Goal: Task Accomplishment & Management: Complete application form

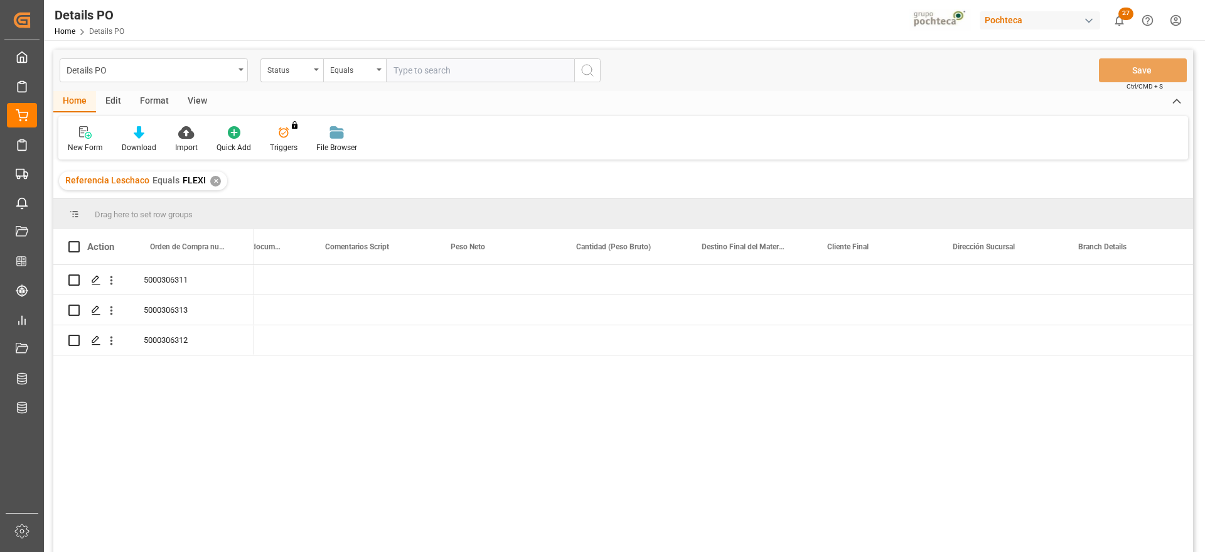
scroll to position [0, 3334]
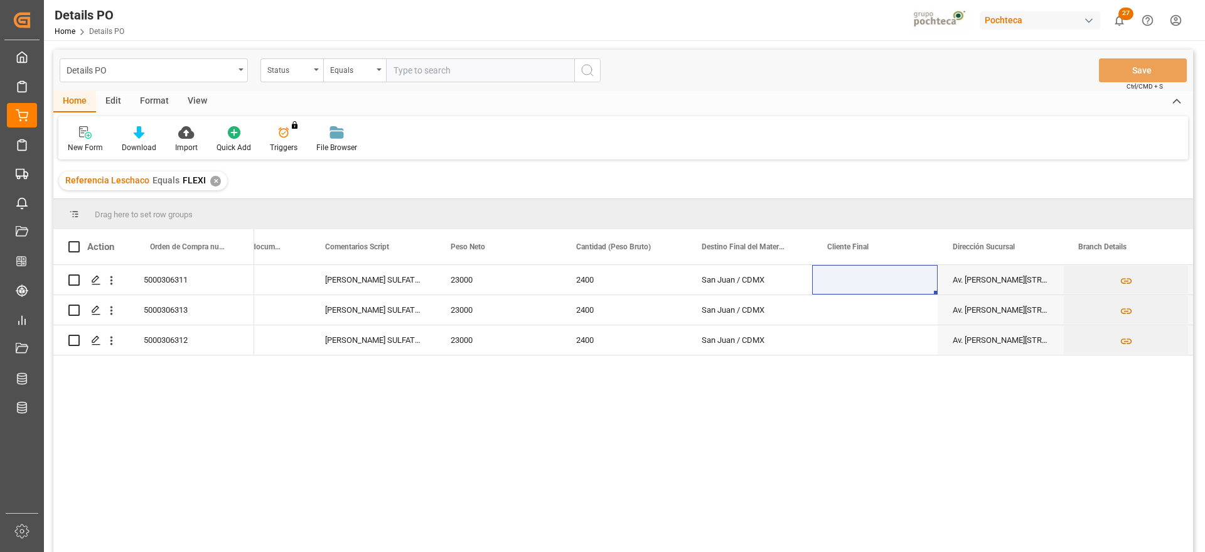
click at [211, 178] on div "✕" at bounding box center [215, 181] width 11 height 11
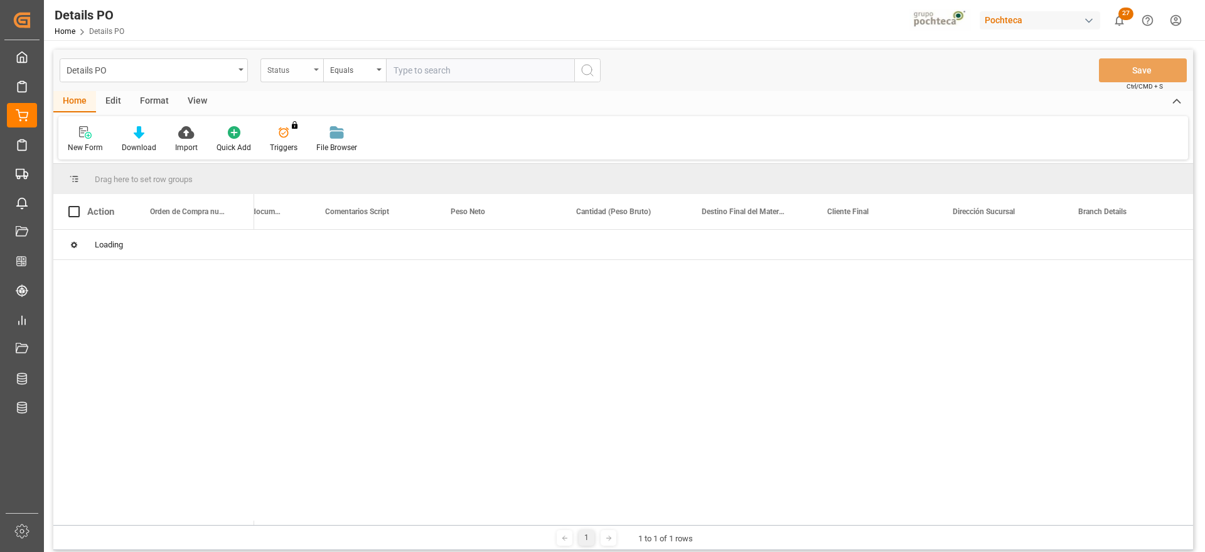
click at [306, 65] on div "Status" at bounding box center [288, 69] width 43 height 14
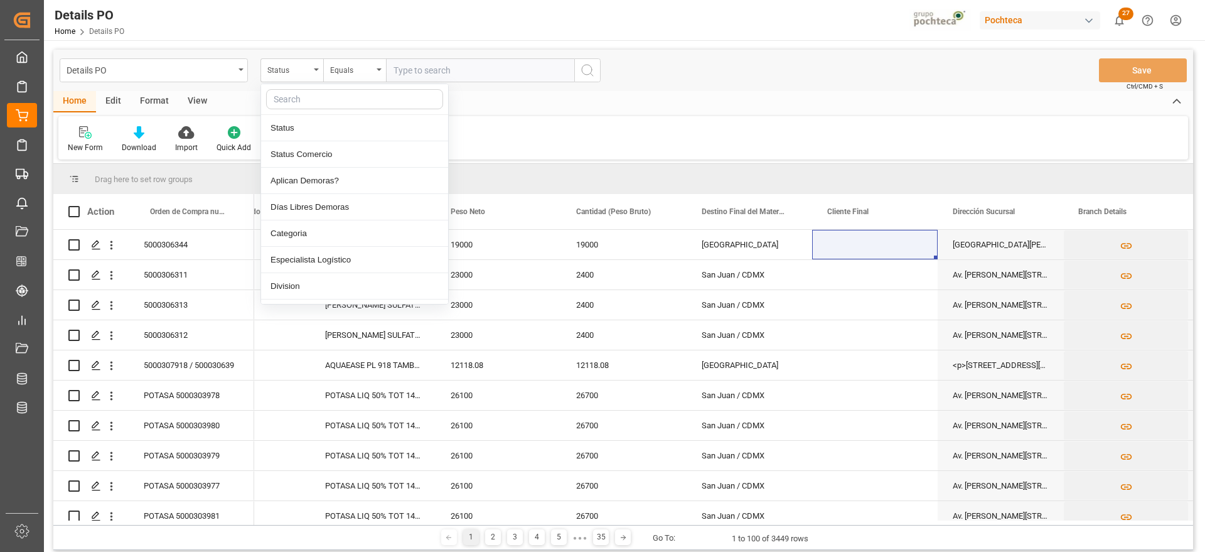
click at [306, 99] on input "text" at bounding box center [354, 99] width 177 height 20
type input "ord"
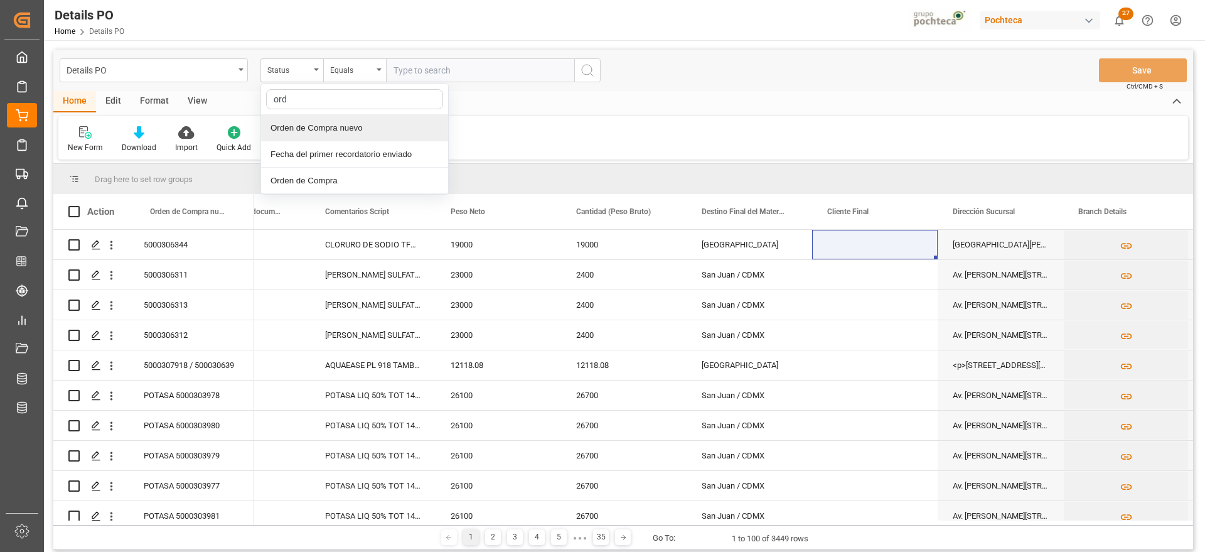
click at [343, 120] on div "Orden de Compra nuevo" at bounding box center [354, 128] width 187 height 26
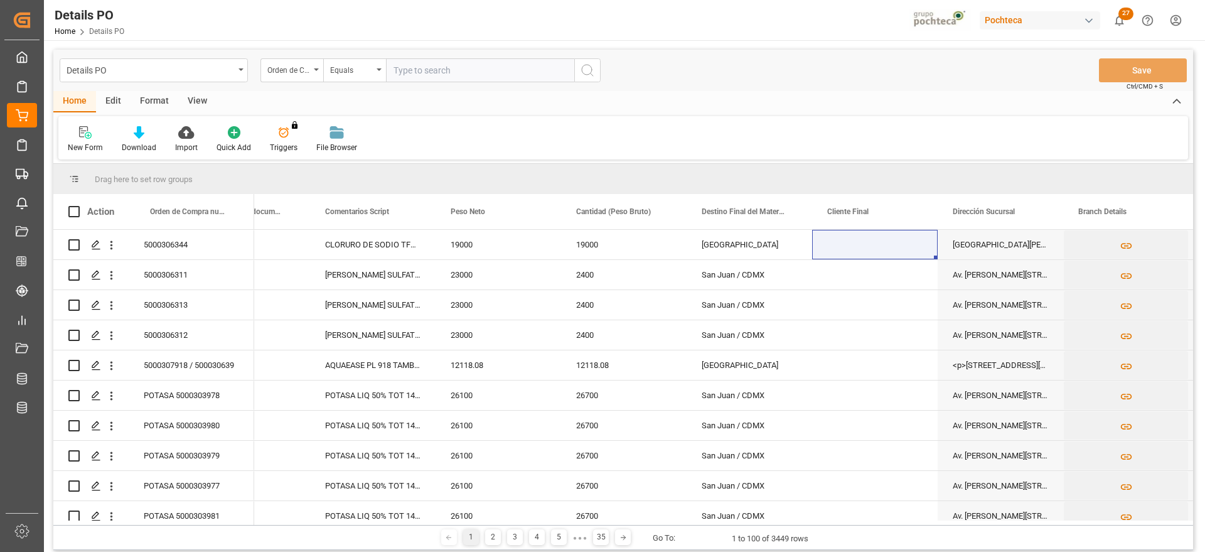
click at [426, 74] on input "text" at bounding box center [480, 70] width 188 height 24
paste input "5000306278"
type input "5000306278"
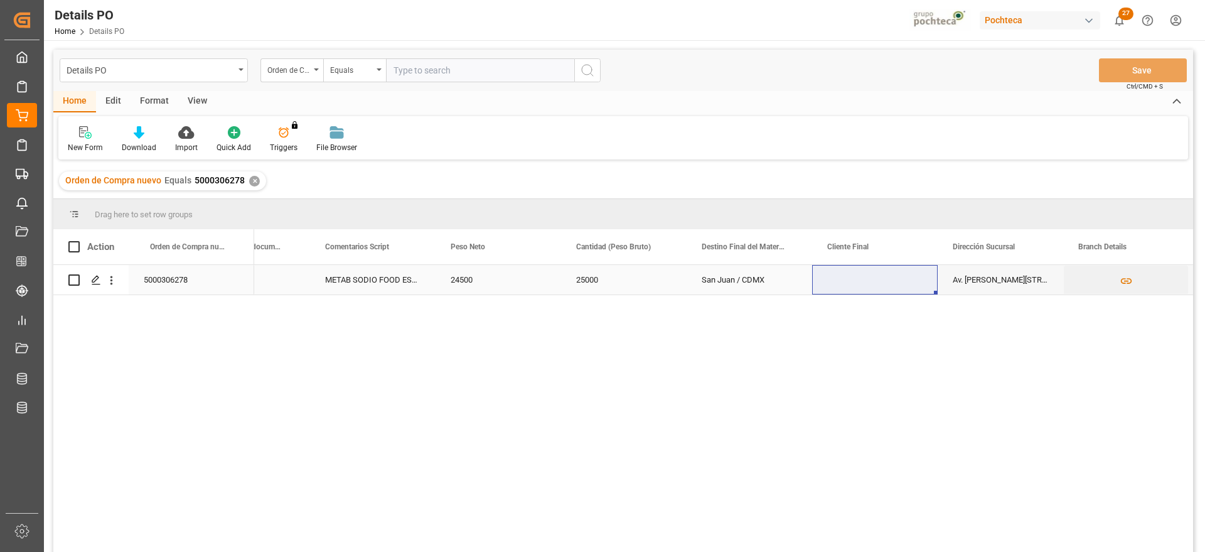
click at [222, 279] on div "5000306278" at bounding box center [192, 280] width 126 height 30
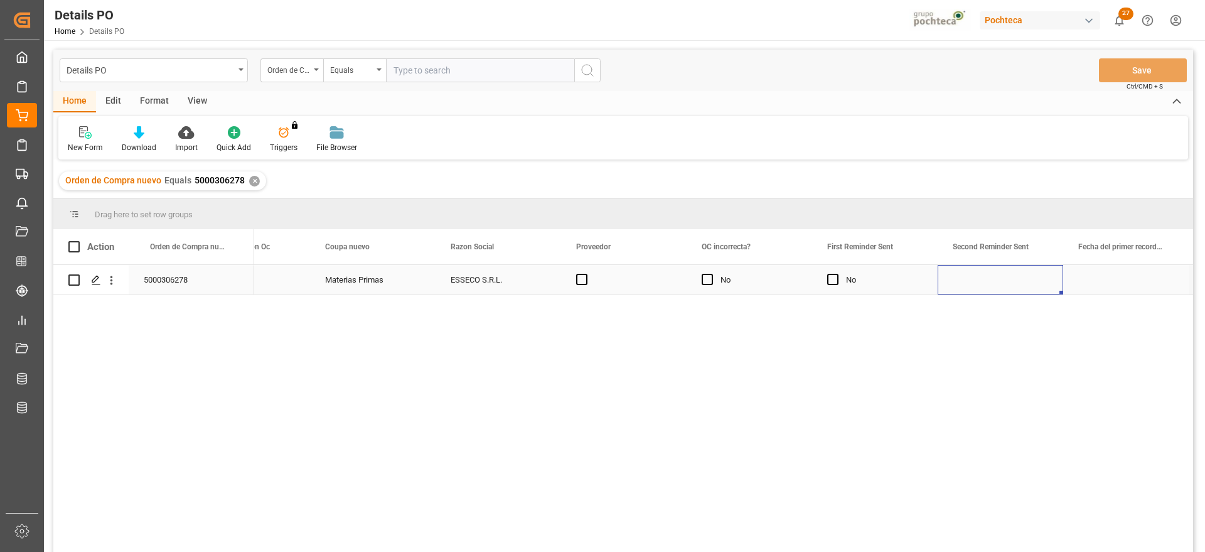
scroll to position [0, 1451]
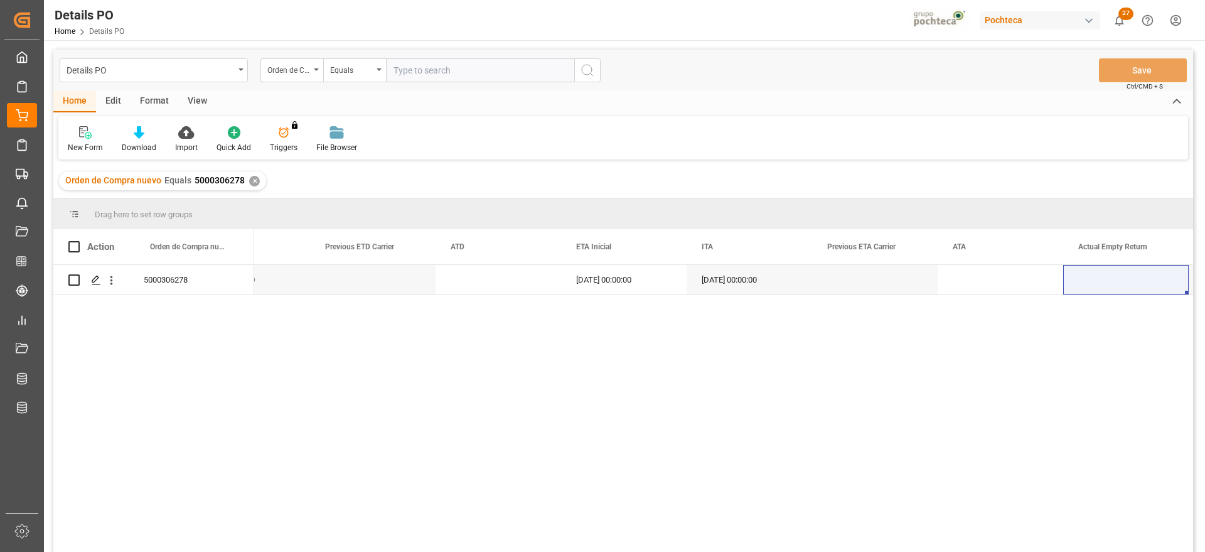
click at [252, 180] on div "✕" at bounding box center [254, 181] width 11 height 11
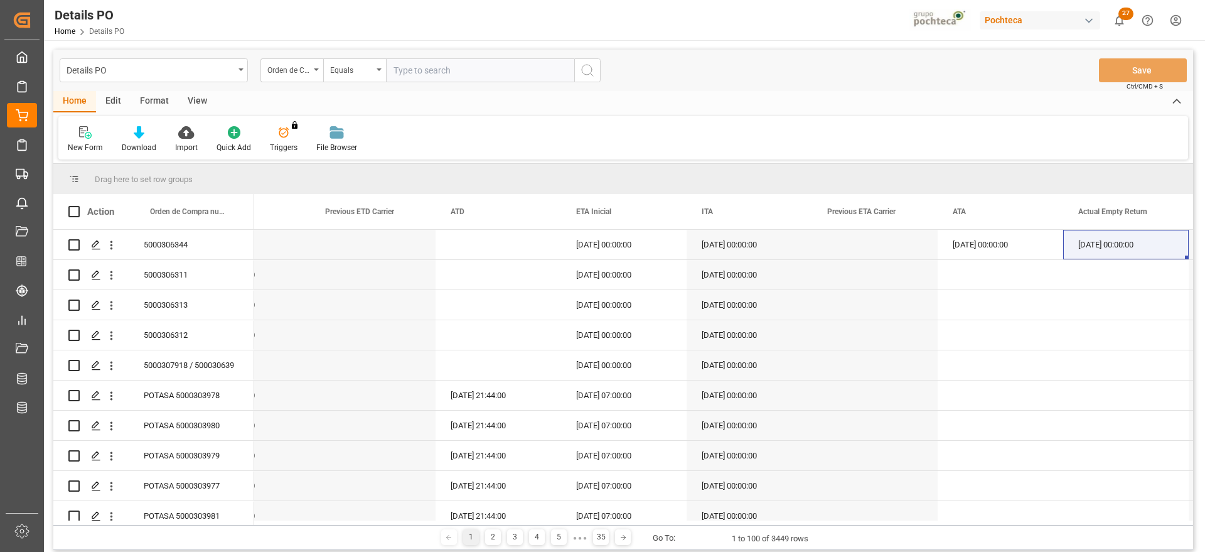
click at [402, 70] on input "text" at bounding box center [480, 70] width 188 height 24
paste input "5000306167"
type input "5000306167"
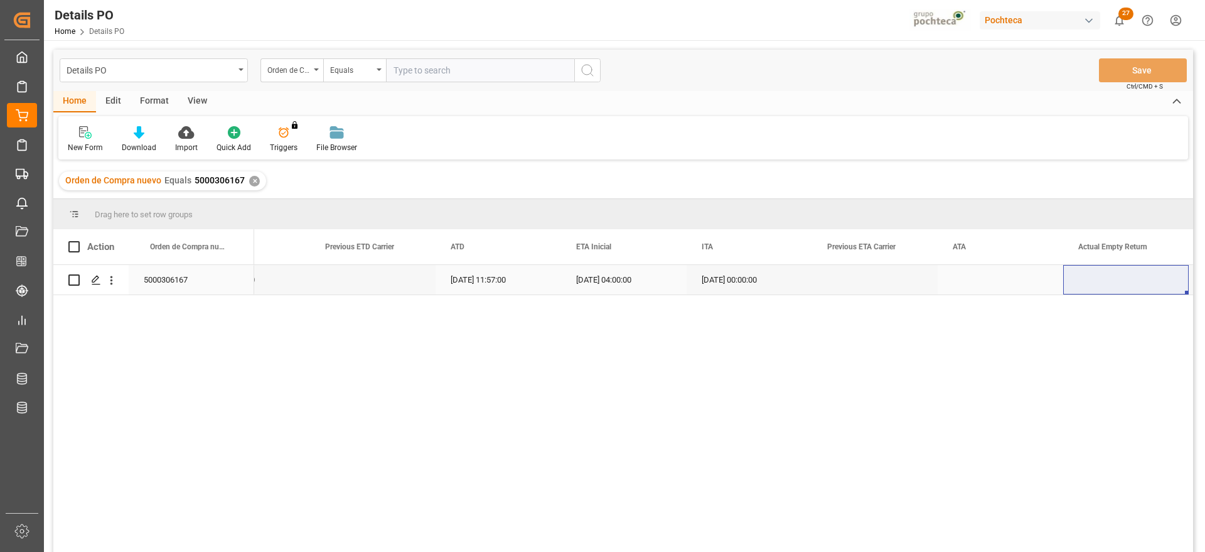
click at [189, 278] on div "5000306167" at bounding box center [192, 280] width 126 height 30
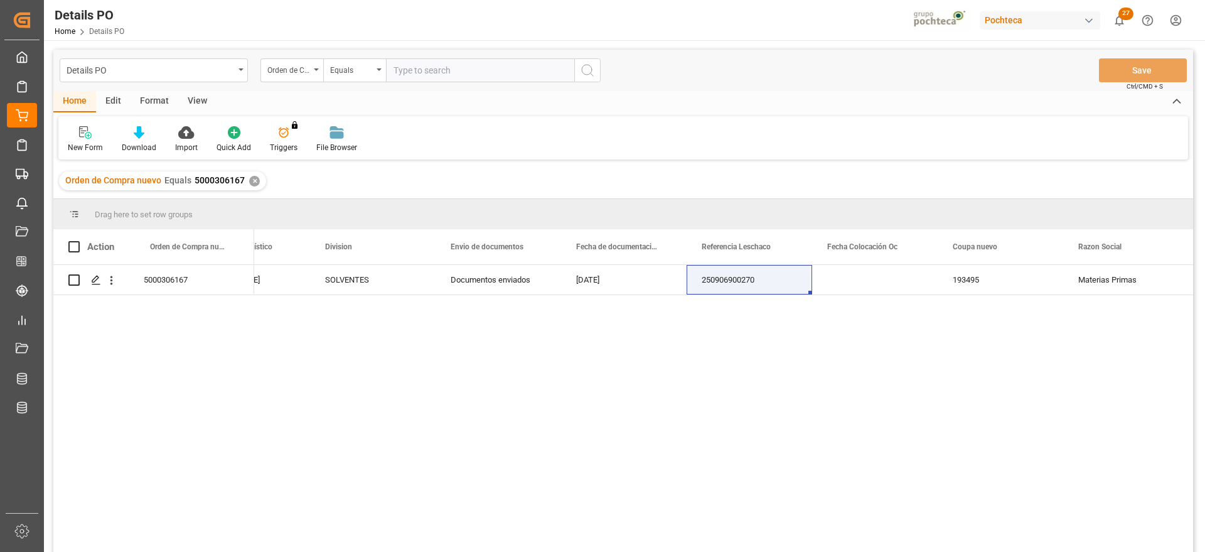
click at [249, 180] on div "✕" at bounding box center [254, 181] width 11 height 11
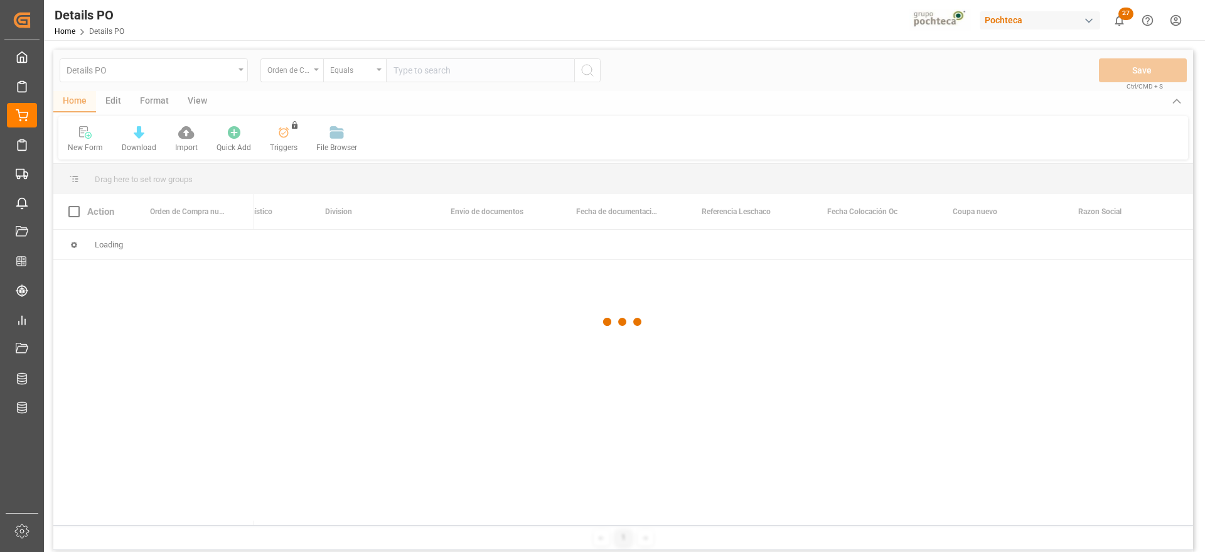
click at [431, 73] on div at bounding box center [623, 322] width 1140 height 544
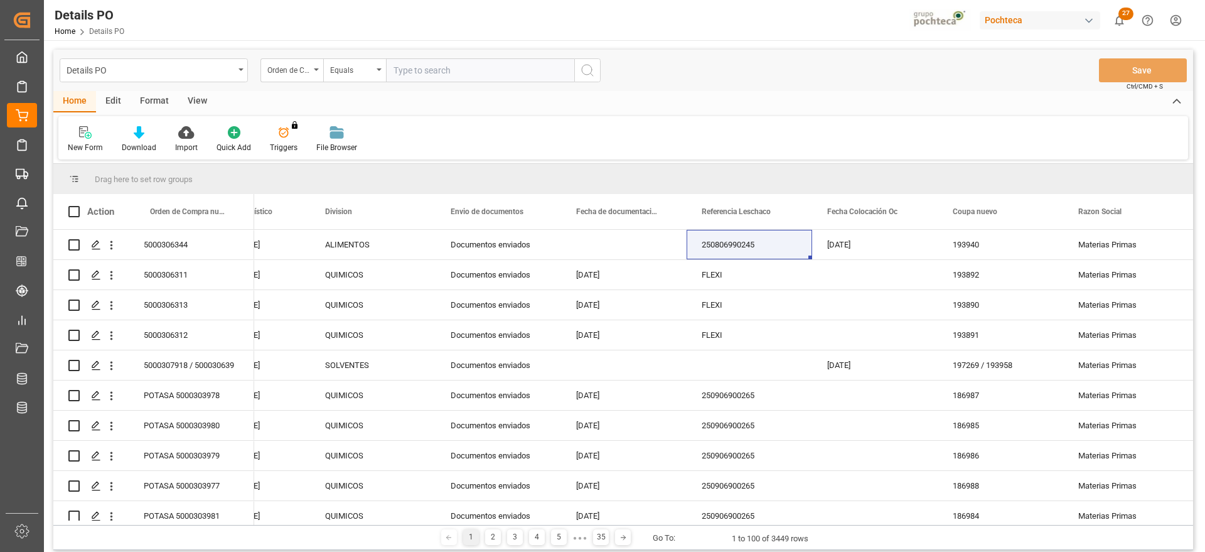
click at [441, 70] on input "text" at bounding box center [480, 70] width 188 height 24
paste input "5000306168"
type input "5000306168"
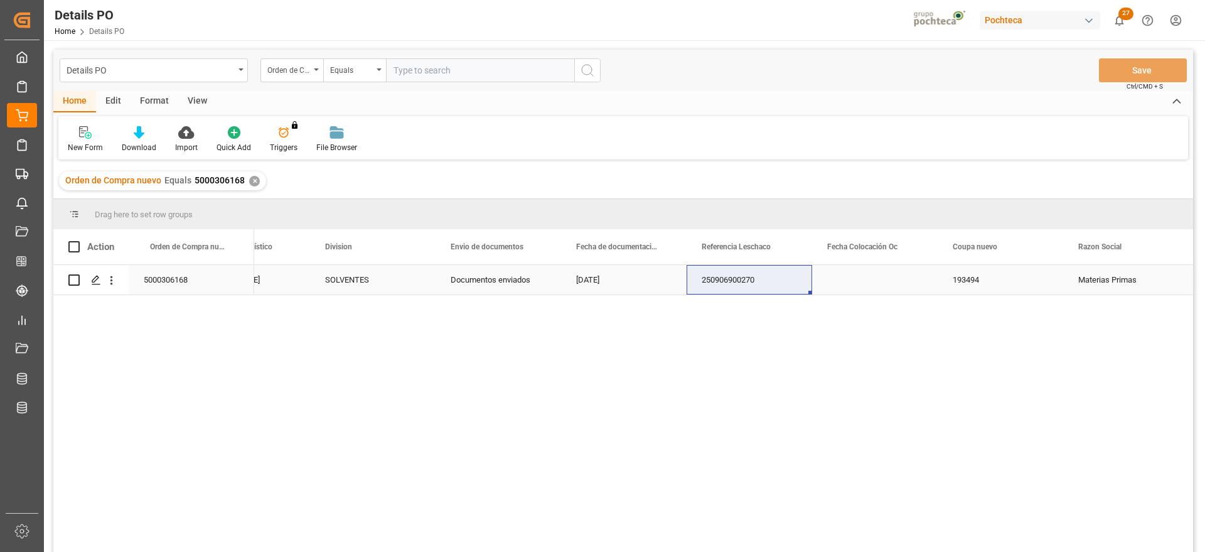
click at [784, 283] on div "250906900270" at bounding box center [750, 280] width 126 height 30
click at [250, 181] on div "✕" at bounding box center [254, 181] width 11 height 11
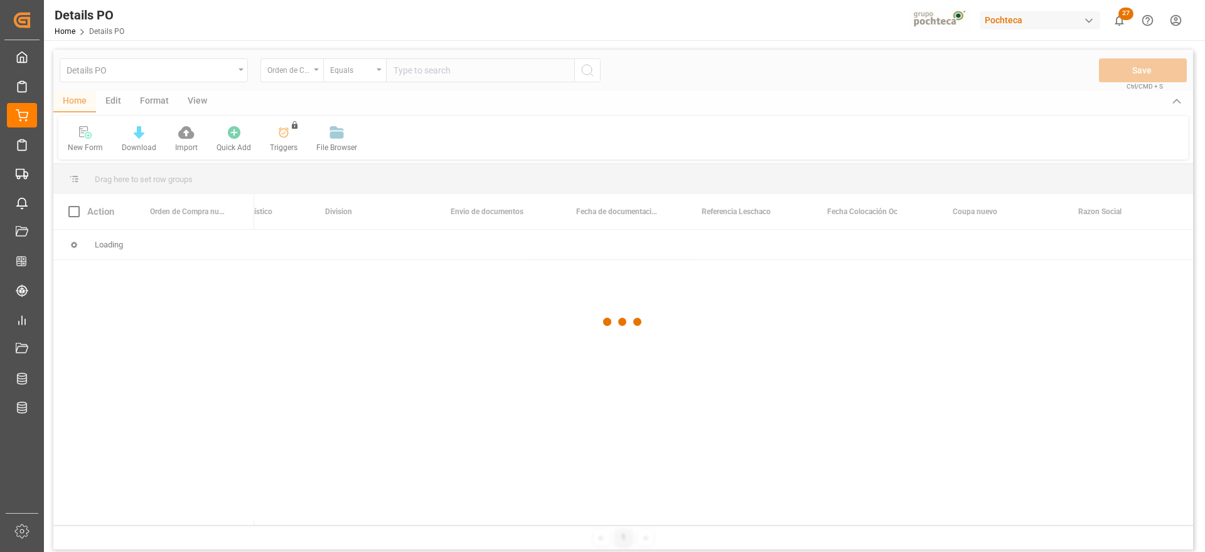
click at [285, 78] on div at bounding box center [623, 322] width 1140 height 544
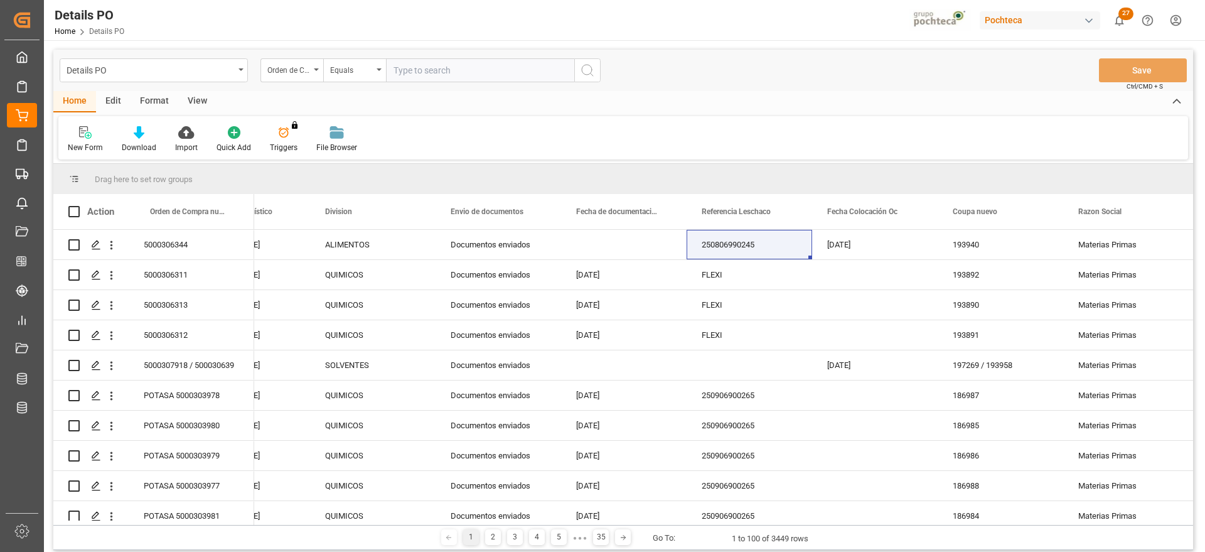
click at [296, 75] on div "Orden de Compra nuevo" at bounding box center [292, 70] width 63 height 24
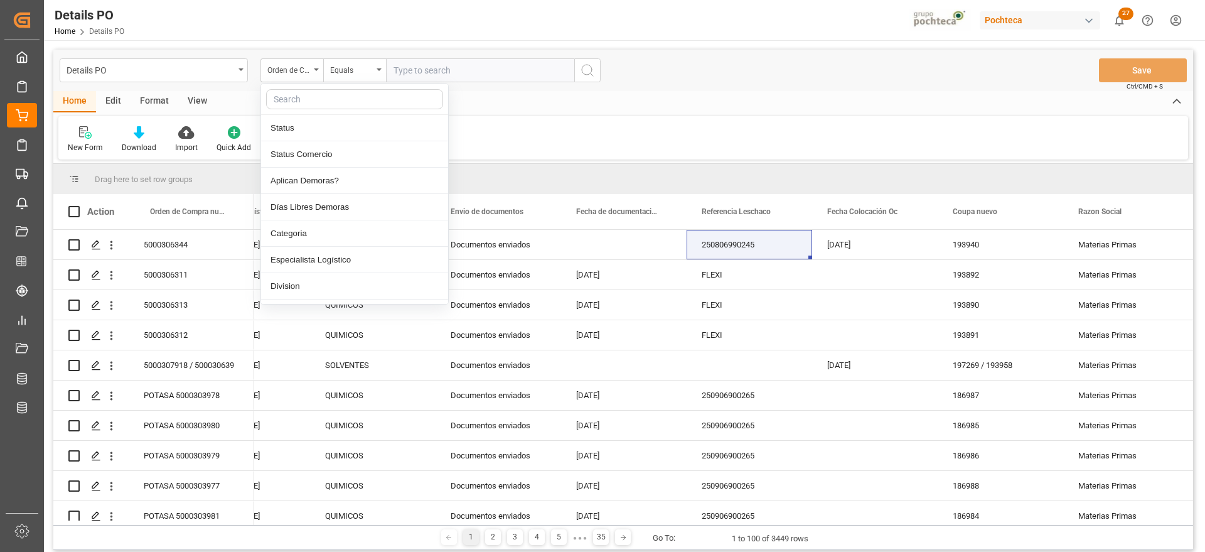
click at [313, 103] on input "text" at bounding box center [354, 99] width 177 height 20
type input "ref"
click at [328, 124] on div "Referencia Leschaco" at bounding box center [354, 128] width 187 height 26
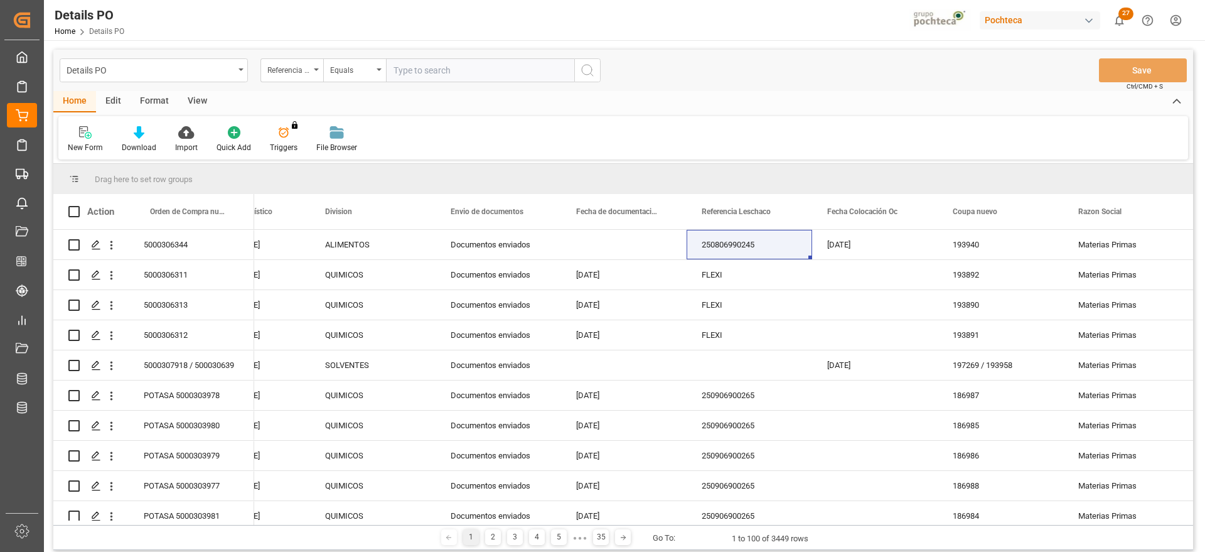
click at [424, 67] on input "text" at bounding box center [480, 70] width 188 height 24
paste input "250906900270"
type input "250906900270"
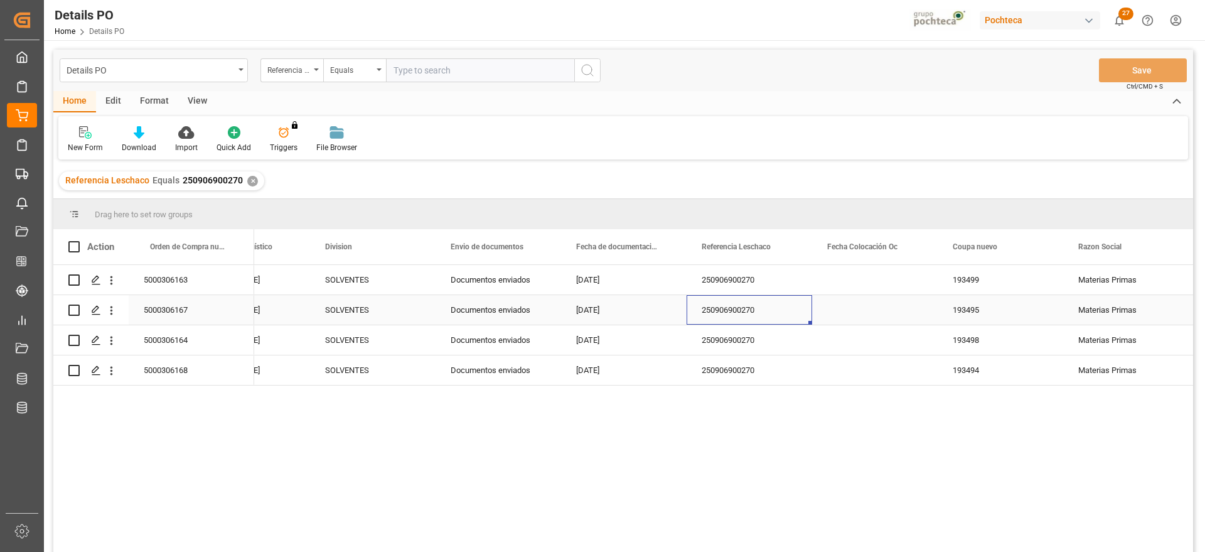
click at [760, 300] on div "250906900270" at bounding box center [750, 310] width 126 height 30
click at [254, 178] on div "✕" at bounding box center [252, 181] width 11 height 11
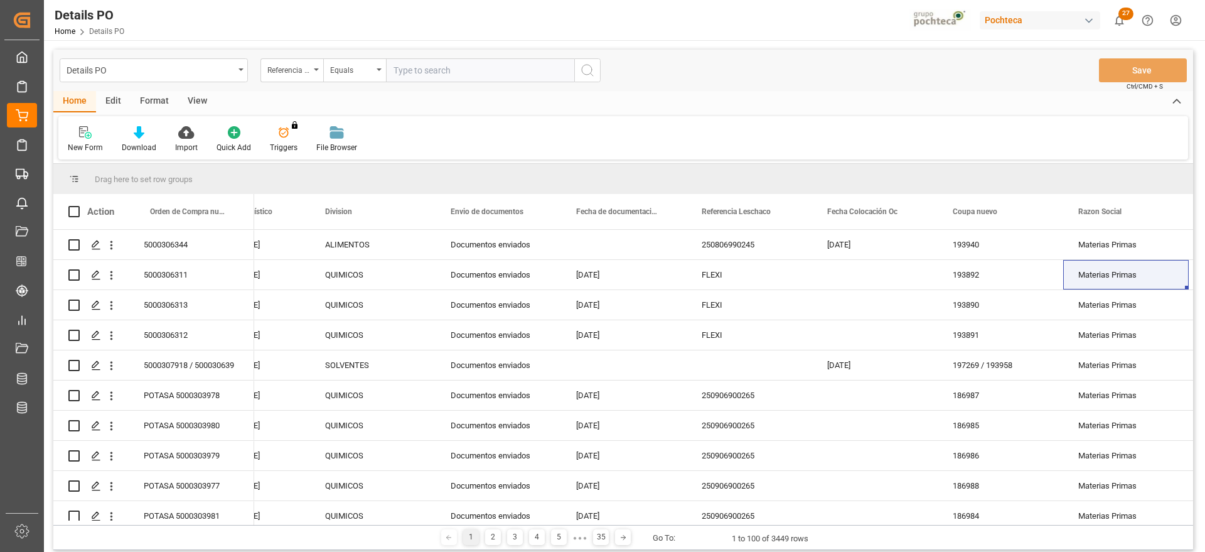
click at [438, 70] on input "text" at bounding box center [480, 70] width 188 height 24
paste input "5000303491"
type input "5000303491"
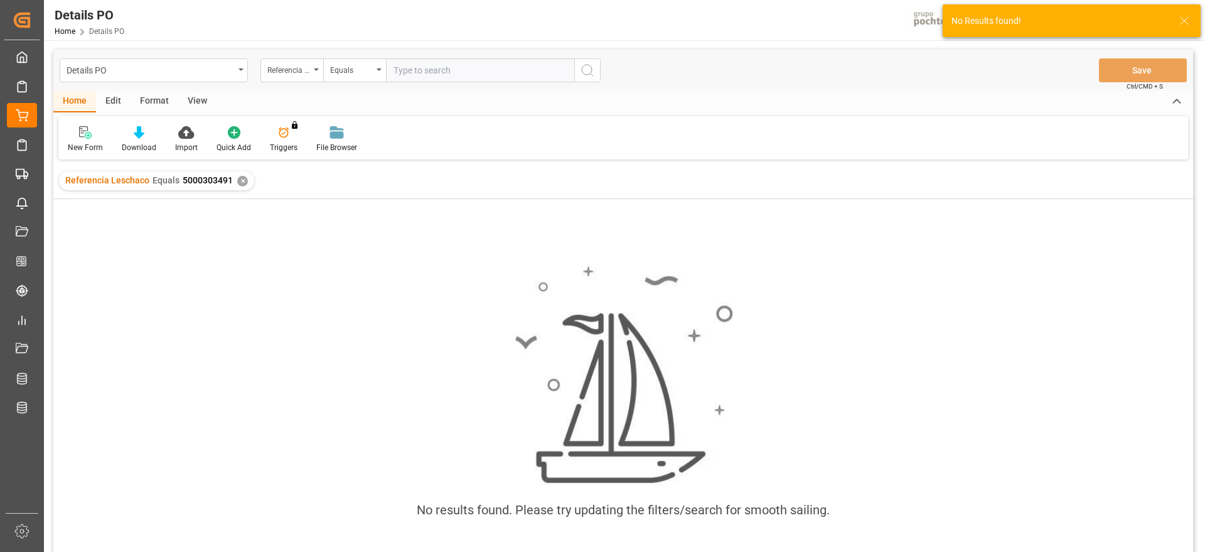
click at [241, 182] on div "✕" at bounding box center [242, 181] width 11 height 11
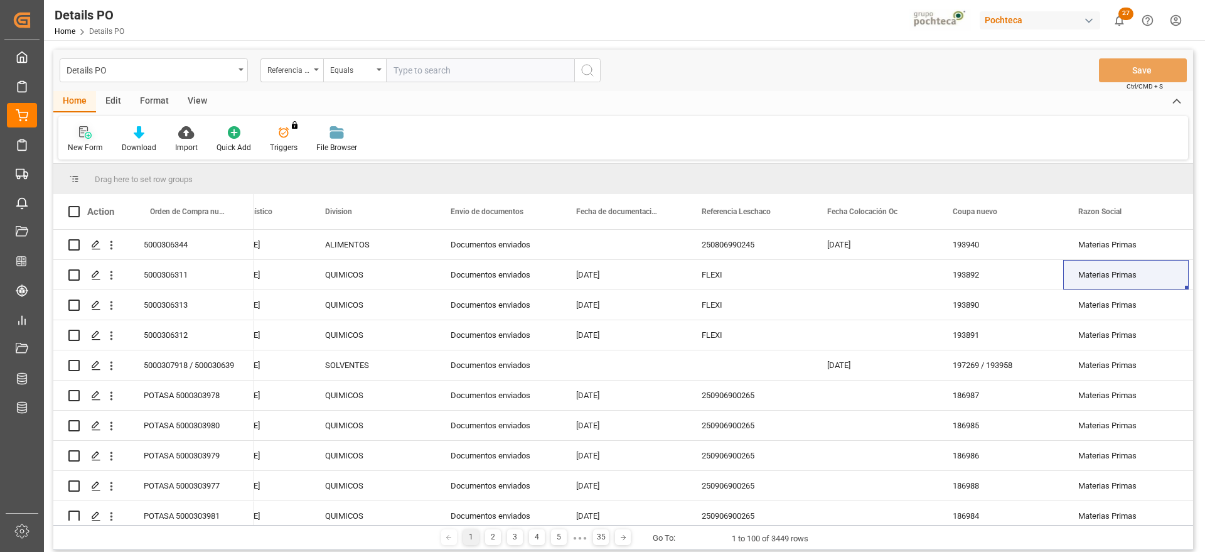
click at [82, 141] on div "New Form" at bounding box center [85, 140] width 54 height 28
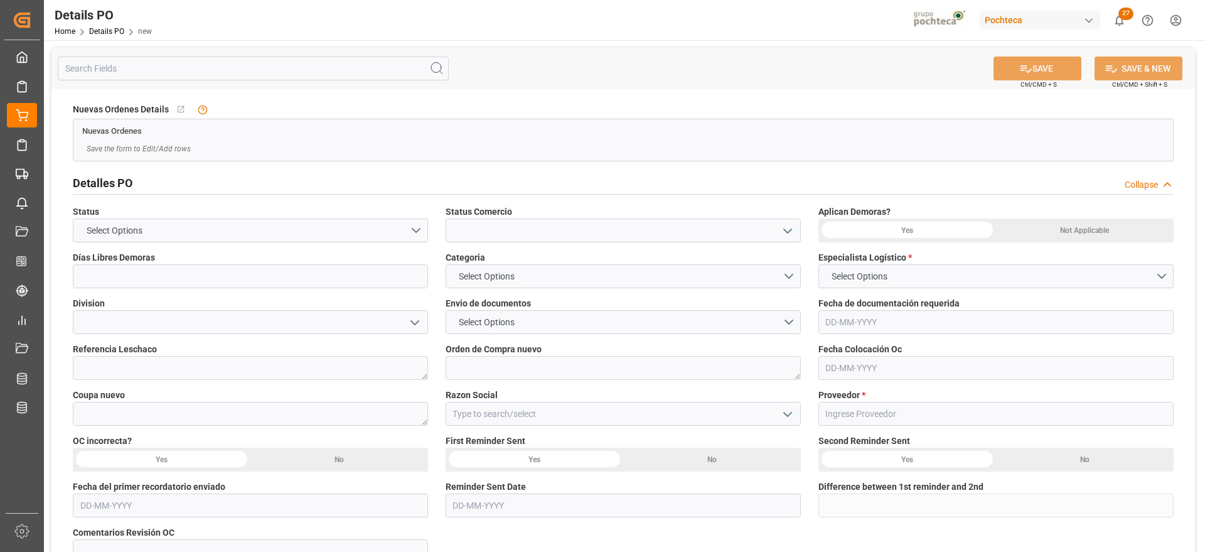
type input "0"
click at [785, 277] on button "Select Options" at bounding box center [623, 276] width 355 height 24
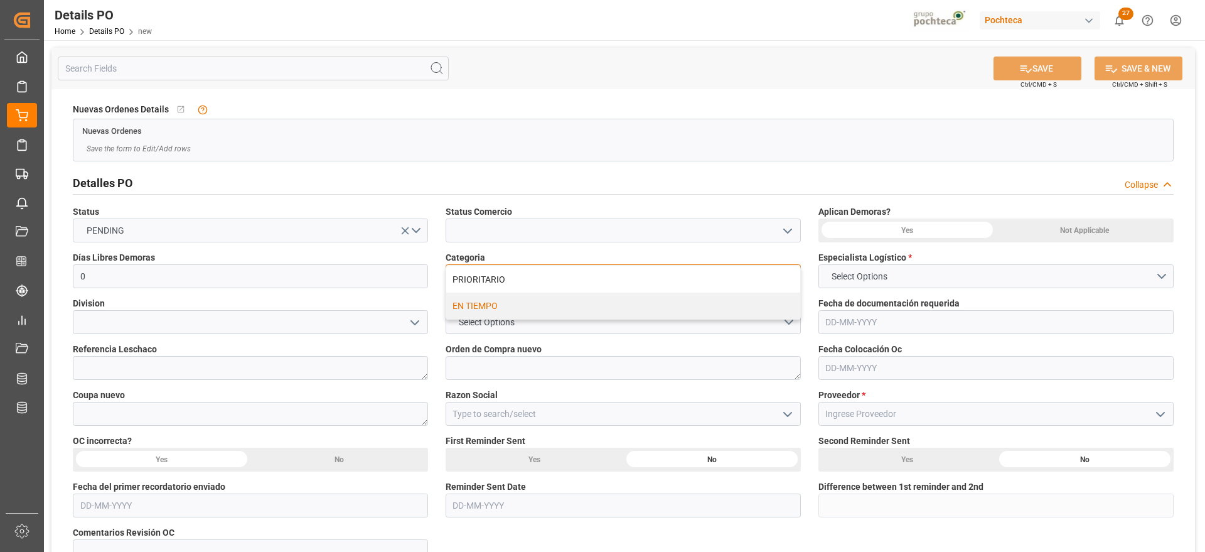
click at [745, 308] on div "EN TIEMPO" at bounding box center [623, 306] width 354 height 26
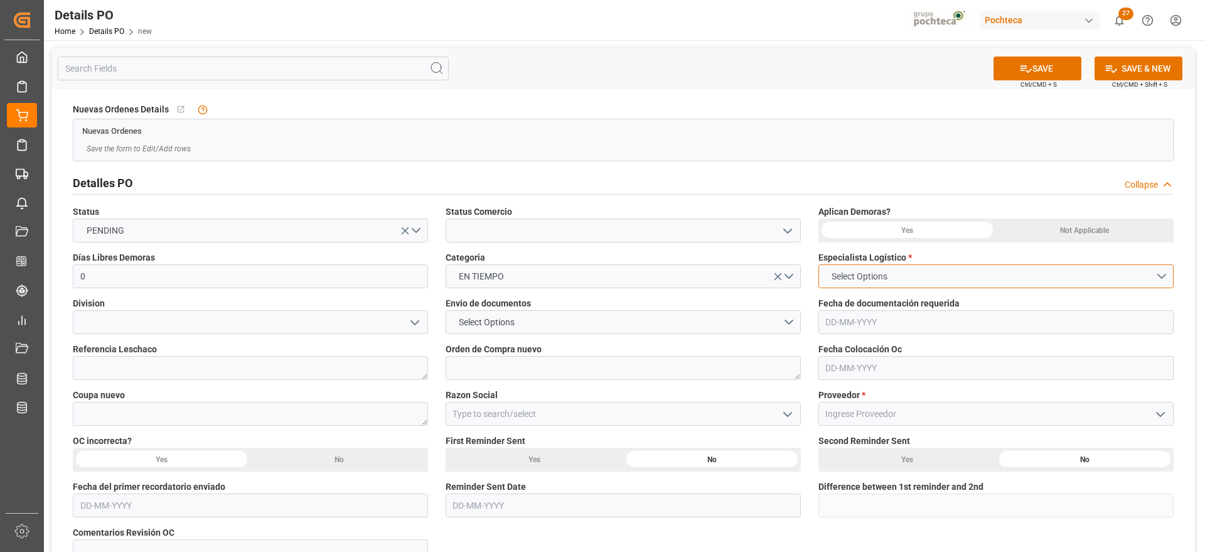
click at [915, 276] on button "Select Options" at bounding box center [996, 276] width 355 height 24
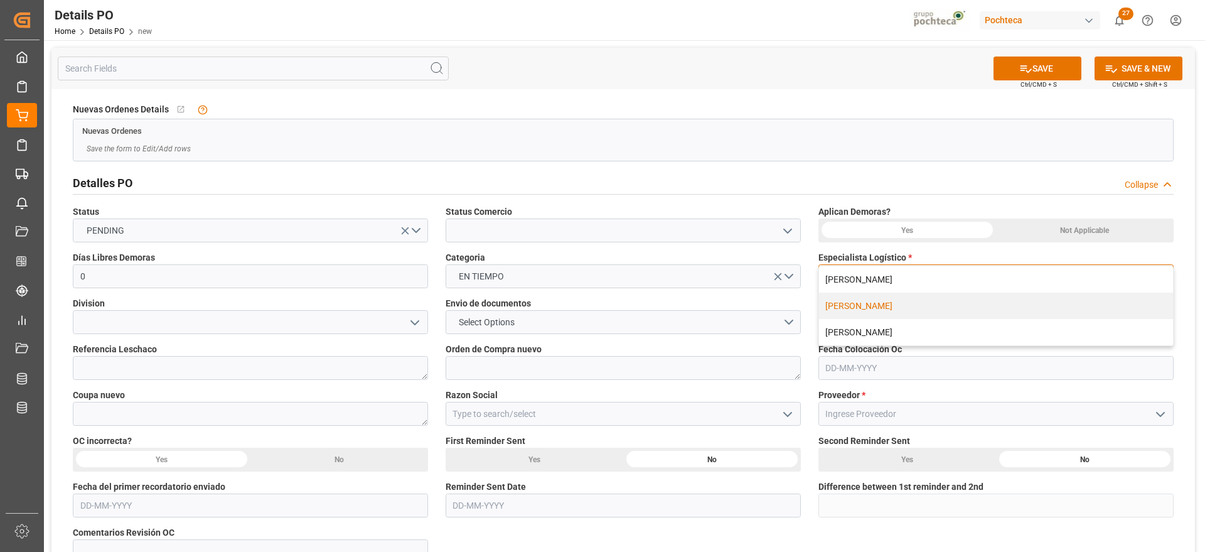
click at [893, 312] on div "[PERSON_NAME]" at bounding box center [996, 306] width 354 height 26
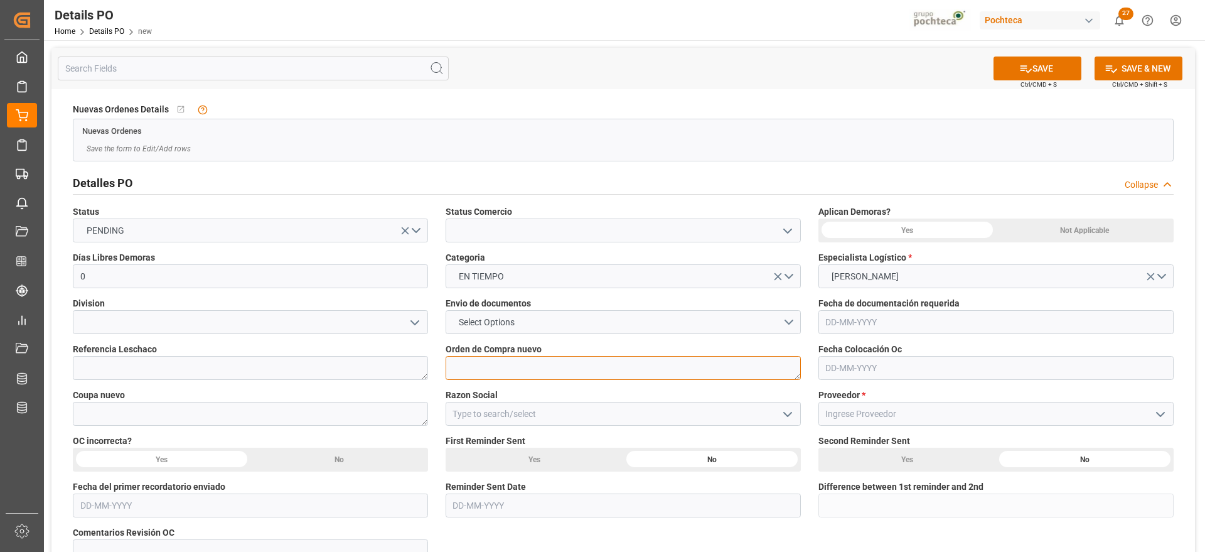
click at [507, 367] on textarea at bounding box center [623, 368] width 355 height 24
paste textarea "5000303491"
type textarea "5000303491"
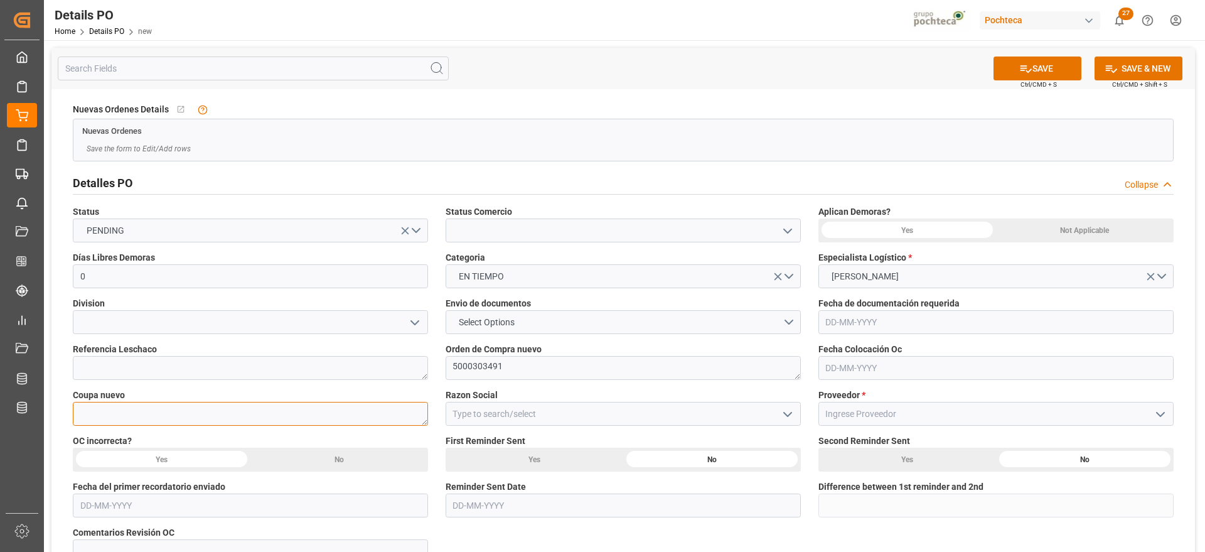
click at [235, 410] on textarea at bounding box center [250, 414] width 355 height 24
paste textarea "185403"
type textarea "185403"
click at [507, 418] on input at bounding box center [623, 414] width 355 height 24
click at [781, 411] on icon "open menu" at bounding box center [787, 414] width 15 height 15
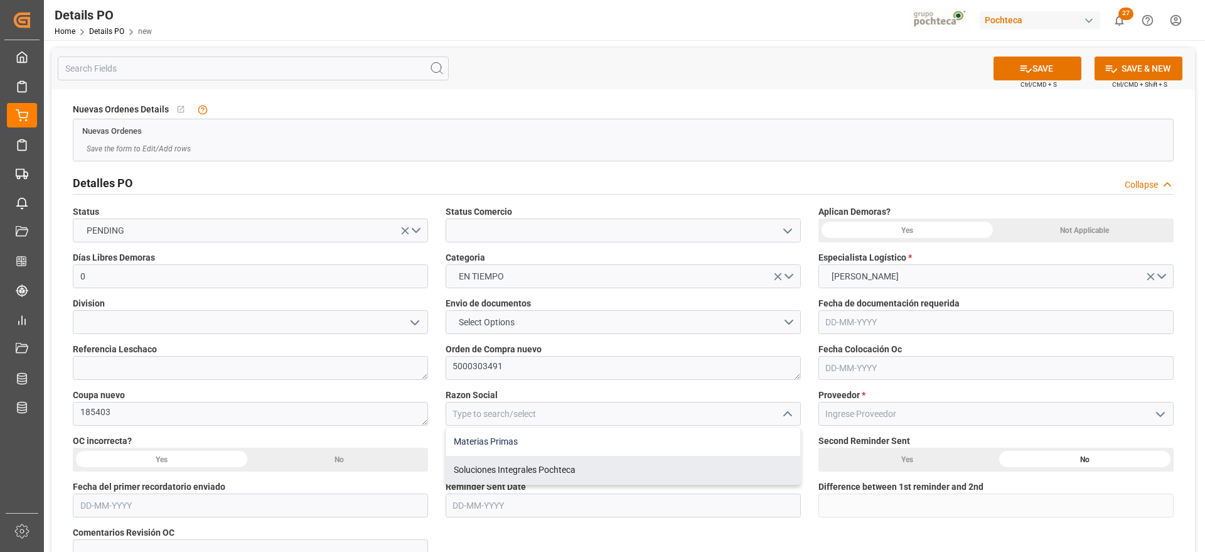
click at [617, 449] on div "Materias Primas" at bounding box center [623, 441] width 354 height 28
type input "Materias Primas"
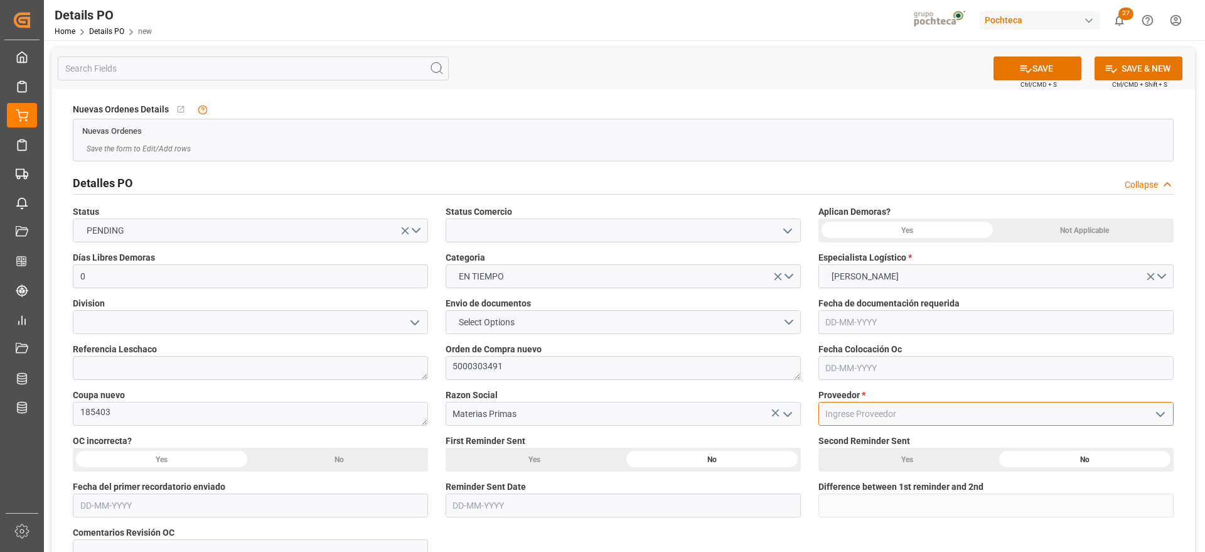
click at [889, 411] on input at bounding box center [996, 414] width 355 height 24
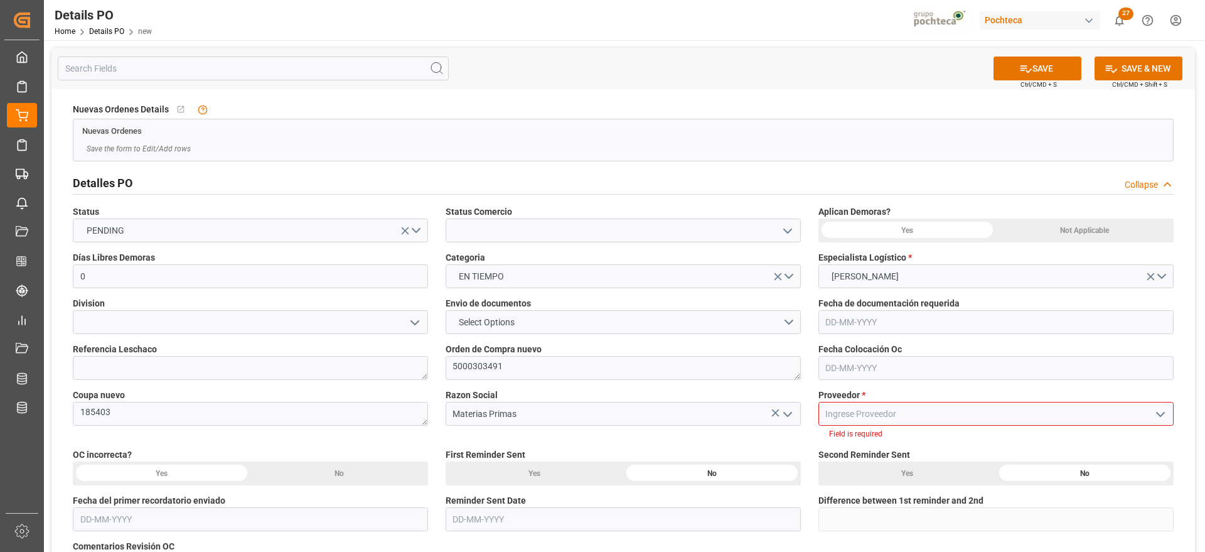
click at [851, 412] on input at bounding box center [996, 414] width 355 height 24
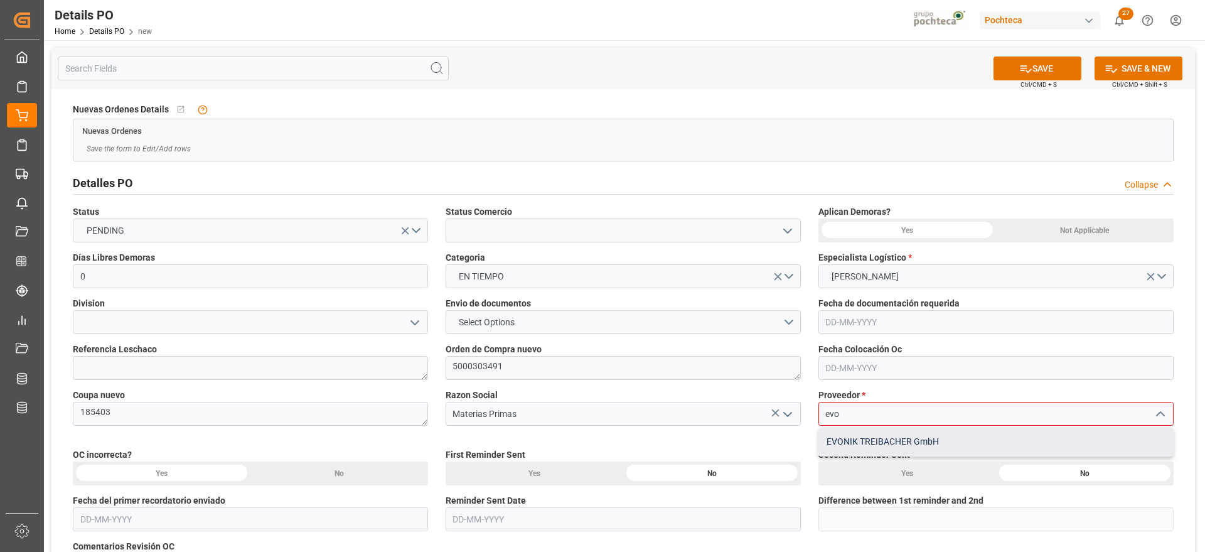
click at [875, 431] on div "EVONIK TREIBACHER GmbH" at bounding box center [996, 441] width 354 height 28
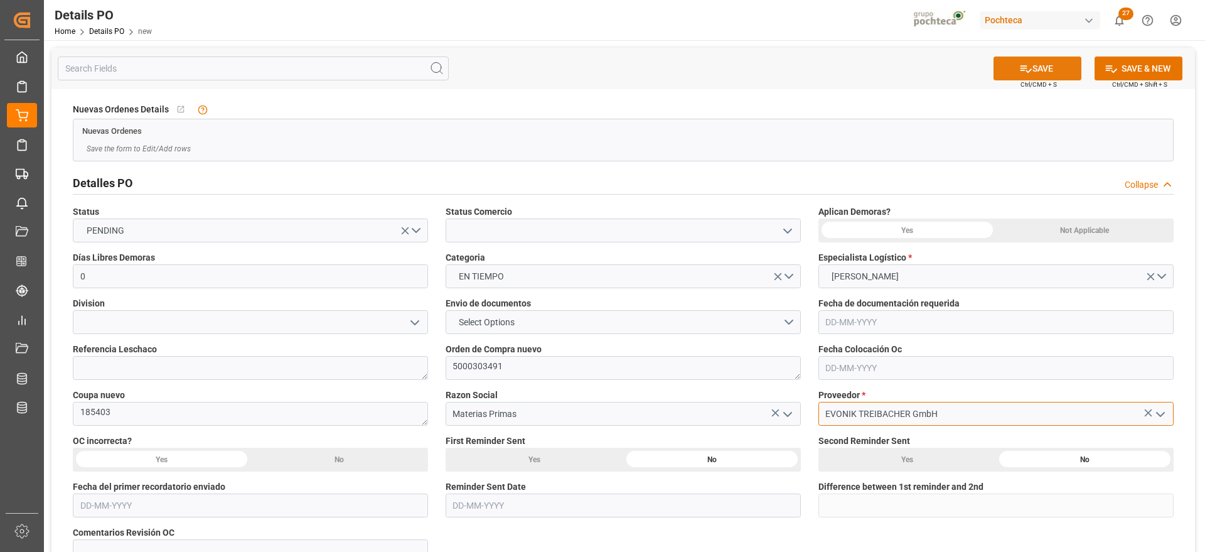
type input "EVONIK TREIBACHER GmbH"
click at [1043, 70] on button "SAVE" at bounding box center [1038, 68] width 88 height 24
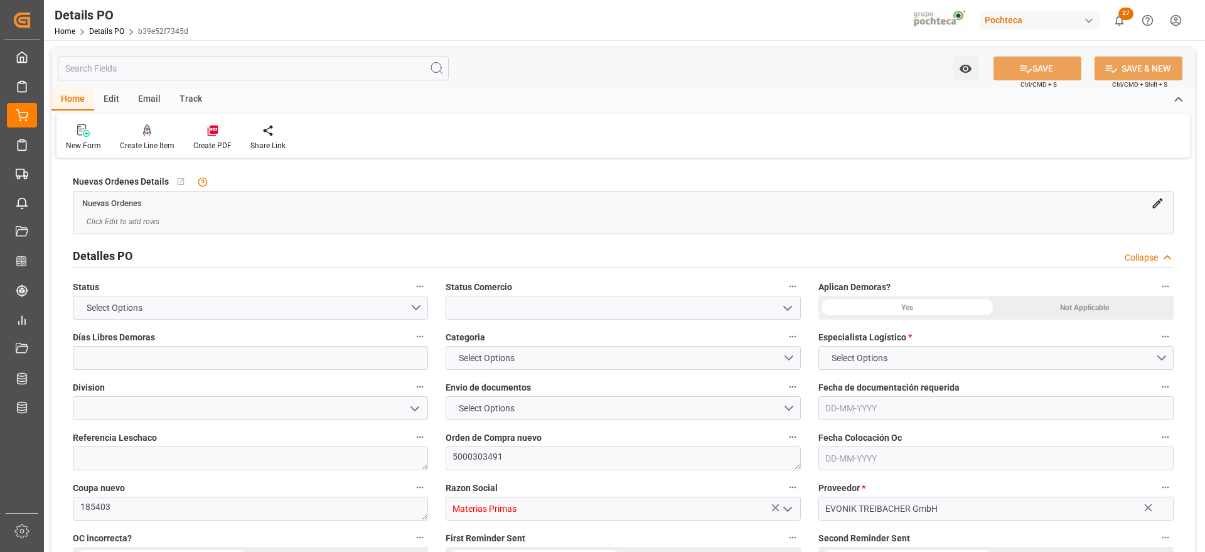
type input "0"
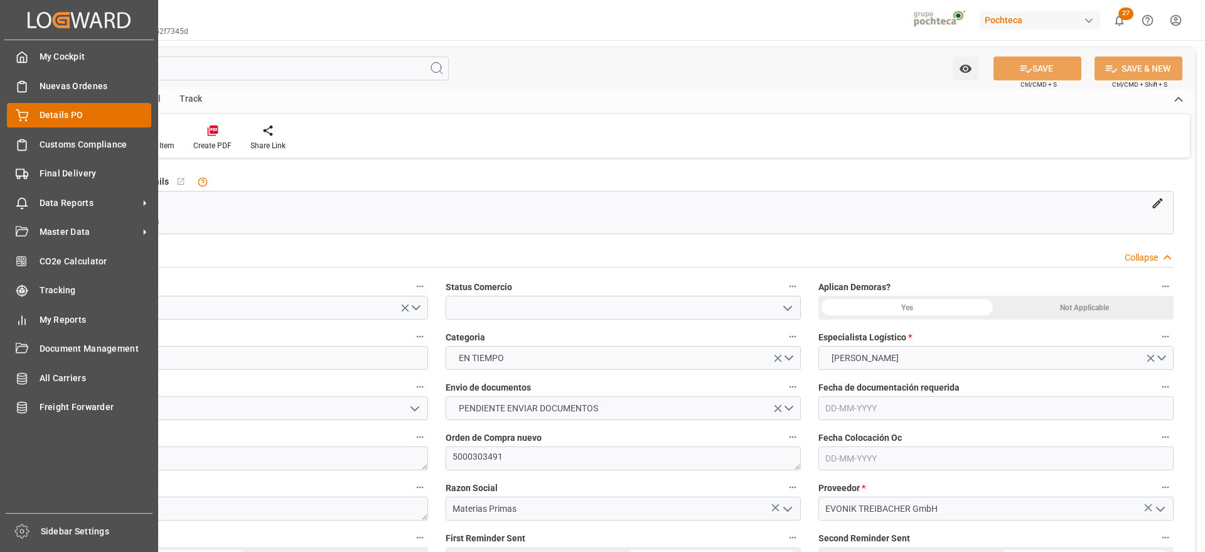
click at [66, 112] on span "Details PO" at bounding box center [96, 115] width 112 height 13
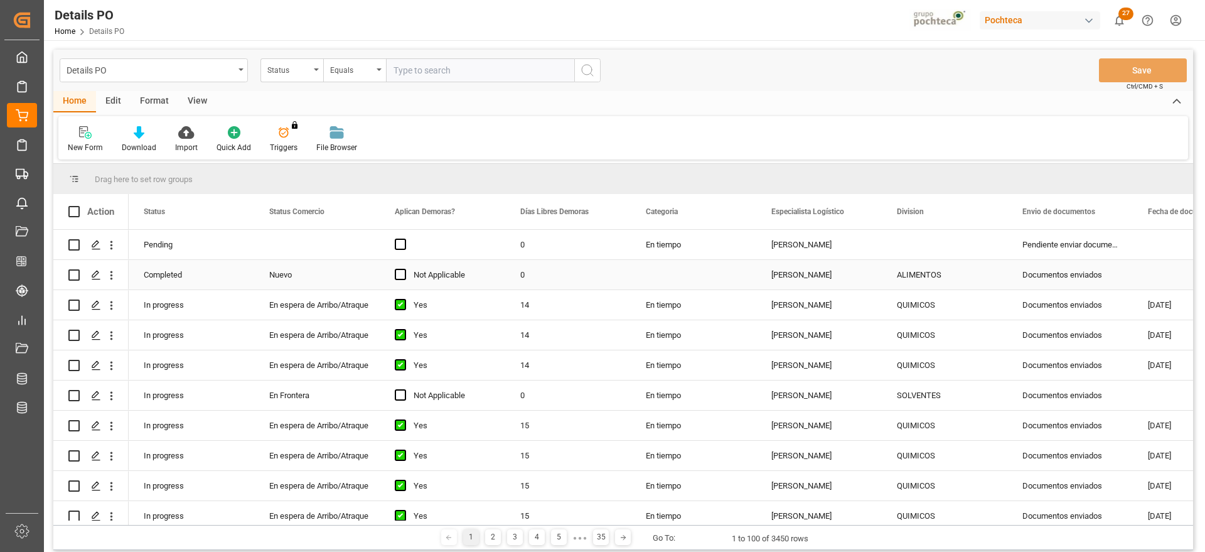
click at [319, 271] on div "Nuevo" at bounding box center [316, 275] width 95 height 29
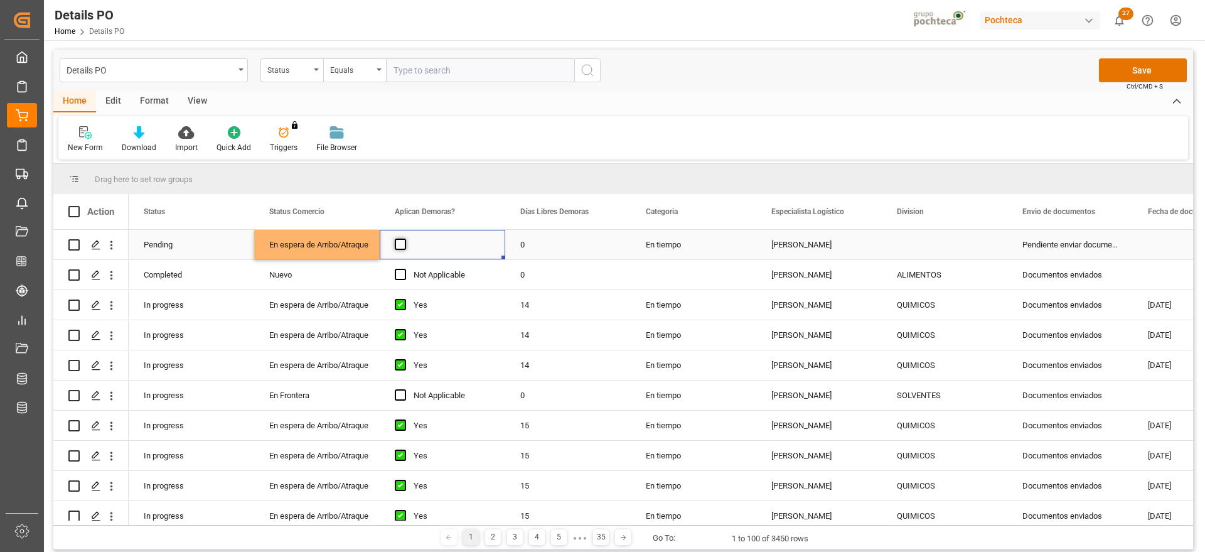
click at [403, 245] on span "Press SPACE to select this row." at bounding box center [400, 244] width 11 height 11
click at [404, 239] on input "Press SPACE to select this row." at bounding box center [404, 239] width 0 height 0
click at [555, 247] on div "0" at bounding box center [568, 245] width 126 height 30
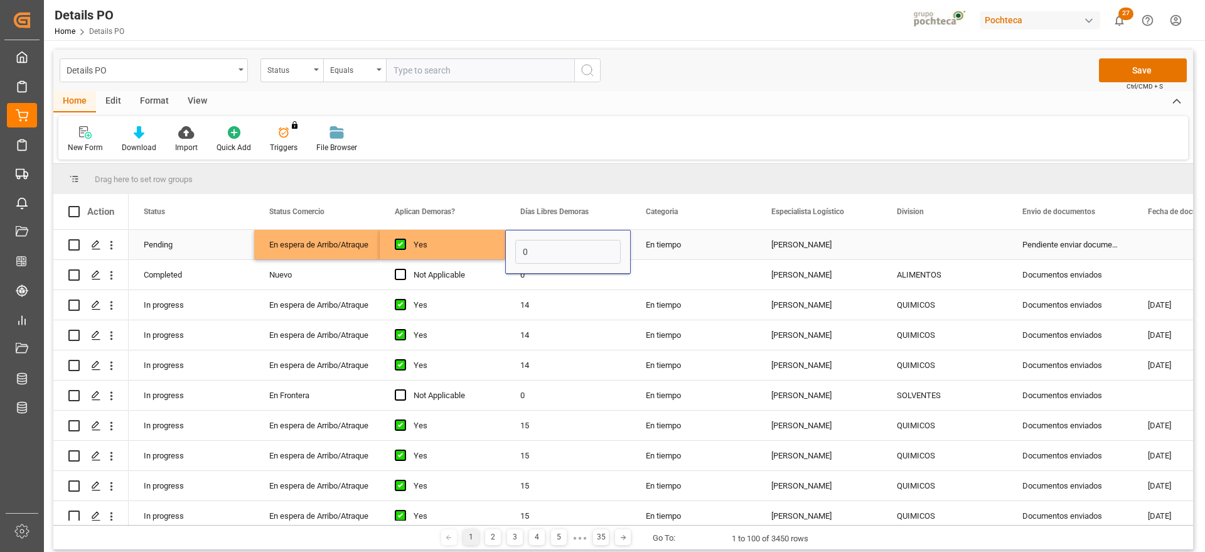
click at [555, 247] on input "0" at bounding box center [567, 252] width 105 height 24
type input "12"
click at [853, 245] on div "[PERSON_NAME]" at bounding box center [819, 245] width 126 height 30
click at [923, 279] on div "ALIMENTOS" at bounding box center [944, 275] width 95 height 29
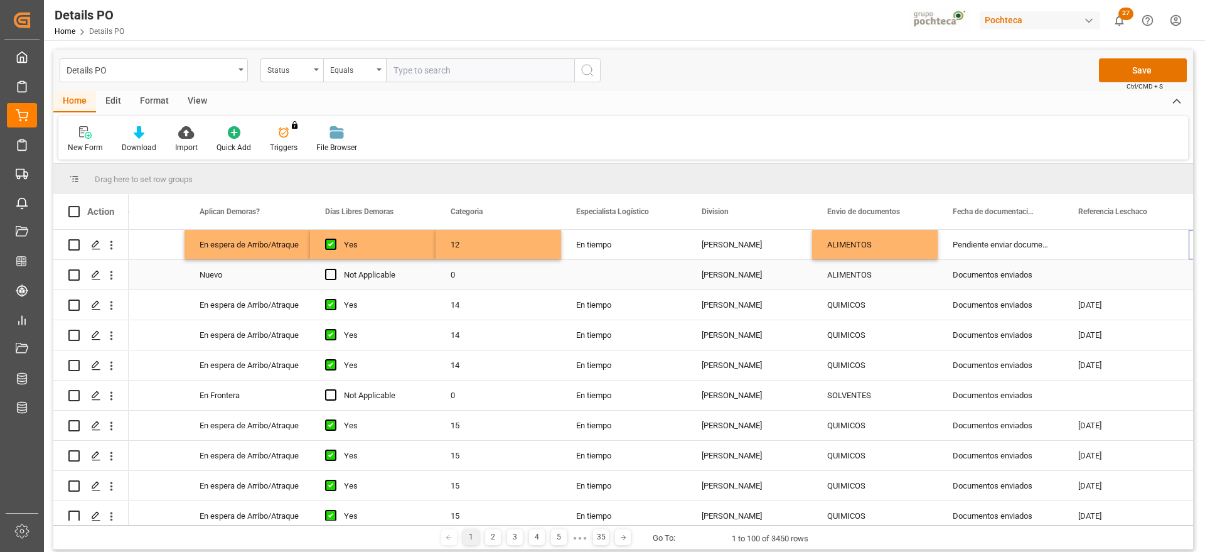
scroll to position [0, 321]
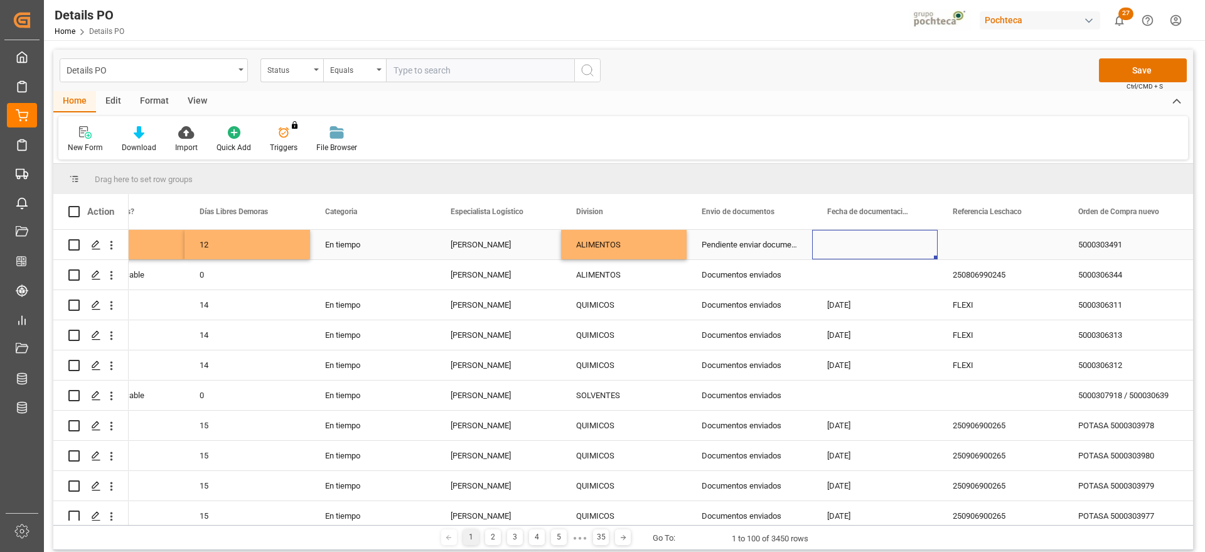
click at [854, 245] on div "Press SPACE to select this row." at bounding box center [875, 245] width 126 height 30
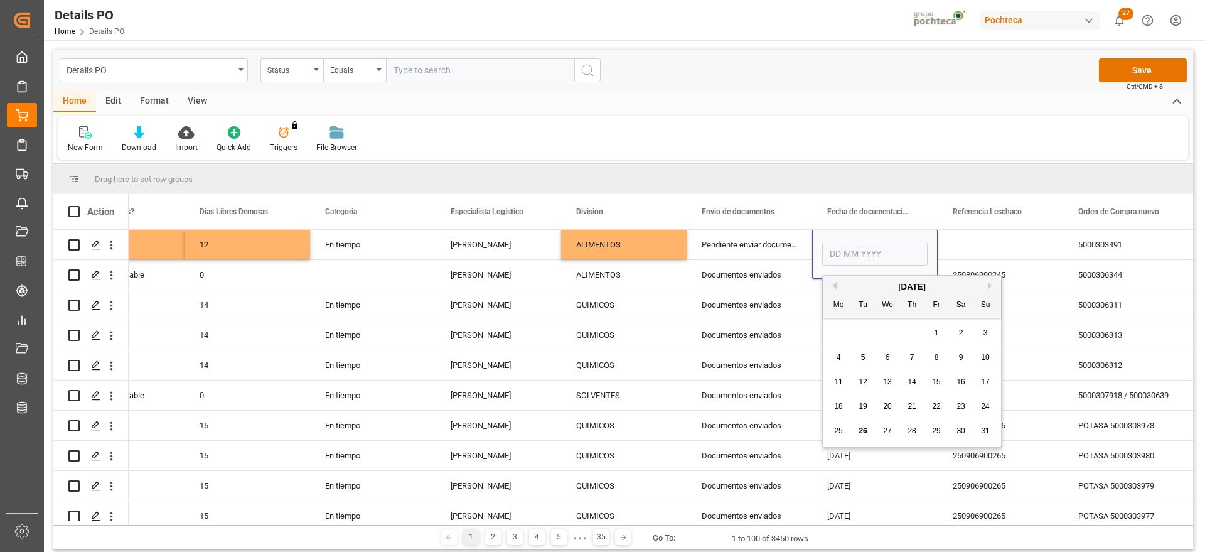
click at [885, 407] on span "20" at bounding box center [887, 406] width 8 height 9
type input "20-08-2025"
click at [985, 239] on div "Press SPACE to select this row." at bounding box center [1001, 245] width 126 height 30
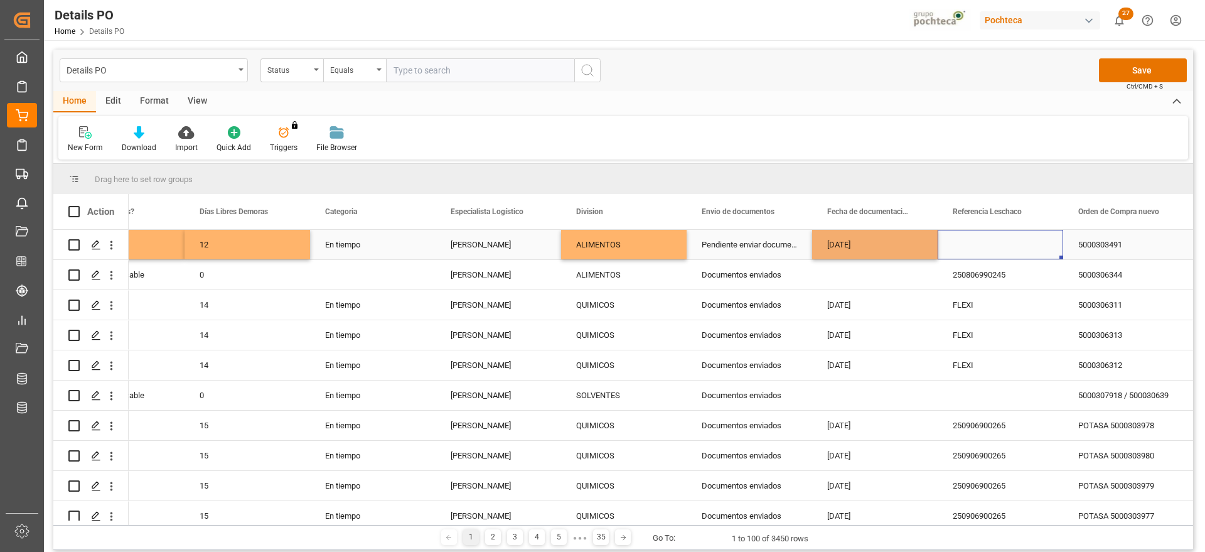
click at [1100, 248] on div "5000303491" at bounding box center [1126, 245] width 126 height 30
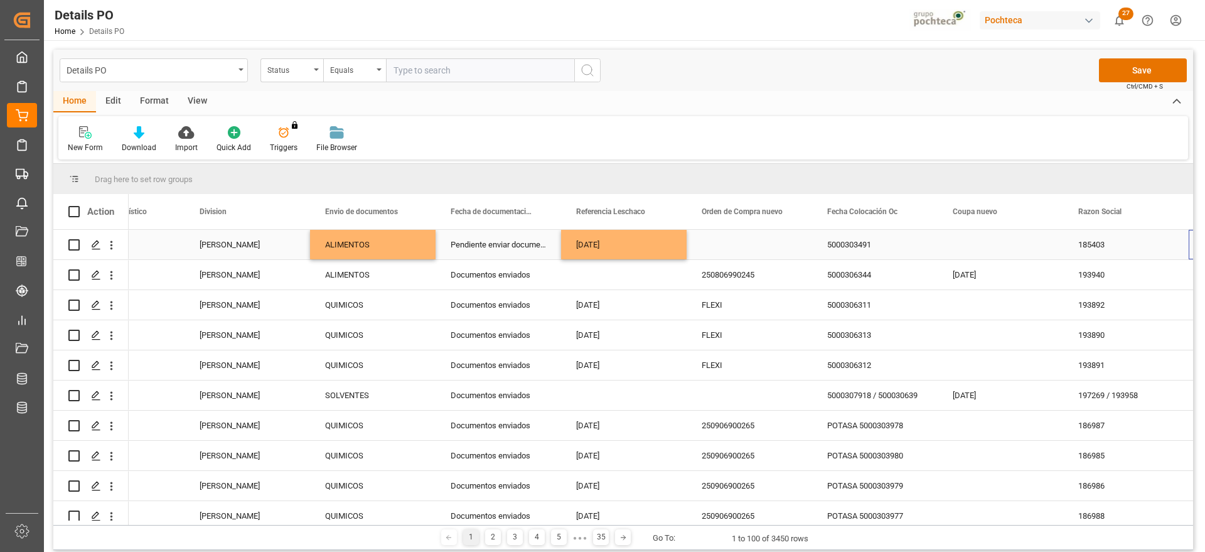
scroll to position [0, 823]
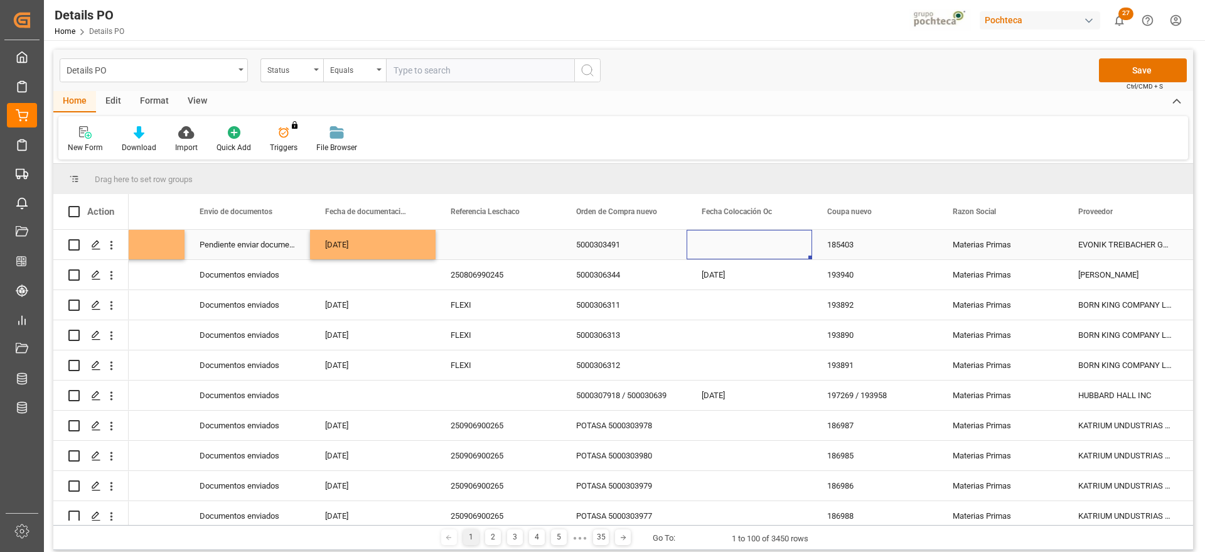
click at [756, 245] on div "Press SPACE to select this row." at bounding box center [750, 245] width 126 height 30
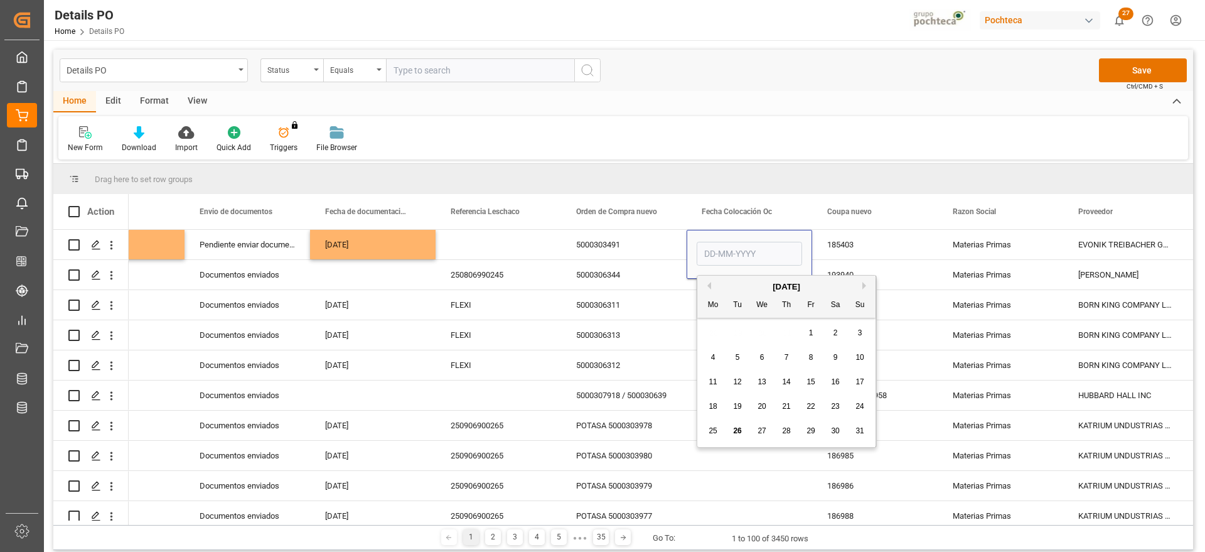
click at [756, 404] on div "20" at bounding box center [763, 406] width 16 height 15
type input "[DATE]"
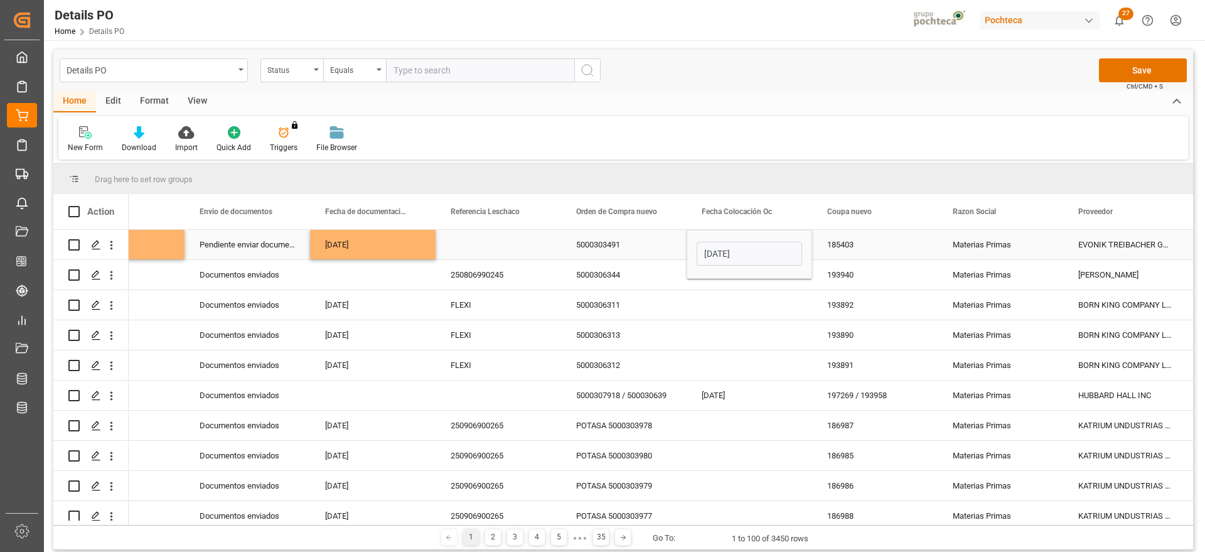
click at [859, 242] on div "185403" at bounding box center [875, 245] width 126 height 30
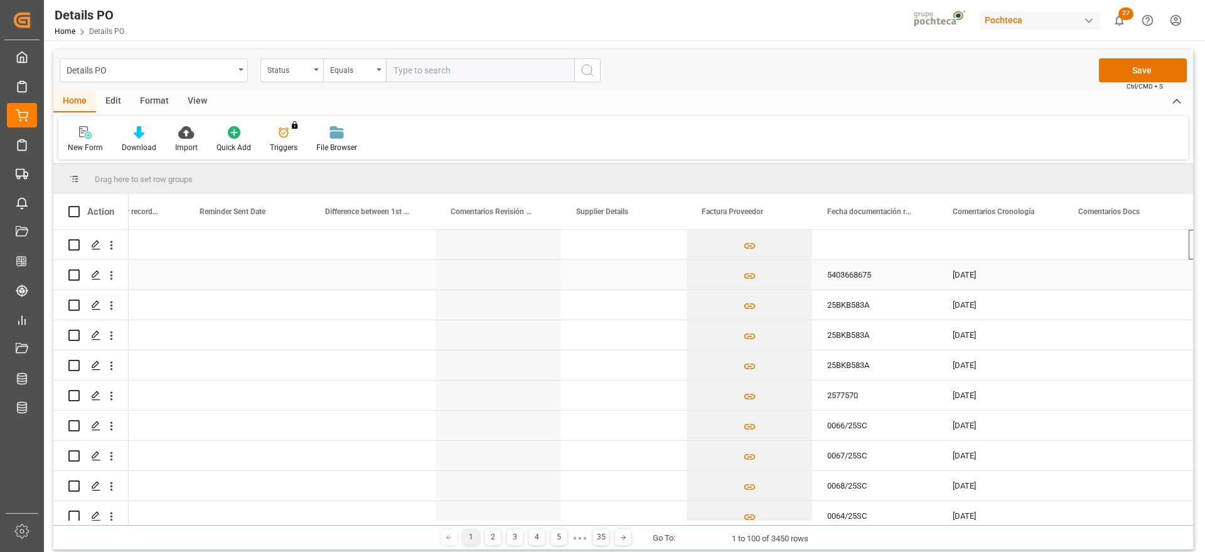
scroll to position [0, 2455]
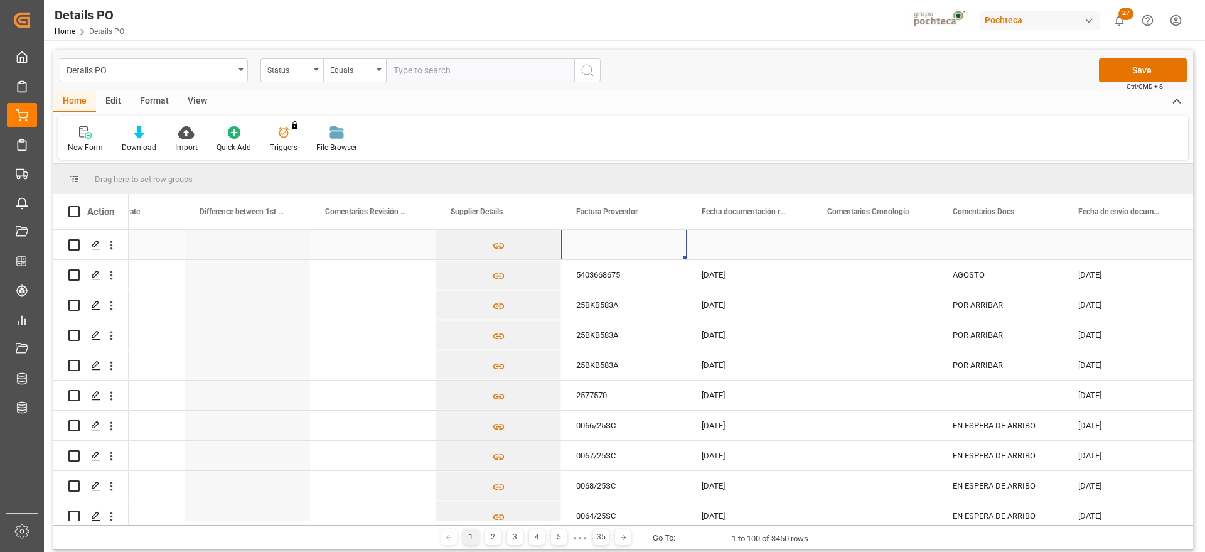
click at [625, 240] on div "Press SPACE to select this row." at bounding box center [624, 245] width 126 height 30
click at [626, 244] on input "Press SPACE to select this row." at bounding box center [623, 252] width 105 height 24
paste input "9100022259"
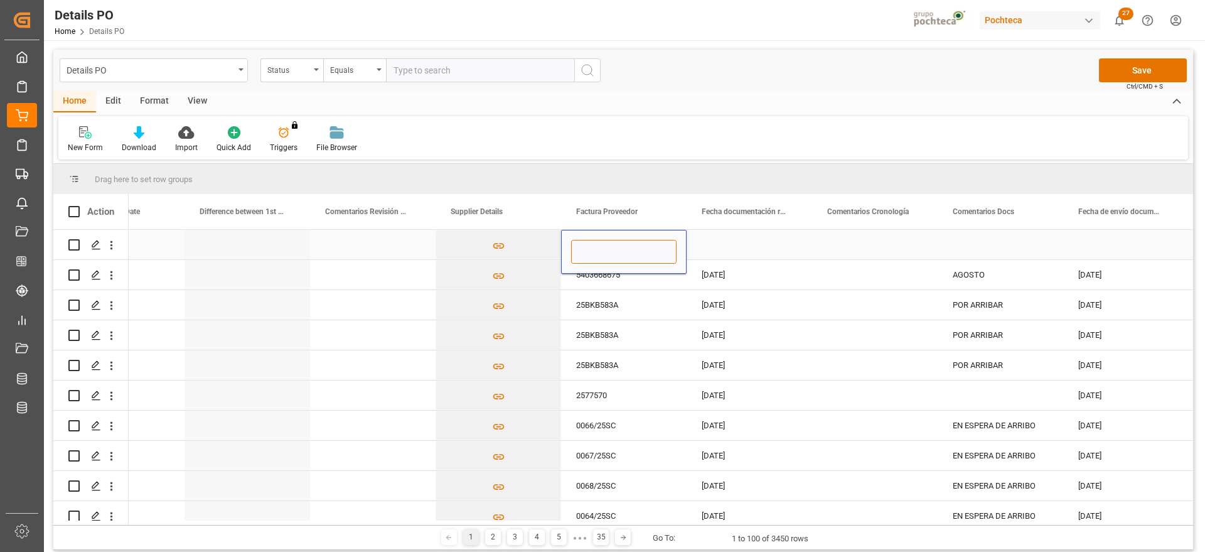
type input "9100022259"
click at [734, 249] on div "Press SPACE to select this row." at bounding box center [750, 245] width 126 height 30
click at [731, 274] on div "25-08-2025" at bounding box center [750, 275] width 126 height 30
click at [746, 245] on div "Press SPACE to select this row." at bounding box center [750, 245] width 126 height 30
click at [745, 244] on div "Press SPACE to select this row." at bounding box center [750, 245] width 126 height 30
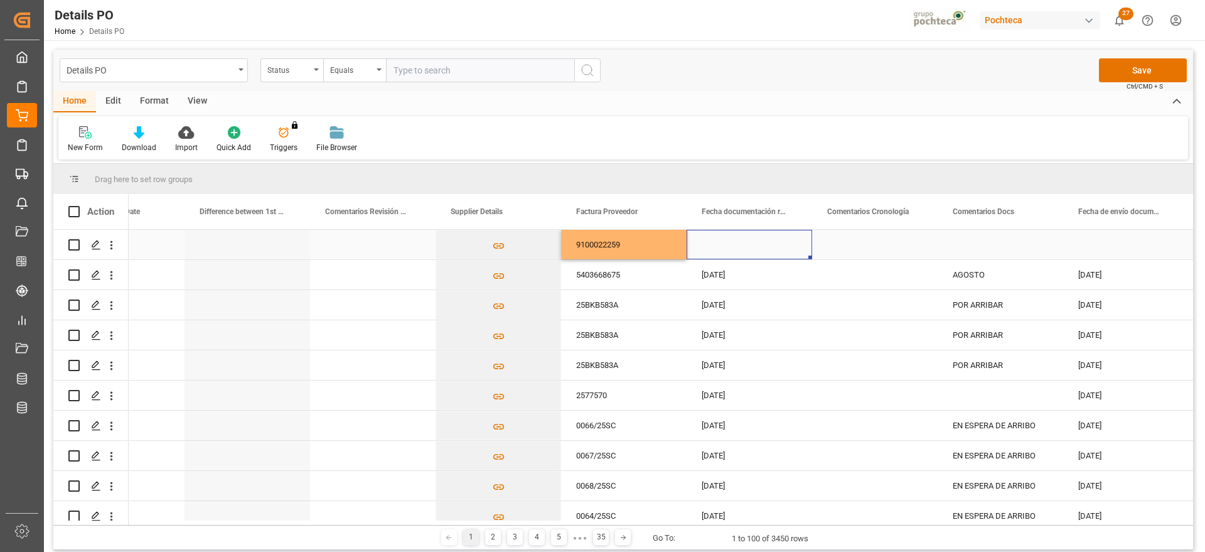
click at [745, 244] on div "Press SPACE to select this row." at bounding box center [750, 245] width 126 height 30
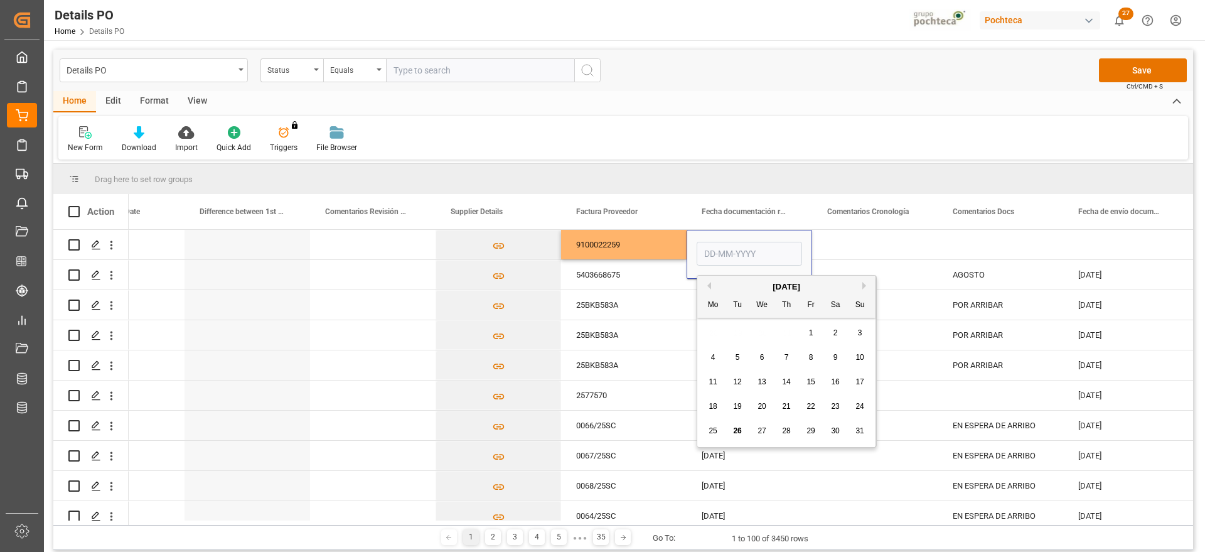
click at [768, 407] on div "20" at bounding box center [763, 406] width 16 height 15
type input "[DATE]"
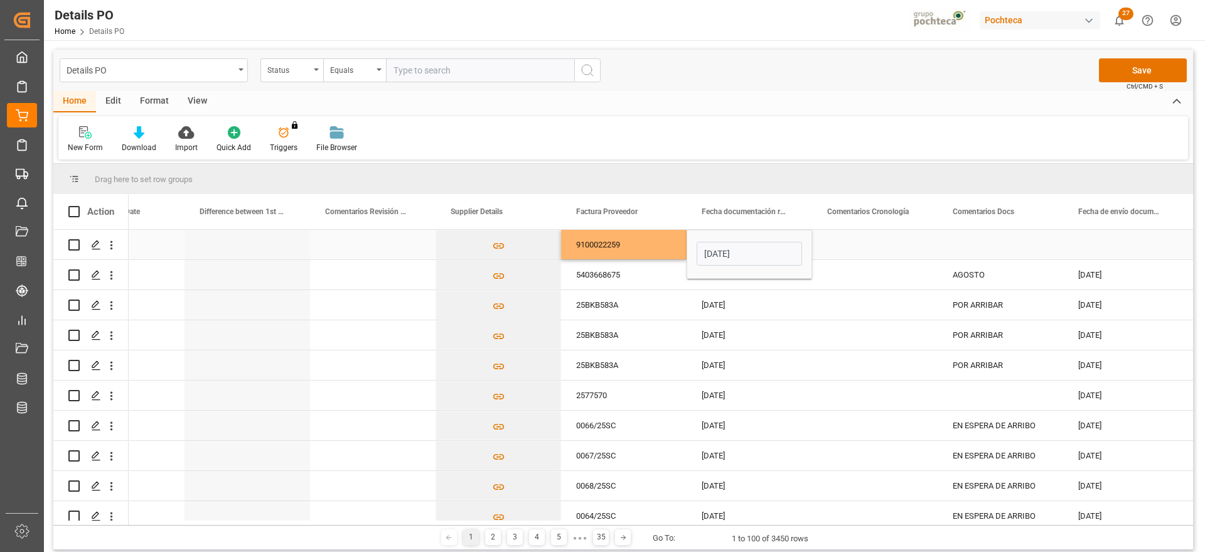
click at [859, 247] on div "Press SPACE to select this row." at bounding box center [875, 245] width 126 height 30
click at [747, 252] on div "[DATE]" at bounding box center [750, 254] width 126 height 49
click at [1018, 244] on div "Press SPACE to select this row." at bounding box center [1001, 245] width 126 height 30
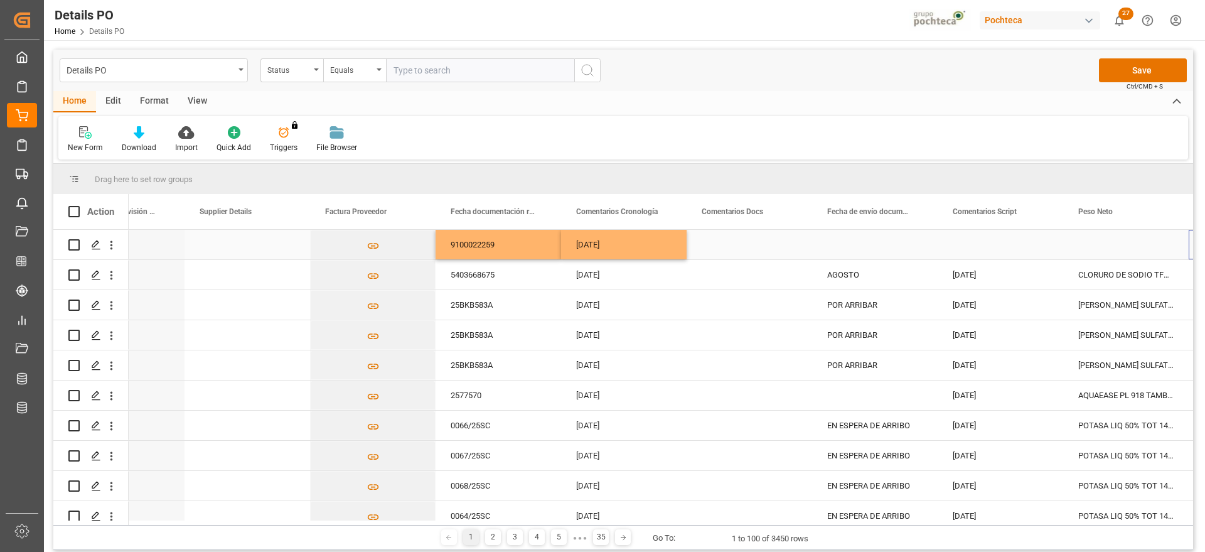
scroll to position [0, 2706]
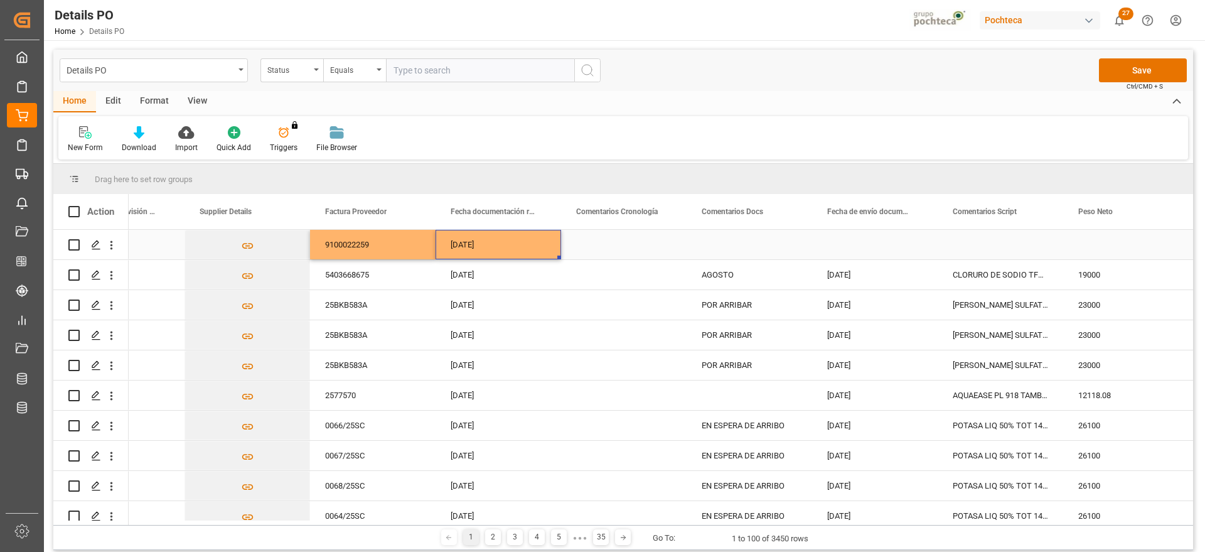
click at [488, 239] on div "20-08-2025" at bounding box center [499, 245] width 126 height 30
click at [874, 238] on div "Press SPACE to select this row." at bounding box center [875, 245] width 126 height 30
click at [1049, 241] on div "Press SPACE to select this row." at bounding box center [1001, 245] width 126 height 30
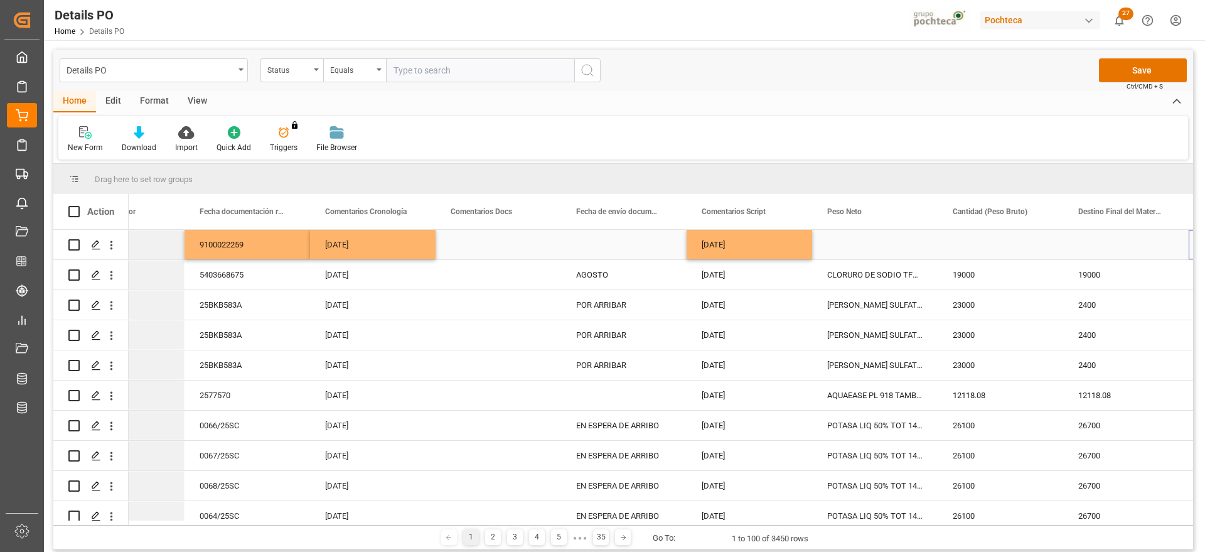
scroll to position [0, 2957]
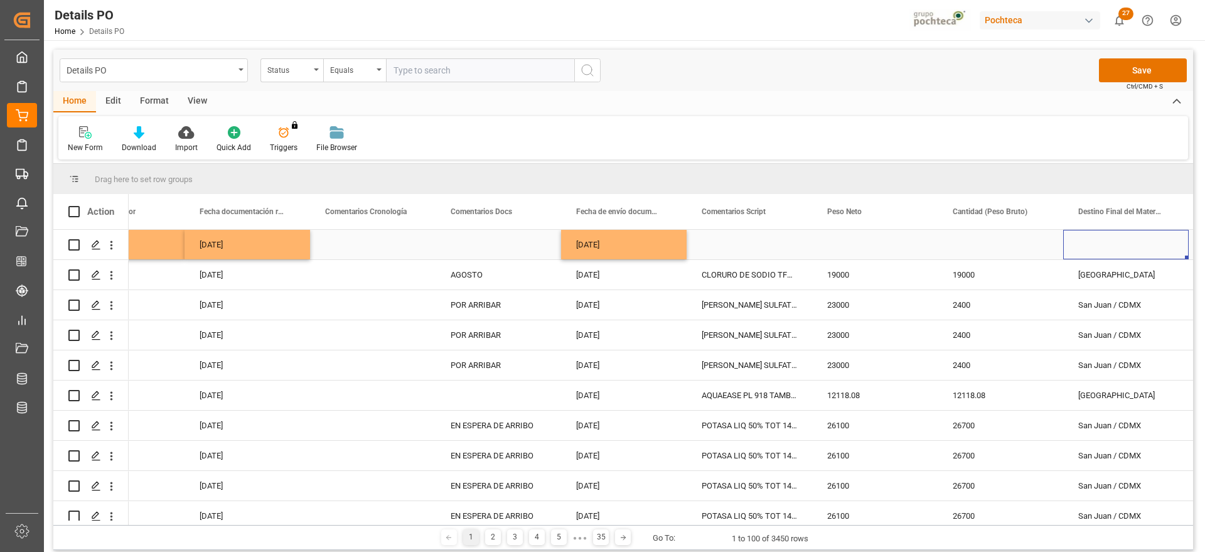
click at [993, 242] on div "Press SPACE to select this row." at bounding box center [1001, 245] width 126 height 30
click at [844, 247] on div "Press SPACE to select this row." at bounding box center [875, 245] width 126 height 30
type input "25000"
click at [812, 293] on div "LAURIL ETER SULFATO SODIO 70% GRANEL FB" at bounding box center [750, 305] width 126 height 30
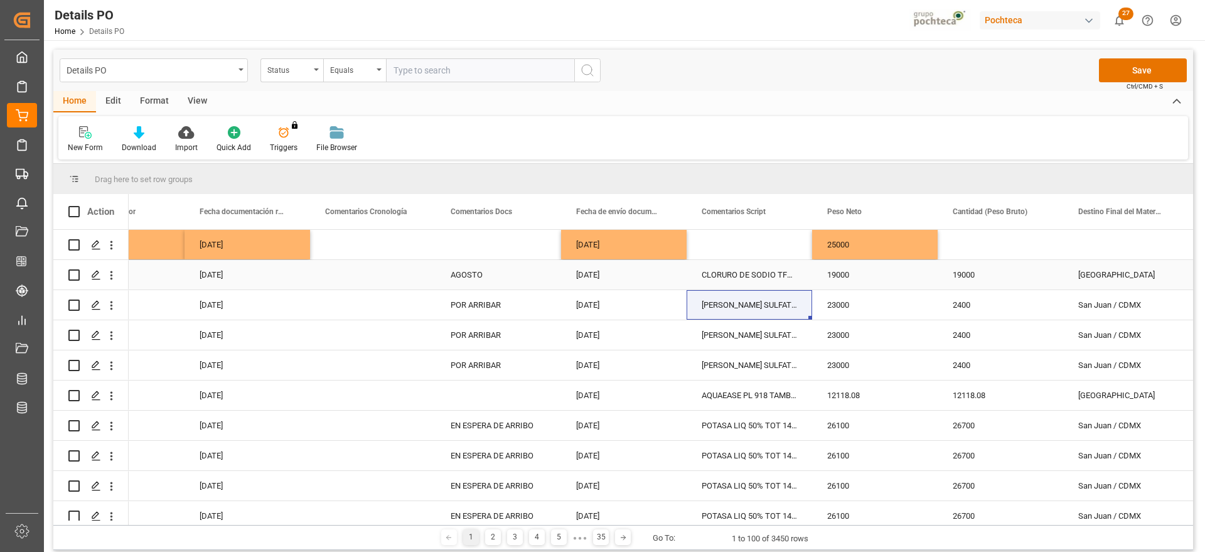
drag, startPoint x: 1126, startPoint y: 271, endPoint x: 1028, endPoint y: 278, distance: 98.2
click at [1126, 271] on div "Guadalajara" at bounding box center [1126, 275] width 126 height 30
click at [991, 253] on div "Press SPACE to select this row." at bounding box center [1001, 245] width 126 height 30
click at [972, 247] on div "Press SPACE to select this row." at bounding box center [1001, 245] width 126 height 30
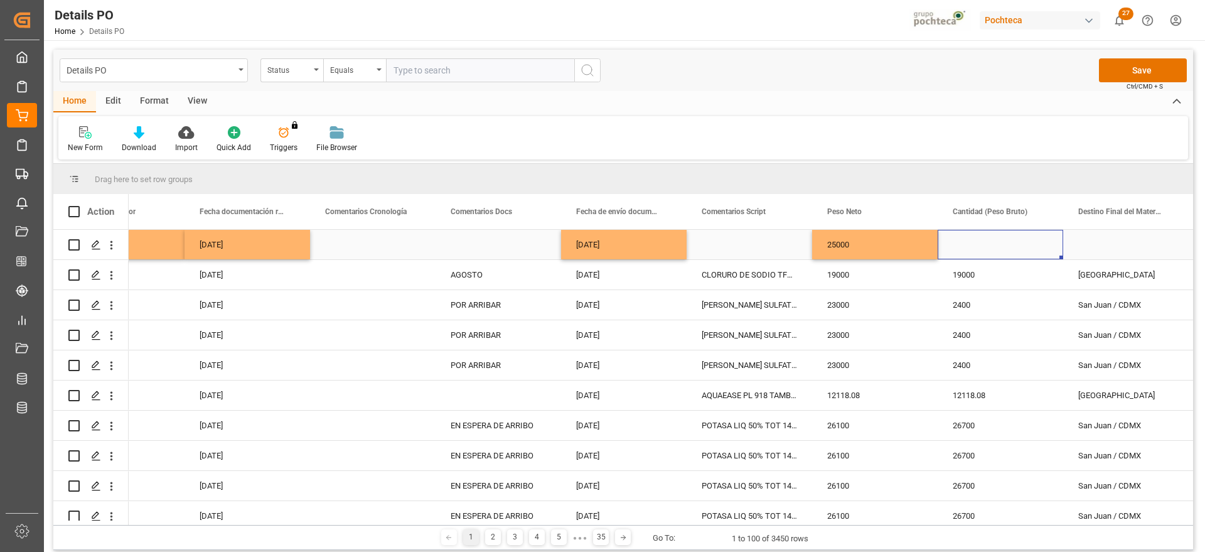
click at [972, 247] on div "Press SPACE to select this row." at bounding box center [1001, 245] width 126 height 30
type input "2500"
click at [1104, 248] on div "Press SPACE to select this row." at bounding box center [1126, 245] width 126 height 30
click at [1111, 249] on div "Press SPACE to select this row." at bounding box center [1126, 245] width 126 height 30
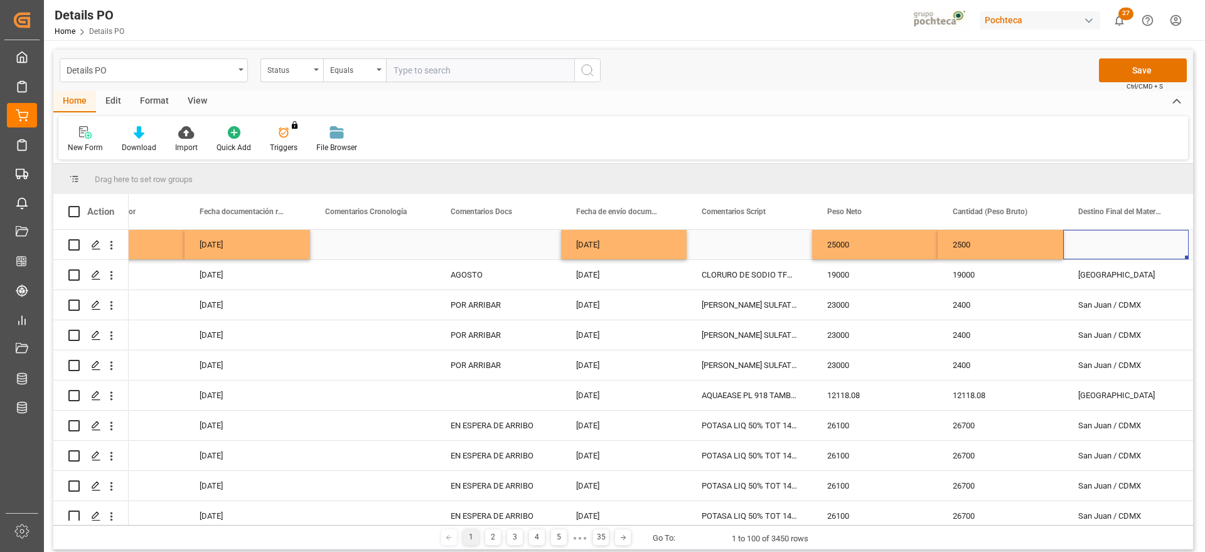
click at [1111, 249] on div "Press SPACE to select this row." at bounding box center [1126, 245] width 126 height 30
click at [1101, 307] on div "San Juan / CDMX" at bounding box center [1126, 305] width 126 height 30
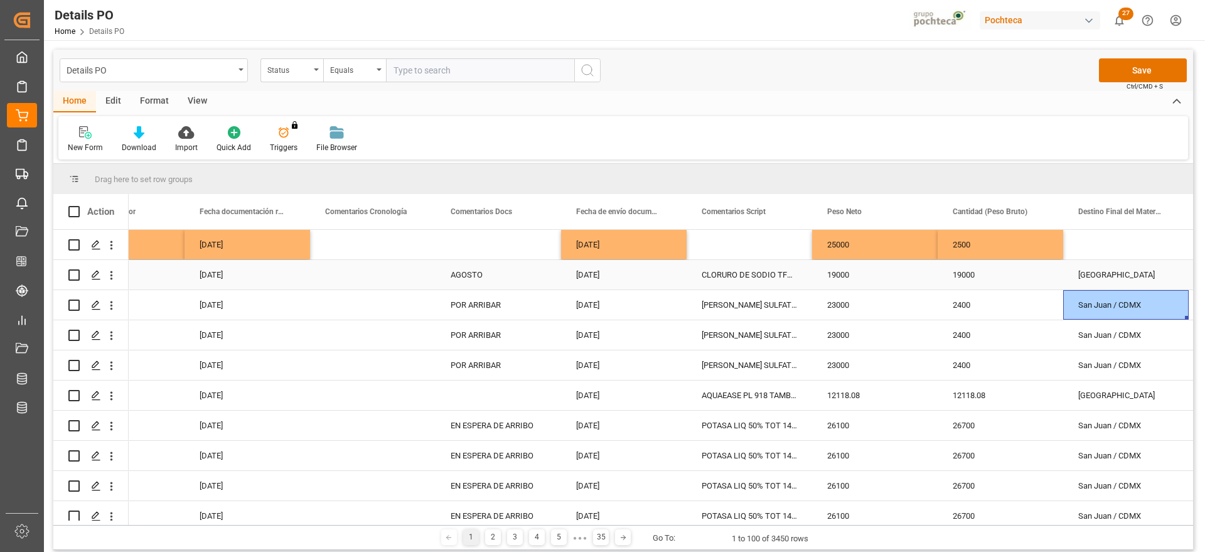
click at [1103, 249] on div "Press SPACE to select this row." at bounding box center [1126, 245] width 126 height 30
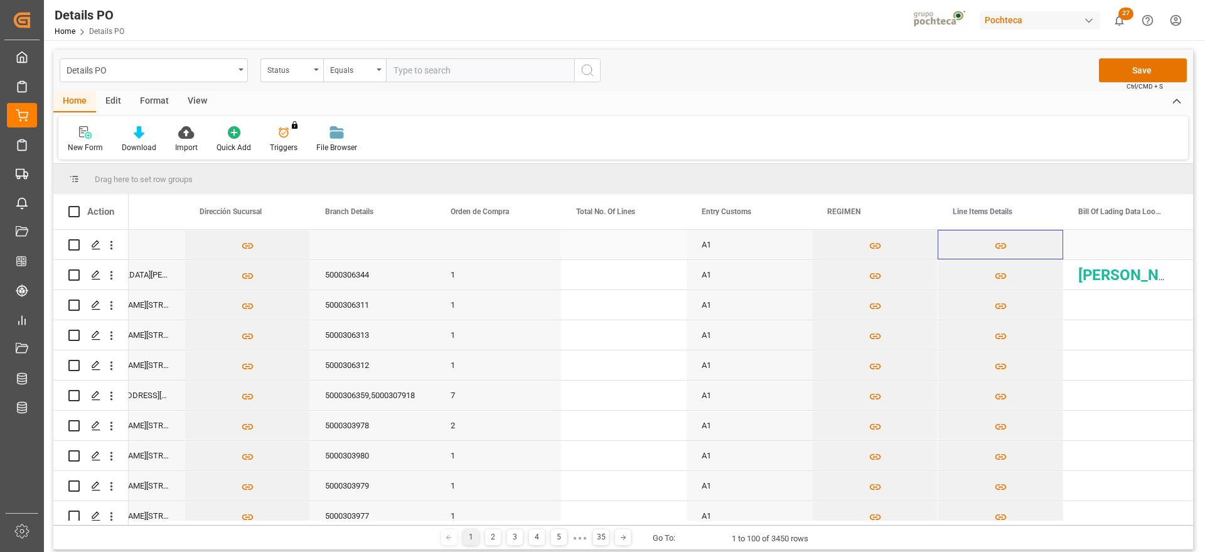
scroll to position [0, 4213]
click at [1116, 274] on strong "FLETE: 1000 USD" at bounding box center [1174, 275] width 193 height 18
click at [1152, 67] on button "Save" at bounding box center [1143, 70] width 88 height 24
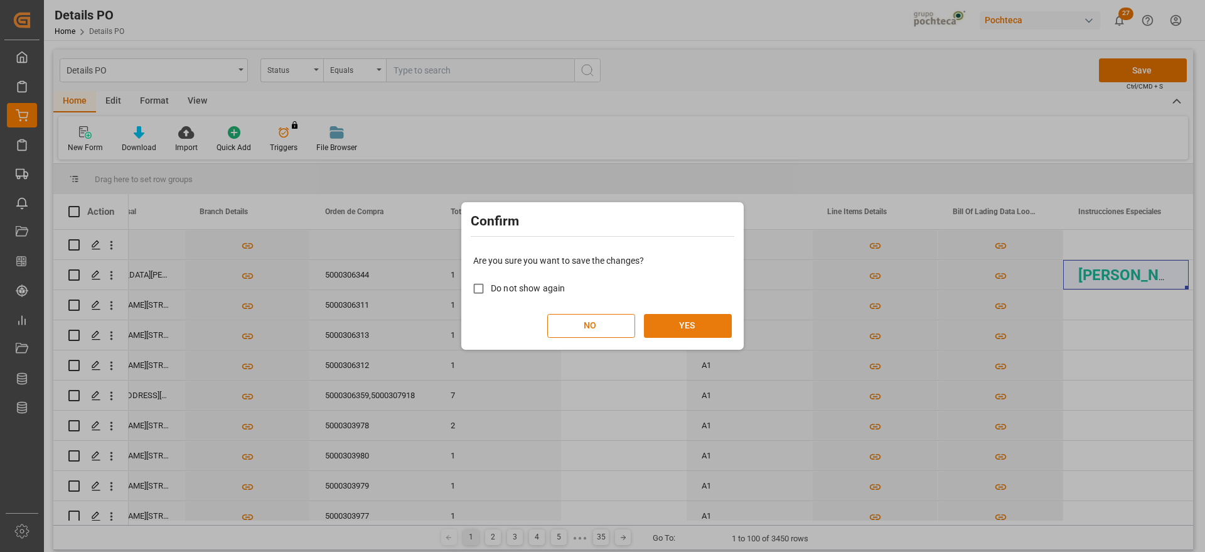
click at [688, 328] on button "YES" at bounding box center [688, 326] width 88 height 24
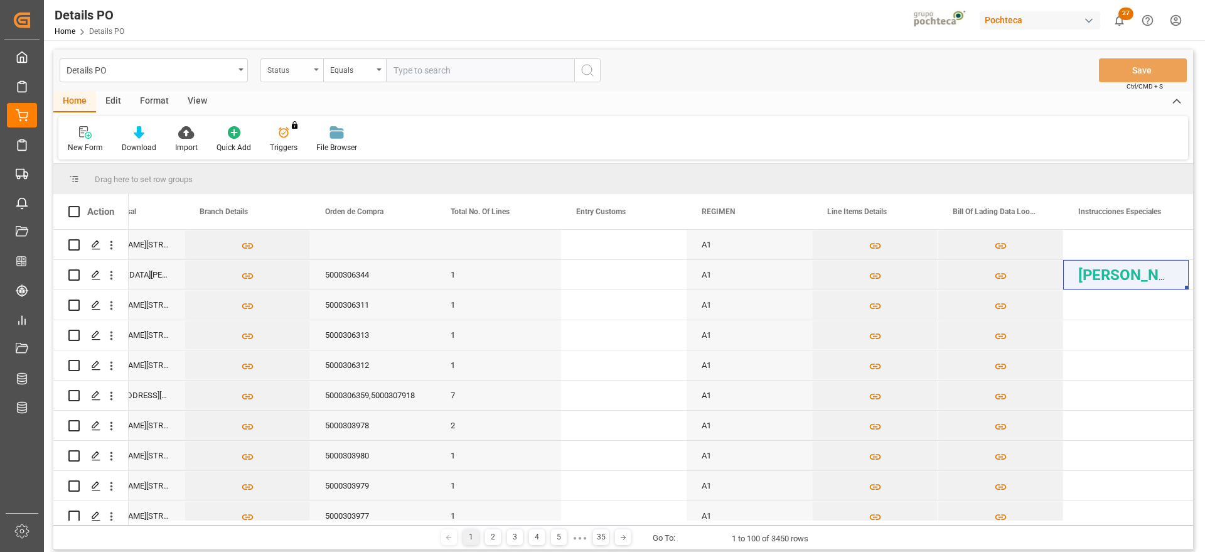
click at [293, 69] on div "Status" at bounding box center [288, 69] width 43 height 14
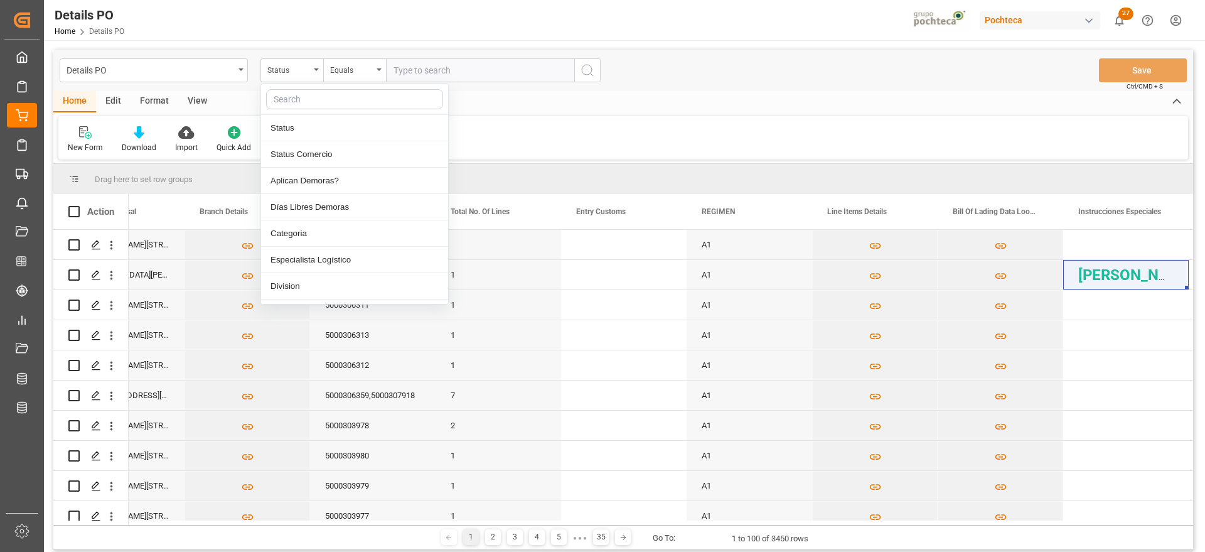
click at [289, 97] on input "text" at bounding box center [354, 99] width 177 height 20
type input "ref"
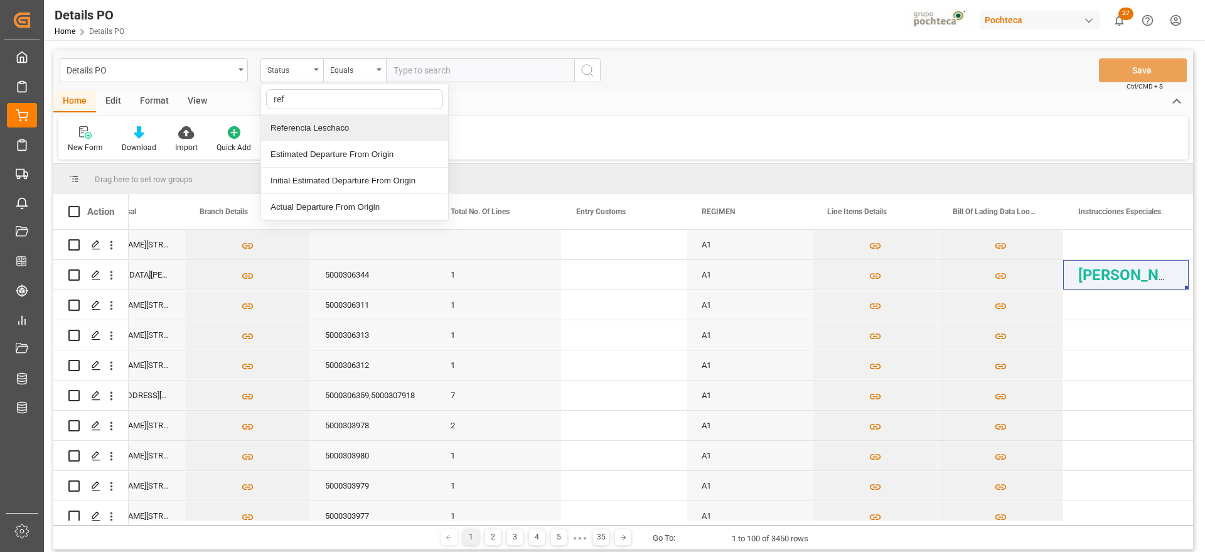
click at [300, 129] on div "Referencia Leschaco" at bounding box center [354, 128] width 187 height 26
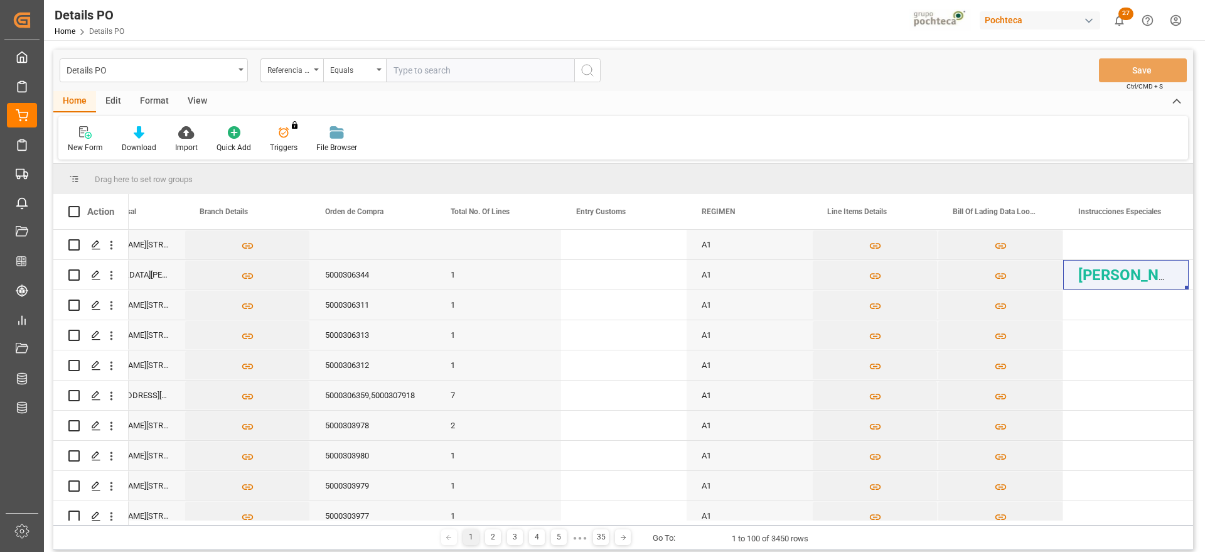
click at [438, 75] on input "text" at bounding box center [480, 70] width 188 height 24
paste input "250806900739"
type input "250806900739"
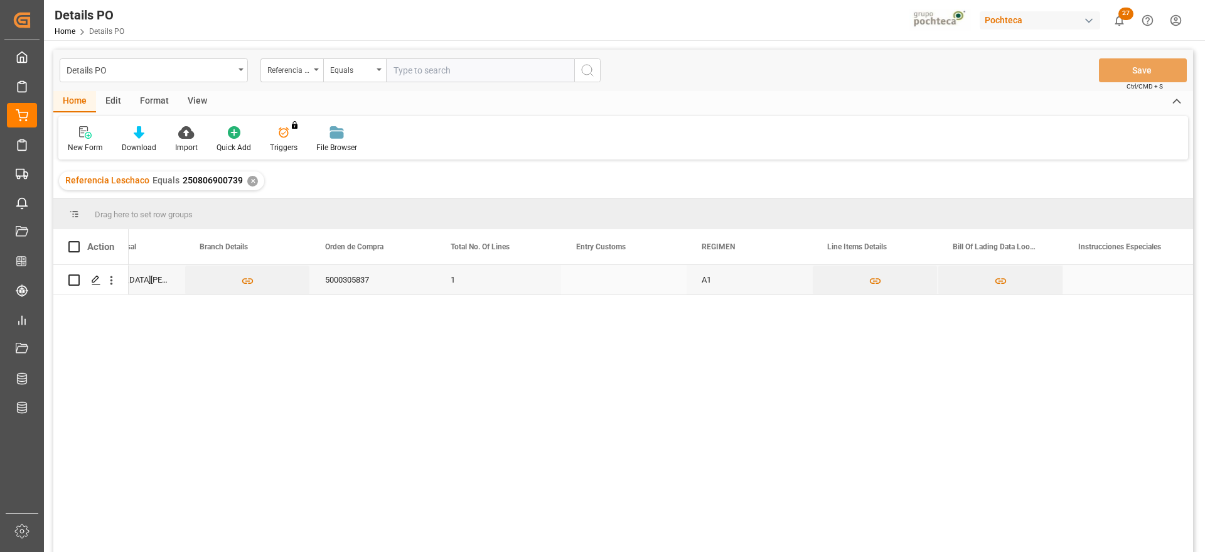
click at [367, 281] on div "5000305837" at bounding box center [373, 280] width 126 height 30
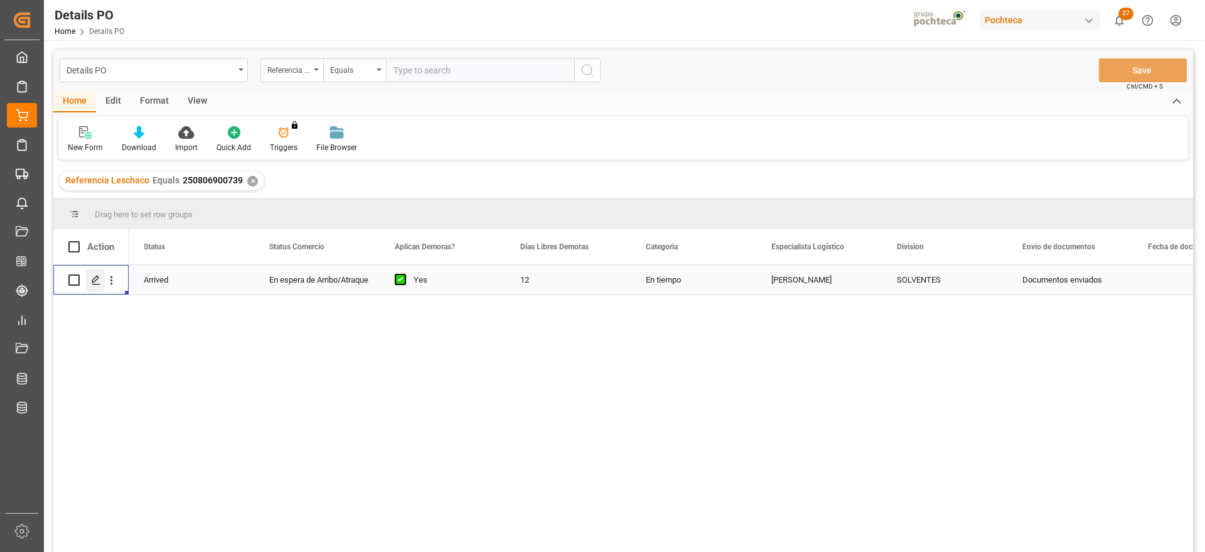
click at [90, 279] on div "Press SPACE to select this row." at bounding box center [95, 280] width 19 height 23
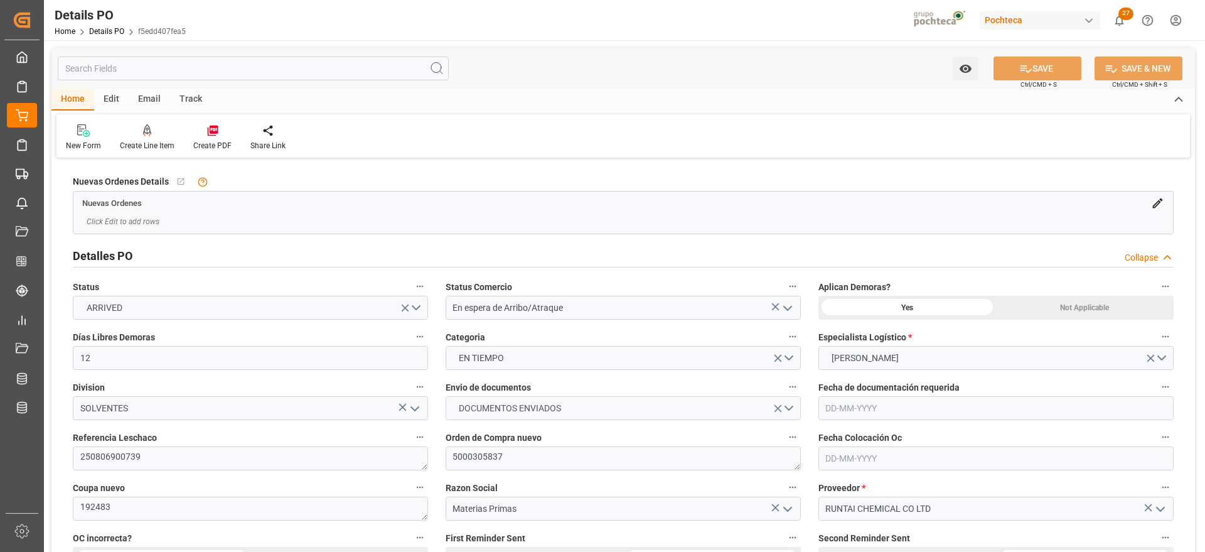
type input "12"
type input "28-07-2025"
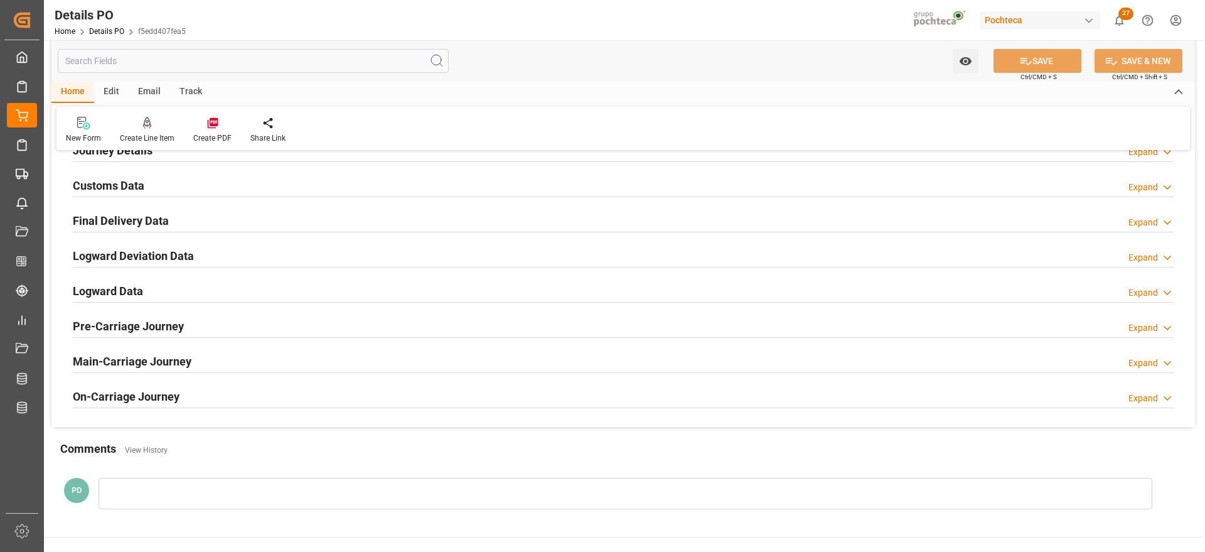
scroll to position [785, 0]
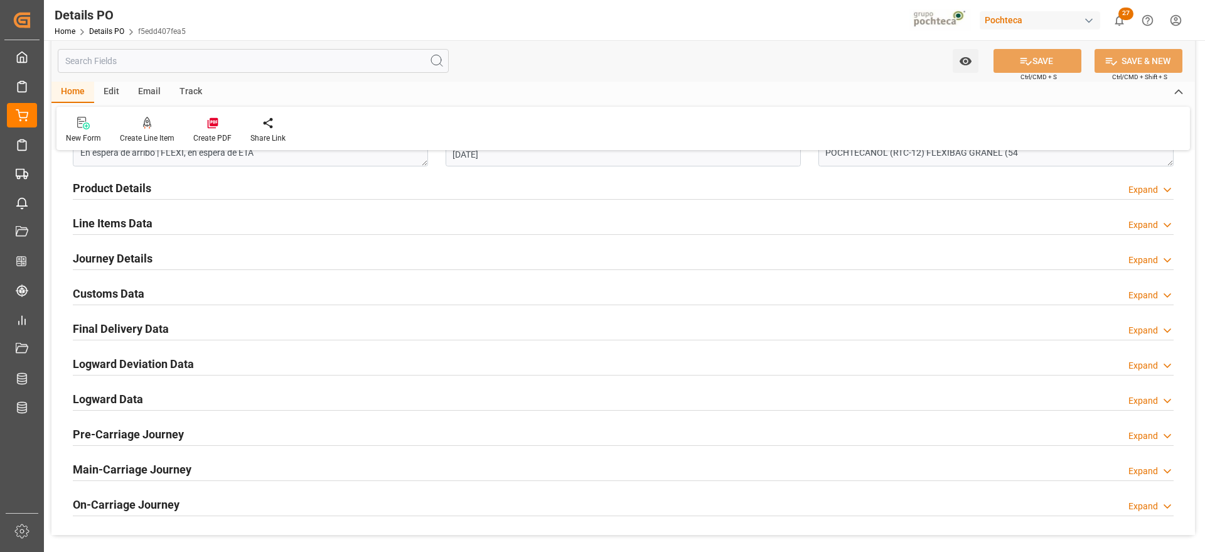
click at [110, 291] on h2 "Customs Data" at bounding box center [109, 293] width 72 height 17
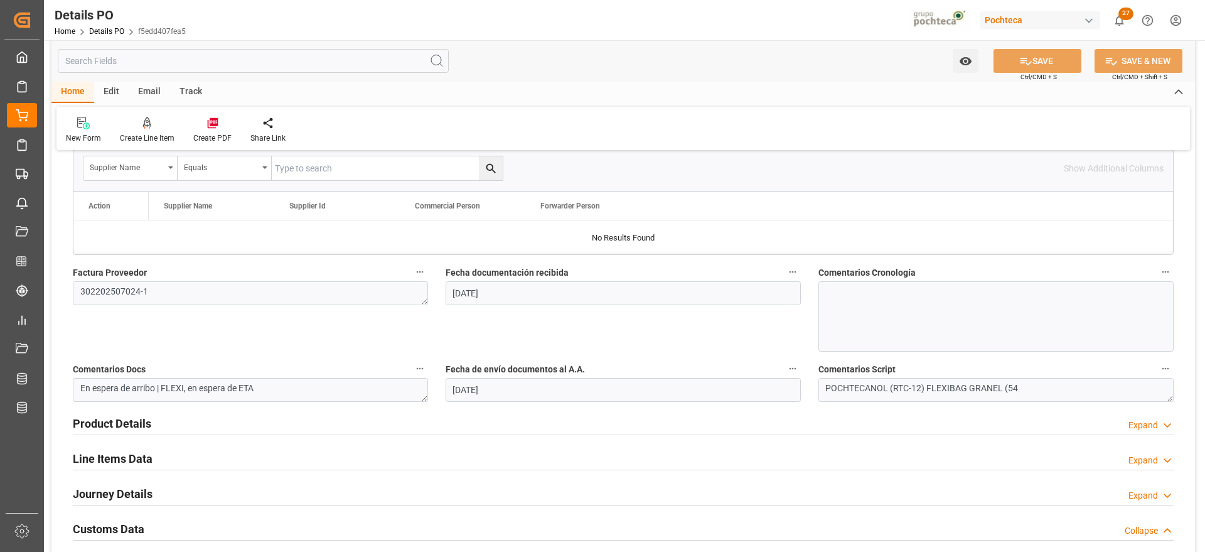
scroll to position [864, 0]
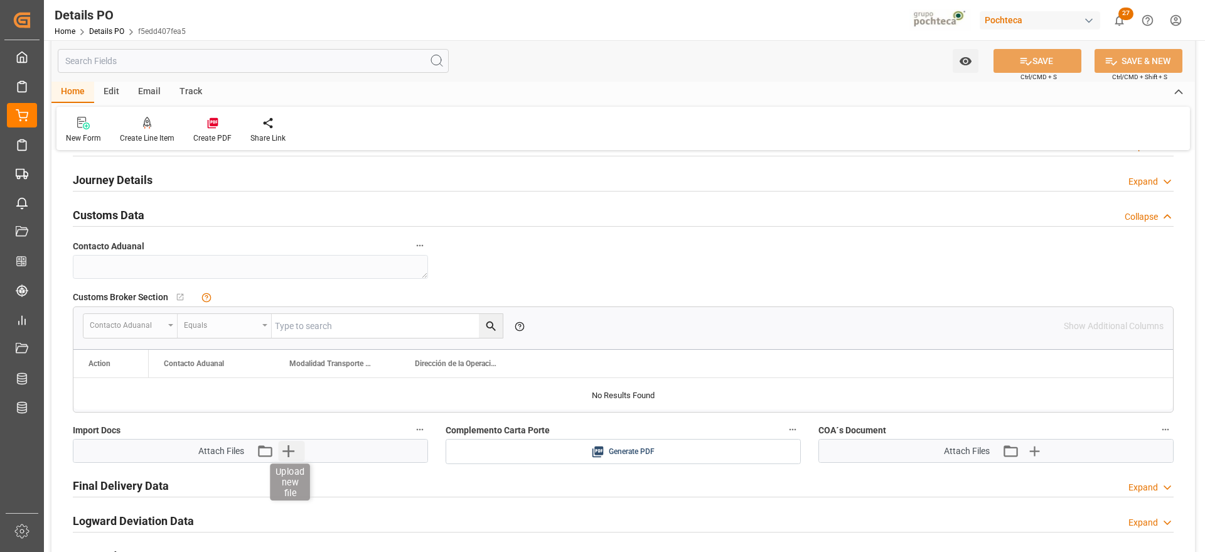
click at [288, 454] on icon "button" at bounding box center [288, 451] width 12 height 12
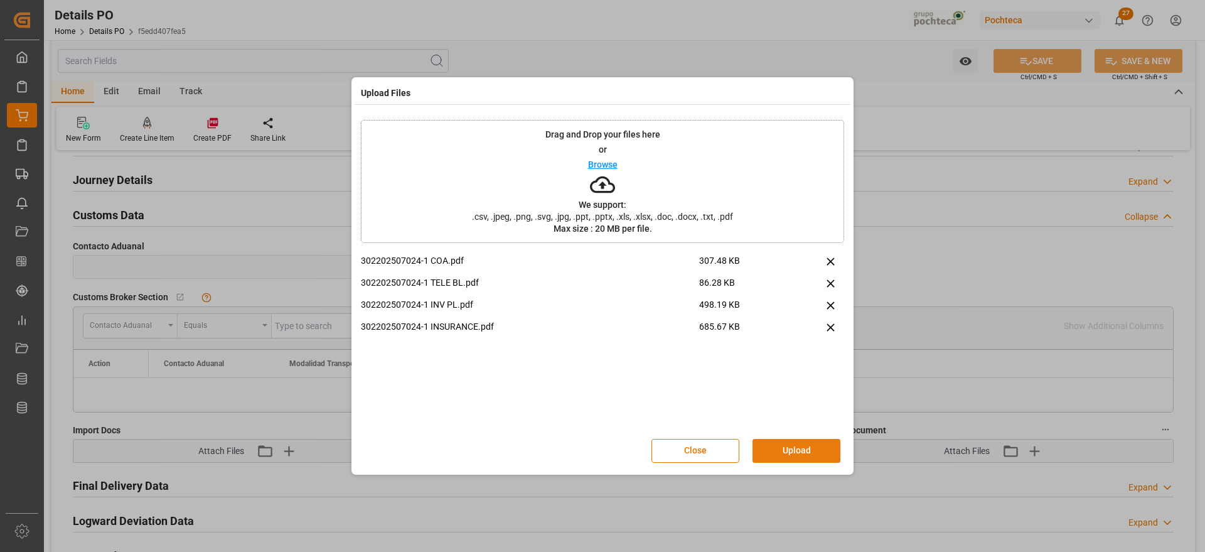
click at [795, 453] on button "Upload" at bounding box center [797, 451] width 88 height 24
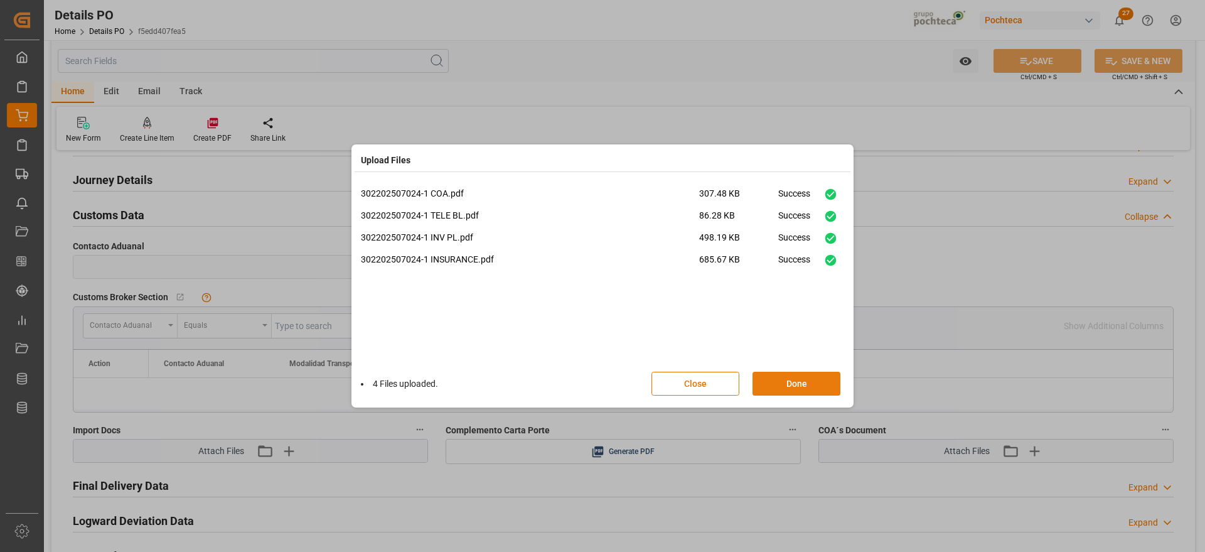
click at [787, 382] on button "Done" at bounding box center [797, 384] width 88 height 24
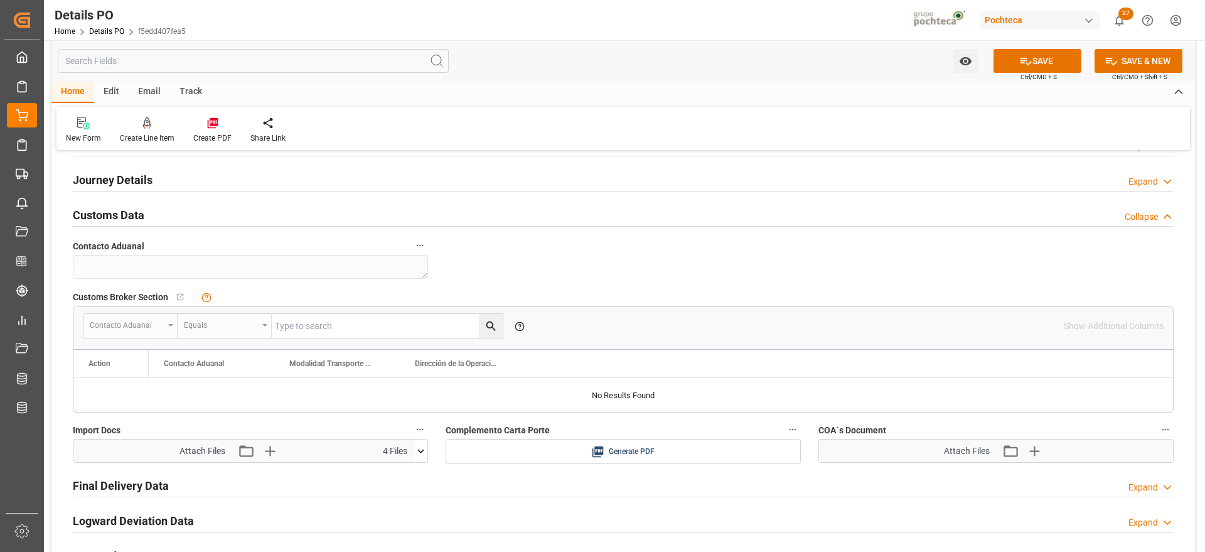
click at [928, 488] on div "Final Delivery Data Expand" at bounding box center [623, 485] width 1101 height 24
click at [1102, 271] on div "Nuevas Ordenes Details   No child Object linked Nuevas Ordenes Click Edit to ad…" at bounding box center [623, 129] width 1144 height 1662
click at [1031, 449] on icon "button" at bounding box center [1034, 451] width 20 height 20
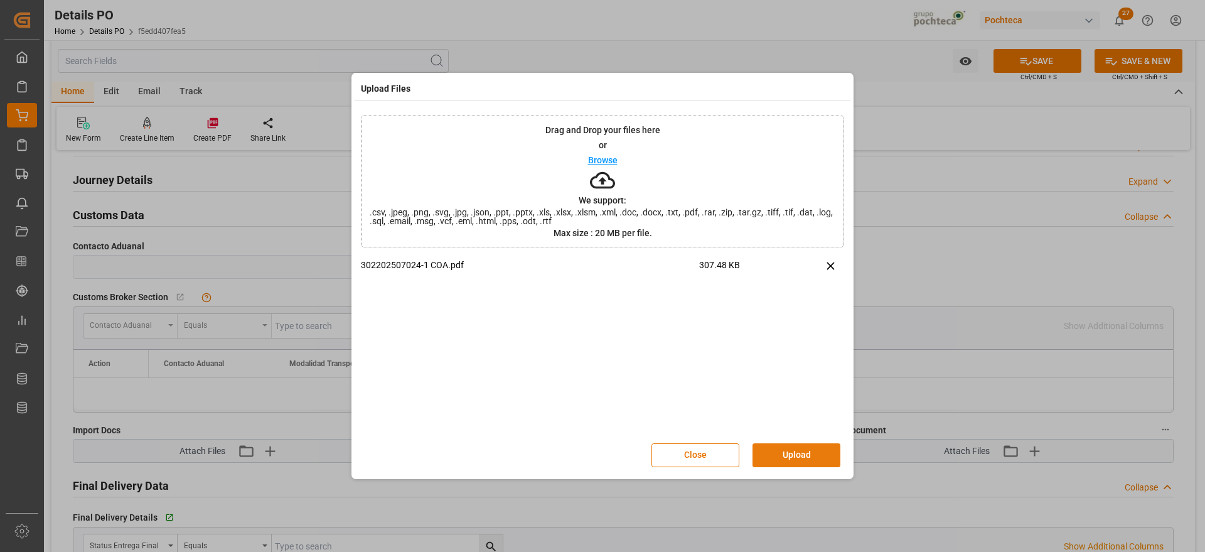
click at [800, 458] on button "Upload" at bounding box center [797, 455] width 88 height 24
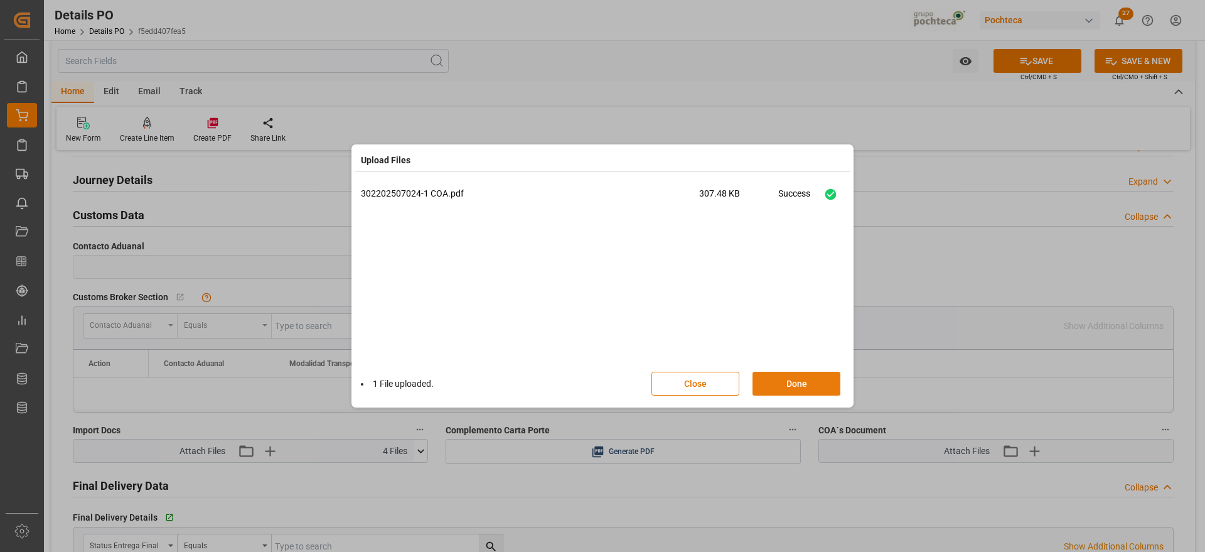
click at [782, 380] on button "Done" at bounding box center [797, 384] width 88 height 24
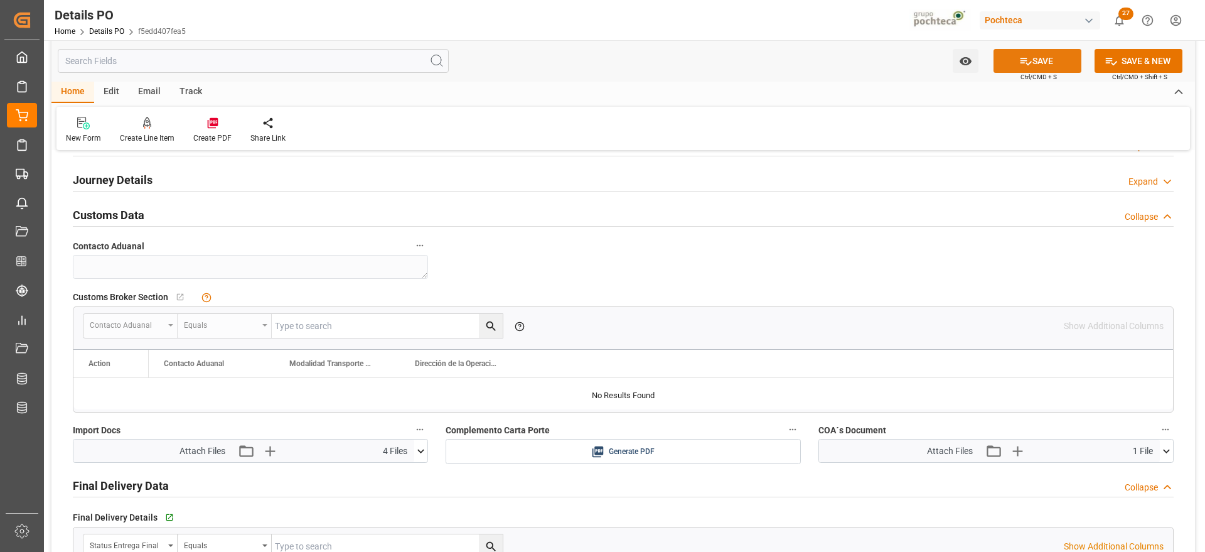
click at [1037, 60] on button "SAVE" at bounding box center [1038, 61] width 88 height 24
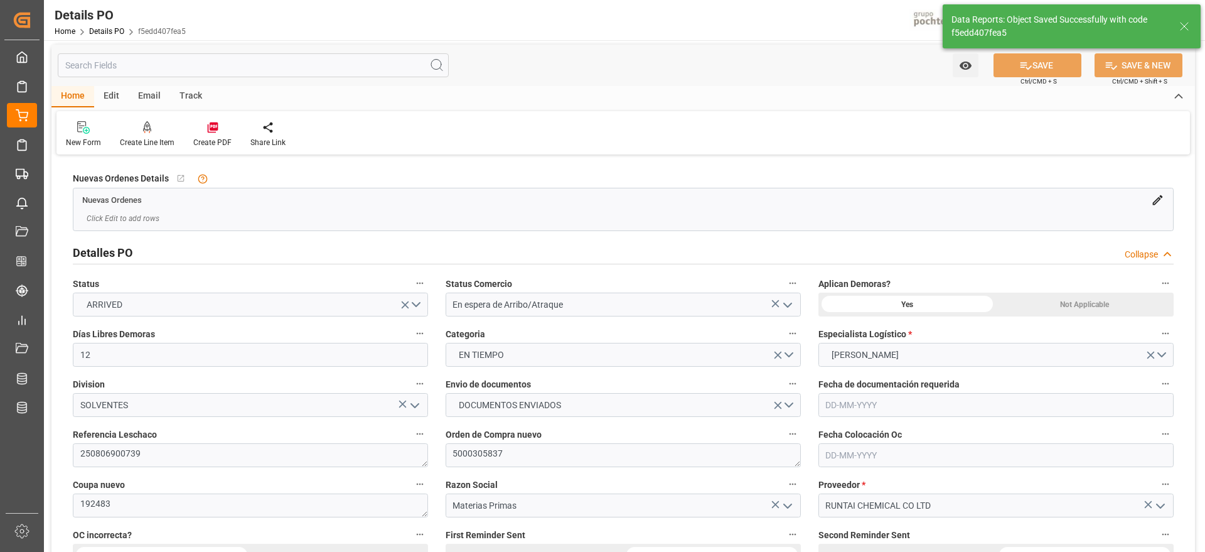
scroll to position [0, 0]
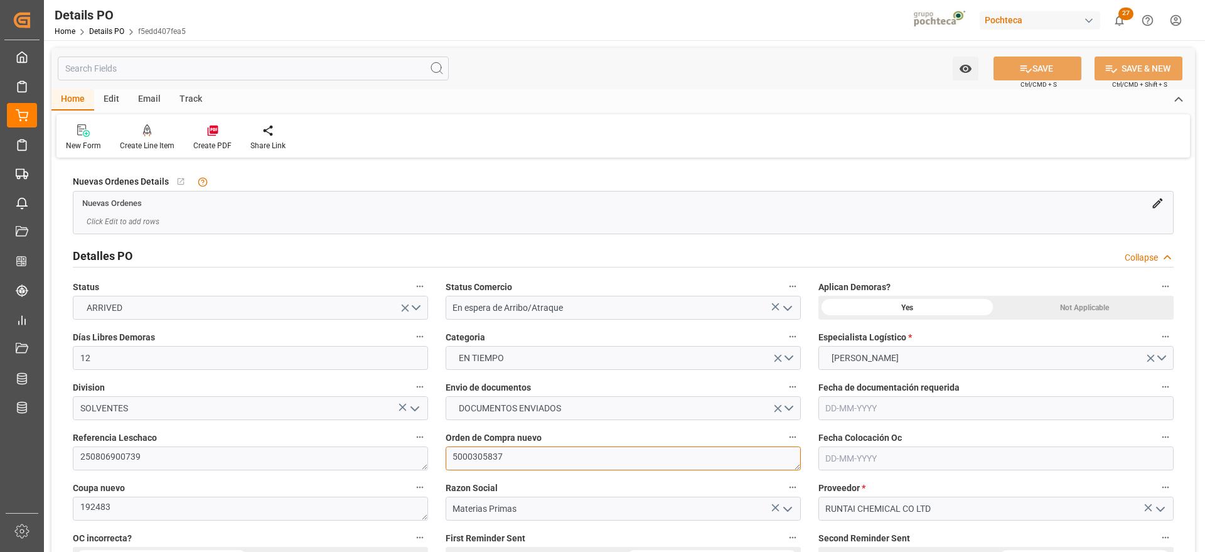
drag, startPoint x: 512, startPoint y: 457, endPoint x: 467, endPoint y: 457, distance: 45.2
click at [490, 457] on textarea "5000305837" at bounding box center [623, 458] width 355 height 24
drag, startPoint x: 142, startPoint y: 461, endPoint x: 42, endPoint y: 454, distance: 100.0
click at [42, 454] on div "Created by potrace 1.15, written by Peter Selinger 2001-2017 Created by potrace…" at bounding box center [602, 276] width 1205 height 552
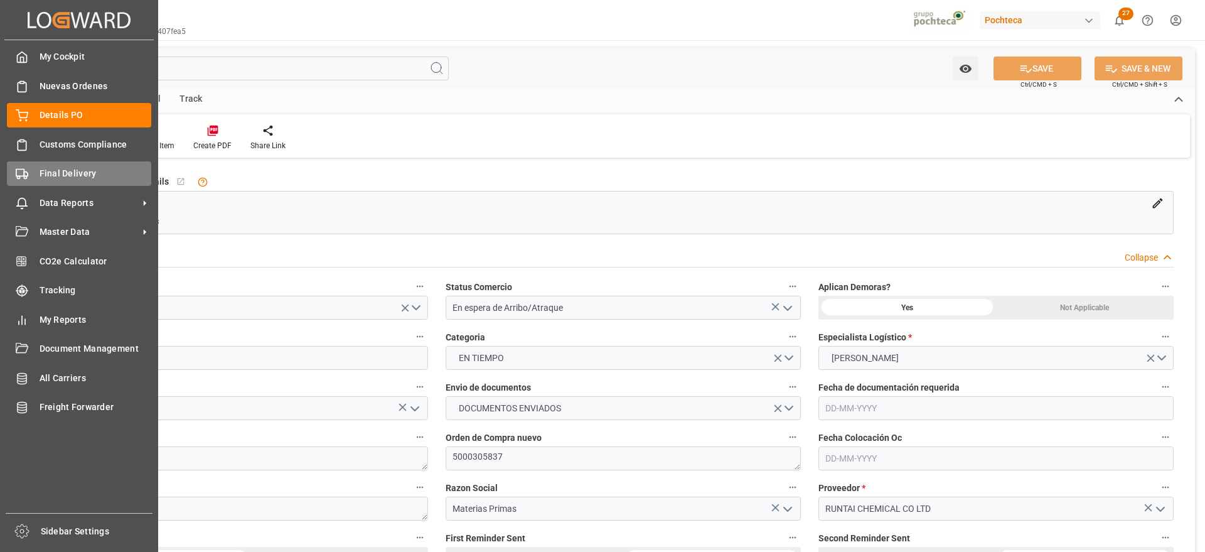
click at [28, 173] on polygon at bounding box center [26, 174] width 4 height 4
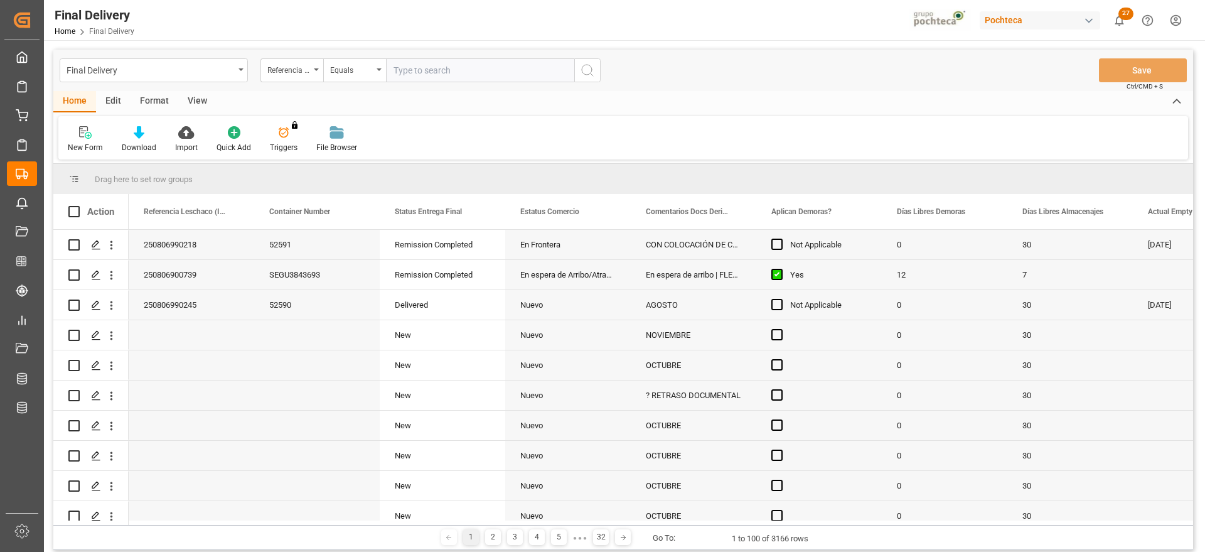
click at [425, 68] on input "text" at bounding box center [480, 70] width 188 height 24
type input "250806900739"
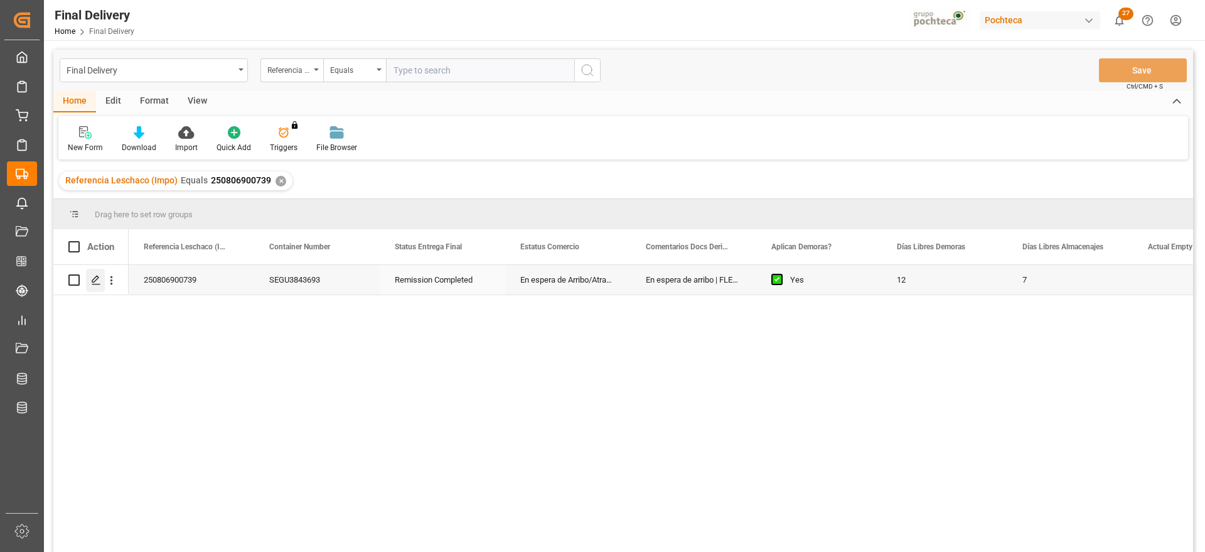
click at [96, 280] on polygon "Press SPACE to select this row." at bounding box center [95, 279] width 6 height 6
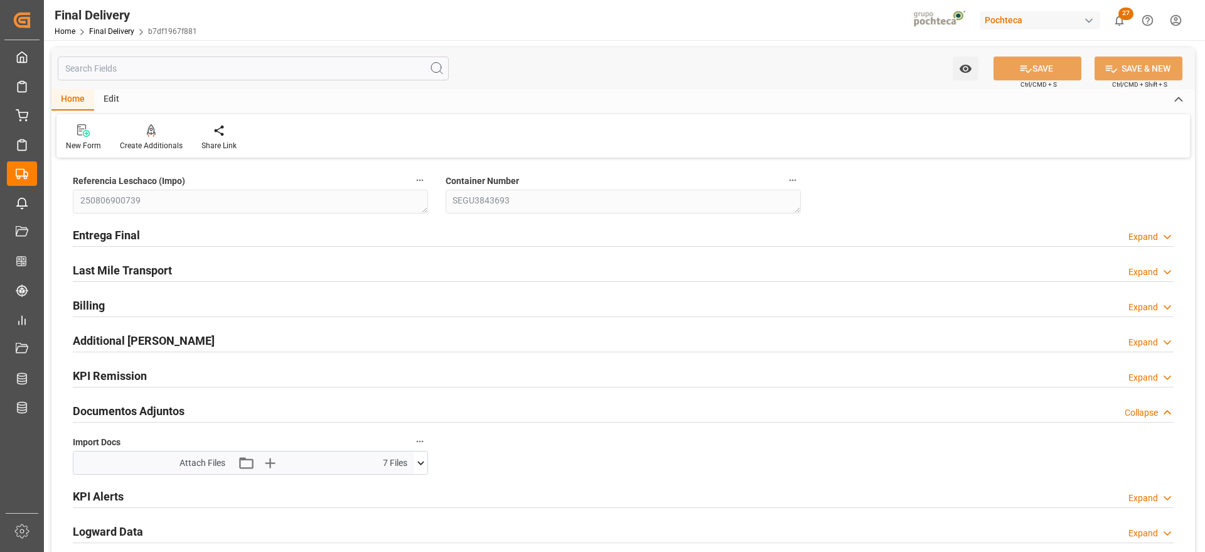
click at [416, 467] on icon at bounding box center [420, 462] width 13 height 13
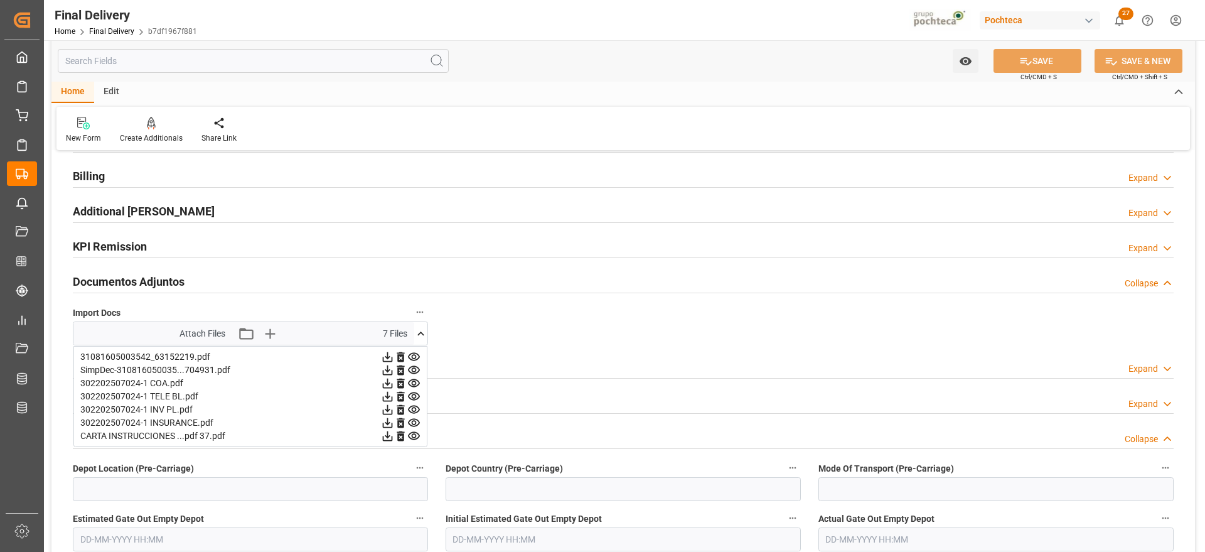
scroll to position [157, 0]
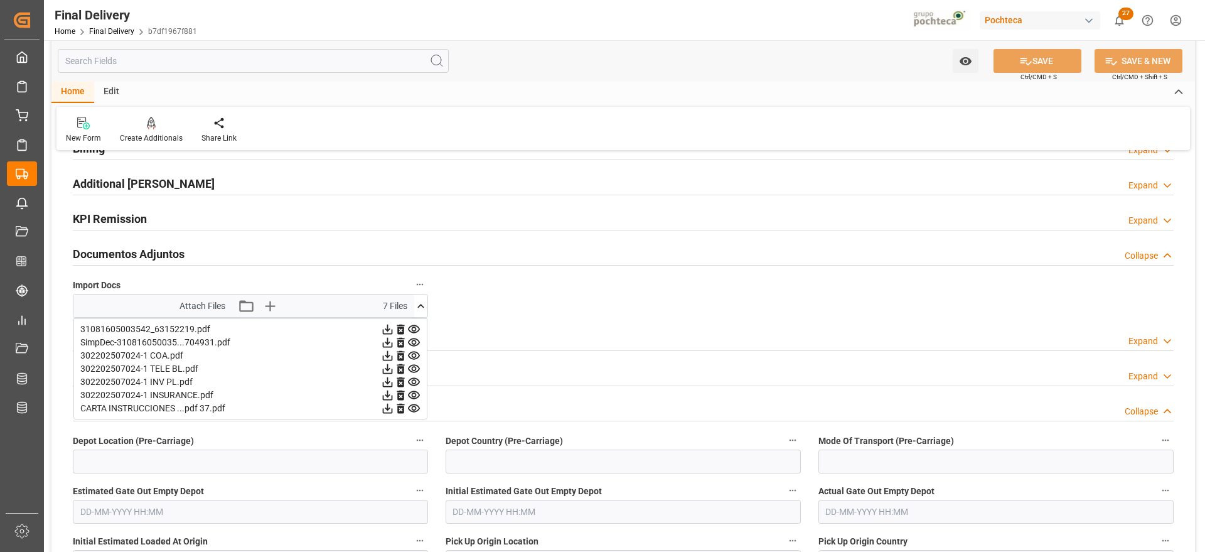
click at [628, 346] on div "KPI Alerts Expand" at bounding box center [623, 338] width 1101 height 24
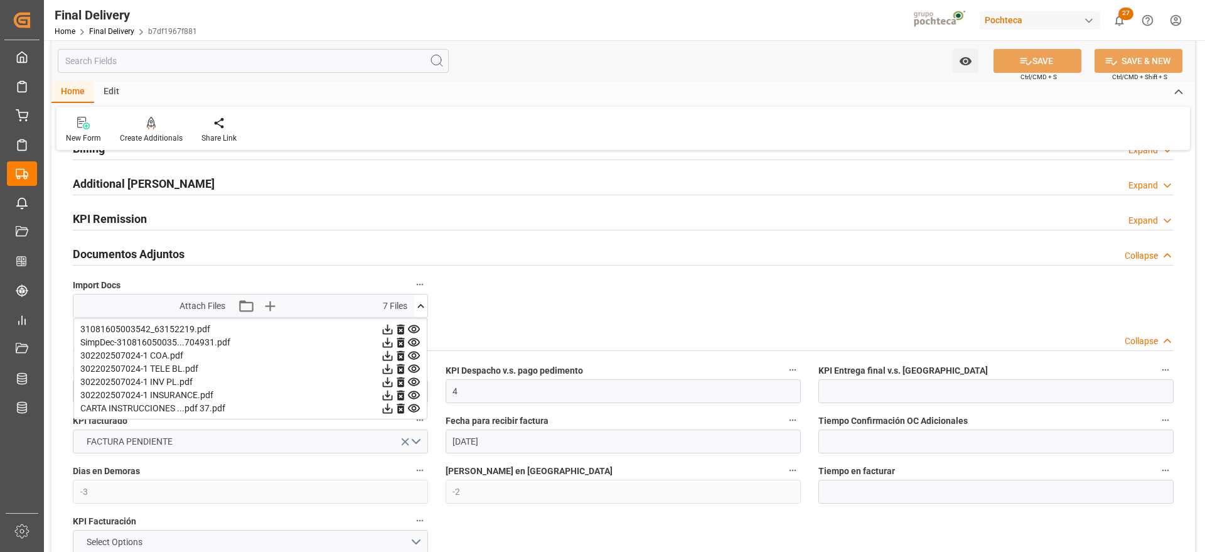
click at [420, 305] on icon at bounding box center [420, 306] width 7 height 4
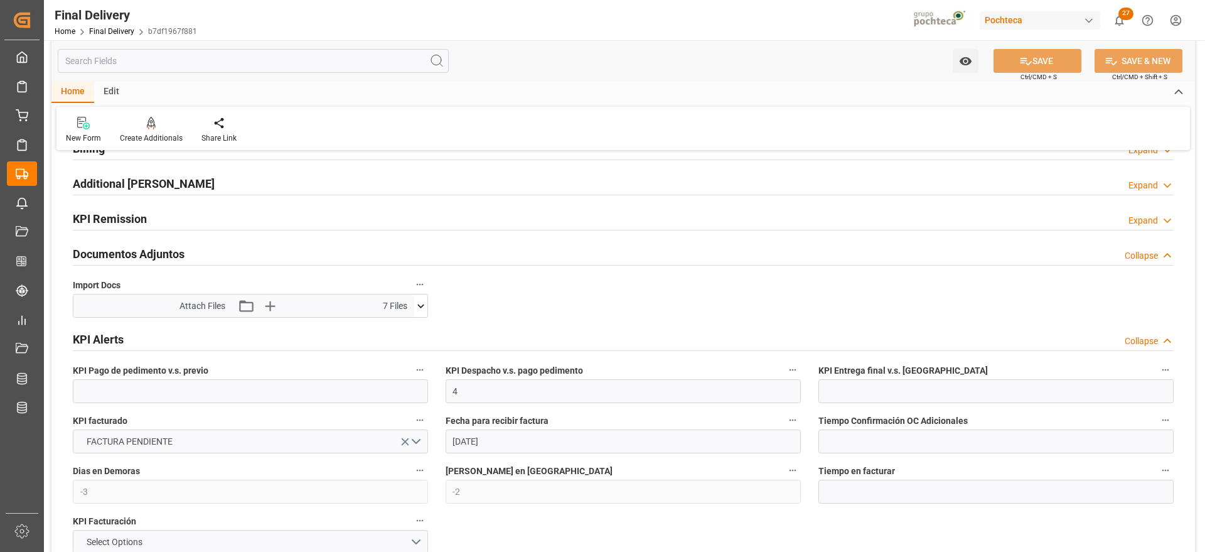
click at [186, 338] on div "KPI Alerts Collapse" at bounding box center [623, 338] width 1101 height 24
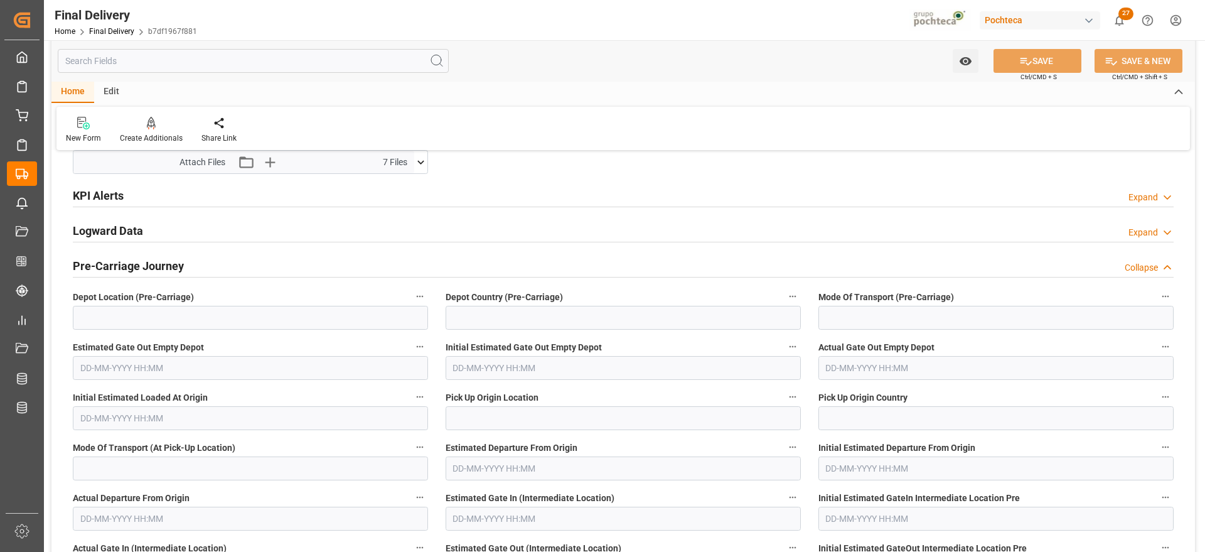
scroll to position [78, 0]
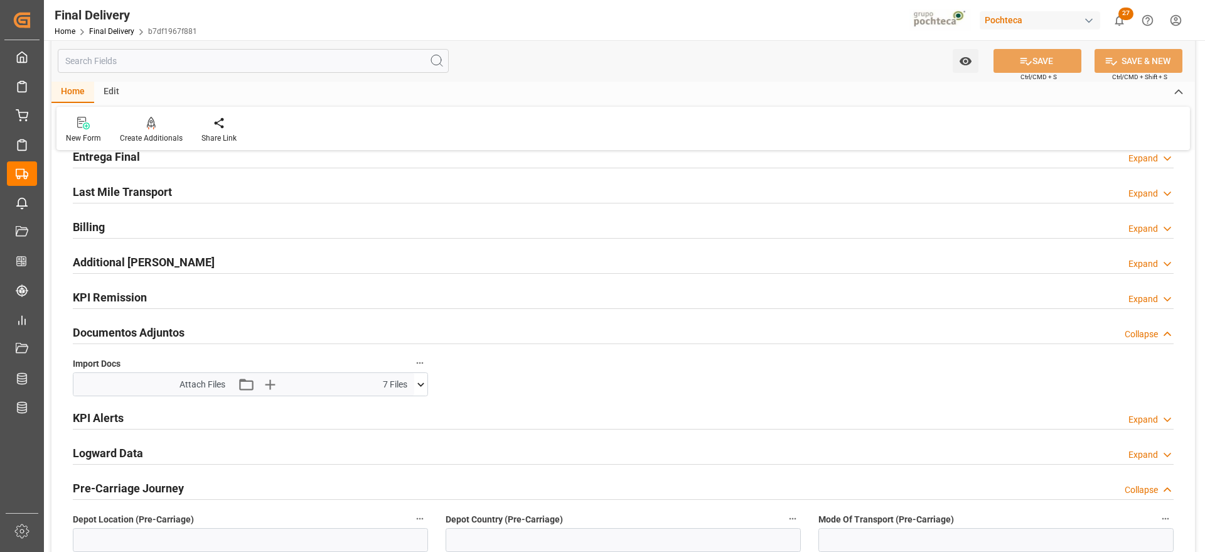
click at [132, 335] on h2 "Documentos Adjuntos" at bounding box center [129, 332] width 112 height 17
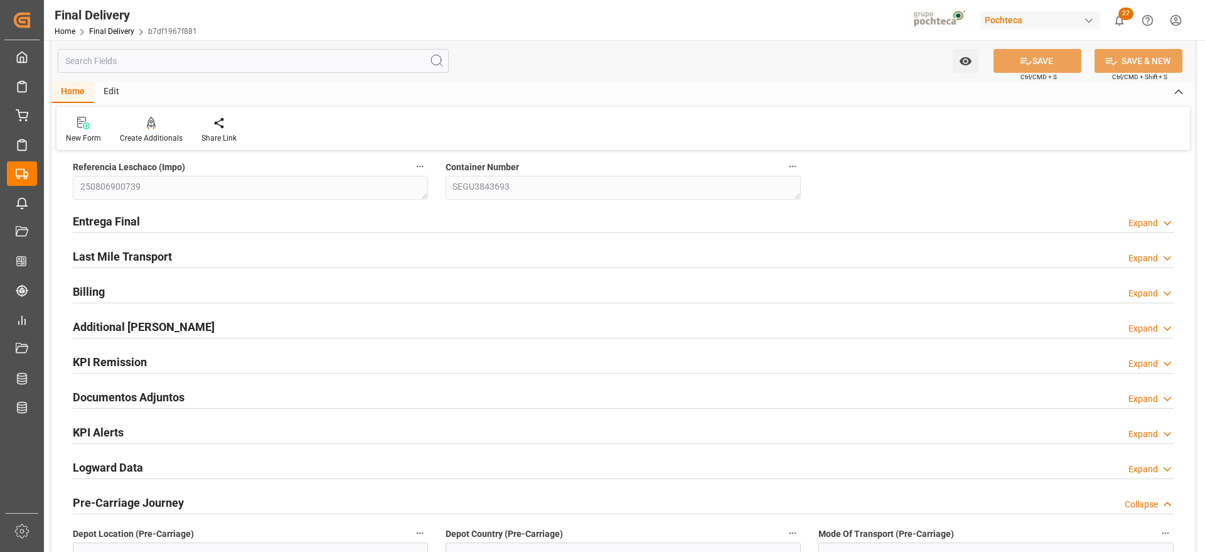
scroll to position [0, 0]
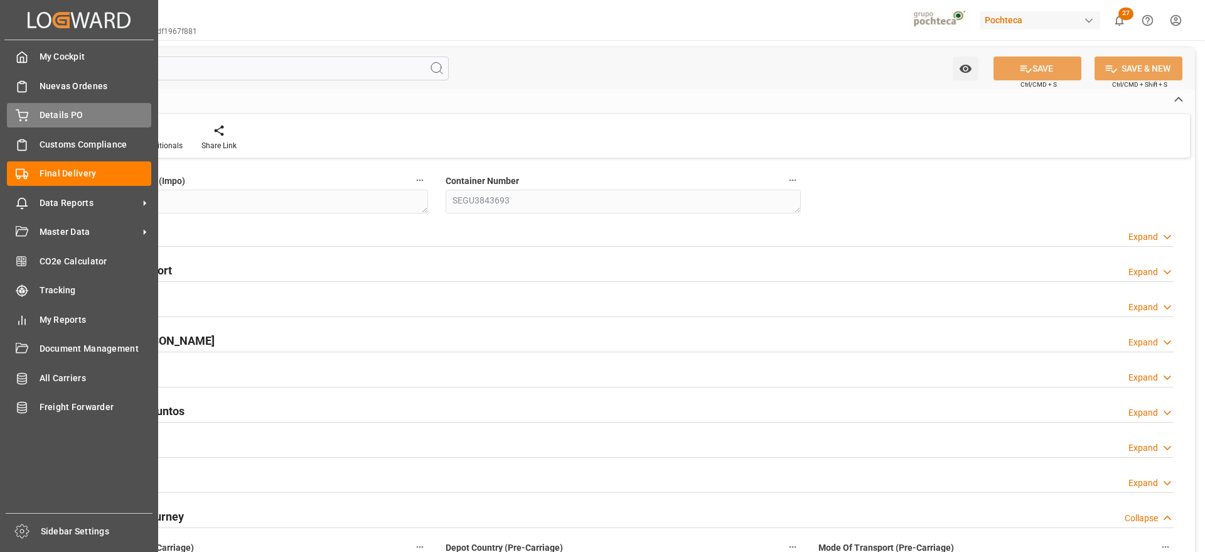
click at [26, 103] on div "Details PO Details PO" at bounding box center [79, 115] width 144 height 24
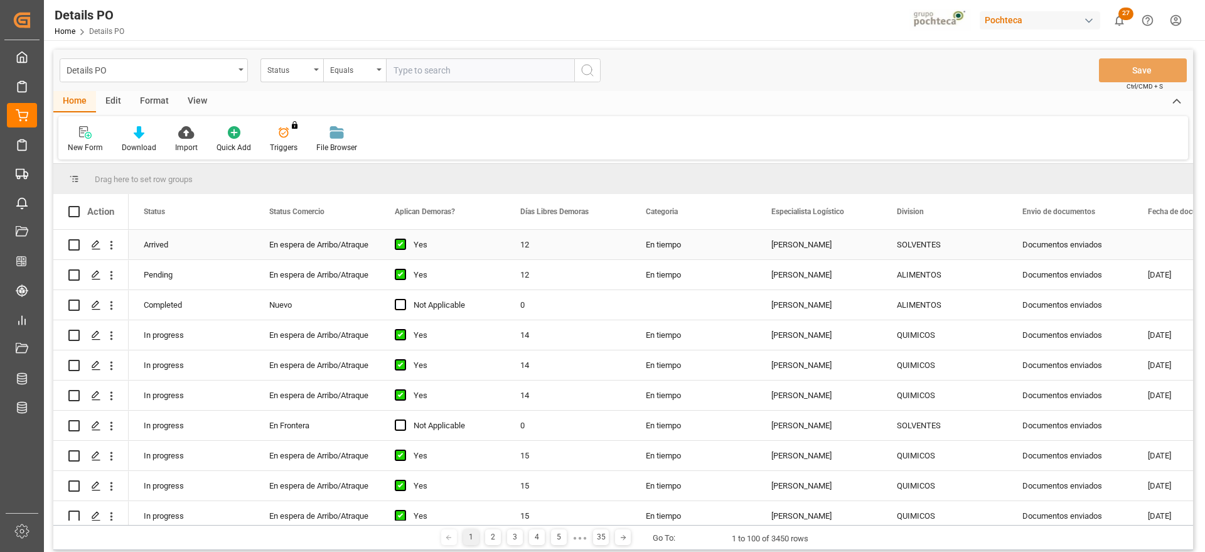
drag, startPoint x: 638, startPoint y: 252, endPoint x: 663, endPoint y: 271, distance: 31.4
click at [638, 251] on div "En tiempo" at bounding box center [694, 245] width 126 height 30
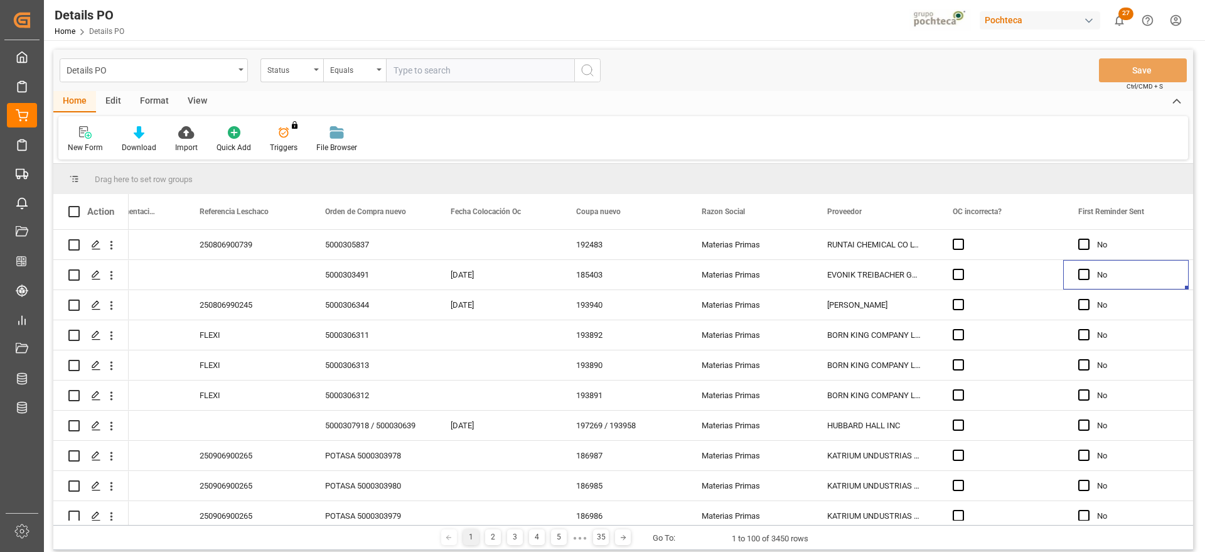
scroll to position [0, 1200]
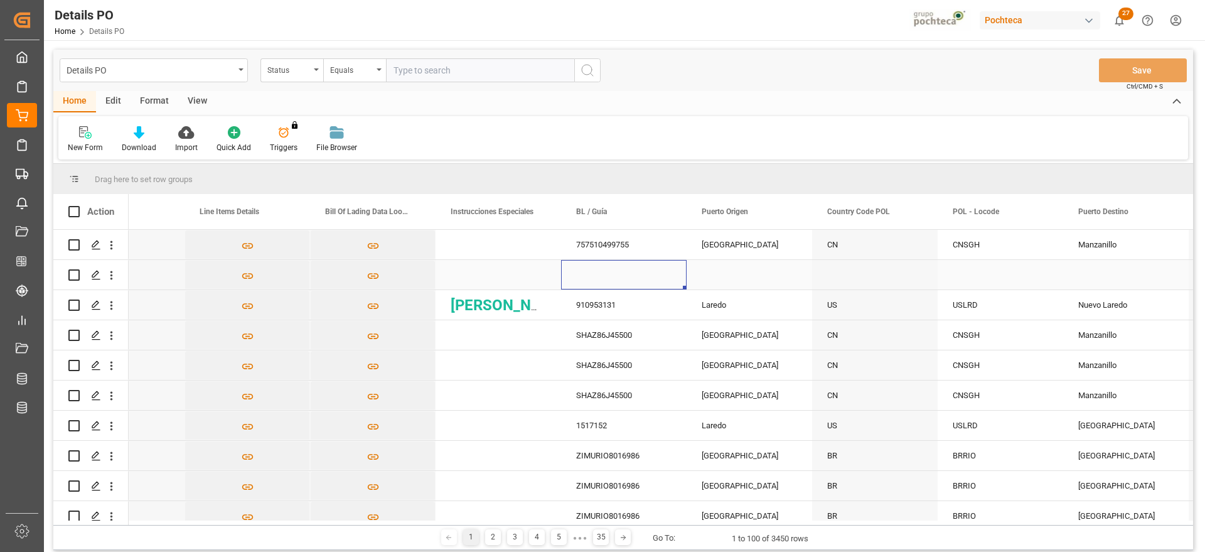
click at [615, 276] on div "Press SPACE to select this row." at bounding box center [624, 275] width 126 height 30
type input "1068684511"
click at [712, 277] on div "Press SPACE to select this row." at bounding box center [750, 275] width 126 height 30
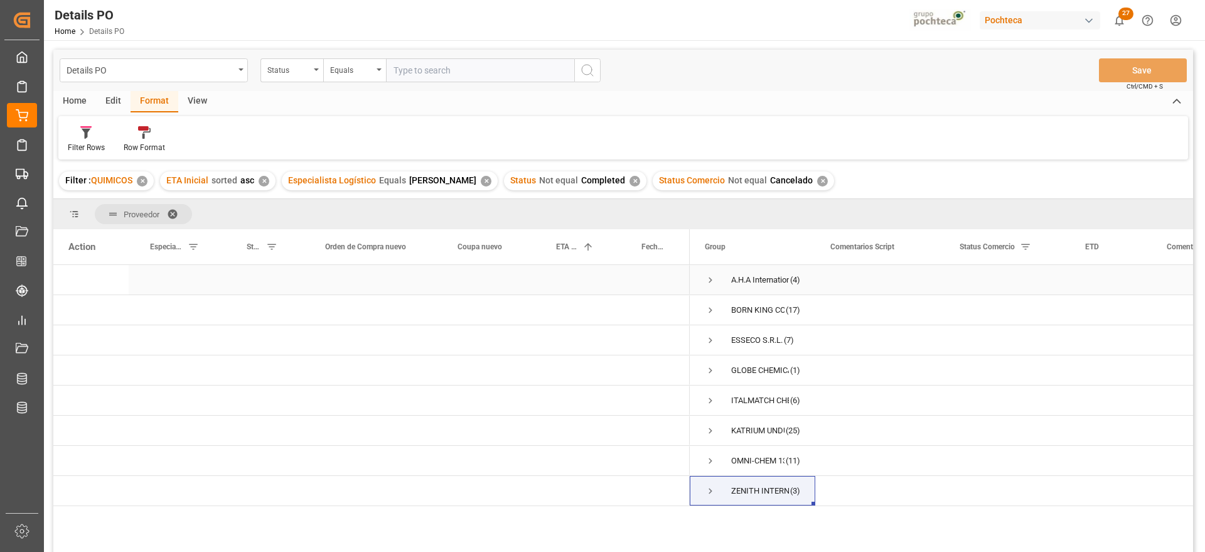
click at [714, 277] on span "Press SPACE to select this row." at bounding box center [710, 279] width 11 height 11
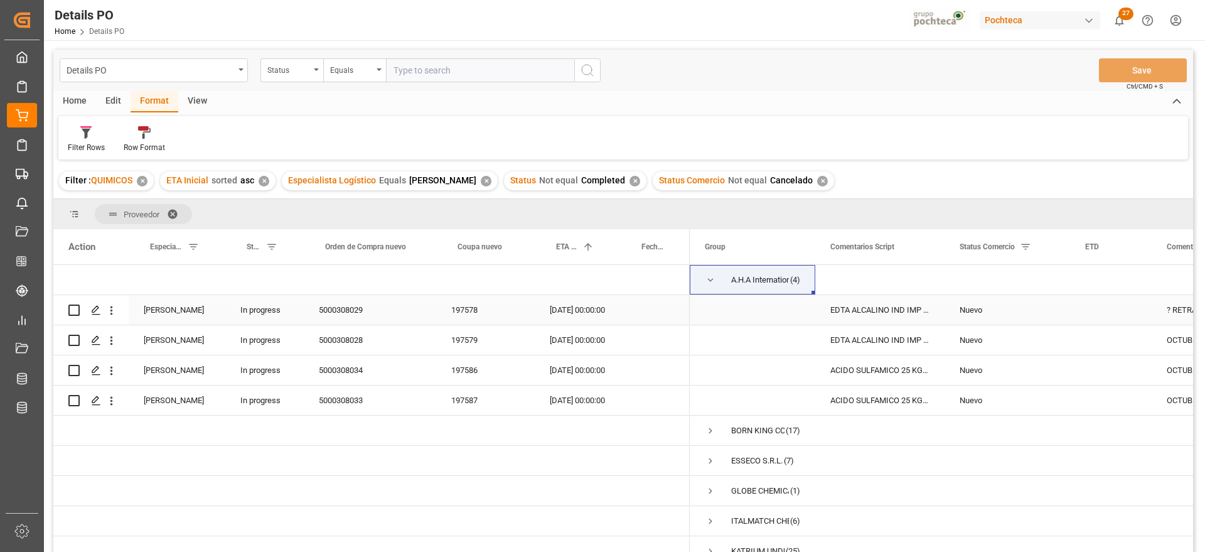
click at [840, 298] on div "EDTA ALCALINO IND IMP SAC 25 KG (59620)" at bounding box center [879, 310] width 129 height 30
click at [898, 311] on div "EDTA ALCALINO IND IMP SAC 25 KG (59620)" at bounding box center [879, 310] width 129 height 30
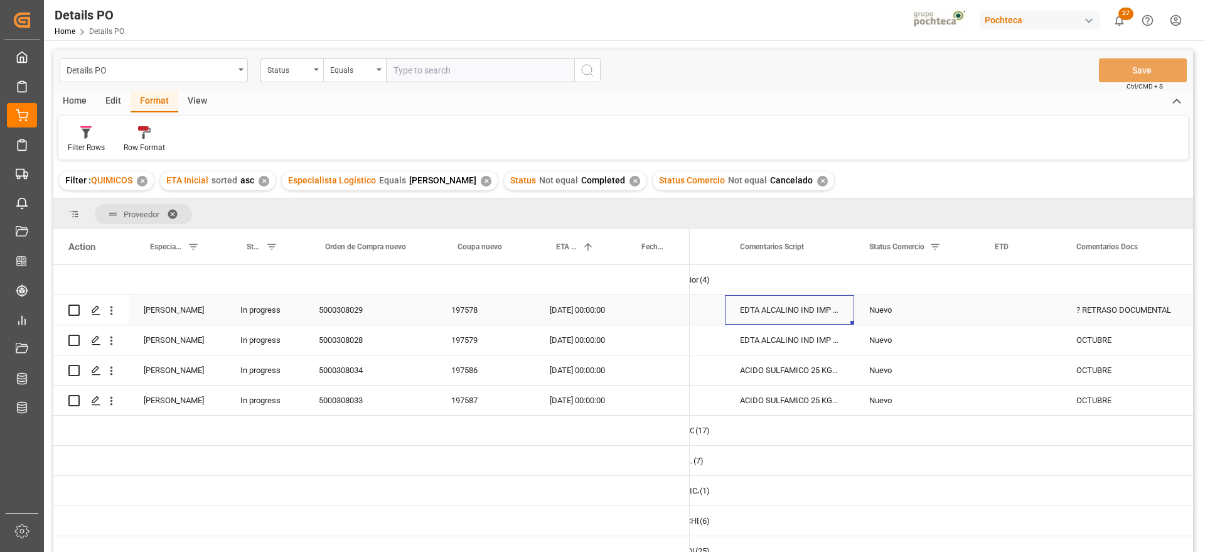
click at [466, 305] on div "197578" at bounding box center [485, 310] width 99 height 30
click at [583, 313] on div "10-09-2025 00:00:00" at bounding box center [577, 310] width 85 height 30
click at [469, 310] on div "197578" at bounding box center [485, 310] width 99 height 30
click at [356, 316] on div "5000308029" at bounding box center [370, 310] width 132 height 30
click at [493, 309] on div "197578" at bounding box center [485, 310] width 99 height 30
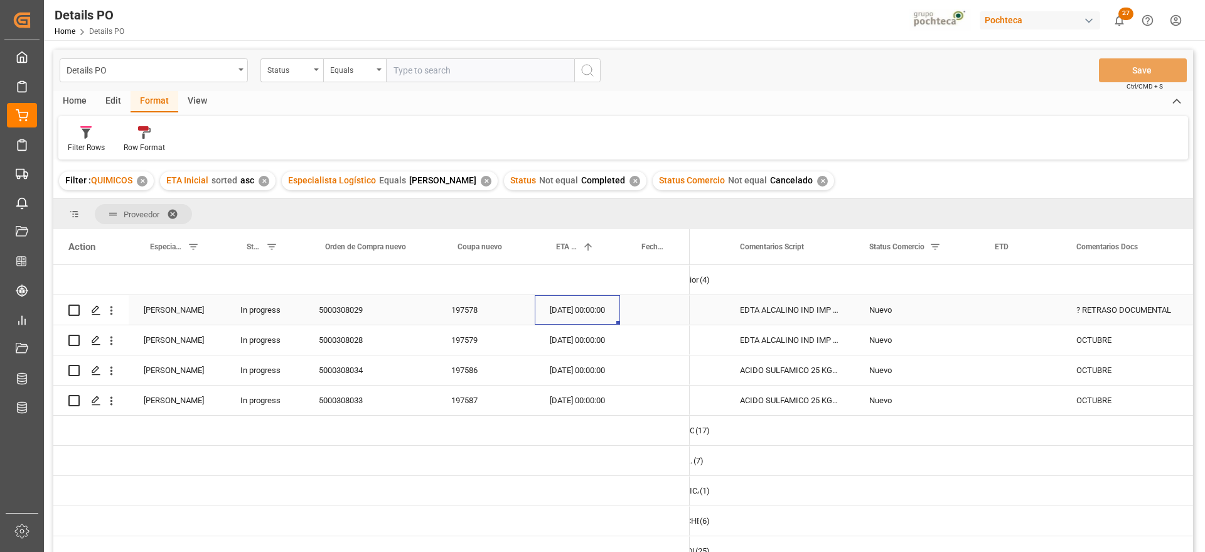
click at [597, 306] on div "10-09-2025 00:00:00" at bounding box center [577, 310] width 85 height 30
click at [1134, 309] on div "? RETRASO DOCUMENTAL" at bounding box center [1124, 310] width 127 height 30
click at [568, 315] on div "10-09-2025 00:00:00" at bounding box center [577, 310] width 85 height 30
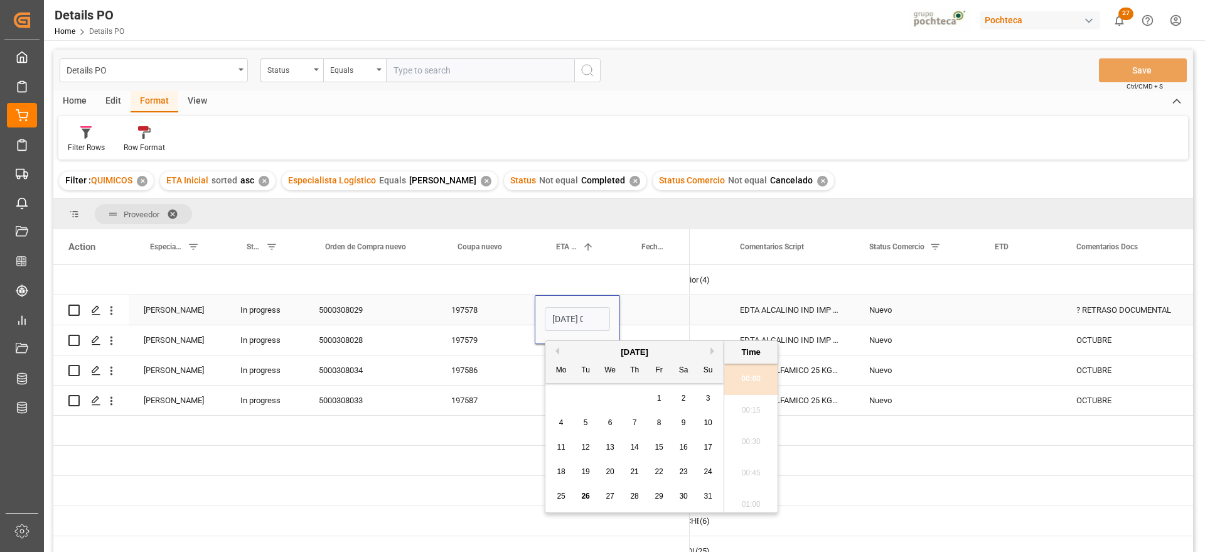
scroll to position [1448, 0]
click at [712, 353] on button "Next Month" at bounding box center [715, 351] width 8 height 8
click at [631, 473] on span "25" at bounding box center [634, 471] width 8 height 9
type input "25-09-2025 00:00"
click at [633, 313] on div "Press SPACE to select this row." at bounding box center [655, 310] width 70 height 30
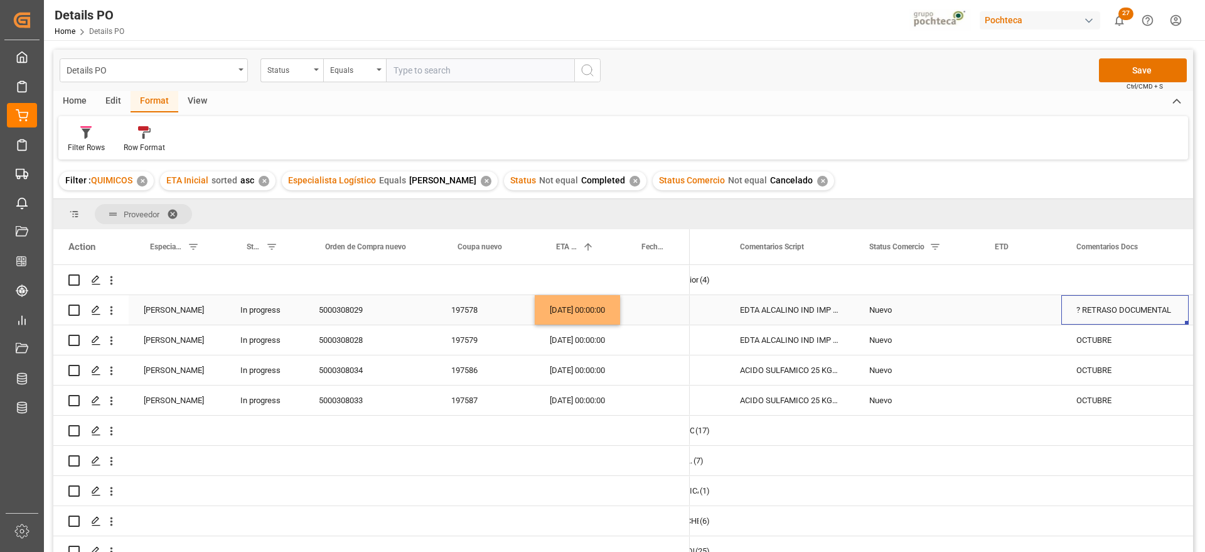
click at [1101, 312] on div "? RETRASO DOCUMENTAL" at bounding box center [1124, 310] width 127 height 30
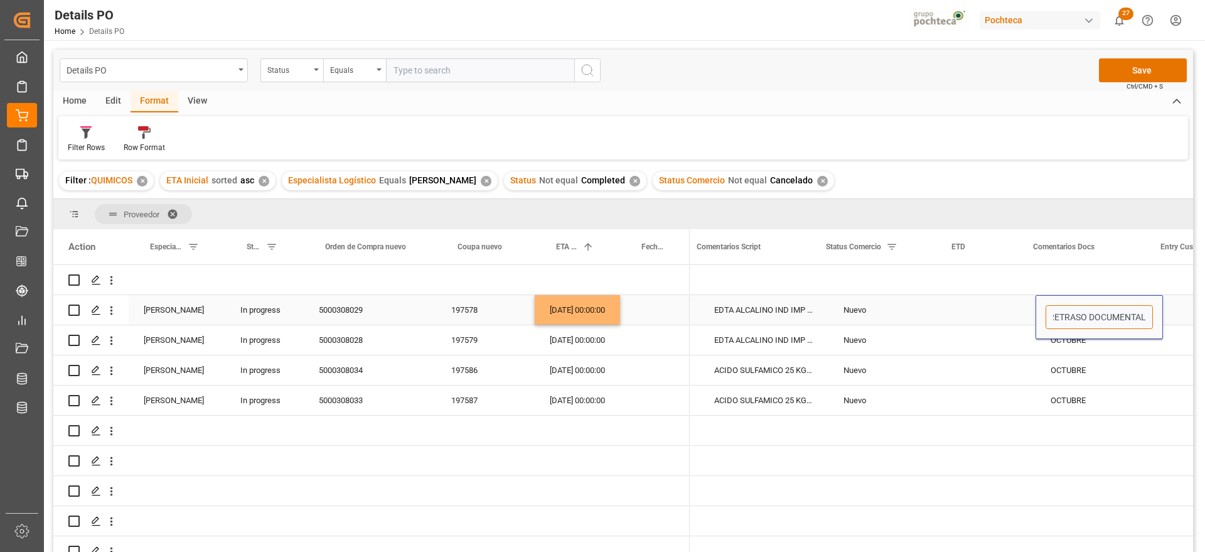
scroll to position [0, 147]
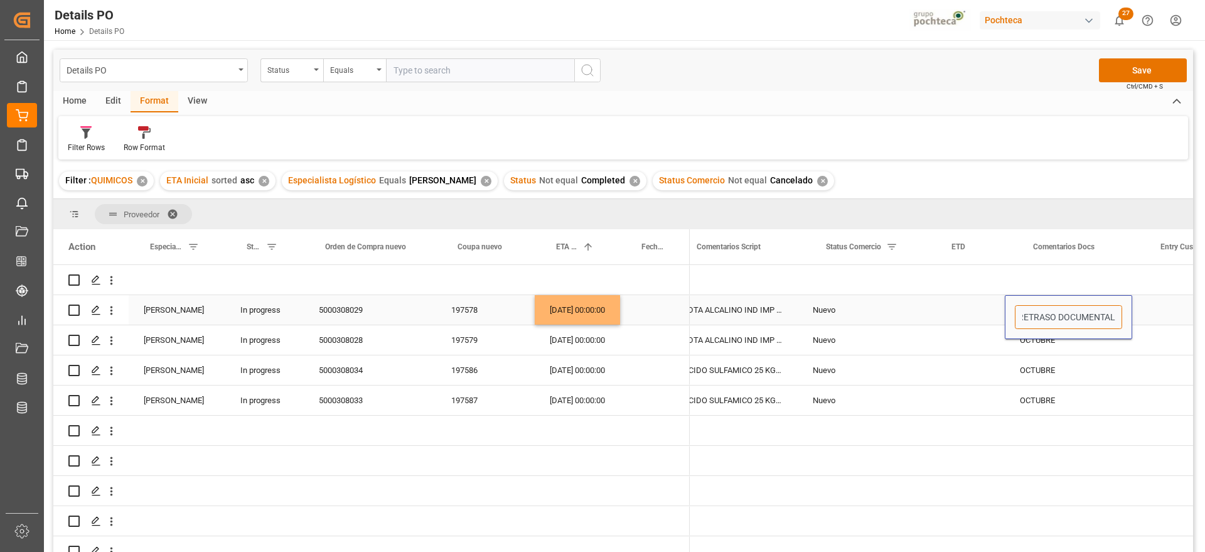
drag, startPoint x: 1080, startPoint y: 315, endPoint x: 1176, endPoint y: 313, distance: 96.1
type input "SEPTIEMBRE"
click at [1176, 313] on div "Press SPACE to select this row." at bounding box center [1195, 310] width 126 height 30
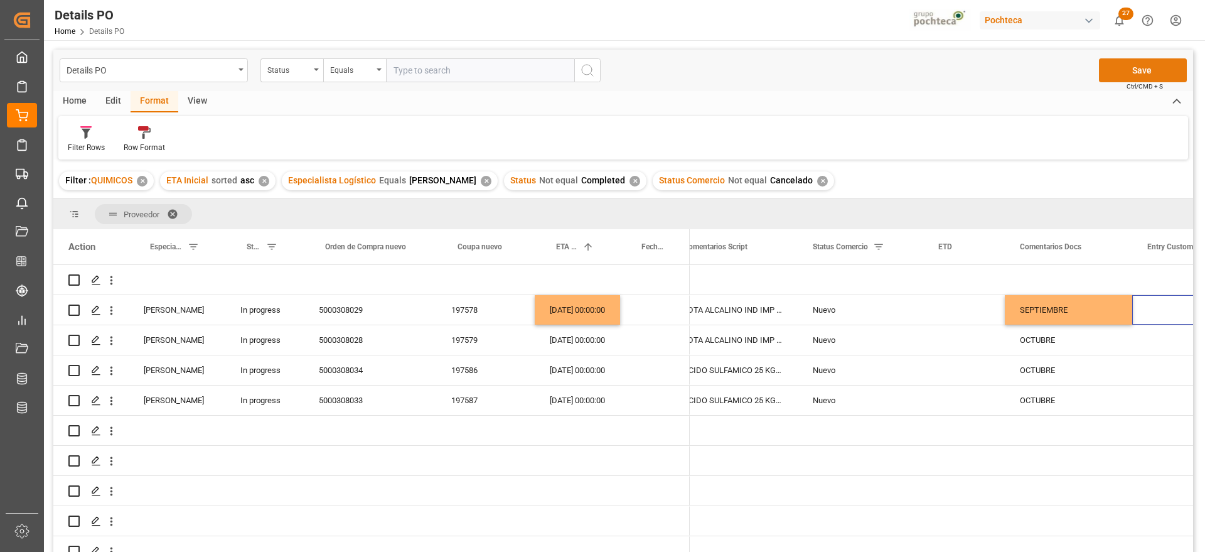
click at [1137, 70] on button "Save" at bounding box center [1143, 70] width 88 height 24
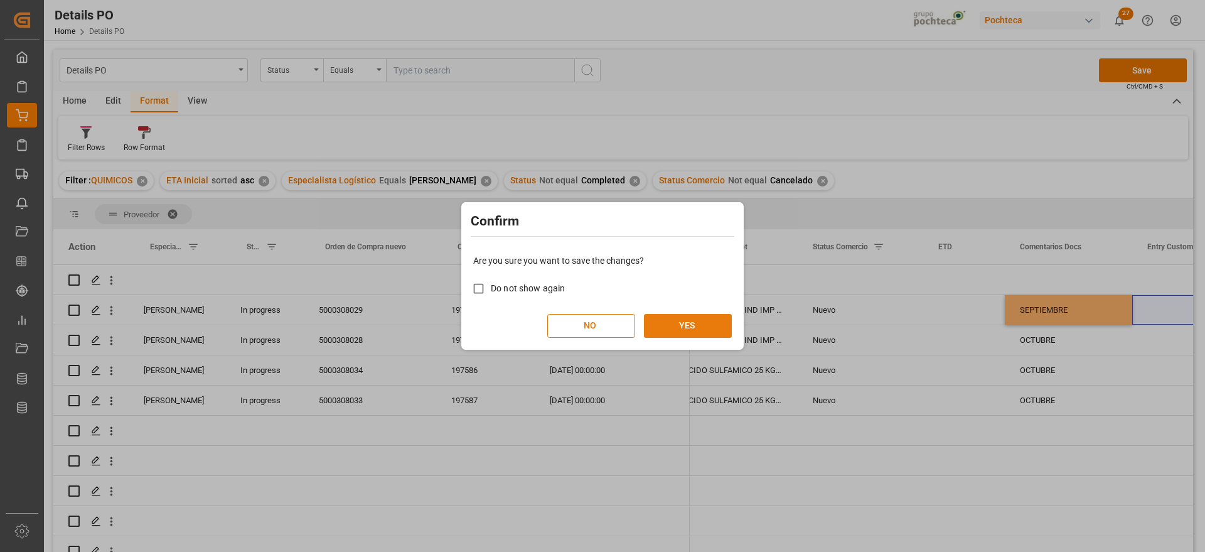
click at [693, 319] on button "YES" at bounding box center [688, 326] width 88 height 24
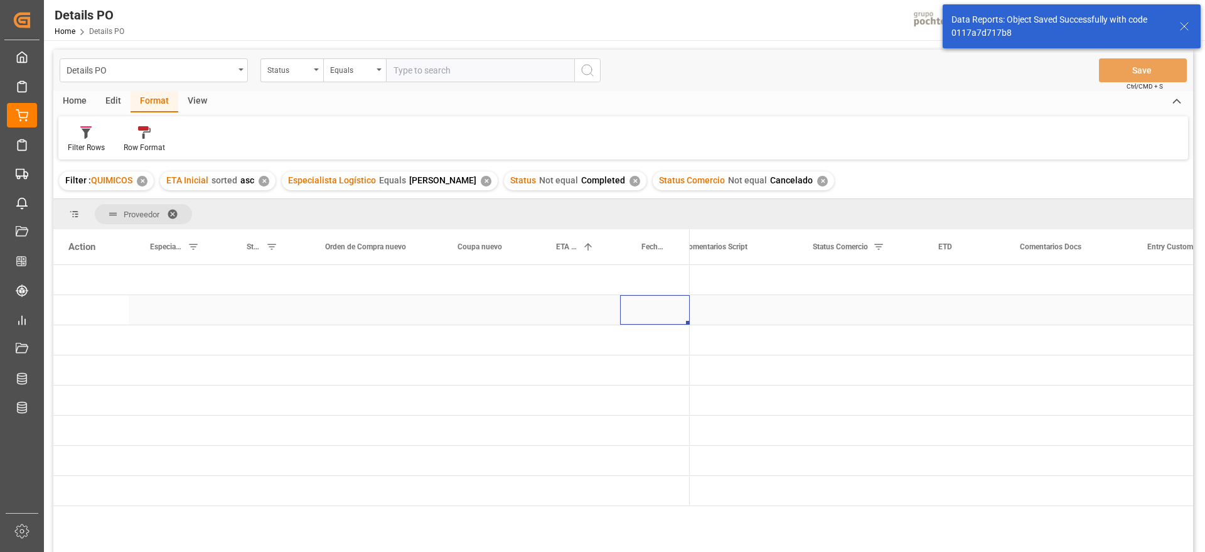
click at [642, 296] on div "Press SPACE to select this row." at bounding box center [655, 310] width 70 height 30
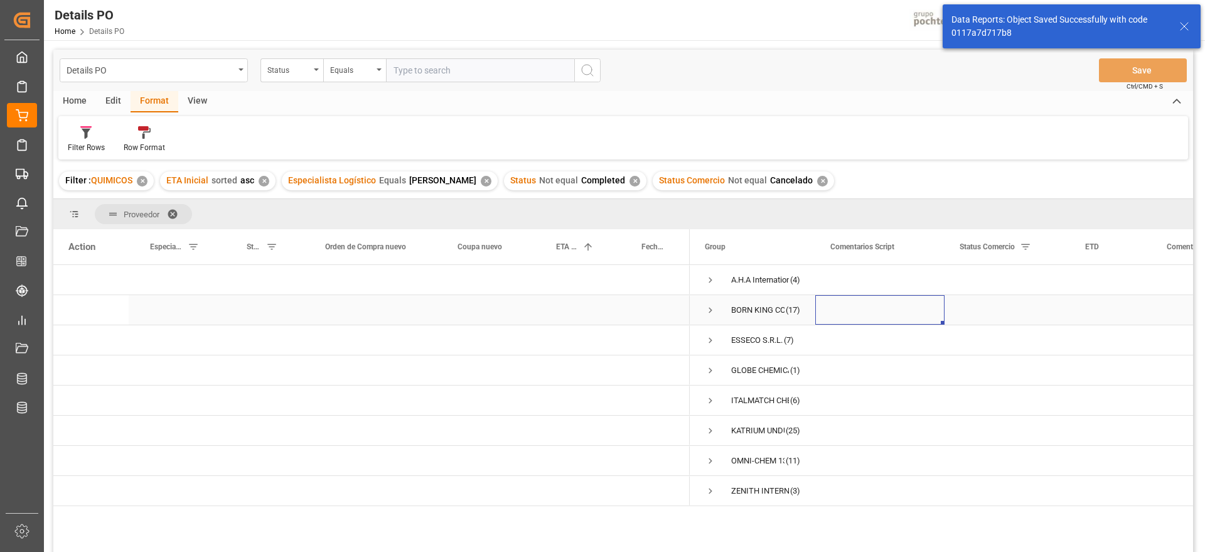
click at [709, 308] on span "Press SPACE to select this row." at bounding box center [710, 309] width 11 height 11
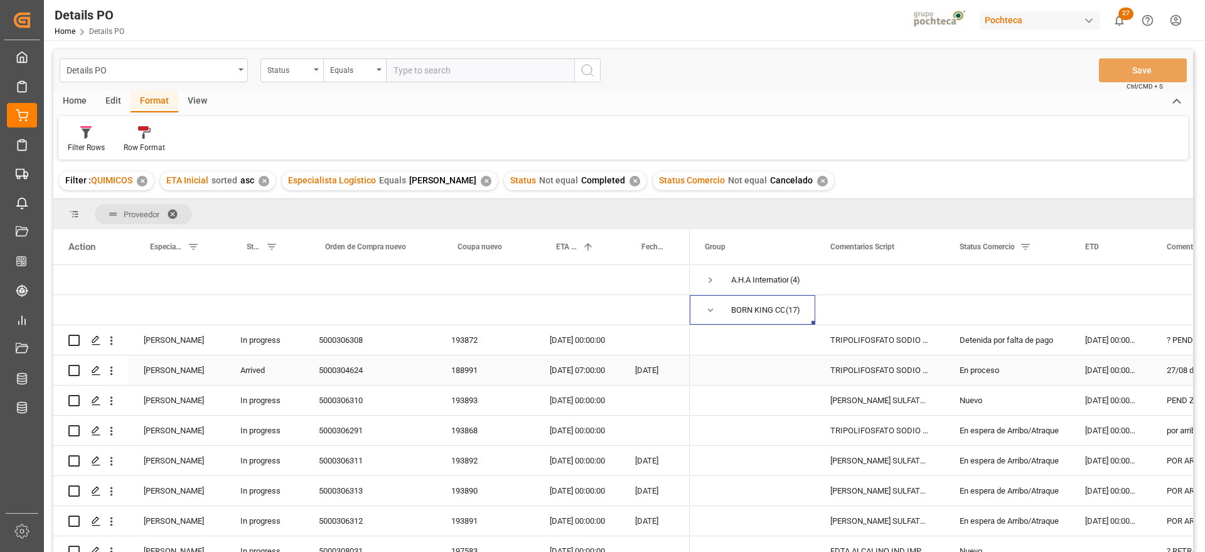
click at [1007, 362] on div "En proceso" at bounding box center [1007, 370] width 95 height 29
click at [1133, 336] on div "18-07-2025 00:00:00" at bounding box center [1111, 340] width 82 height 30
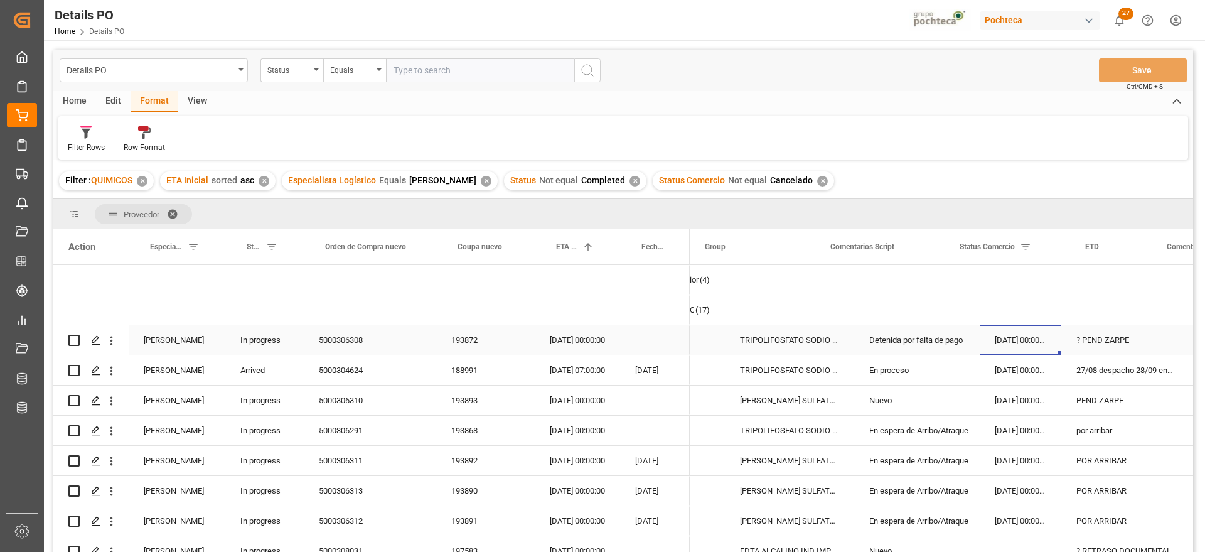
scroll to position [0, 90]
click at [807, 341] on div "TRIPOLIFOSFATO SODIO POLVO IMP SACO 25KG" at bounding box center [789, 340] width 129 height 30
click at [574, 340] on div "07-08-2025 00:00:00" at bounding box center [577, 340] width 85 height 30
click at [1131, 331] on div "? PEND ZARPE" at bounding box center [1124, 340] width 127 height 30
click at [1136, 343] on div "? PEND ZARPE" at bounding box center [1124, 340] width 127 height 30
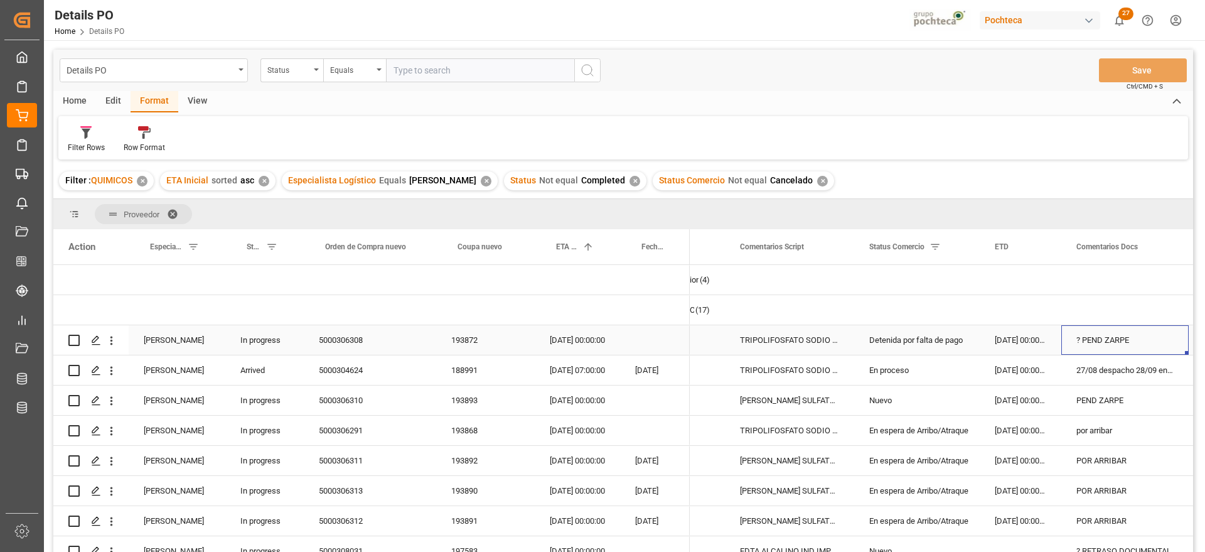
click at [577, 341] on div "07-08-2025 00:00:00" at bounding box center [577, 340] width 85 height 30
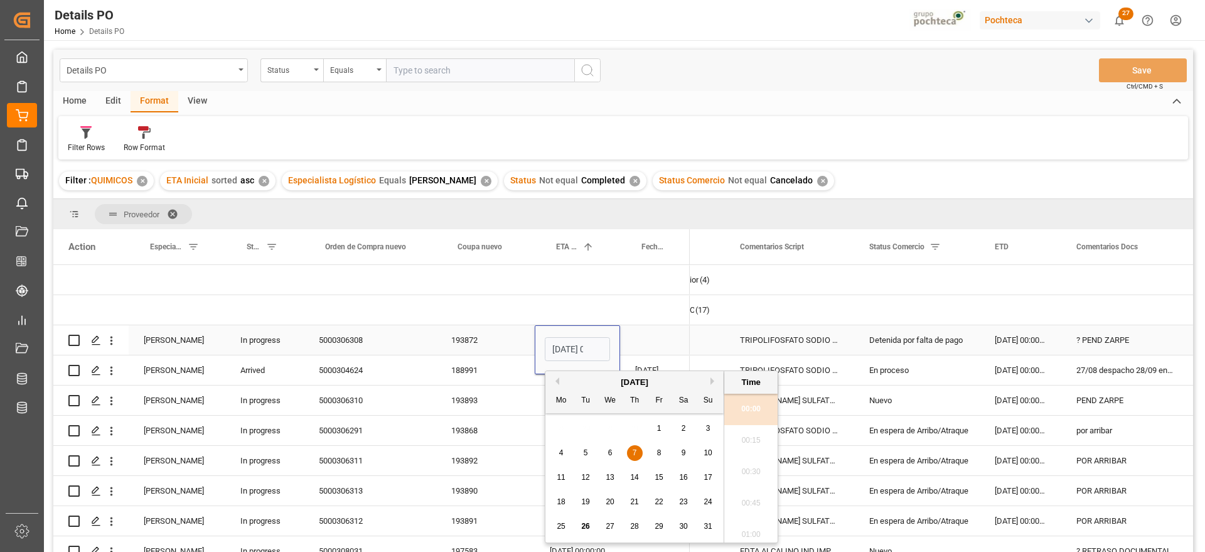
scroll to position [0, 37]
click at [712, 377] on button "Next Month" at bounding box center [715, 381] width 8 height 8
click at [682, 476] on span "20" at bounding box center [683, 477] width 8 height 9
type input "20-09-2025 00:00"
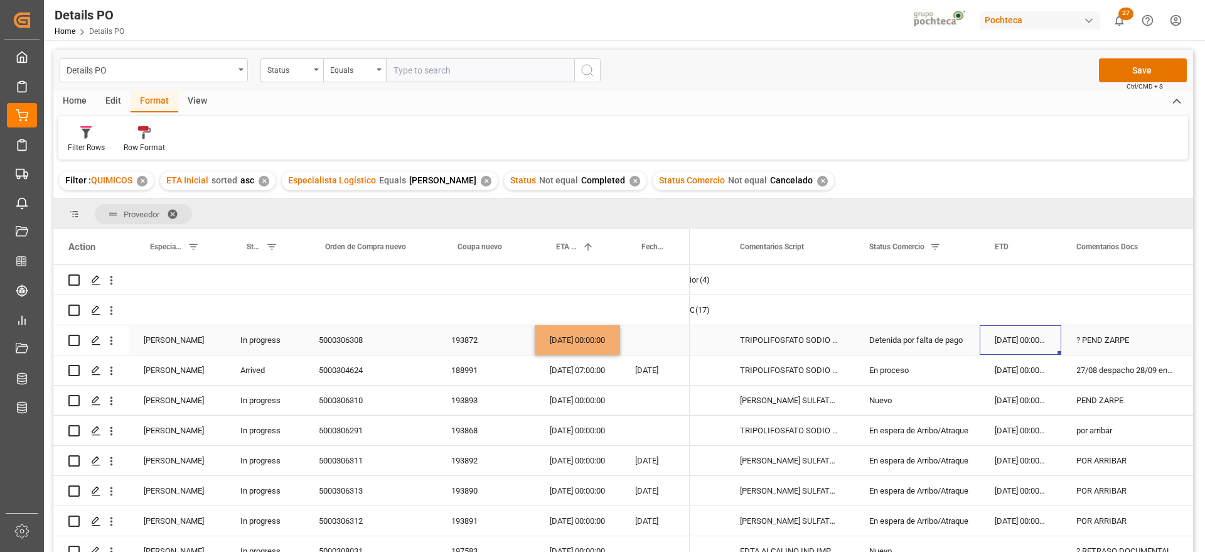
click at [1016, 342] on div "18-07-2025 00:00:00" at bounding box center [1021, 340] width 82 height 30
click at [1133, 337] on div "? PEND ZARPE" at bounding box center [1124, 340] width 127 height 30
drag, startPoint x: 1139, startPoint y: 340, endPoint x: 1078, endPoint y: 346, distance: 61.8
click at [1078, 346] on input "? PEND ZARPE" at bounding box center [1125, 347] width 107 height 24
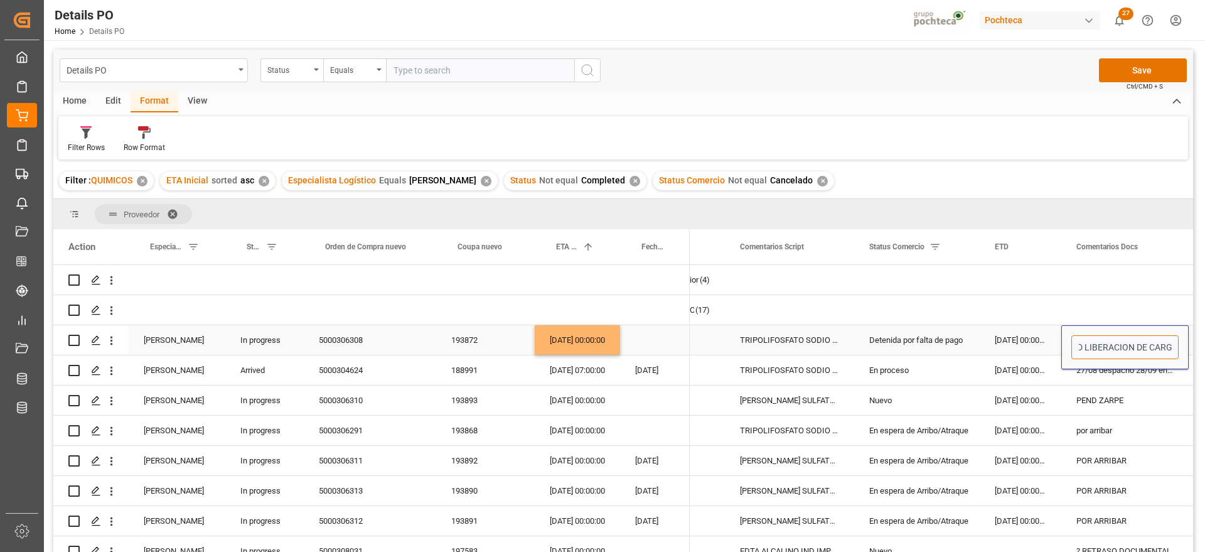
type input "PEND LIBERACION DE CARGA"
click at [938, 338] on div "Detenida por falta de pago" at bounding box center [916, 340] width 95 height 29
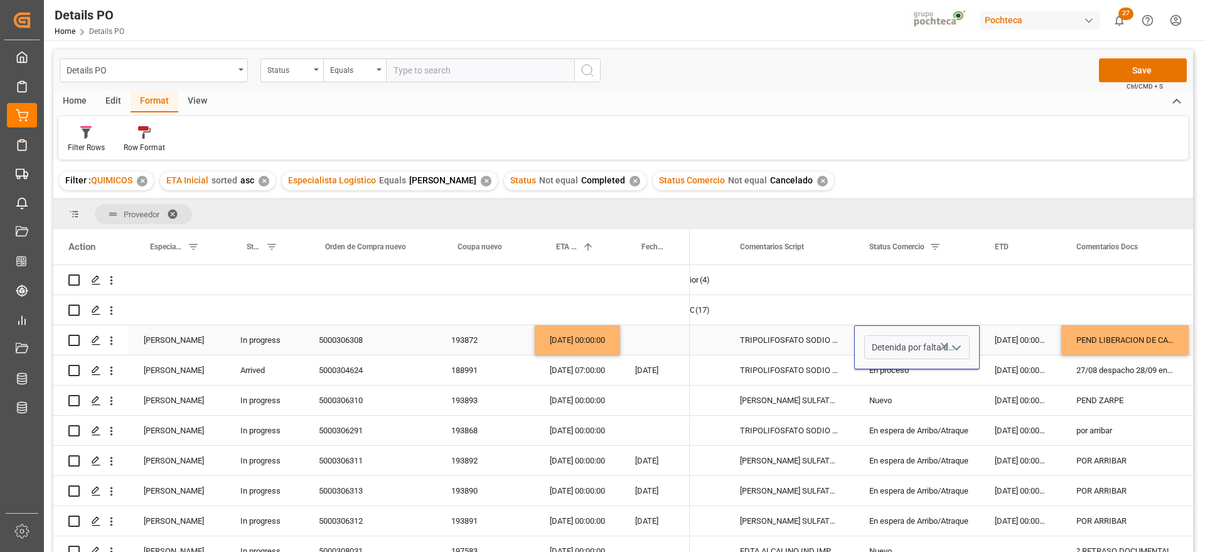
click at [961, 345] on icon "open menu" at bounding box center [956, 347] width 15 height 15
click at [916, 502] on div "Nuevo" at bounding box center [924, 508] width 119 height 44
type input "Nuevo"
click at [999, 345] on div "18-07-2025 00:00:00" at bounding box center [1021, 340] width 82 height 30
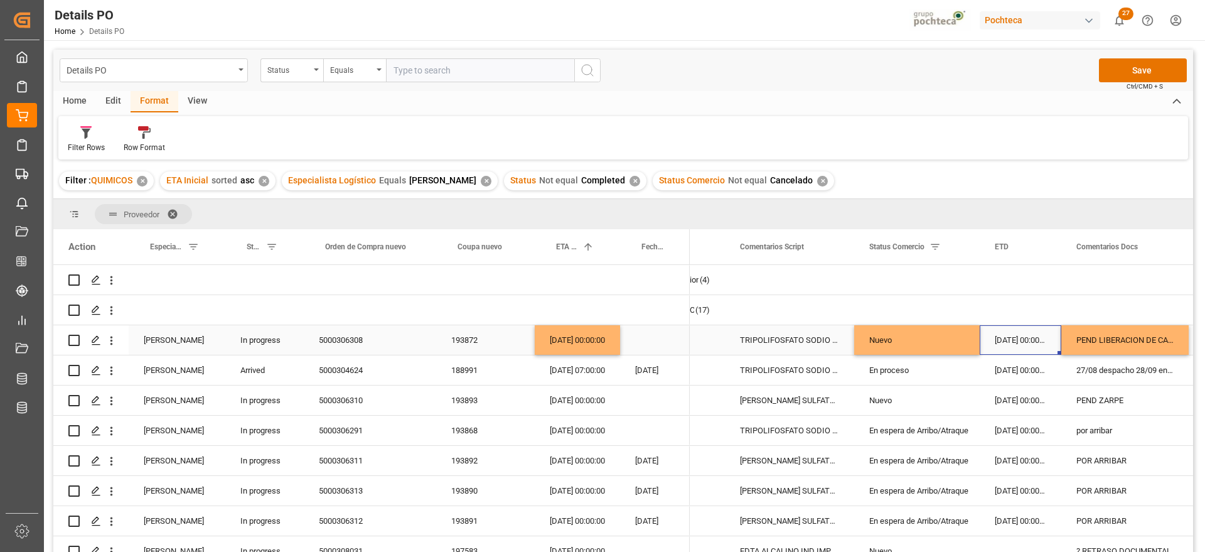
click at [889, 338] on div "Nuevo" at bounding box center [916, 340] width 95 height 29
click at [789, 366] on div "TRIPOLIFOSFATO SODIO POLVO IMP SACO 25KG" at bounding box center [789, 370] width 129 height 30
click at [1115, 368] on div "27/08 despacho 28/09 entrega" at bounding box center [1124, 370] width 127 height 30
click at [816, 377] on div "TRIPOLIFOSFATO SODIO POLVO IMP SACO 25KG" at bounding box center [789, 370] width 129 height 30
click at [1089, 398] on div "PEND ZARPE" at bounding box center [1124, 400] width 127 height 30
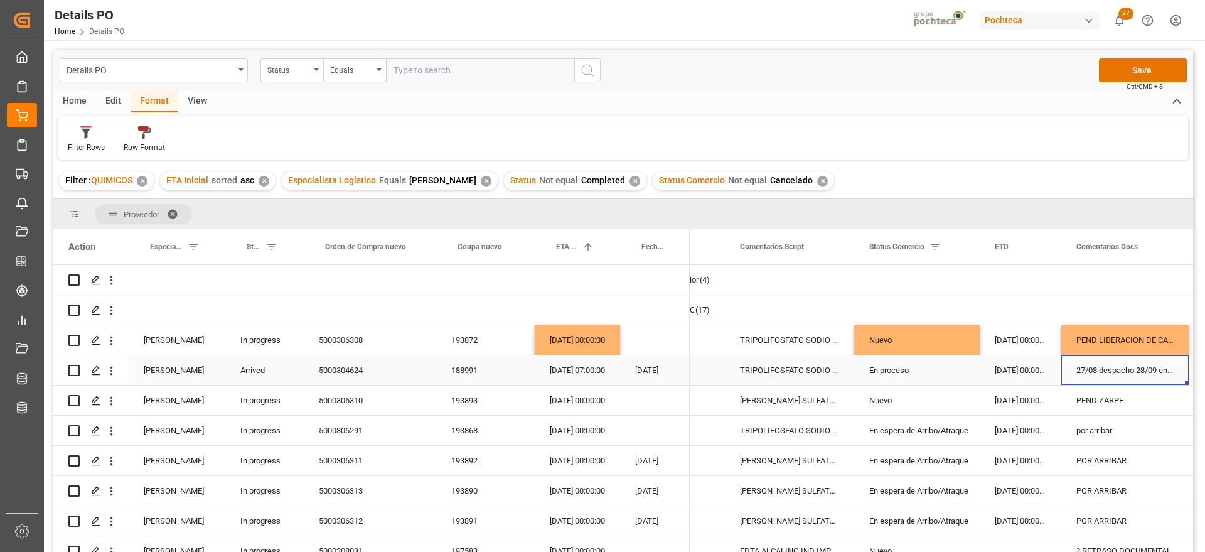
click at [1107, 369] on div "27/08 despacho 28/09 entrega" at bounding box center [1124, 370] width 127 height 30
click at [1080, 406] on div "PEND ZARPE" at bounding box center [1124, 400] width 127 height 30
click at [778, 395] on div "[PERSON_NAME] SULFATO SODIO 70% GRANEL FB" at bounding box center [789, 400] width 129 height 30
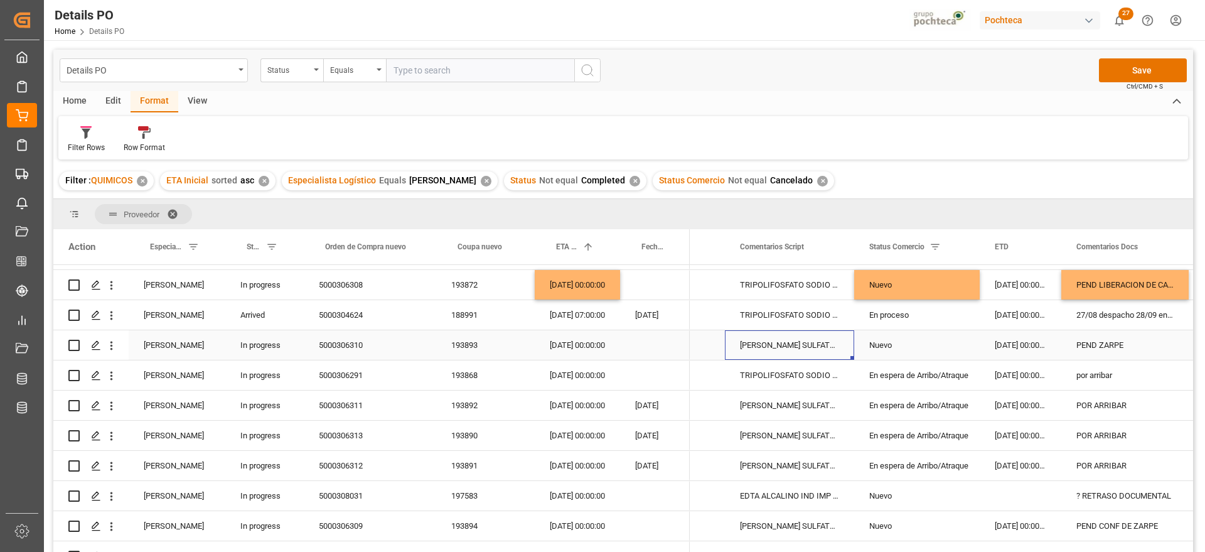
scroll to position [78, 0]
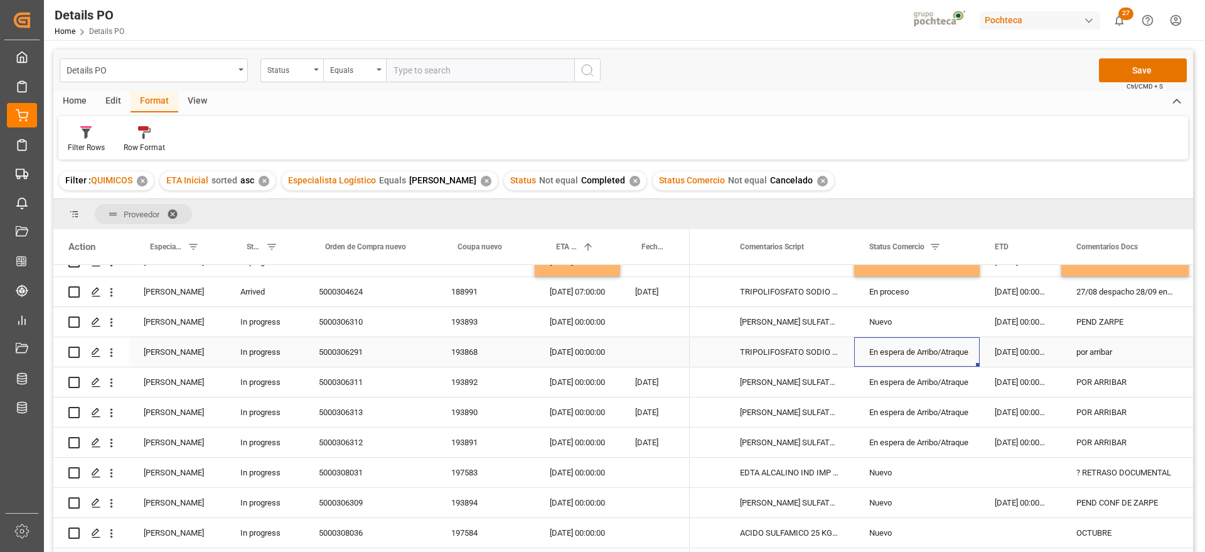
click at [932, 355] on div "En espera de Arribo/Atraque" at bounding box center [916, 352] width 95 height 29
click at [914, 352] on div "En espera de Arribo/Atraque" at bounding box center [916, 352] width 95 height 29
click at [780, 348] on div "TRIPOLIFOSFATO SODIO POLVO IMP SACO 25KG" at bounding box center [789, 352] width 129 height 30
click at [896, 315] on div "Nuevo" at bounding box center [916, 322] width 95 height 29
click at [1112, 473] on div "? RETRASO DOCUMENTAL" at bounding box center [1124, 473] width 127 height 30
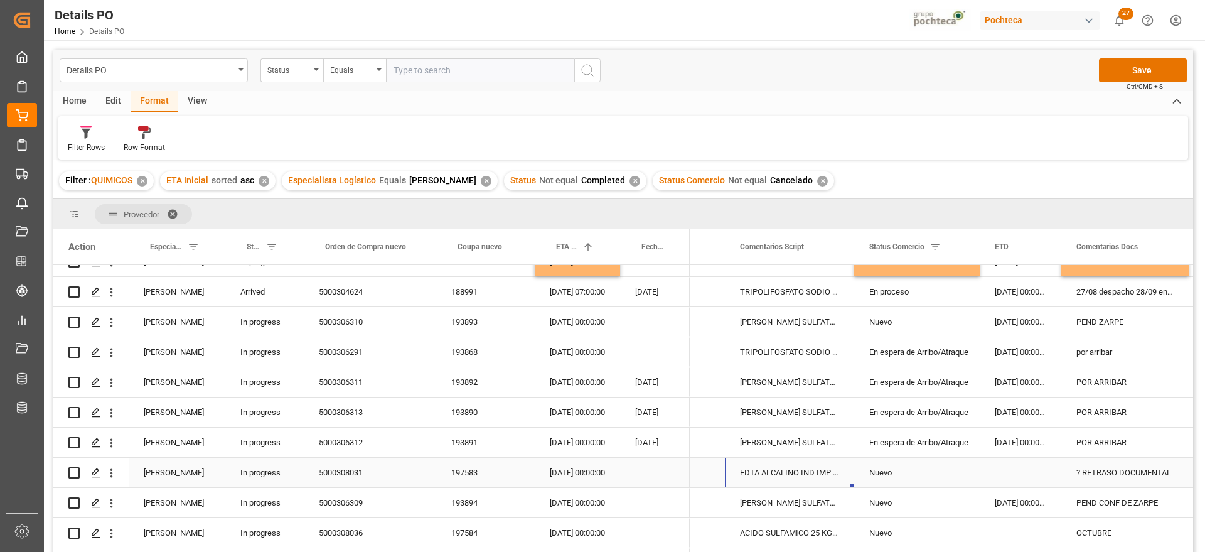
click at [801, 461] on div "EDTA ALCALINO IND IMP SAC 25 KG (59620)" at bounding box center [789, 473] width 129 height 30
click at [572, 478] on div "10-09-2025 00:00:00" at bounding box center [577, 473] width 85 height 30
click at [1146, 467] on div "? RETRASO DOCUMENTAL" at bounding box center [1124, 473] width 127 height 30
click at [585, 470] on div "10-09-2025 00:00:00" at bounding box center [577, 473] width 85 height 30
click at [570, 476] on div "10-09-2025 00:00:00" at bounding box center [577, 473] width 85 height 30
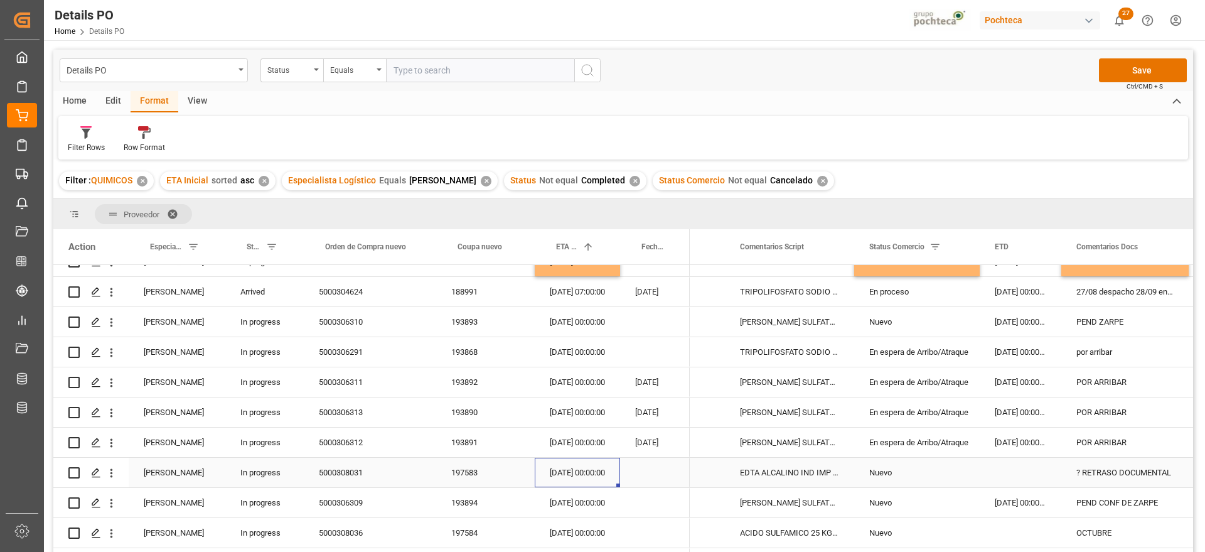
click at [570, 476] on div "10-09-2025 00:00:00" at bounding box center [577, 473] width 85 height 30
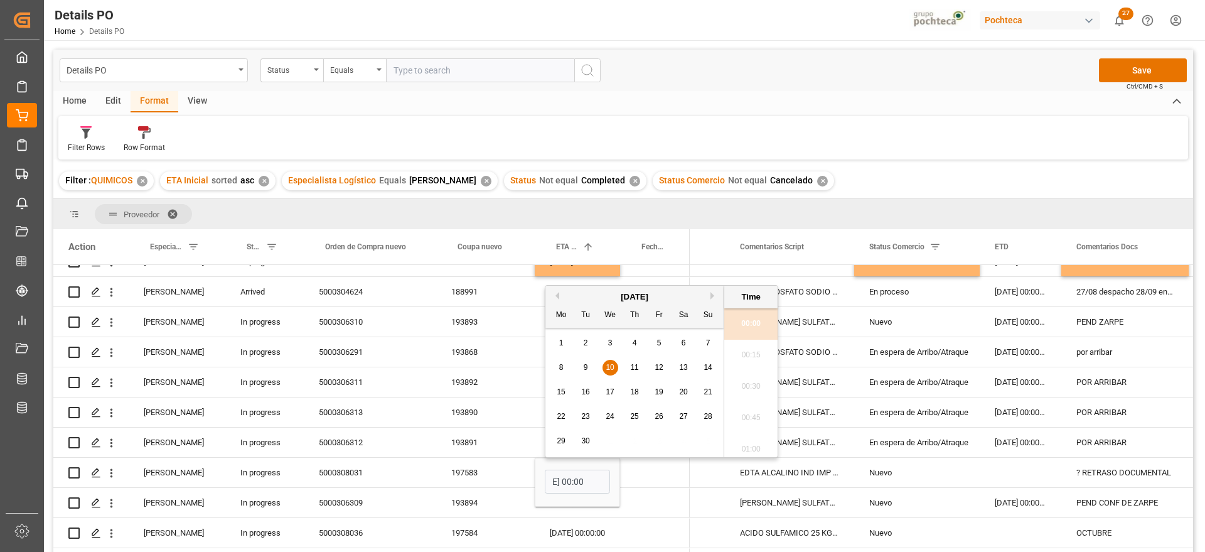
scroll to position [0, 0]
click at [685, 395] on div "20" at bounding box center [684, 392] width 16 height 15
type input "20-09-2025 00:00"
click at [830, 478] on div "EDTA ALCALINO IND IMP SAC 25 KG (59620)" at bounding box center [789, 473] width 129 height 30
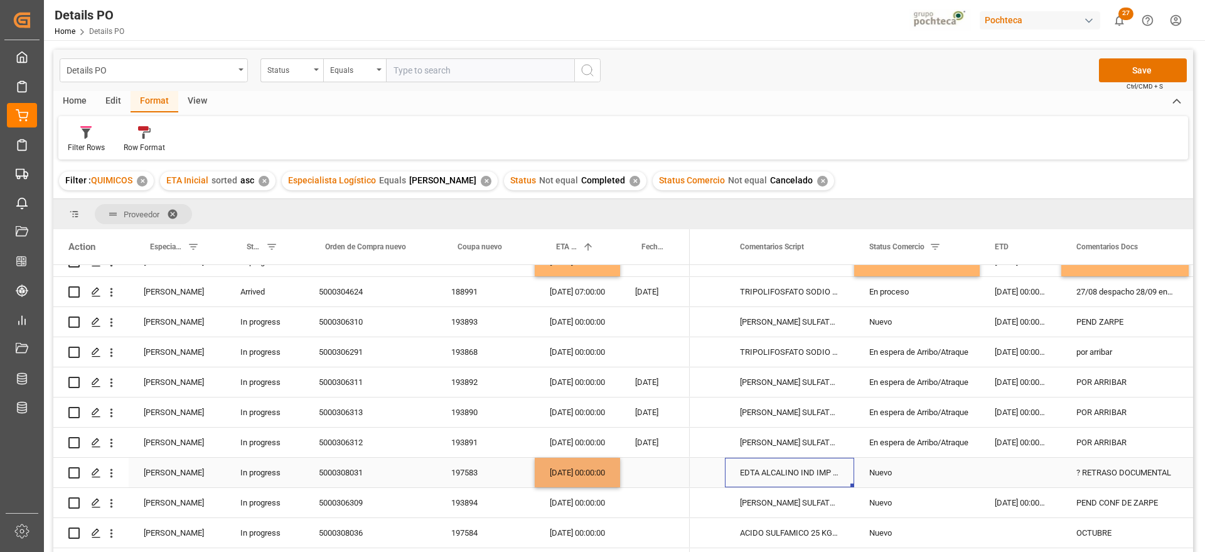
click at [965, 475] on div "Nuevo" at bounding box center [917, 473] width 126 height 30
click at [1120, 466] on div "? RETRASO DOCUMENTAL" at bounding box center [1124, 473] width 127 height 30
click at [1147, 500] on div "PEND CONF DE ZARPE" at bounding box center [1124, 503] width 127 height 30
click at [1107, 469] on div "? RETRASO DOCUMENTAL" at bounding box center [1124, 473] width 127 height 30
click at [1102, 495] on div "PEND CONF DE ZARPE" at bounding box center [1124, 503] width 127 height 30
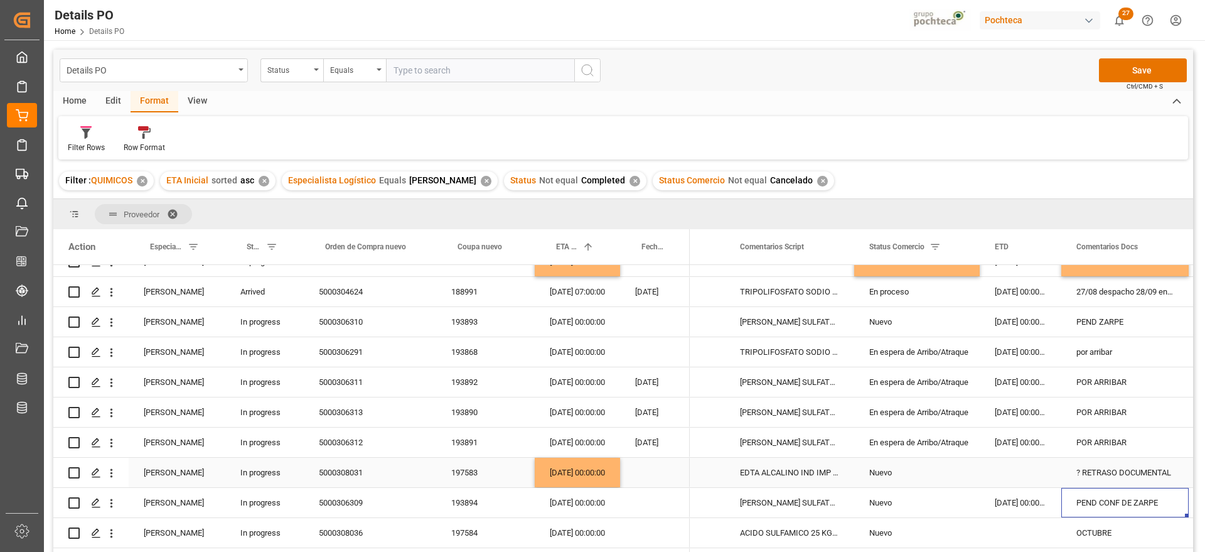
click at [1096, 471] on div "? RETRASO DOCUMENTAL" at bounding box center [1124, 473] width 127 height 30
click at [986, 498] on div "27-08-2025 00:00:00" at bounding box center [1021, 503] width 82 height 30
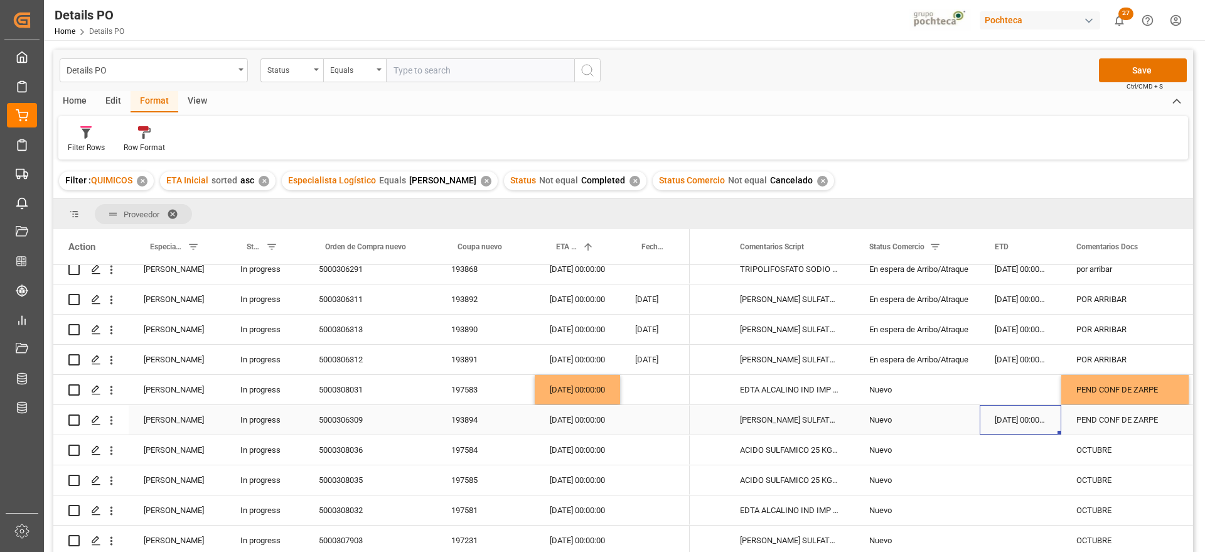
scroll to position [235, 0]
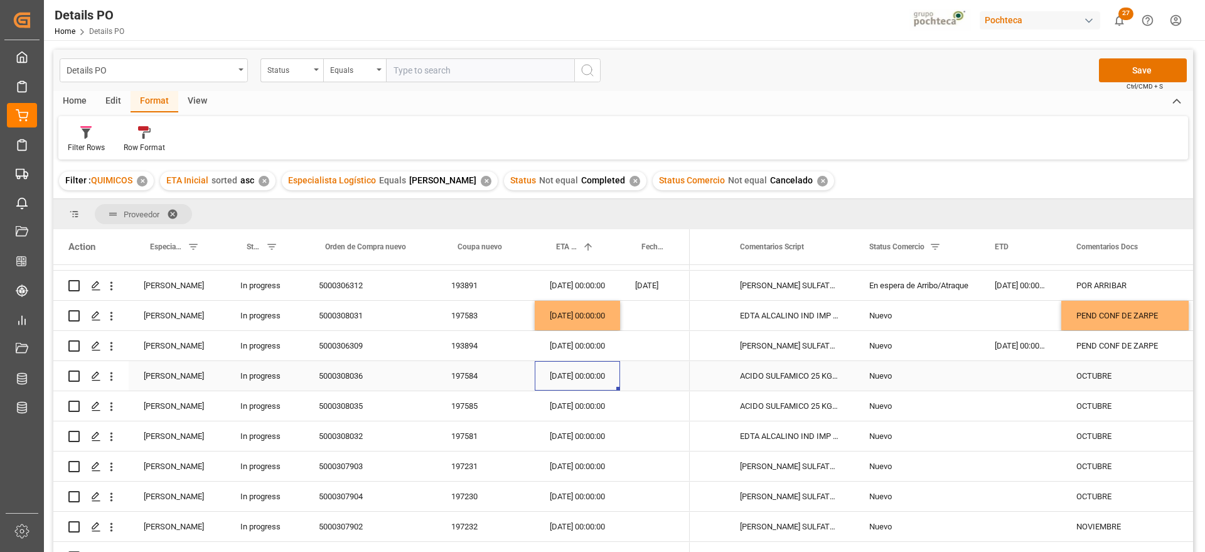
click at [591, 382] on div "01-10-2025 00:00:00" at bounding box center [577, 376] width 85 height 30
click at [1122, 380] on div "OCTUBRE" at bounding box center [1124, 376] width 127 height 30
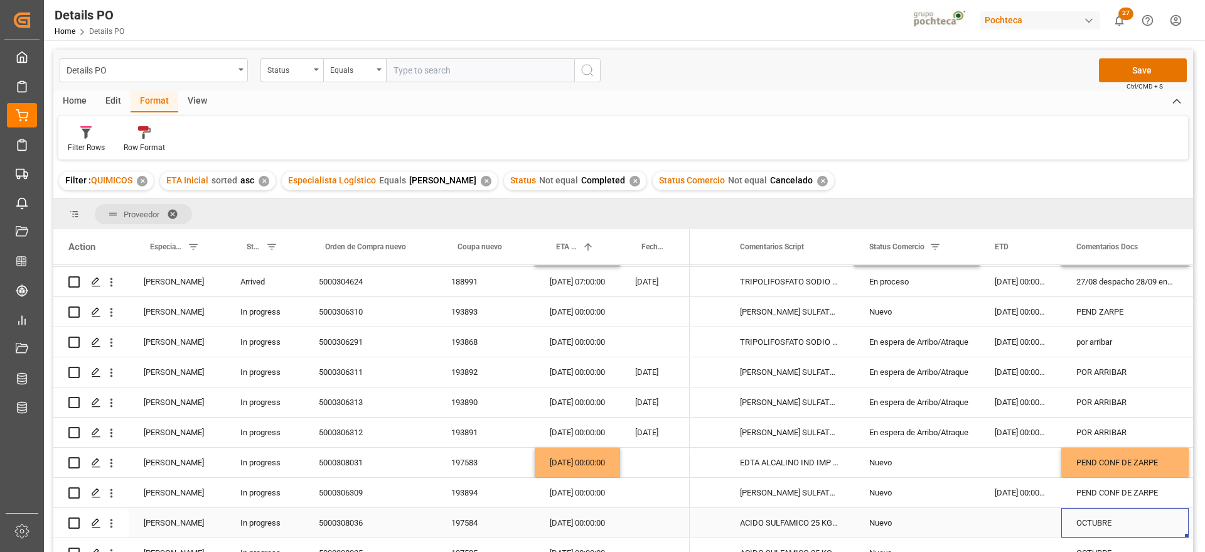
scroll to position [0, 0]
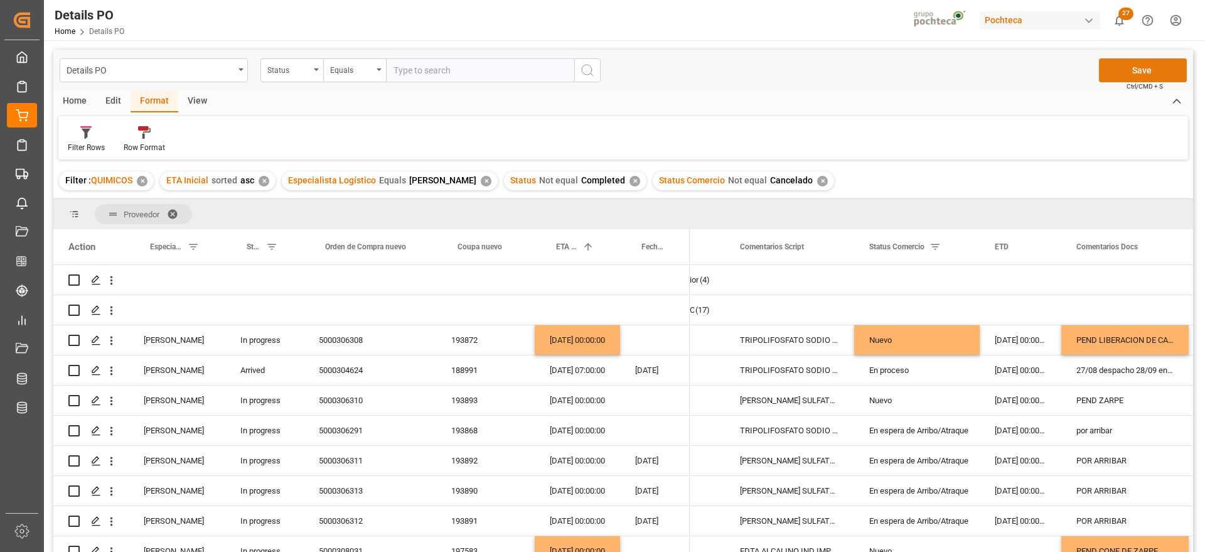
click at [1144, 77] on button "Save" at bounding box center [1143, 70] width 88 height 24
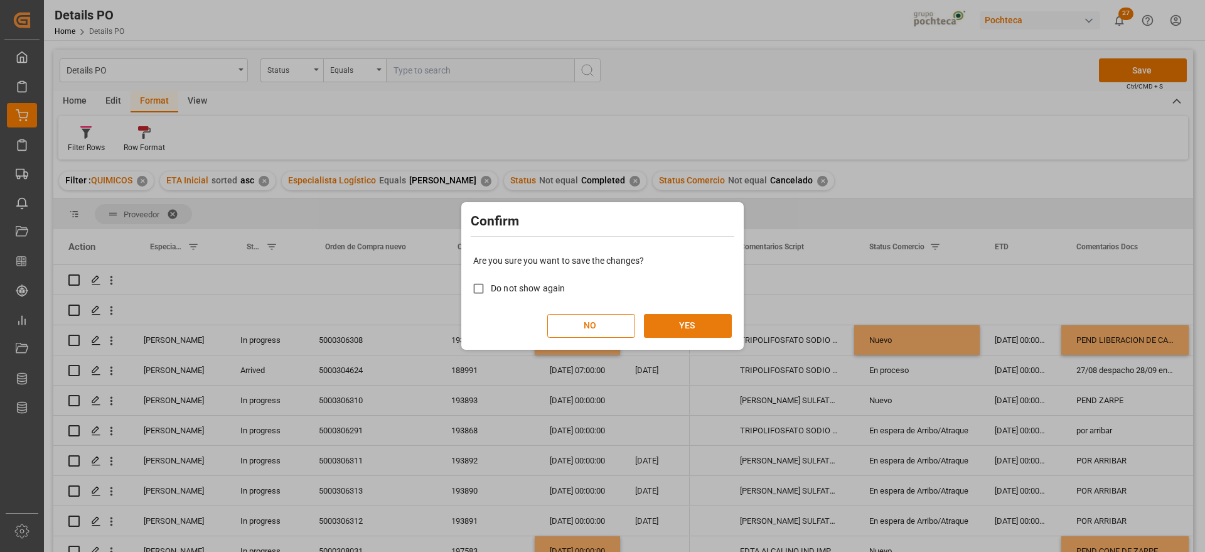
click at [692, 320] on button "YES" at bounding box center [688, 326] width 88 height 24
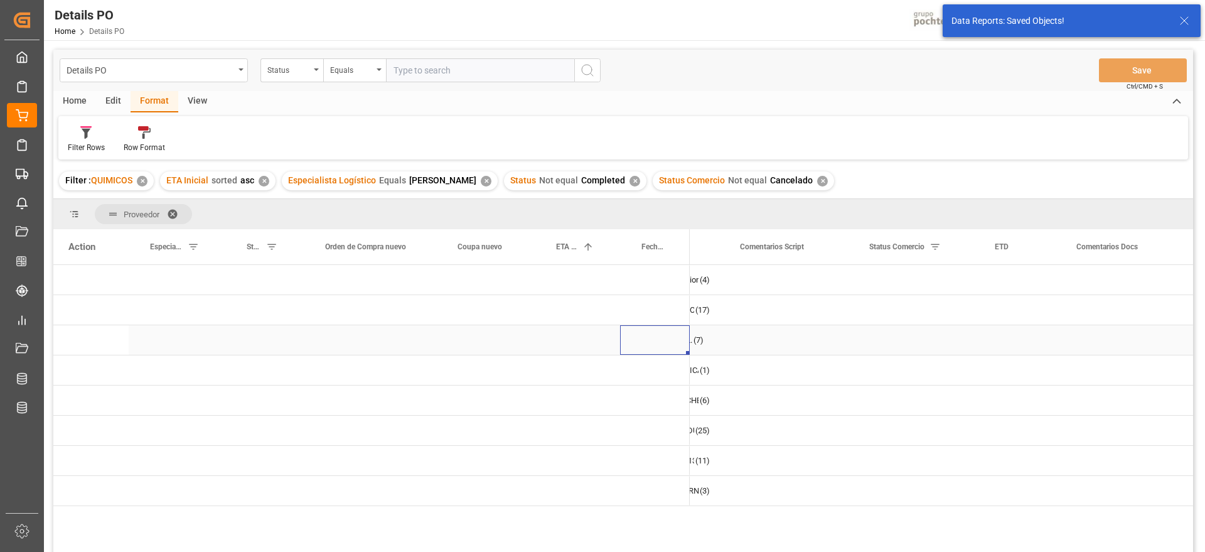
click at [634, 332] on div "Press SPACE to select this row." at bounding box center [655, 340] width 70 height 30
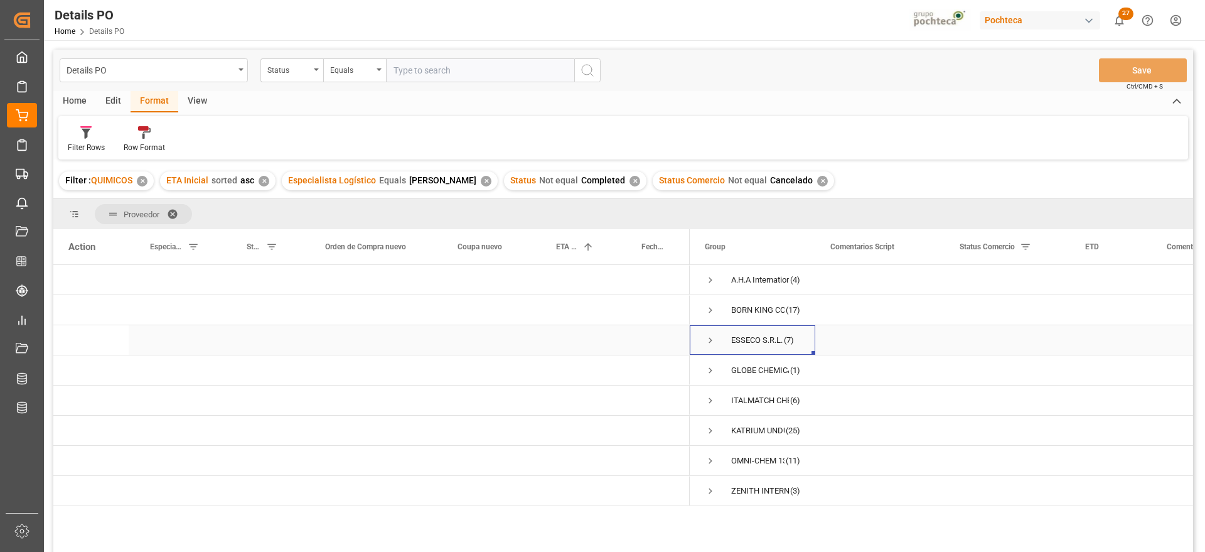
click at [709, 340] on span "Press SPACE to select this row." at bounding box center [710, 340] width 11 height 11
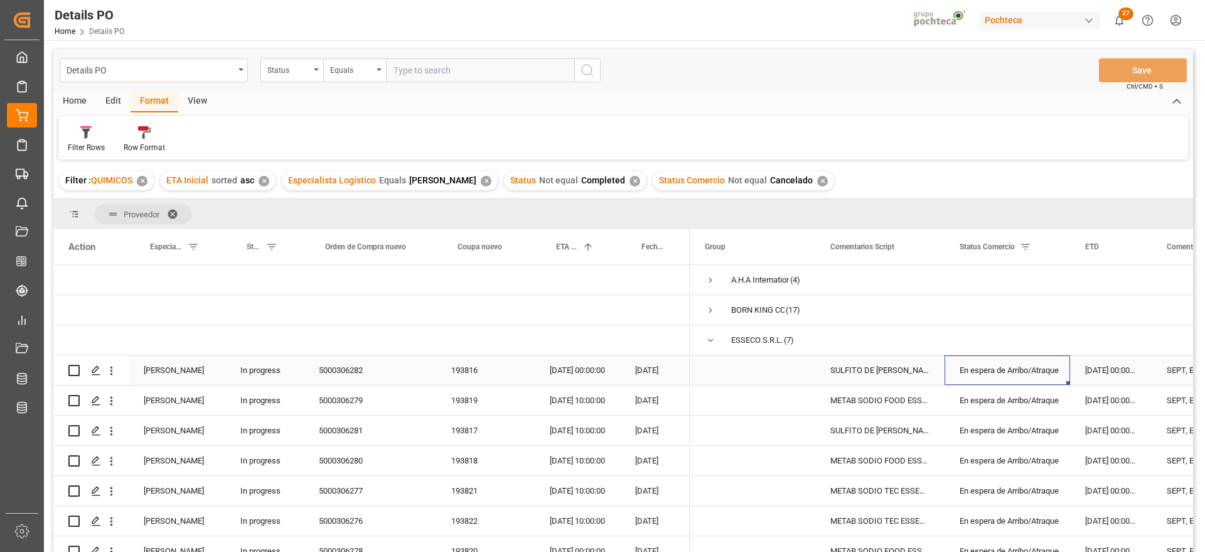
click at [1032, 366] on div "En espera de Arribo/Atraque" at bounding box center [1007, 370] width 95 height 29
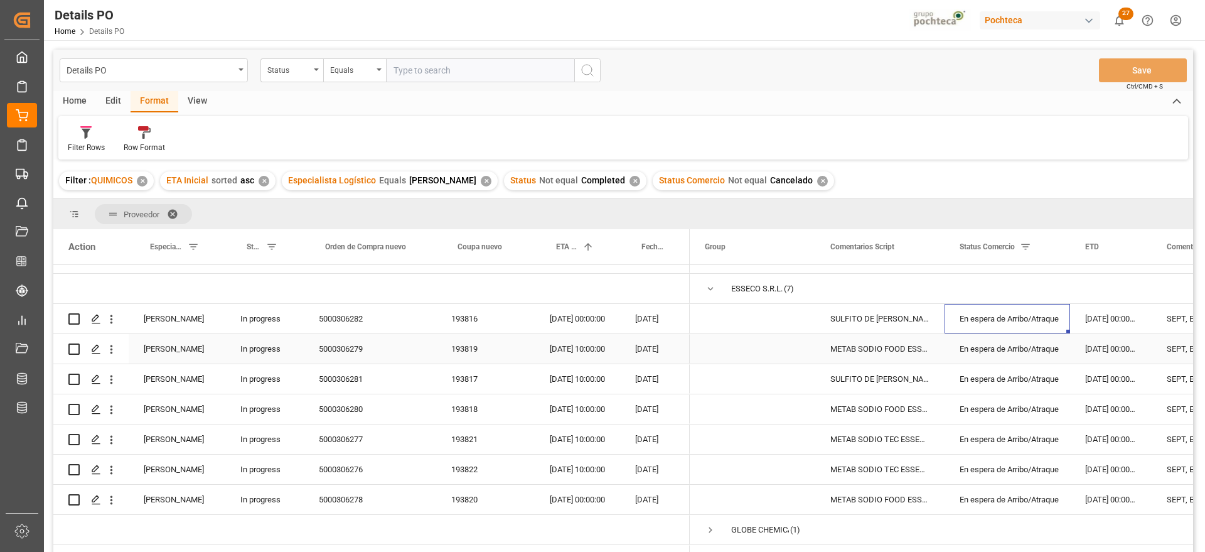
scroll to position [78, 0]
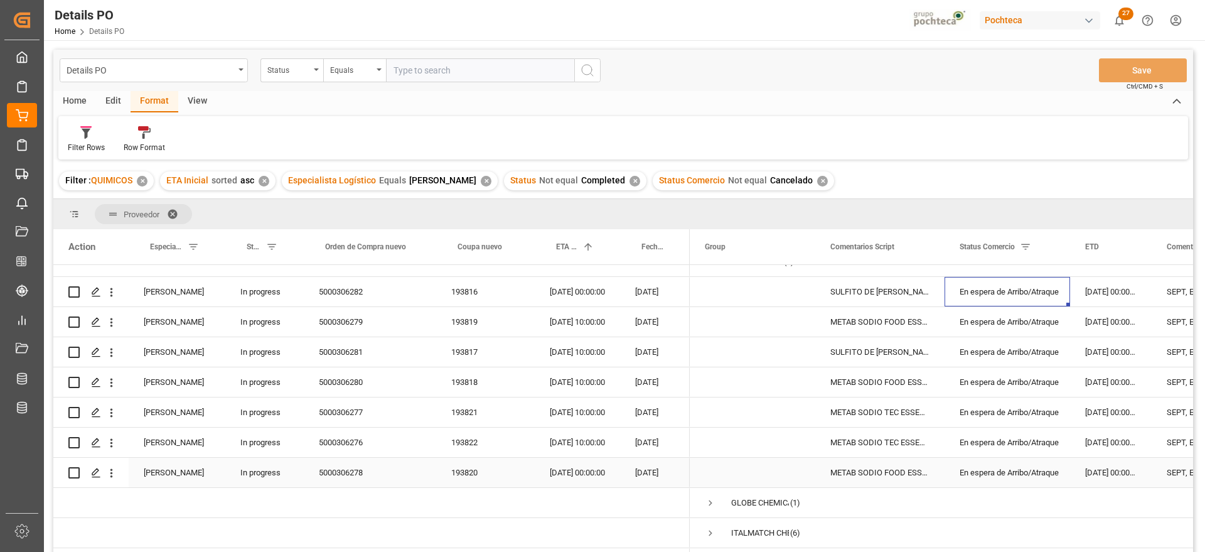
click at [569, 470] on div "27-09-2025 00:00:00" at bounding box center [577, 473] width 85 height 30
click at [563, 295] on div "04-09-2025 00:00:00" at bounding box center [577, 292] width 85 height 30
click at [903, 476] on div "METAB SODIO FOOD ESSECO 25 KG SAC (22893" at bounding box center [879, 473] width 129 height 30
click at [863, 477] on div "METAB SODIO FOOD ESSECO 25 KG SAC (22893" at bounding box center [879, 473] width 129 height 30
click at [586, 475] on div "27-09-2025 00:00:00" at bounding box center [577, 473] width 85 height 30
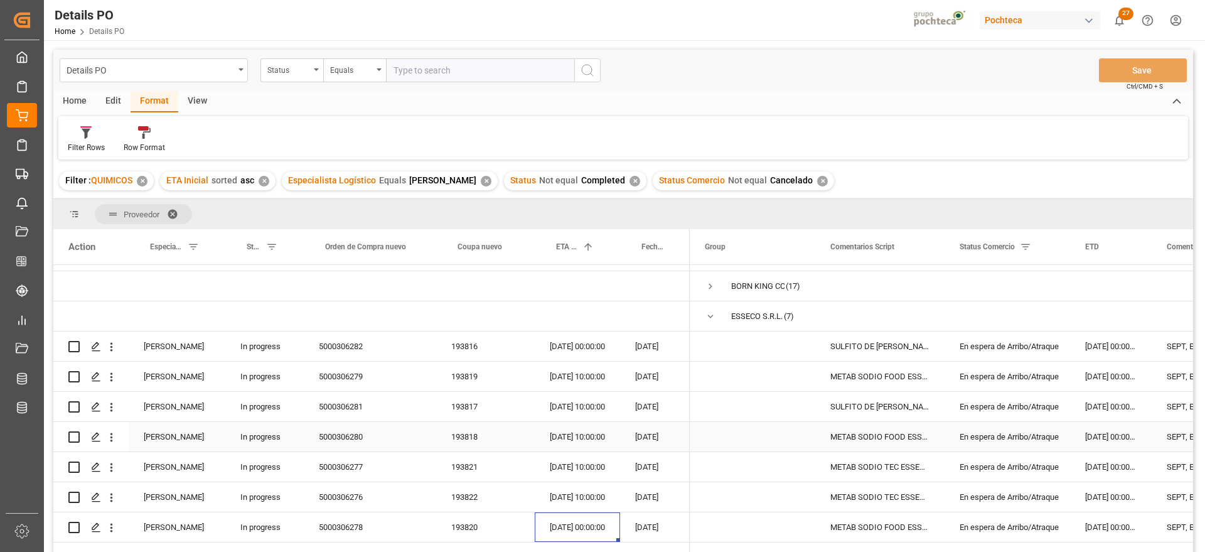
scroll to position [0, 0]
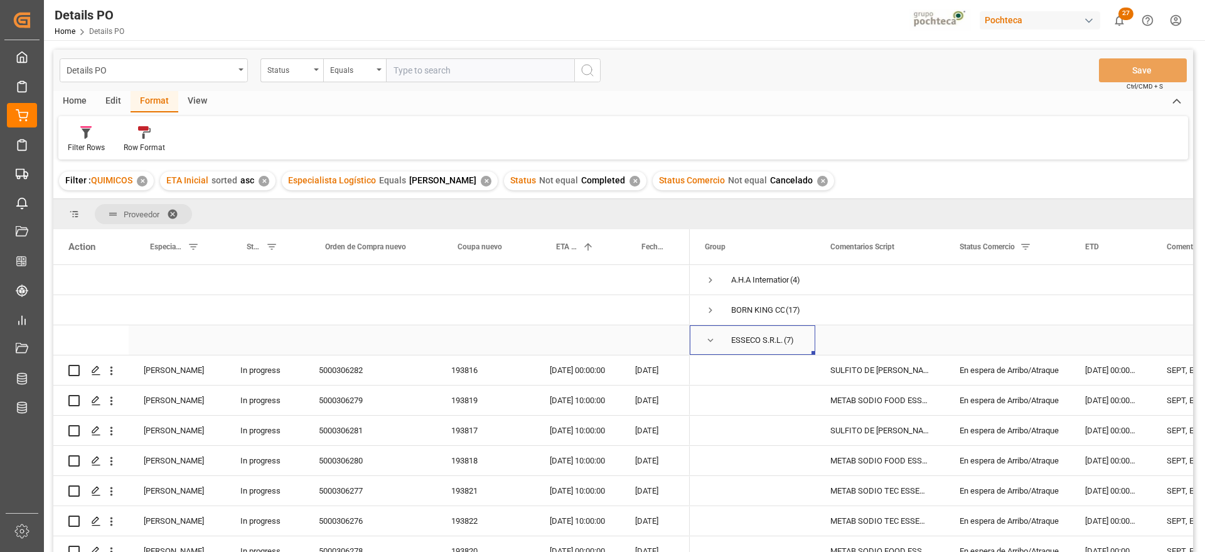
click at [712, 339] on span "Press SPACE to select this row." at bounding box center [710, 340] width 11 height 11
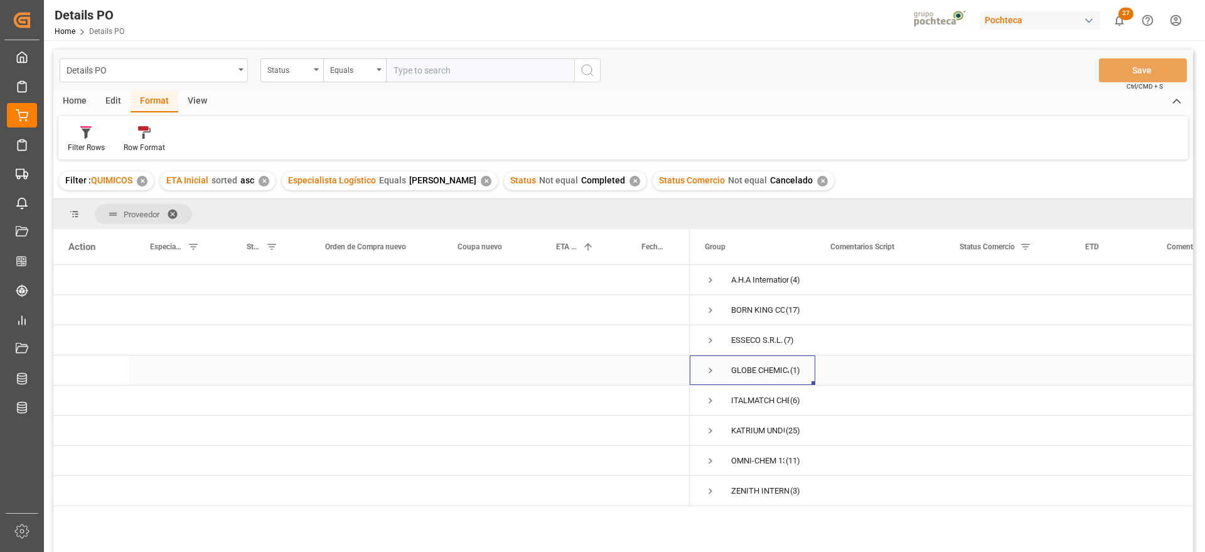
click at [704, 368] on div "GLOBE CHEMICALS GMBH (1)" at bounding box center [753, 370] width 126 height 30
click at [709, 371] on span "Press SPACE to select this row." at bounding box center [710, 370] width 11 height 11
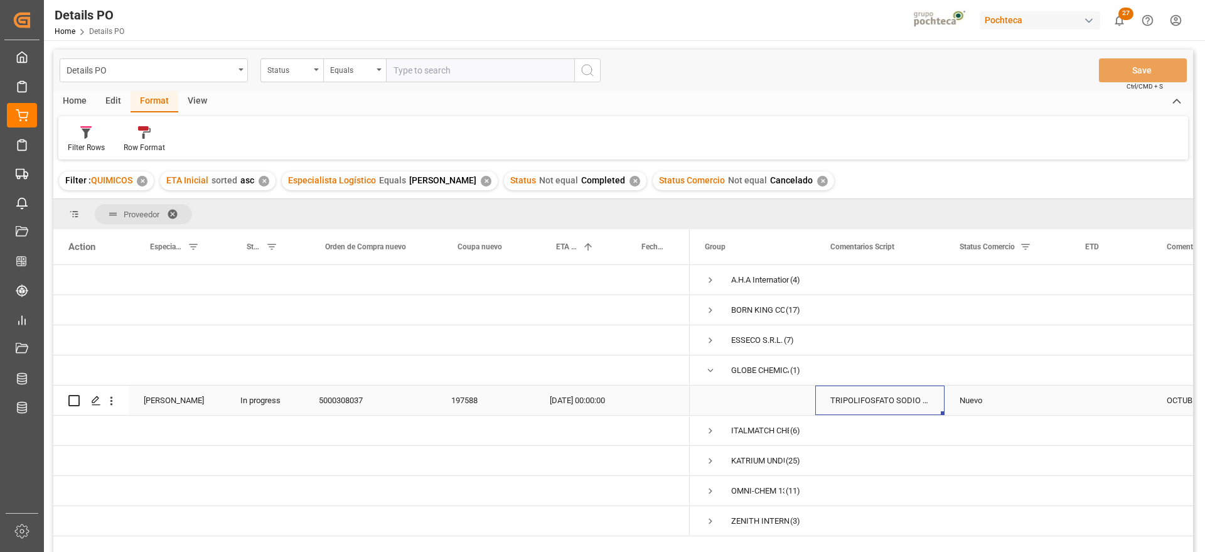
click at [880, 401] on div "TRIPOLIFOSFATO SODIO POLVO IMP SACO 25KG" at bounding box center [879, 400] width 129 height 30
click at [707, 369] on span "Press SPACE to select this row." at bounding box center [710, 370] width 11 height 11
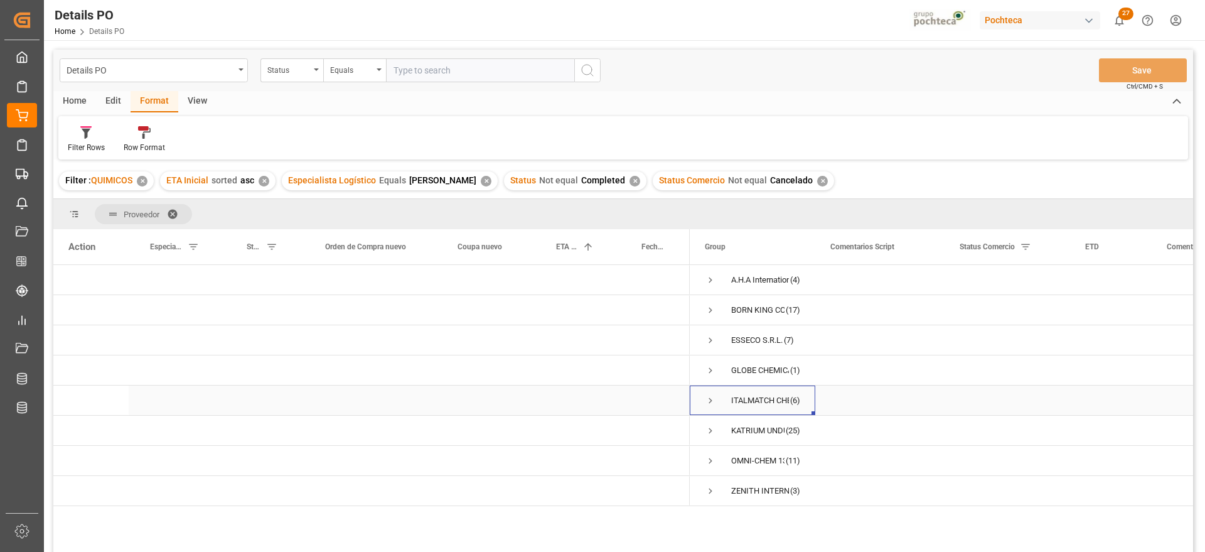
click at [709, 398] on span "Press SPACE to select this row." at bounding box center [710, 400] width 11 height 11
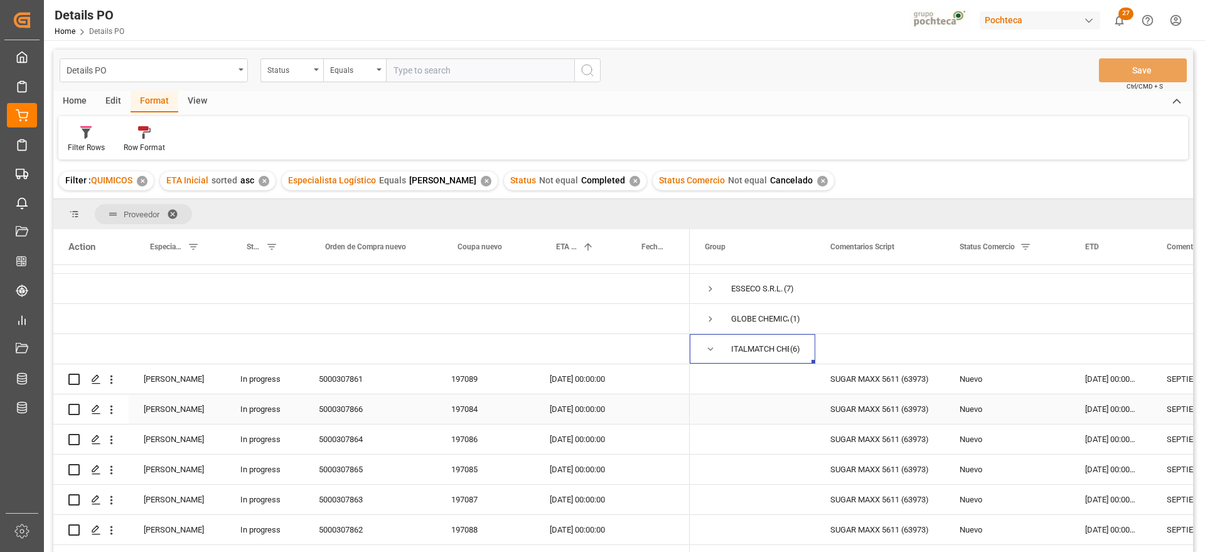
scroll to position [78, 0]
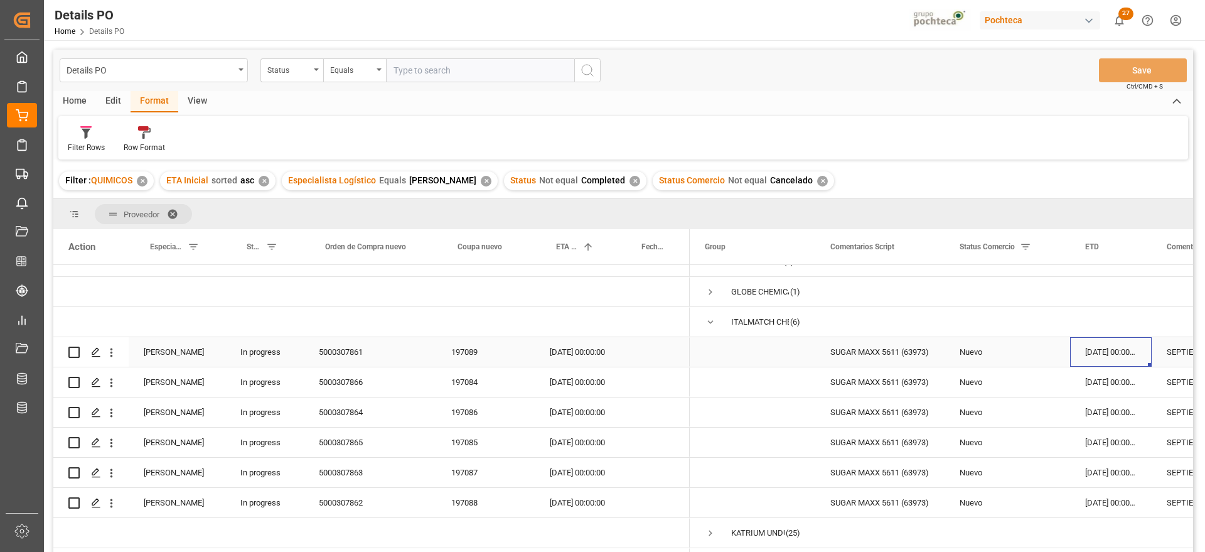
click at [1104, 355] on div "14-08-2025 00:00:00" at bounding box center [1111, 352] width 82 height 30
click at [870, 349] on div "SUGAR MAXX 5611 (63973)" at bounding box center [879, 352] width 129 height 30
click at [469, 356] on div "197089" at bounding box center [485, 352] width 99 height 30
click at [596, 493] on div "22-09-2025 00:00:00" at bounding box center [577, 503] width 85 height 30
click at [576, 331] on div "Press SPACE to select this row." at bounding box center [577, 322] width 85 height 30
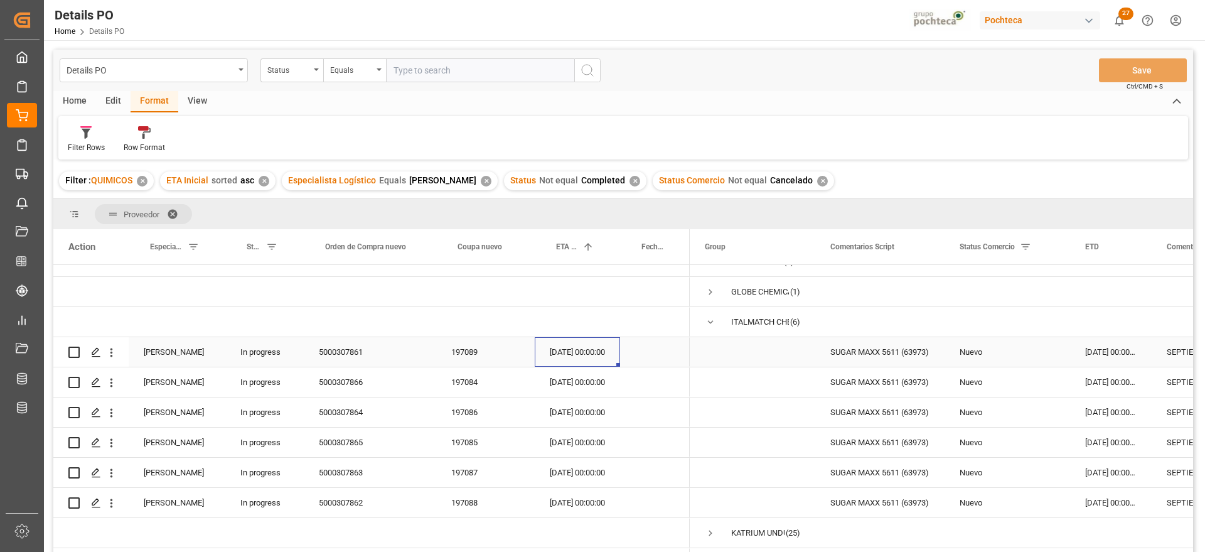
click at [574, 350] on div "22-09-2025 00:00:00" at bounding box center [577, 352] width 85 height 30
click at [712, 321] on span "Press SPACE to select this row." at bounding box center [710, 321] width 11 height 11
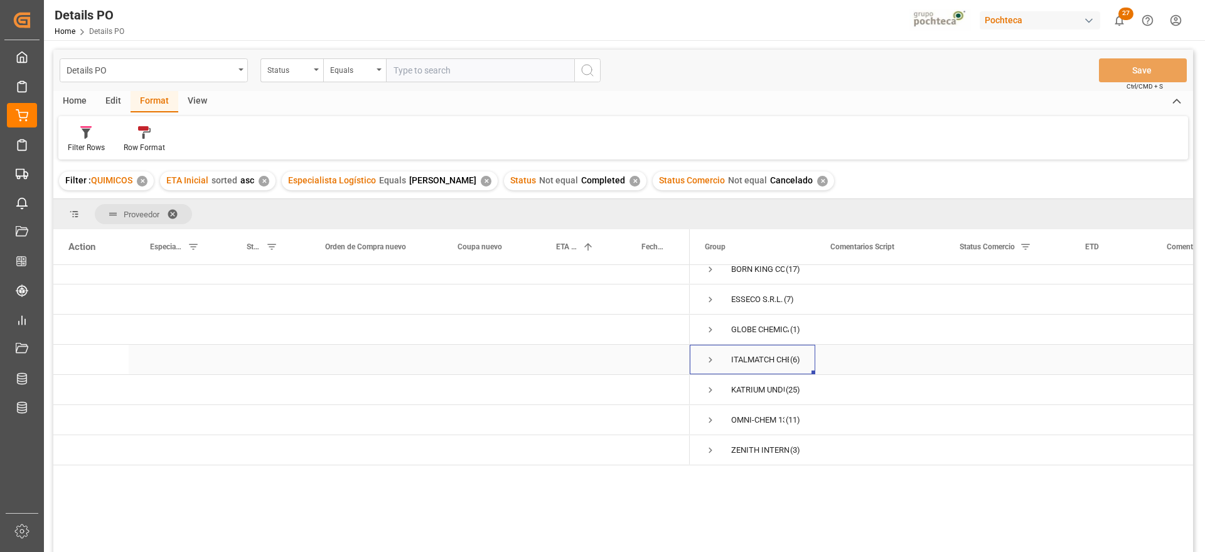
scroll to position [0, 0]
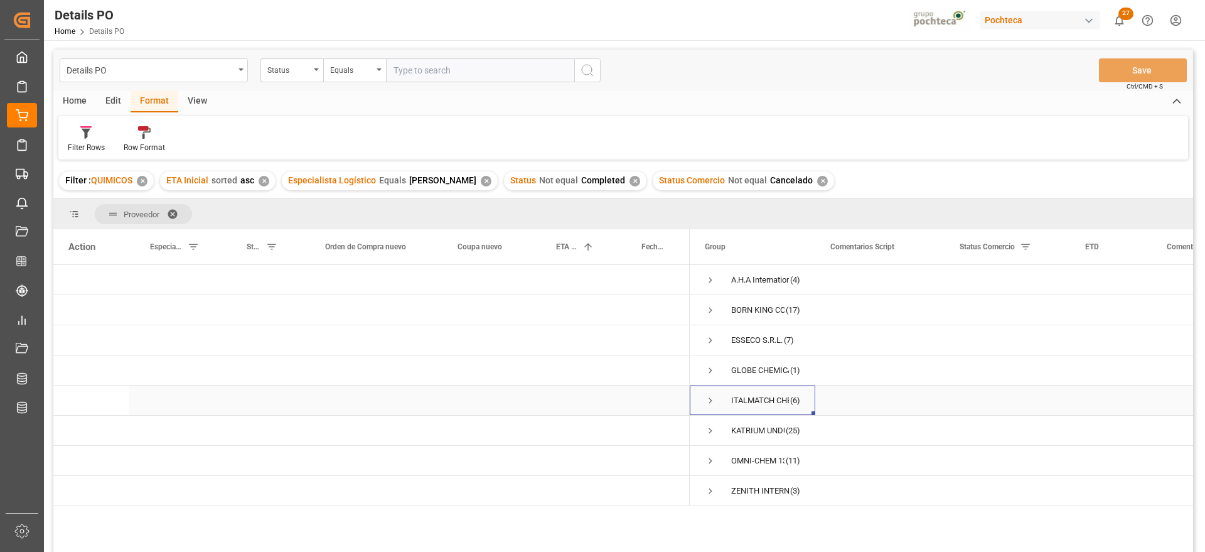
click at [710, 395] on span "Press SPACE to select this row." at bounding box center [710, 400] width 11 height 11
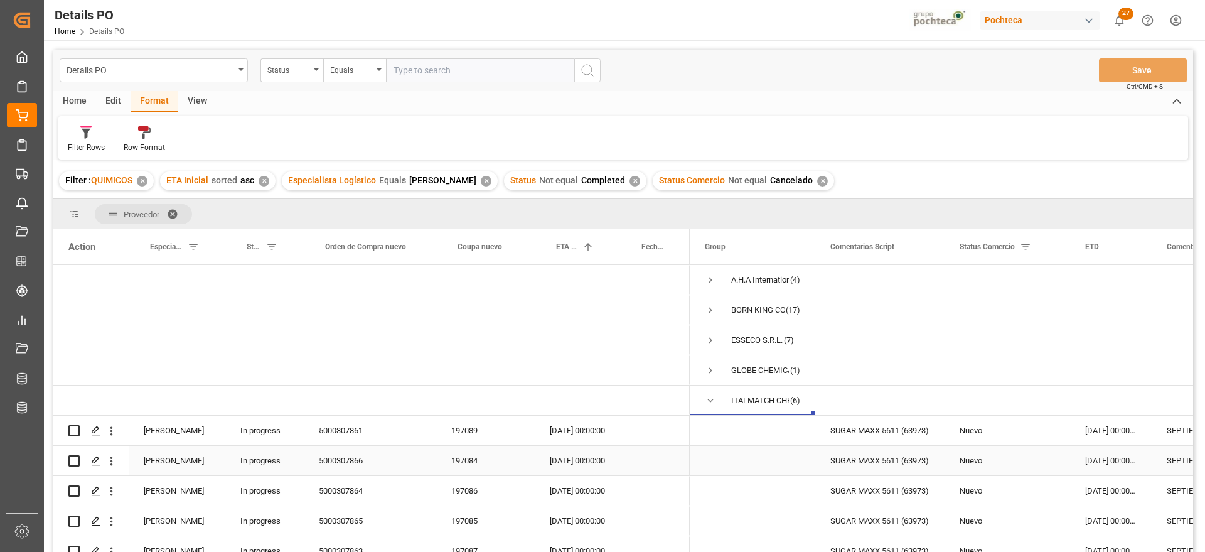
scroll to position [78, 0]
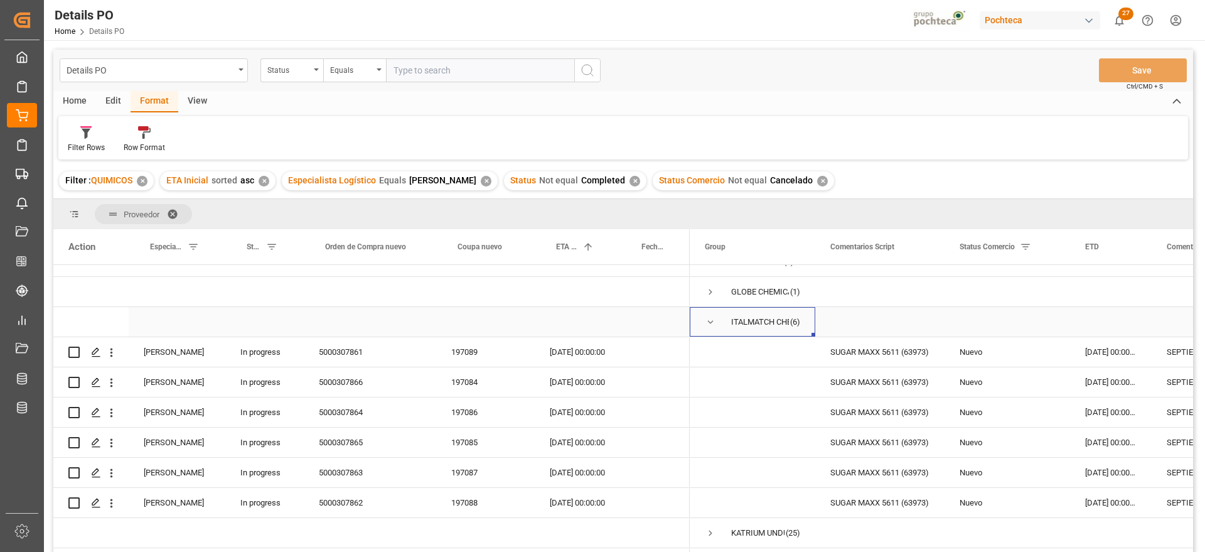
click at [710, 321] on span "Press SPACE to select this row." at bounding box center [710, 321] width 11 height 11
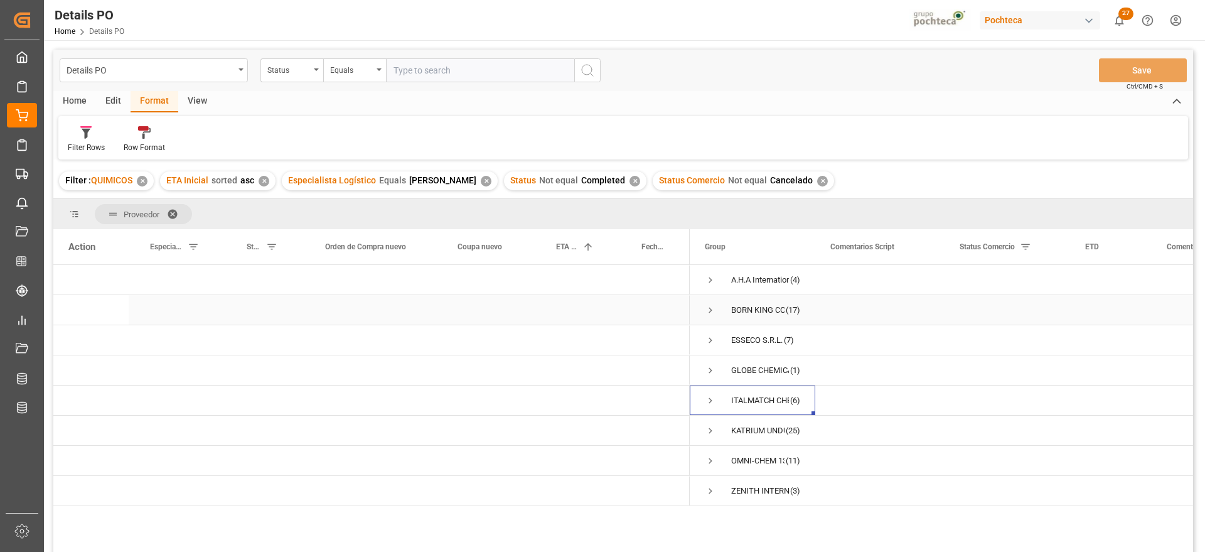
scroll to position [0, 0]
click at [709, 398] on span "Press SPACE to select this row." at bounding box center [710, 400] width 11 height 11
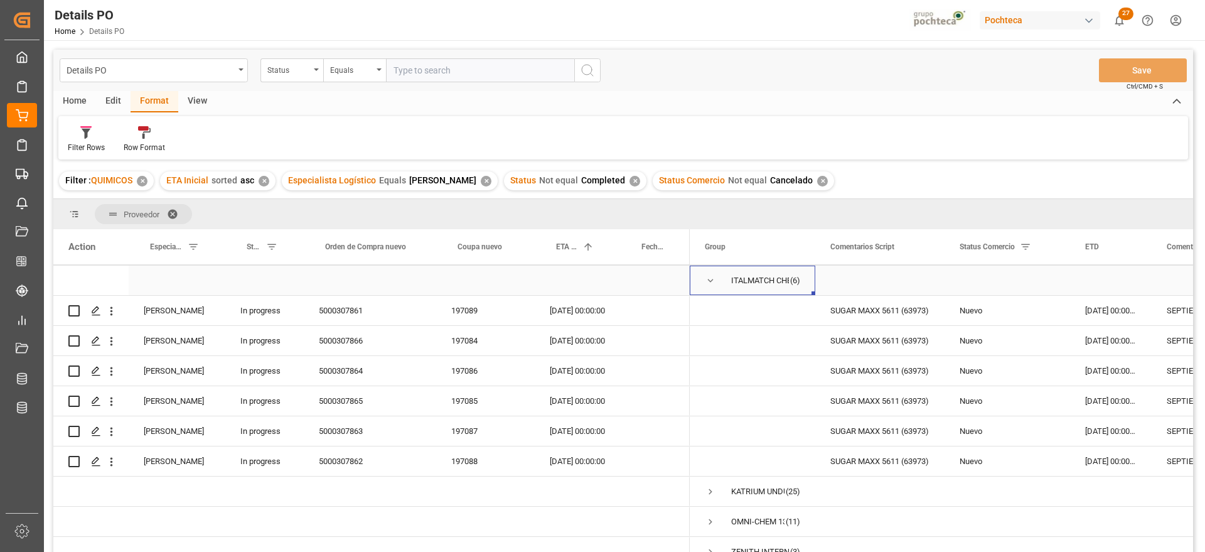
scroll to position [136, 0]
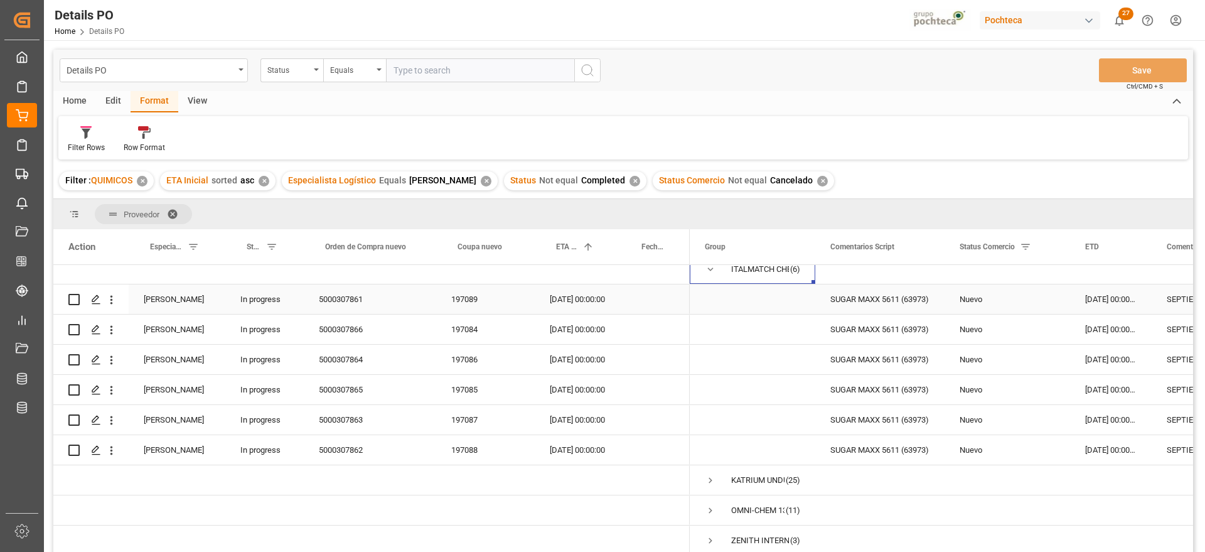
click at [765, 303] on span "Press SPACE to select this row." at bounding box center [752, 299] width 95 height 28
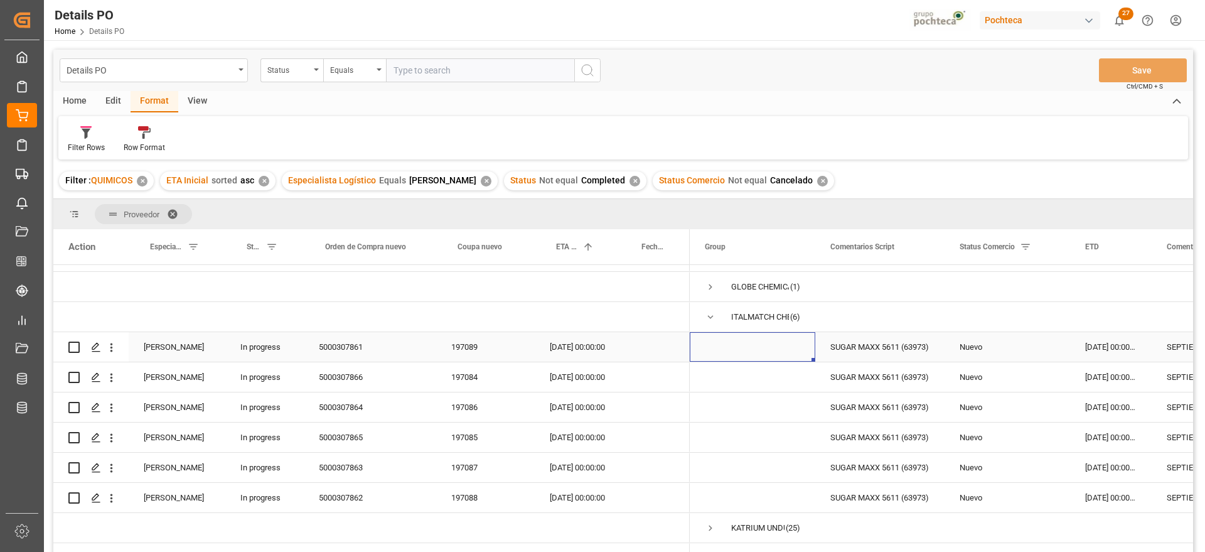
scroll to position [57, 0]
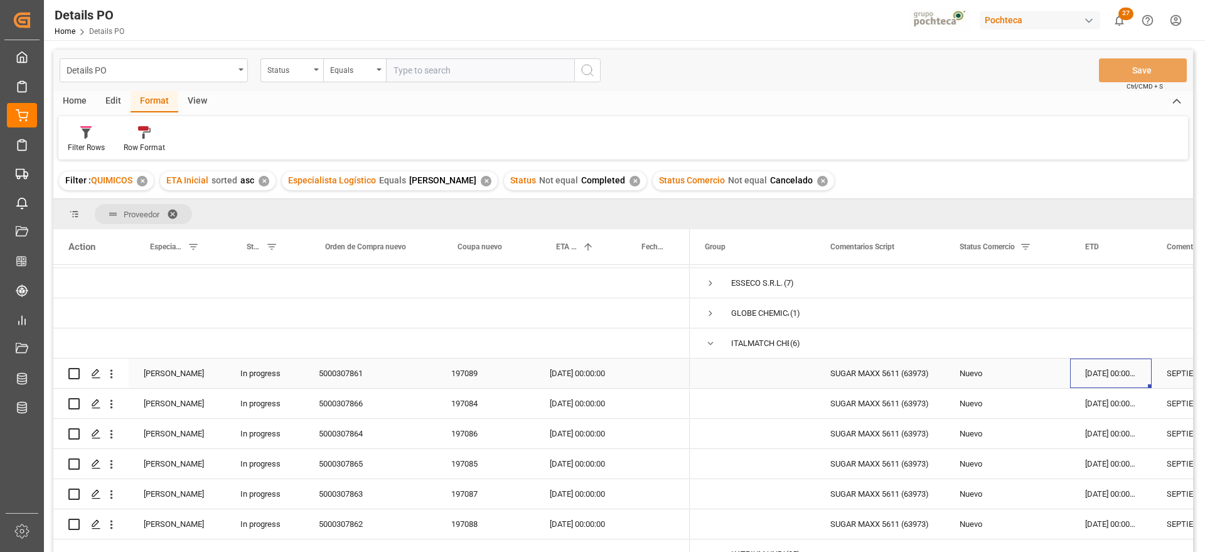
click at [1125, 380] on div "14-08-2025 00:00:00" at bounding box center [1111, 373] width 82 height 30
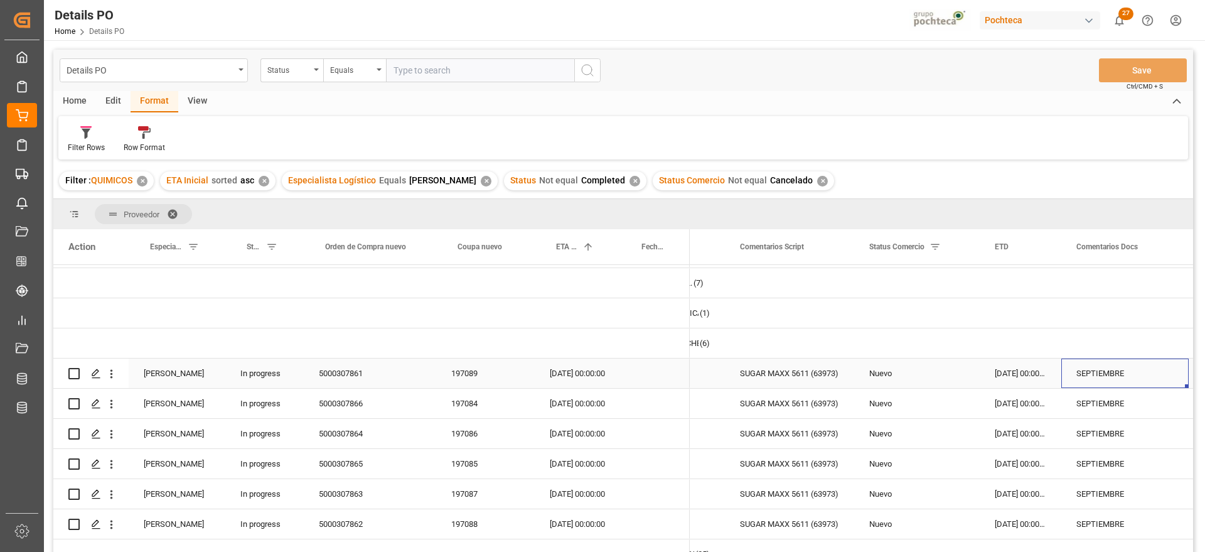
drag, startPoint x: 811, startPoint y: 376, endPoint x: 800, endPoint y: 376, distance: 10.7
click at [811, 376] on div "SUGAR MAXX 5611 (63973)" at bounding box center [789, 373] width 129 height 30
click at [629, 384] on div "Press SPACE to select this row." at bounding box center [655, 373] width 70 height 30
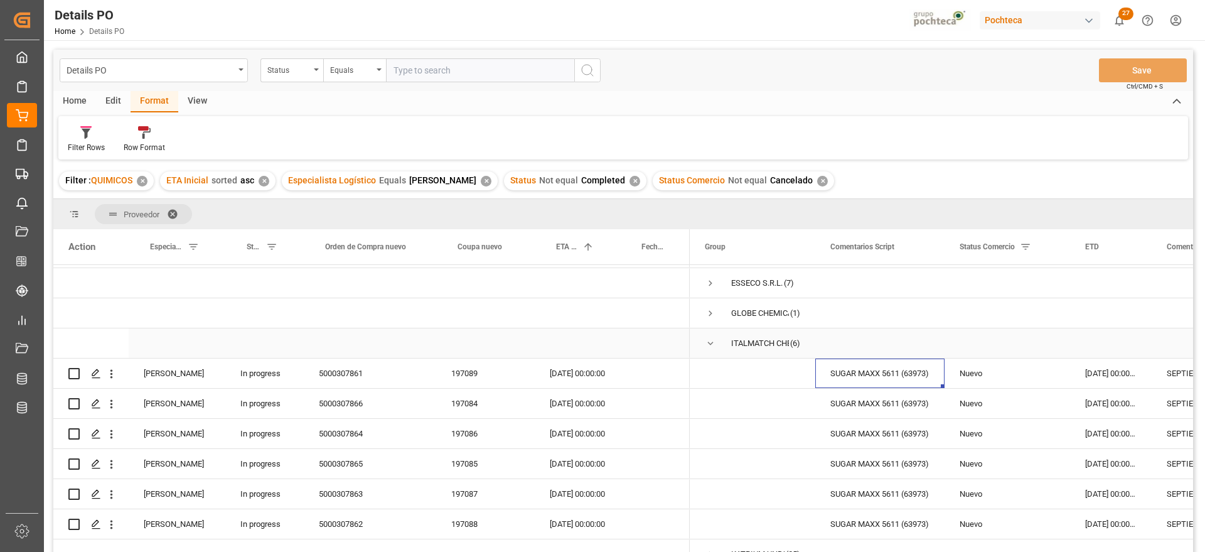
click at [711, 343] on span "Press SPACE to select this row." at bounding box center [710, 343] width 11 height 11
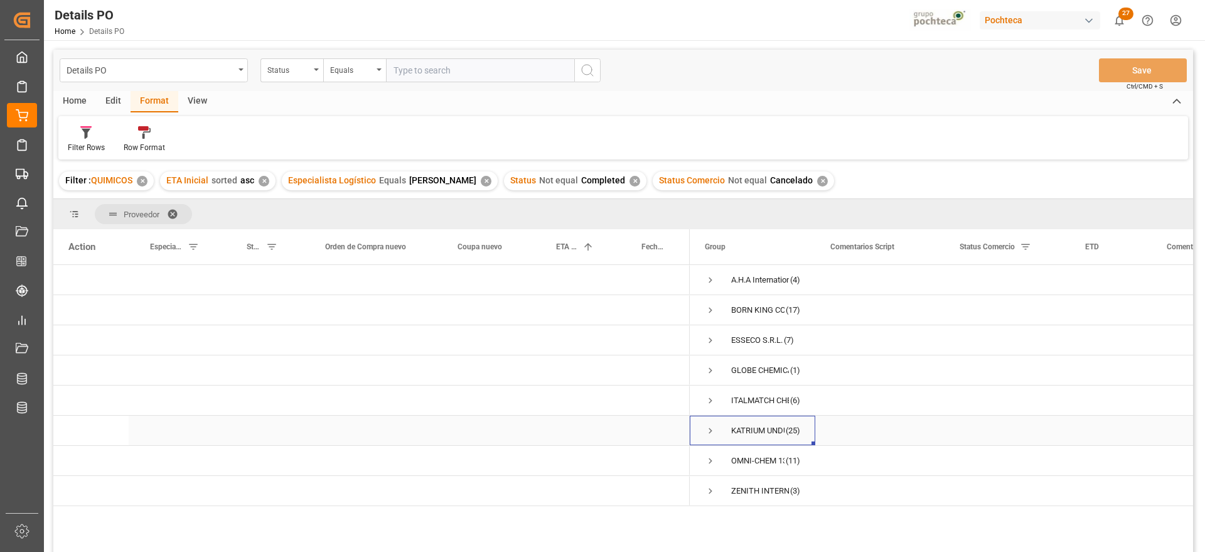
click at [710, 429] on span "Press SPACE to select this row." at bounding box center [710, 430] width 11 height 11
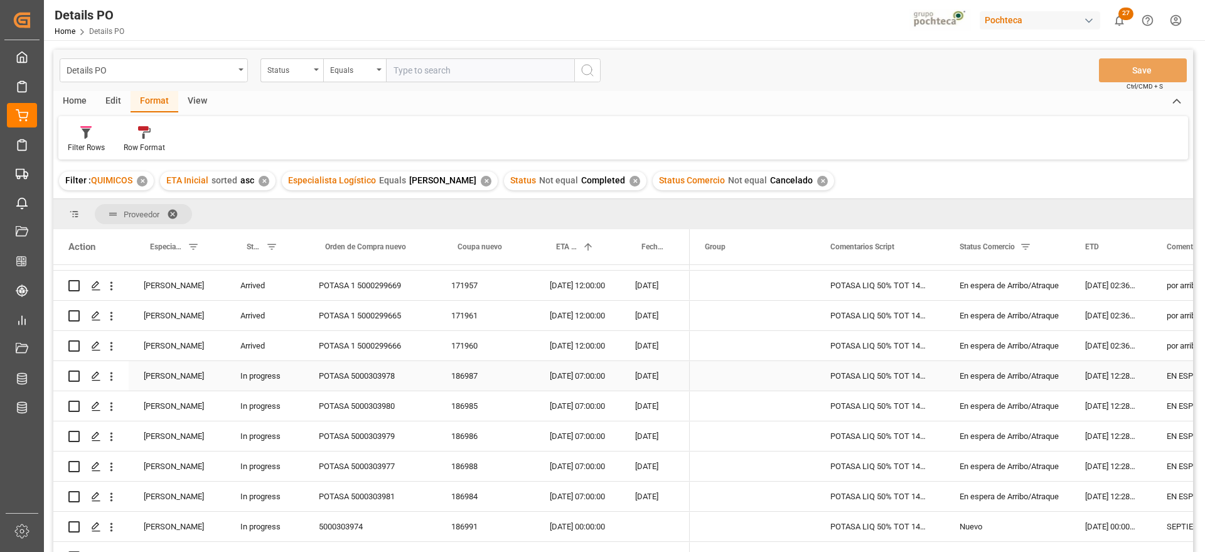
scroll to position [157, 0]
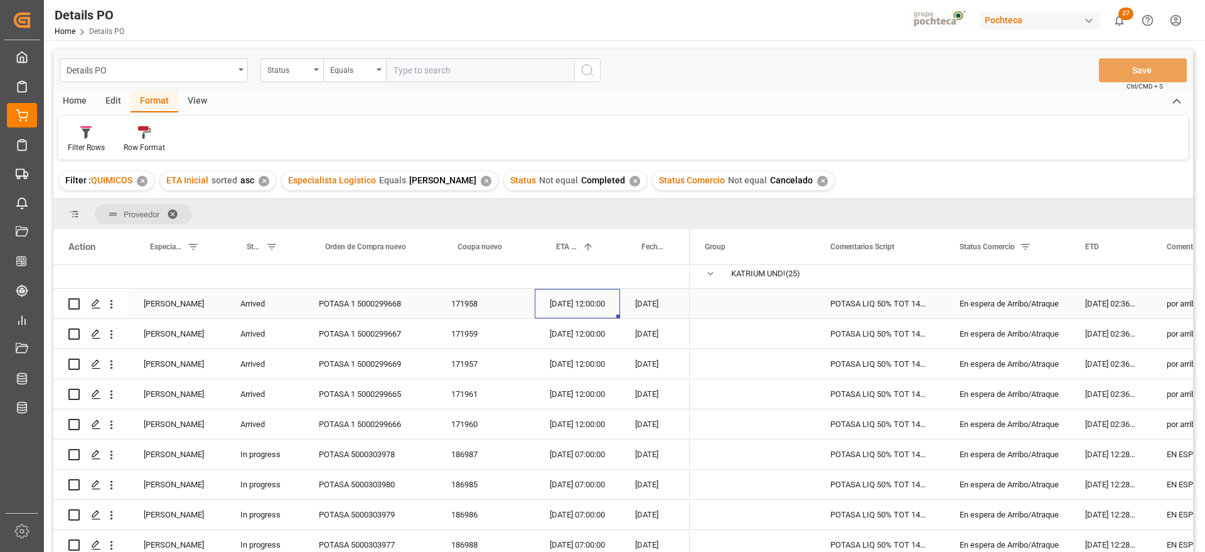
click at [584, 299] on div "28-08-2025 12:00:00" at bounding box center [577, 304] width 85 height 30
click at [587, 417] on div "28-08-2025 12:00:00" at bounding box center [577, 424] width 85 height 30
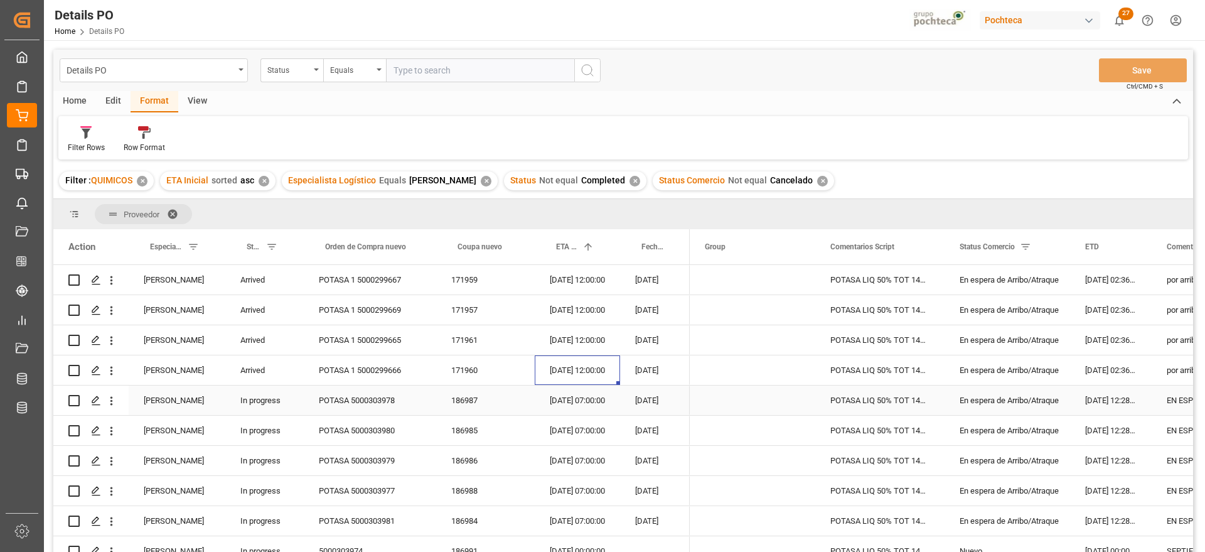
scroll to position [235, 0]
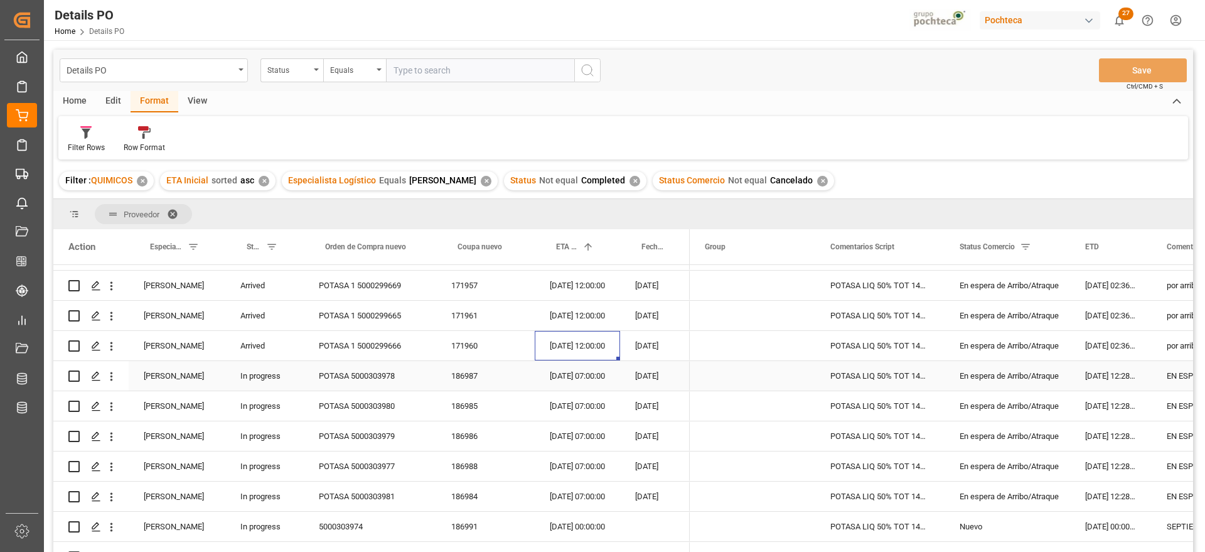
click at [584, 379] on div "03-09-2025 07:00:00" at bounding box center [577, 376] width 85 height 30
click at [794, 371] on span "Press SPACE to select this row." at bounding box center [752, 376] width 95 height 28
click at [980, 394] on div "En espera de Arribo/Atraque" at bounding box center [1007, 406] width 95 height 29
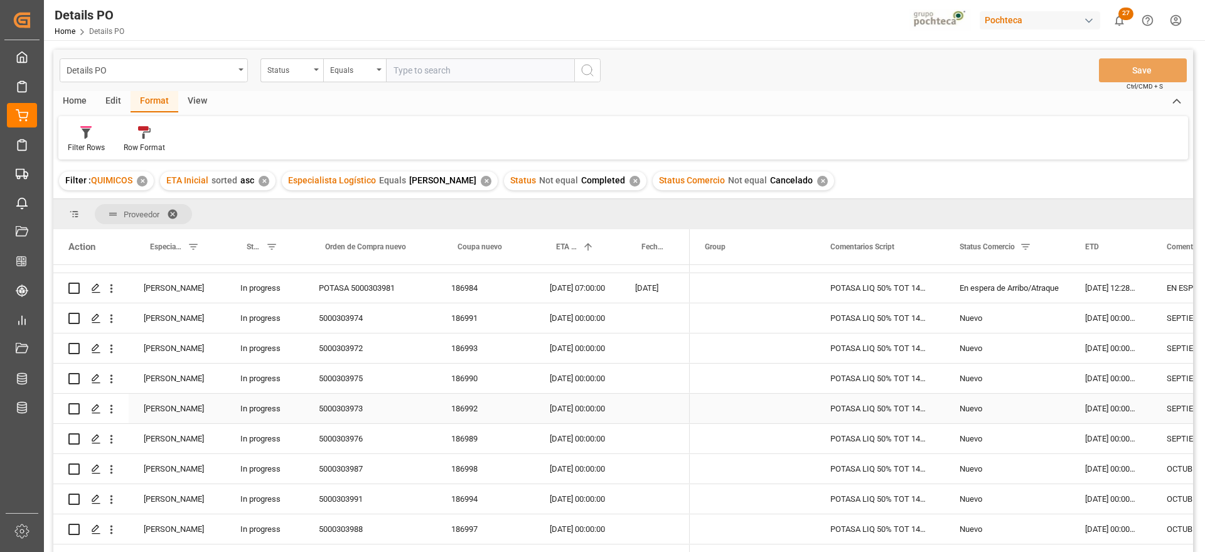
scroll to position [471, 0]
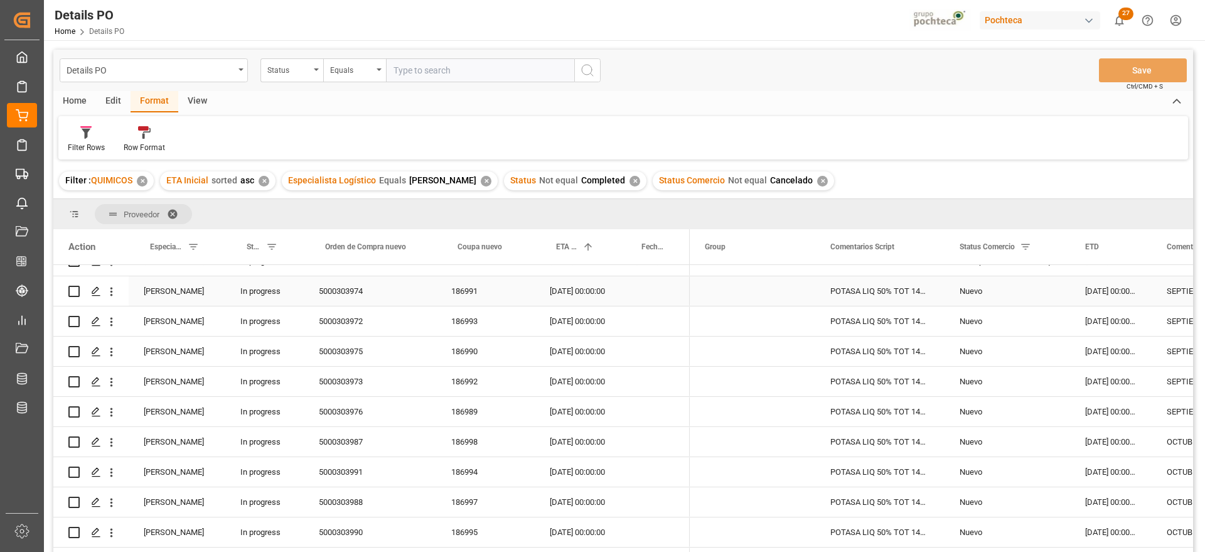
click at [1005, 294] on div "Nuevo" at bounding box center [1007, 291] width 95 height 29
click at [593, 301] on div "05-09-2025 00:00:00" at bounding box center [577, 291] width 85 height 30
click at [579, 423] on div "05-09-2025 00:00:00" at bounding box center [577, 412] width 85 height 30
click at [904, 293] on div "POTASA LIQ 50% TOT 1450 KG E/I BR N (969" at bounding box center [879, 291] width 129 height 30
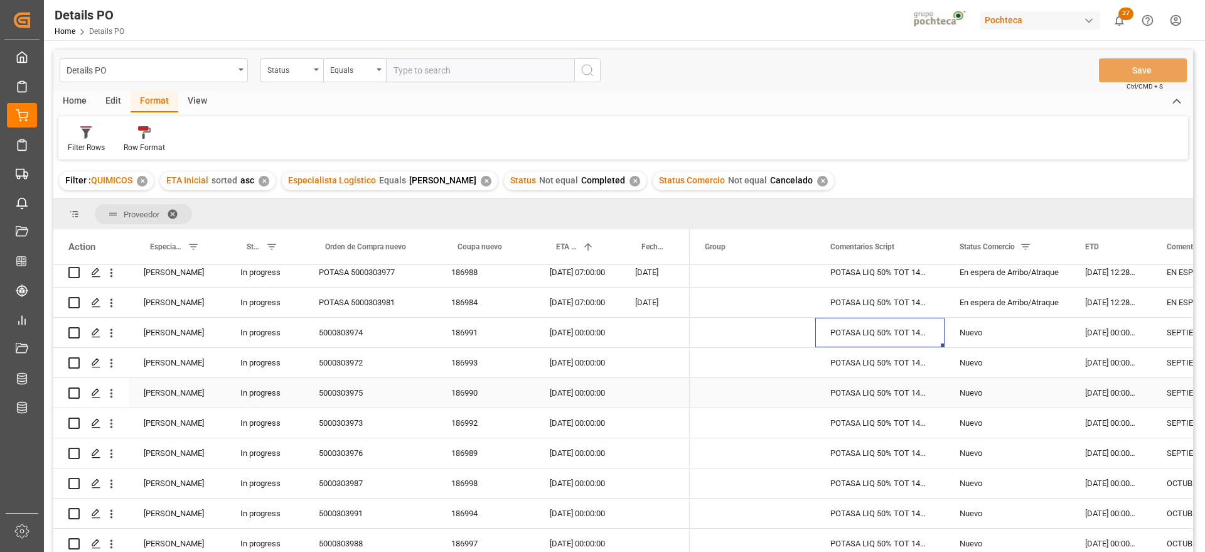
scroll to position [392, 0]
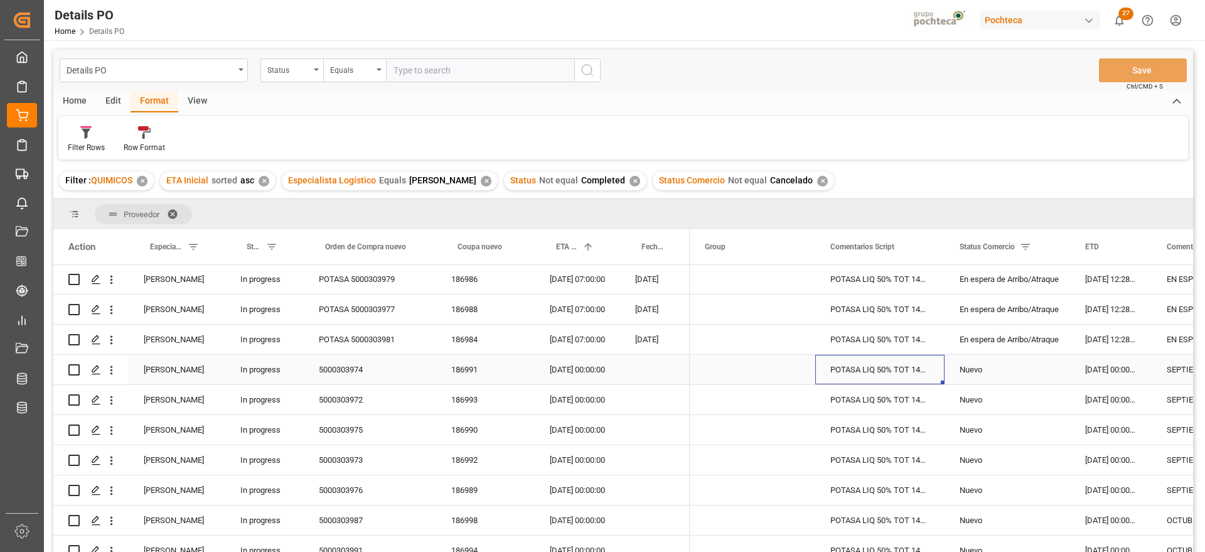
click at [593, 359] on div "05-09-2025 00:00:00" at bounding box center [577, 370] width 85 height 30
click at [583, 325] on div "03-09-2025 07:00:00" at bounding box center [577, 340] width 85 height 30
click at [924, 380] on div "POTASA LIQ 50% TOT 1450 KG E/I BR N (969" at bounding box center [879, 370] width 129 height 30
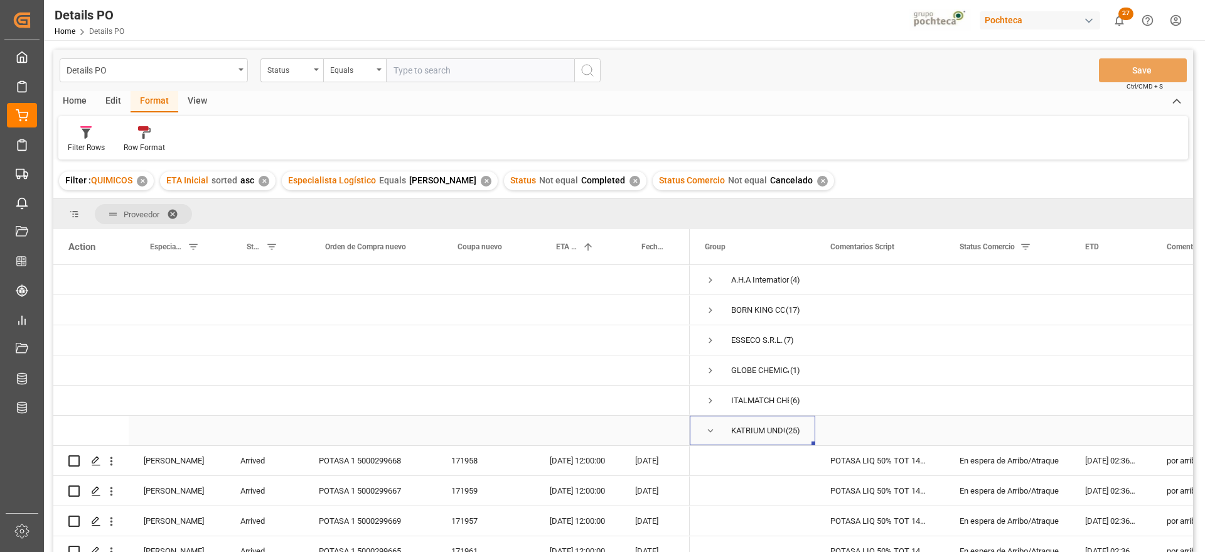
click at [712, 426] on span "Press SPACE to select this row." at bounding box center [710, 430] width 11 height 11
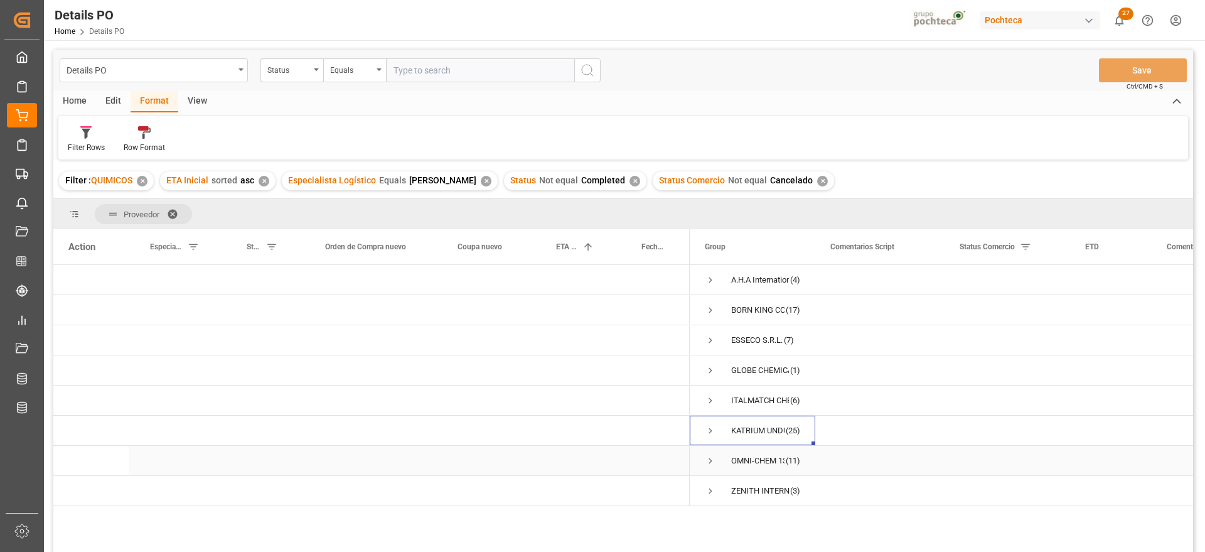
scroll to position [78, 0]
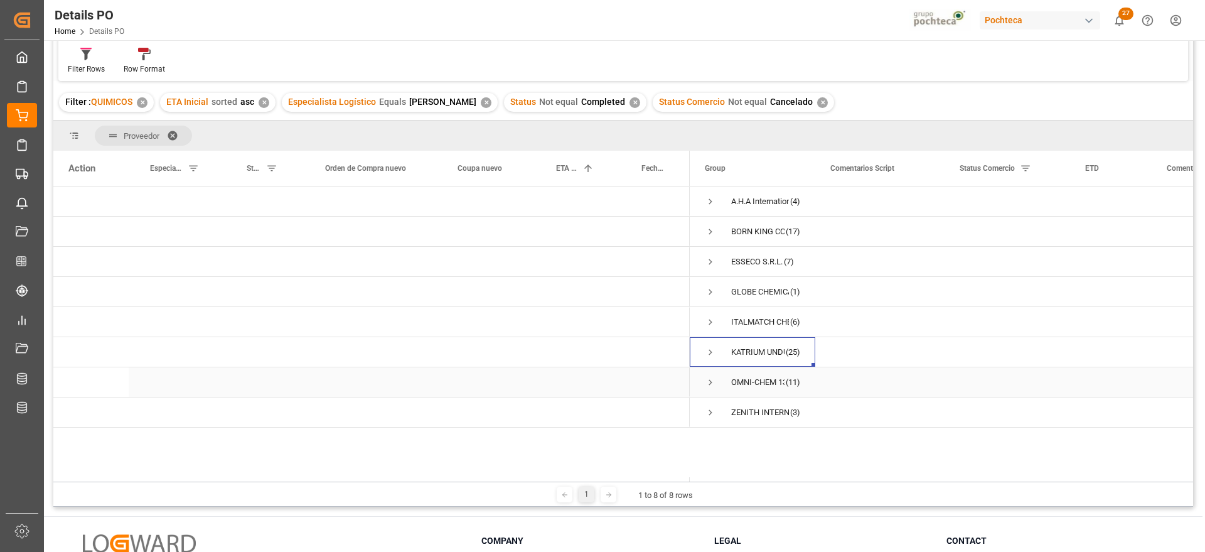
click at [709, 381] on span "Press SPACE to select this row." at bounding box center [710, 382] width 11 height 11
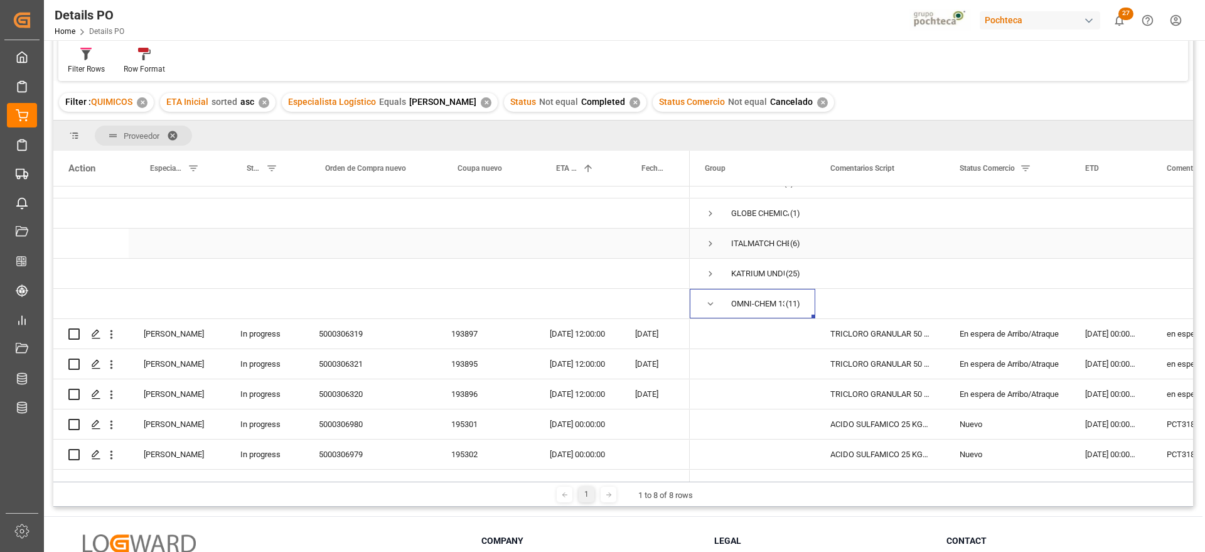
scroll to position [157, 0]
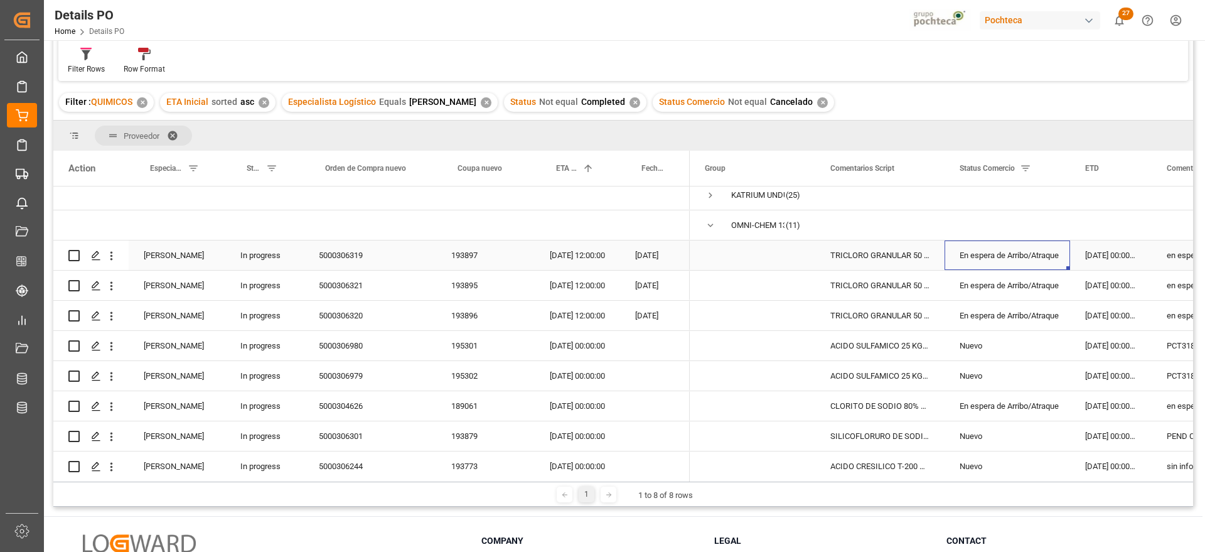
click at [1031, 255] on div "En espera de Arribo/Atraque" at bounding box center [1007, 255] width 95 height 29
click at [1003, 403] on div "En espera de Arribo/Atraque" at bounding box center [1007, 406] width 95 height 29
click at [891, 406] on div "CLORITO DE SODIO 80% 50 KG CUNETE (CHI)" at bounding box center [879, 406] width 129 height 30
click at [575, 406] on div "14-09-2025 00:00:00" at bounding box center [577, 406] width 85 height 30
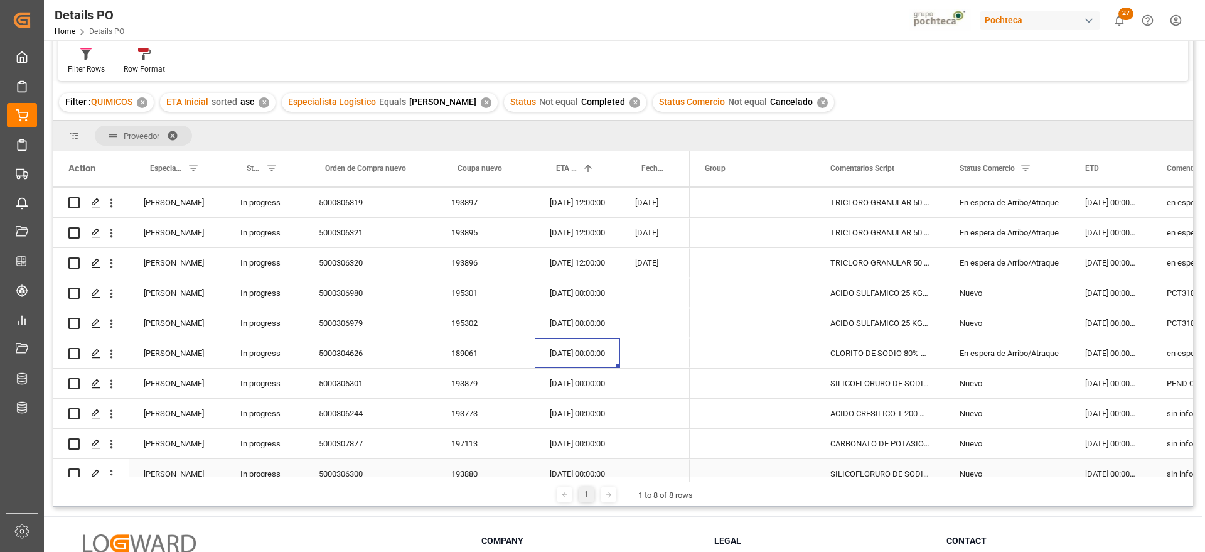
scroll to position [208, 0]
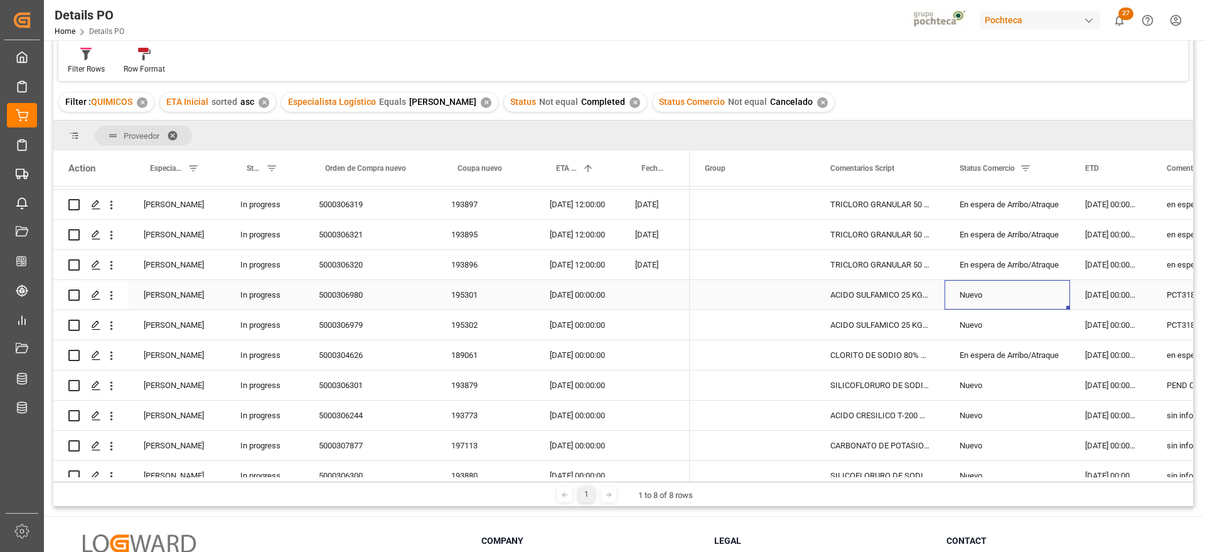
click at [980, 291] on div "Nuevo" at bounding box center [1007, 295] width 95 height 29
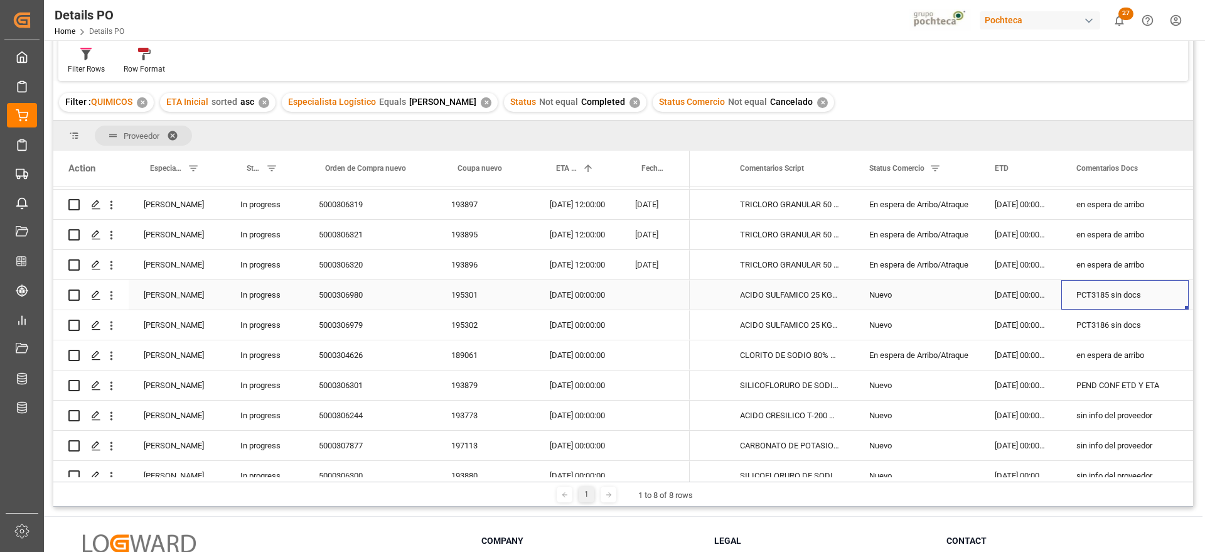
scroll to position [0, 216]
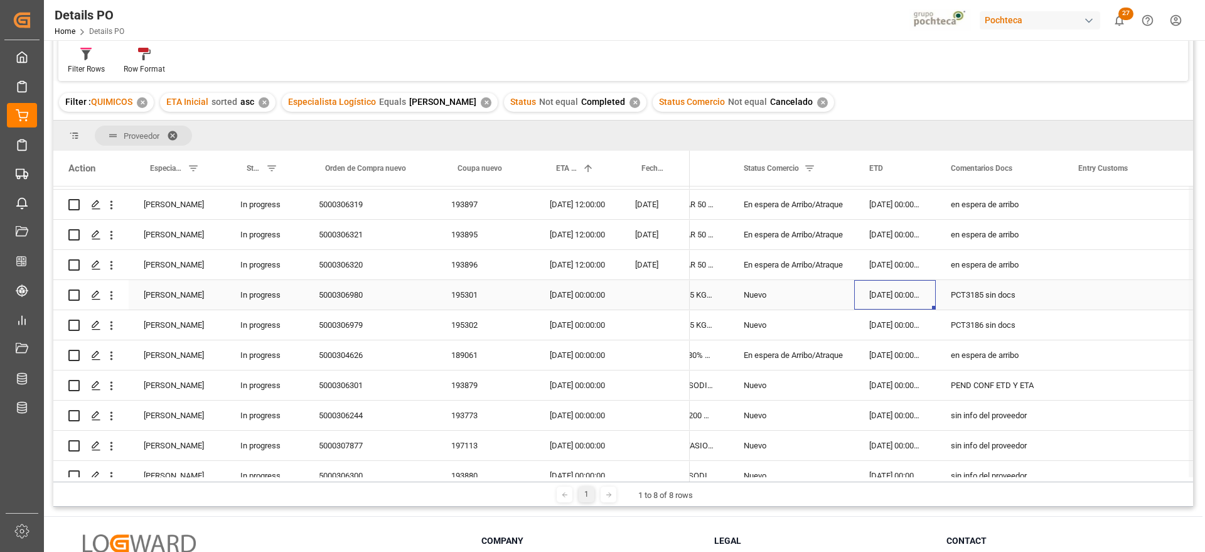
click at [894, 303] on div "30-08-2025 00:00:00" at bounding box center [895, 295] width 82 height 30
click at [805, 304] on div "Nuevo" at bounding box center [791, 295] width 95 height 29
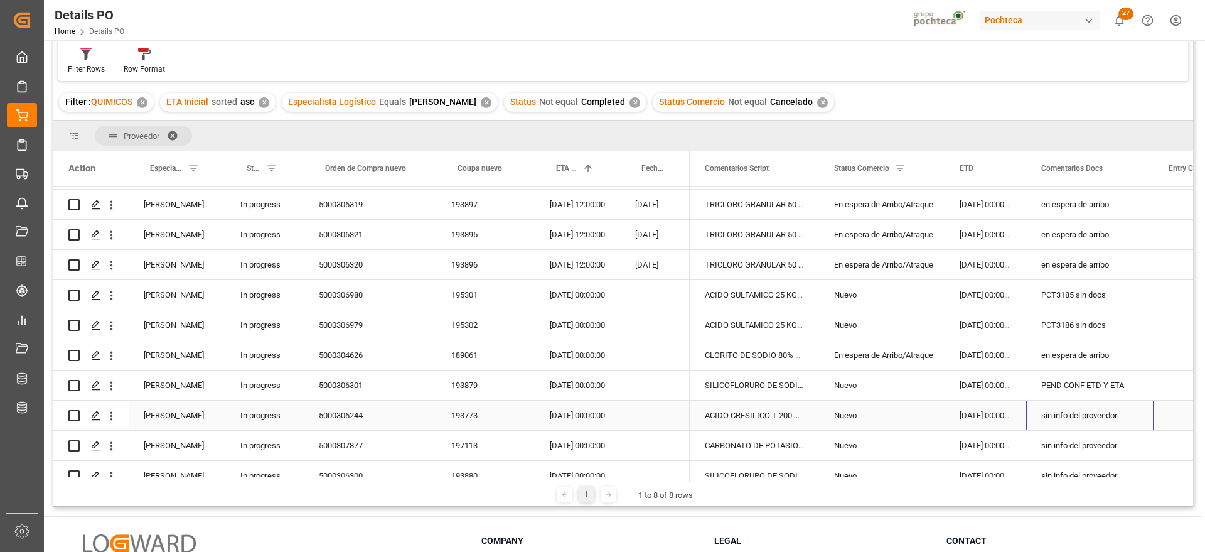
click at [1100, 411] on div "sin info del proveedor" at bounding box center [1089, 415] width 127 height 30
click at [773, 414] on div "ACIDO CRESILICO T-200 KG (90387)" at bounding box center [754, 415] width 129 height 30
click at [778, 449] on div "CARBONATO DE POTASIO POLVO SAC 25 KG IMP" at bounding box center [754, 446] width 129 height 30
click at [879, 452] on div "Nuevo" at bounding box center [881, 445] width 95 height 29
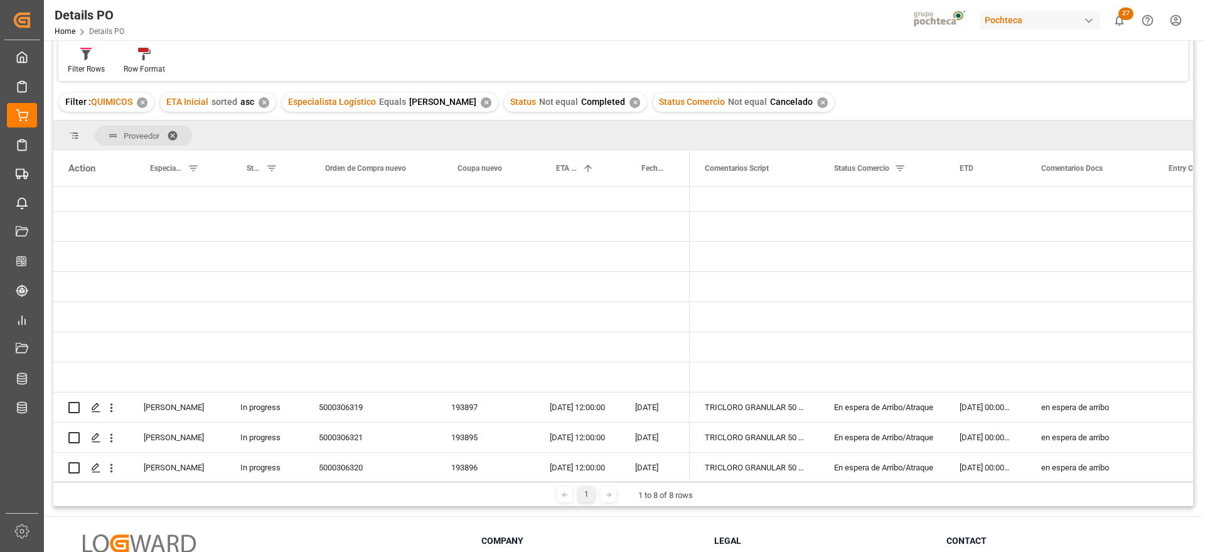
scroll to position [0, 0]
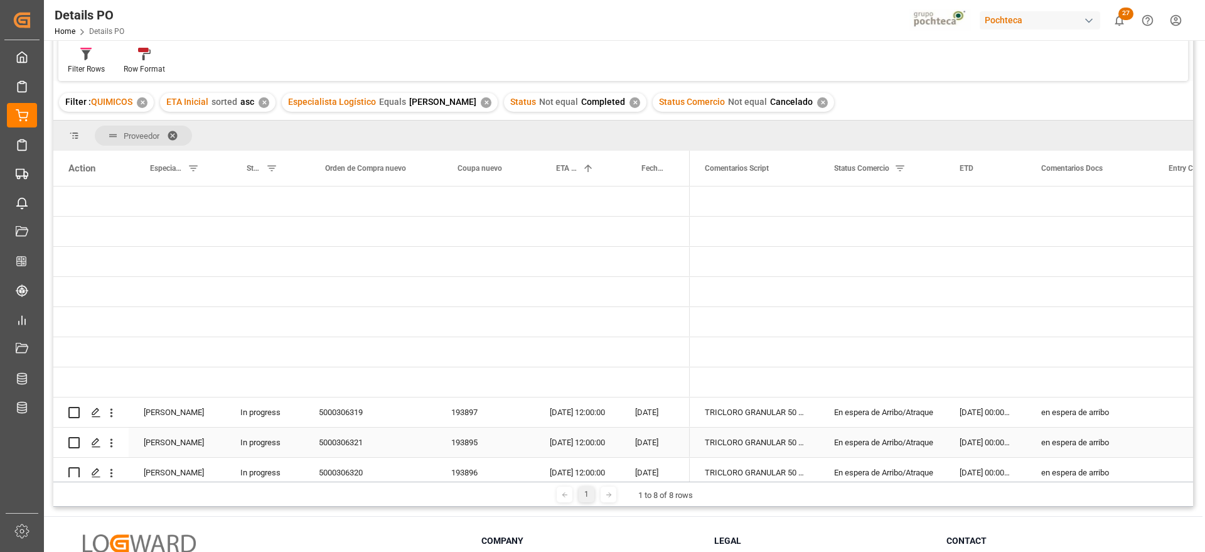
click at [644, 427] on div "[DATE]" at bounding box center [655, 442] width 70 height 30
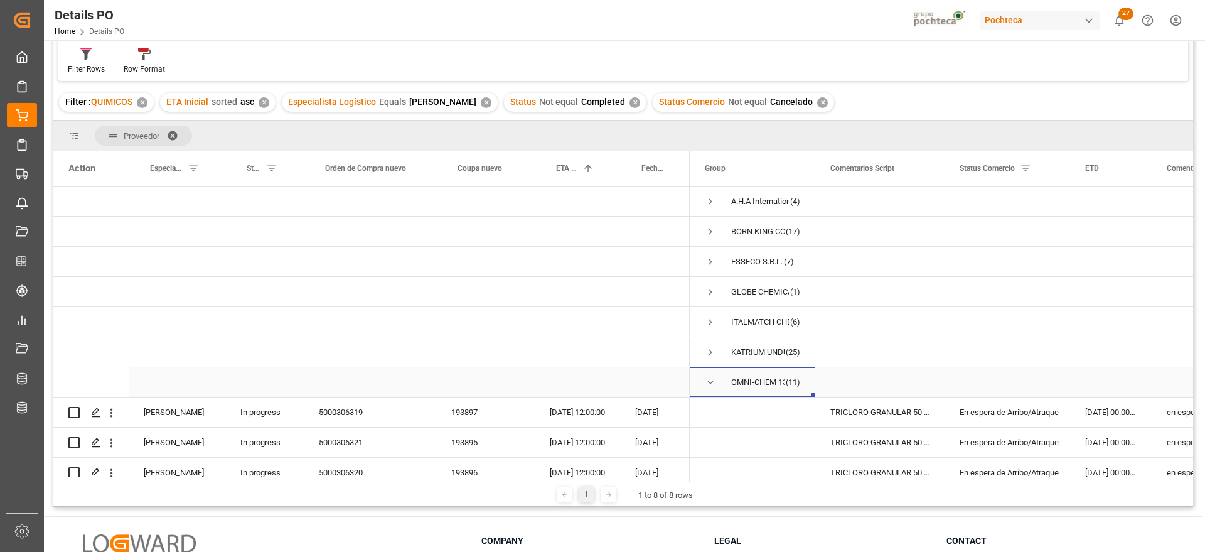
click at [708, 380] on span "Press SPACE to select this row." at bounding box center [710, 382] width 11 height 11
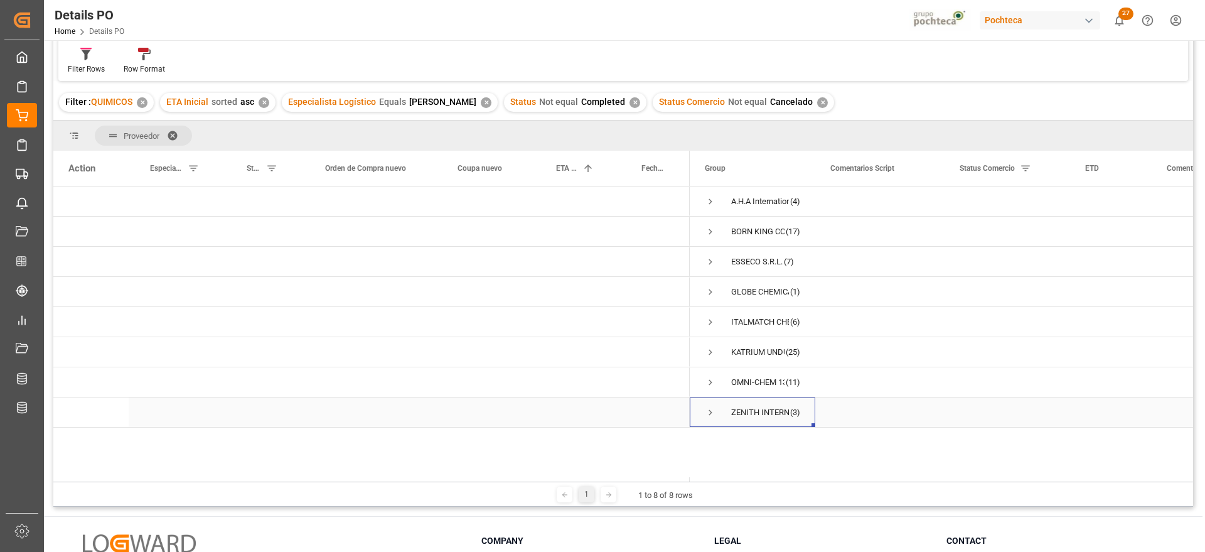
click at [709, 412] on span "Press SPACE to select this row." at bounding box center [710, 412] width 11 height 11
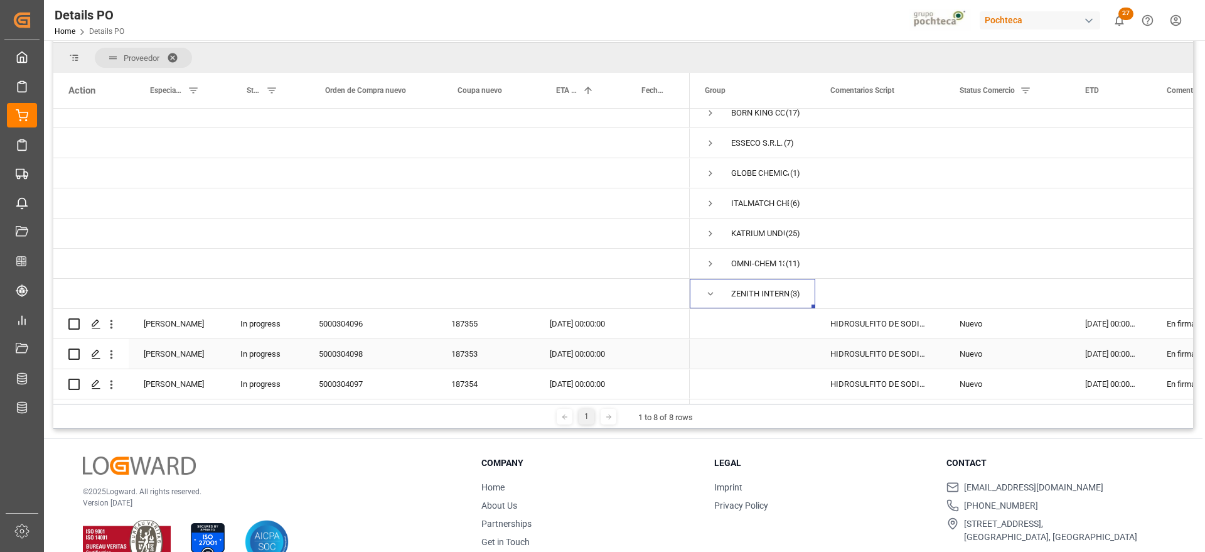
scroll to position [157, 0]
click at [1093, 324] on div "22-08-2025 00:00:00" at bounding box center [1111, 323] width 82 height 30
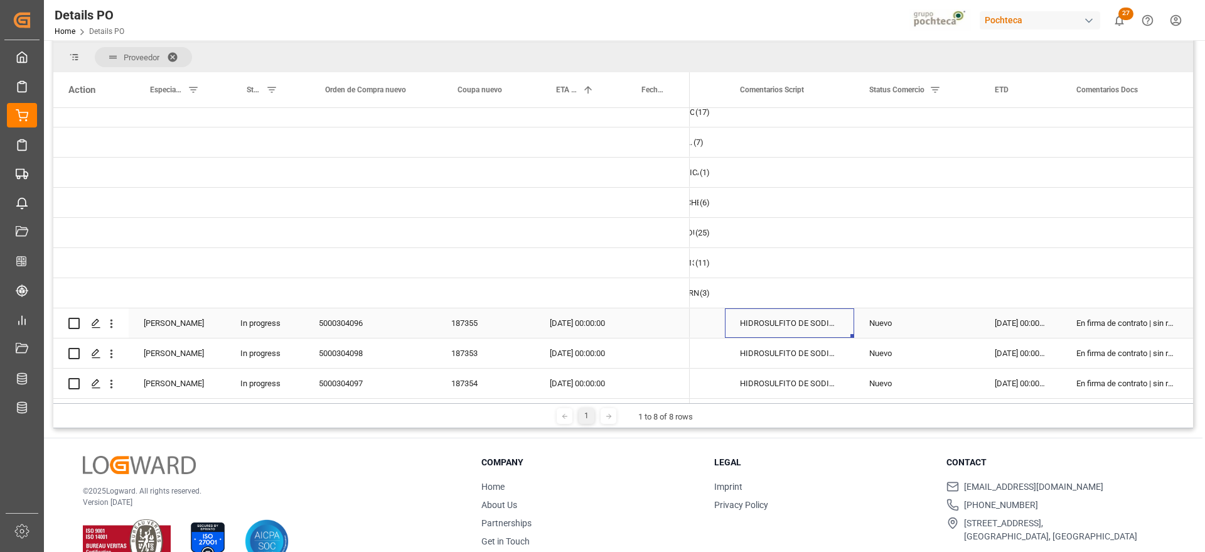
click at [1004, 326] on div "22-08-2025 00:00:00" at bounding box center [1021, 323] width 82 height 30
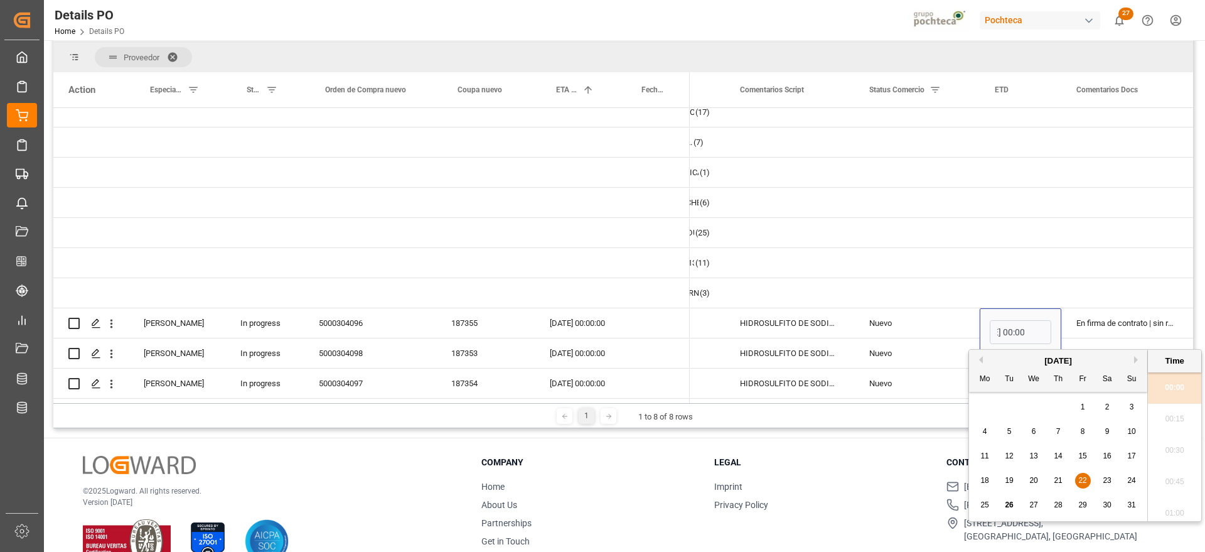
scroll to position [0, 0]
click at [993, 505] on div "25 26 27 28 29 30 31" at bounding box center [1058, 505] width 171 height 24
click at [1056, 502] on span "28" at bounding box center [1058, 504] width 8 height 9
type input "28-08-2025 00:00"
click at [1091, 317] on div "En firma de contrato | sin respyesta de prpveedor" at bounding box center [1124, 323] width 127 height 30
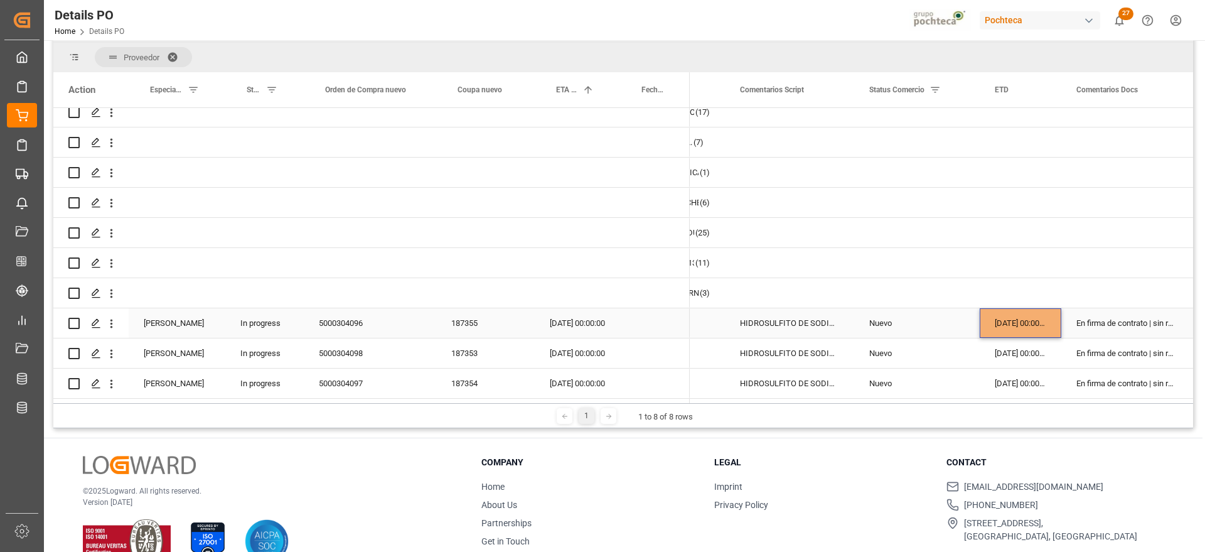
click at [1026, 318] on div "28-08-2025 00:00:00" at bounding box center [1021, 323] width 82 height 30
click at [1022, 348] on div "22-08-2025 00:00:00" at bounding box center [1021, 353] width 82 height 30
click at [1012, 373] on div "22-08-2025 00:00:00" at bounding box center [1021, 383] width 82 height 30
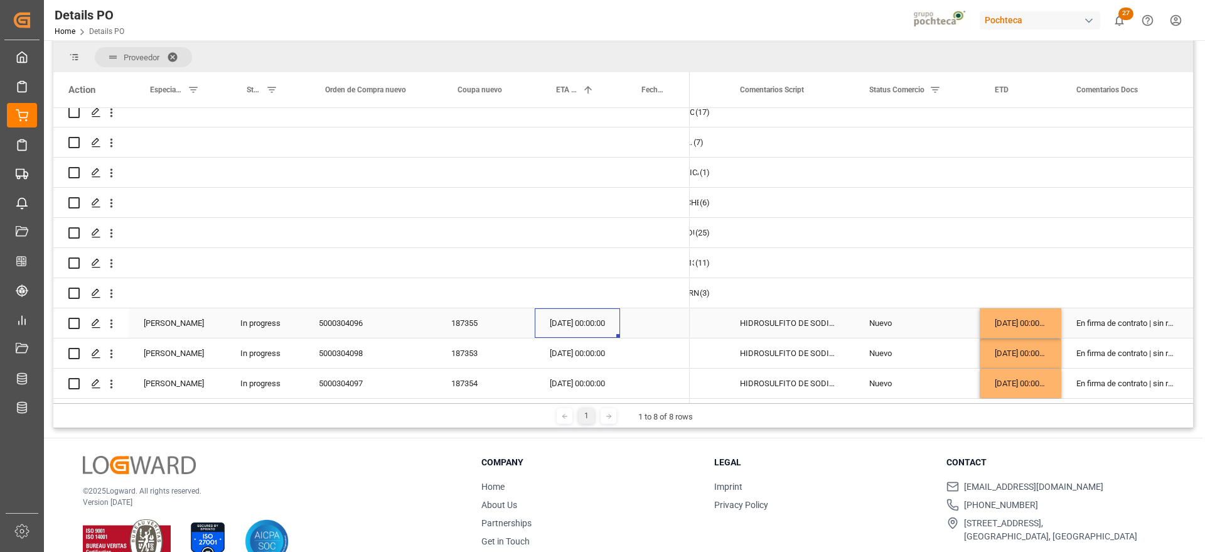
click at [583, 311] on div "13-09-2025 00:00:00" at bounding box center [577, 323] width 85 height 30
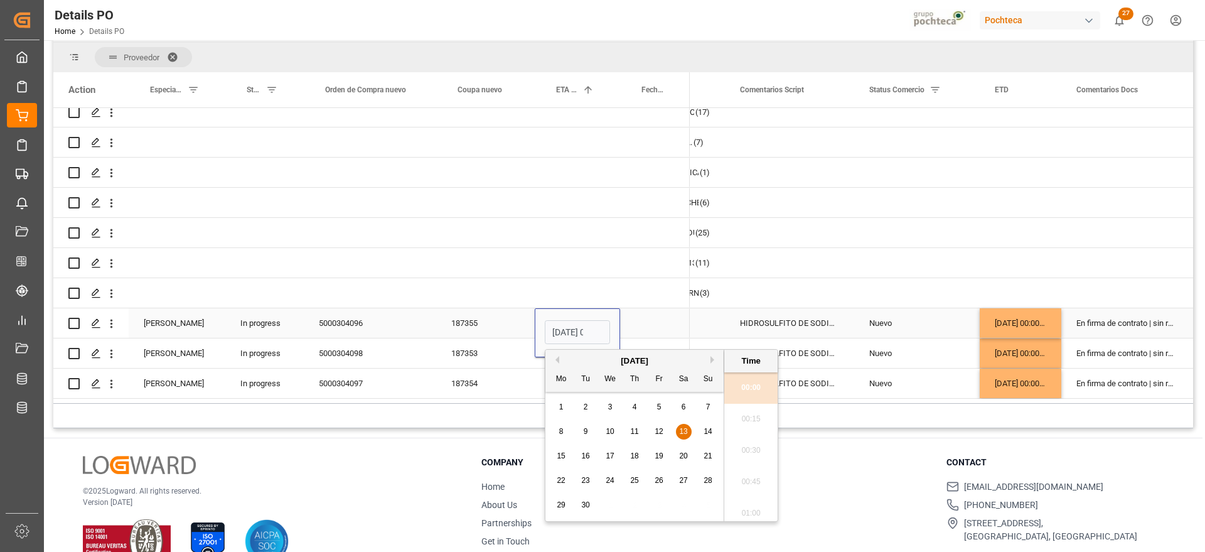
scroll to position [0, 37]
click at [682, 482] on span "27" at bounding box center [683, 480] width 8 height 9
type input "27-09-2025 00:00"
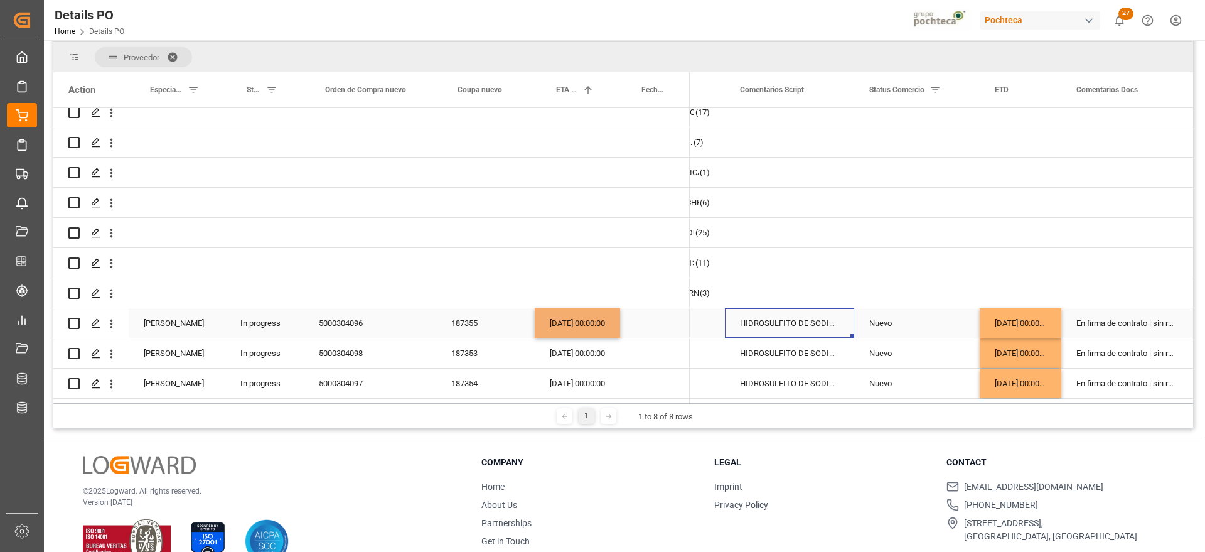
click at [747, 308] on div "HIDROSULFITO DE SODIO 50 KG CUNETE (2283" at bounding box center [789, 323] width 129 height 30
click at [576, 316] on div "27-09-2025 00:00:00" at bounding box center [577, 323] width 85 height 30
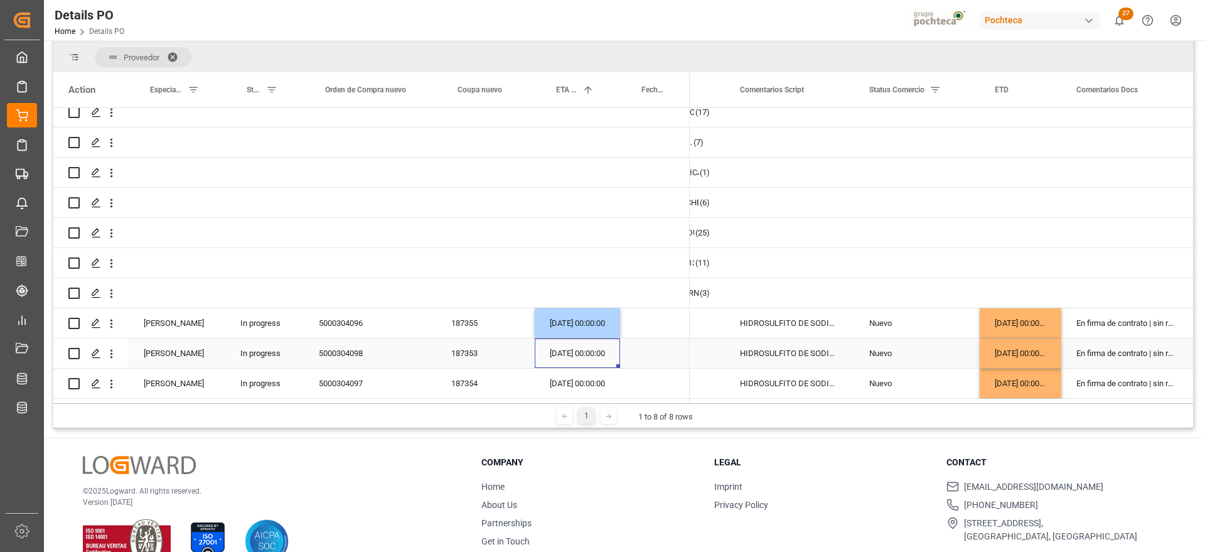
click at [572, 350] on div "13-09-2025 00:00:00" at bounding box center [577, 353] width 85 height 30
click at [571, 372] on div "13-09-2025 00:00:00" at bounding box center [577, 383] width 85 height 30
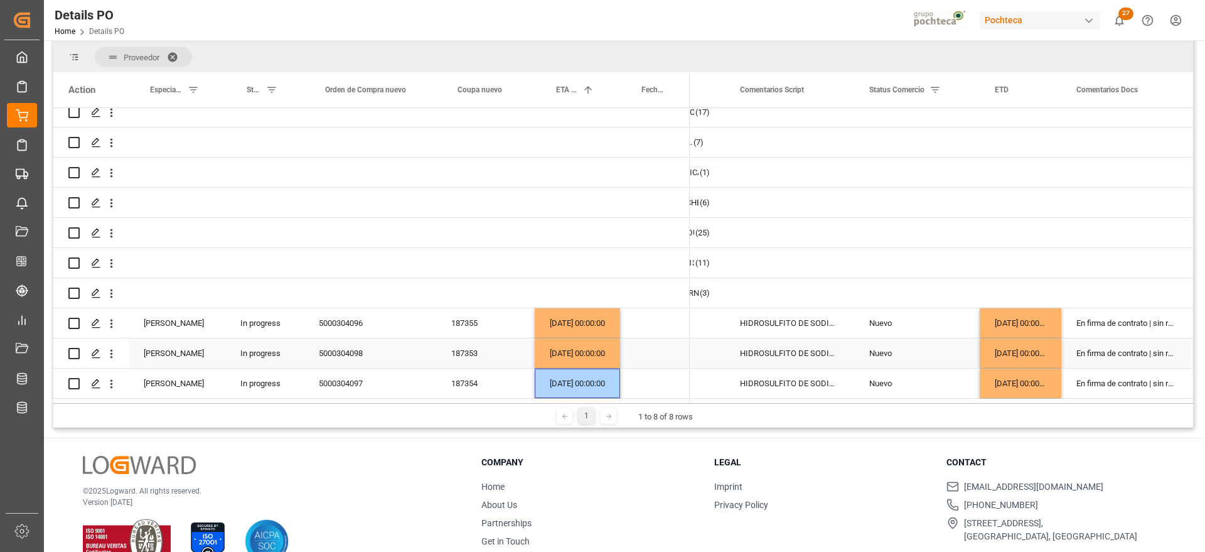
click at [775, 315] on div "HIDROSULFITO DE SODIO 50 KG CUNETE (2283" at bounding box center [789, 323] width 129 height 30
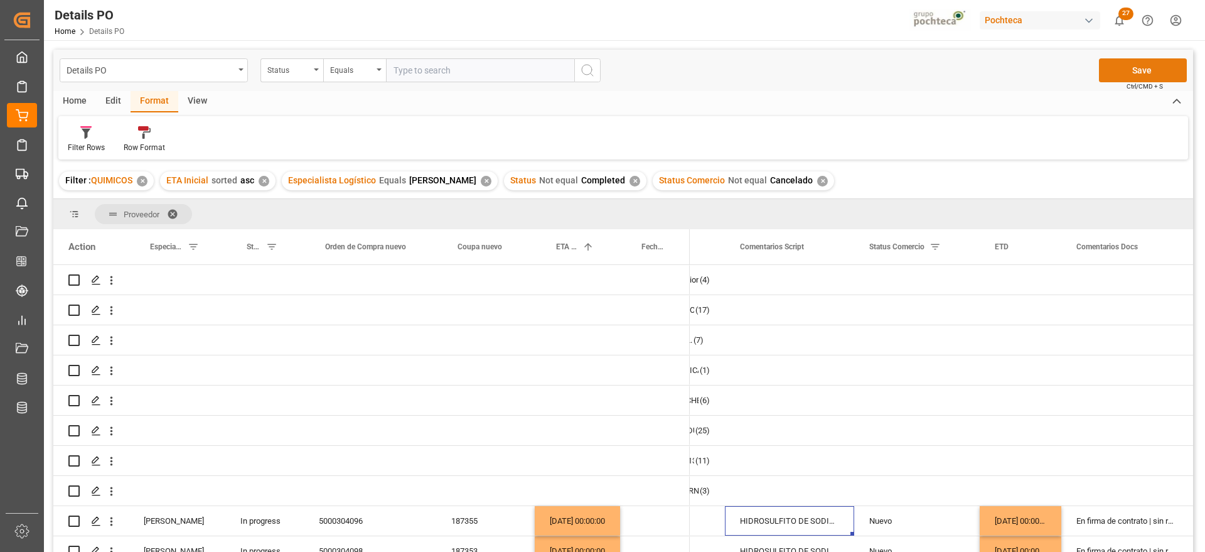
click at [1137, 58] on button "Save" at bounding box center [1143, 70] width 88 height 24
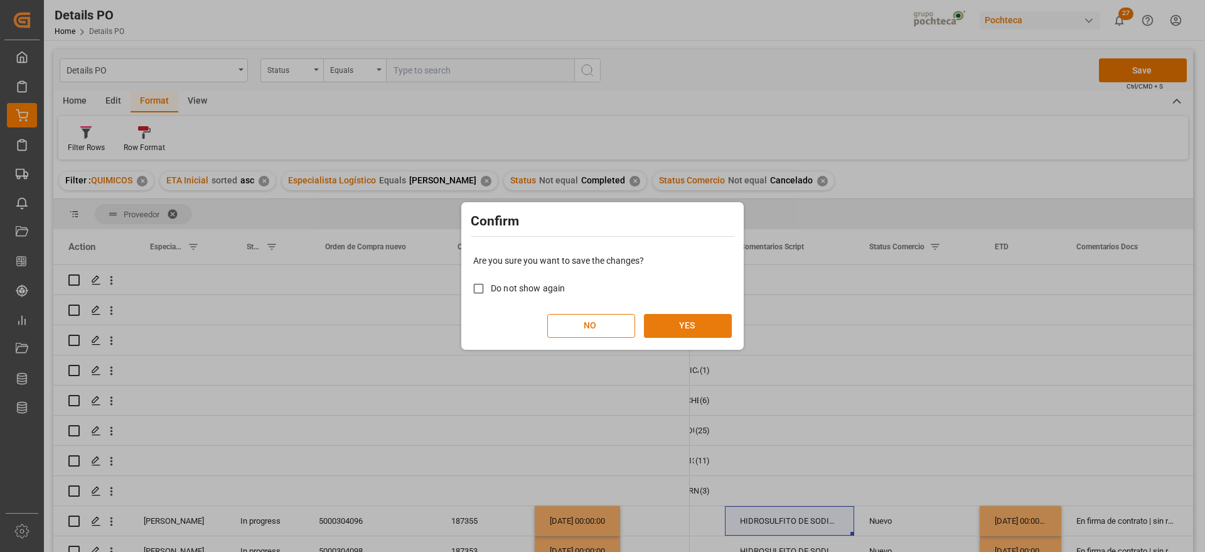
click at [657, 325] on button "YES" at bounding box center [688, 326] width 88 height 24
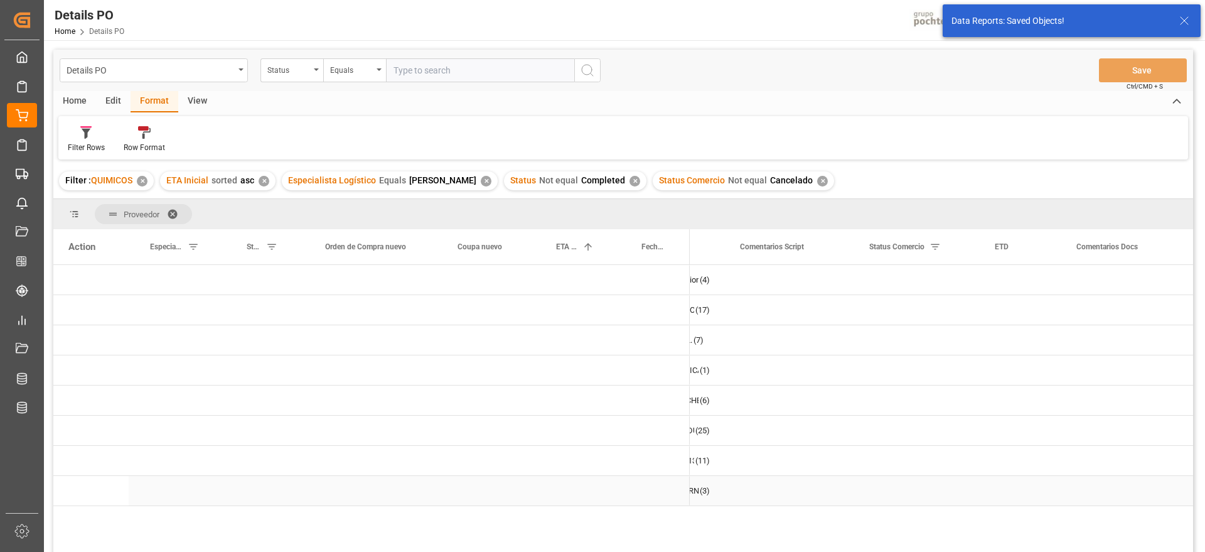
click at [643, 491] on div "Press SPACE to select this row." at bounding box center [655, 491] width 70 height 30
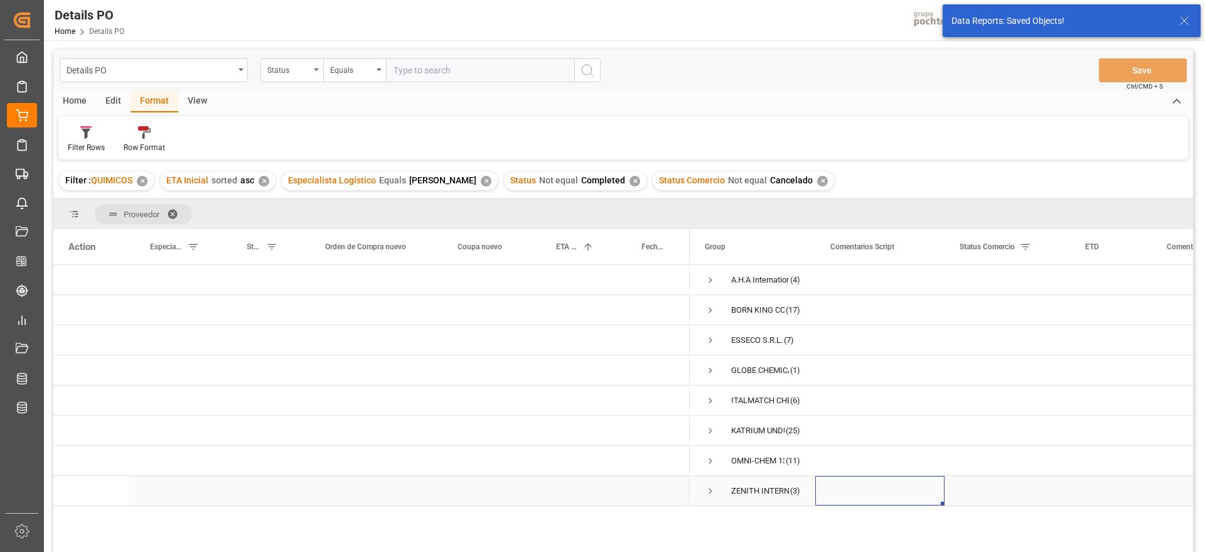
click at [711, 493] on span "Press SPACE to select this row." at bounding box center [710, 490] width 11 height 11
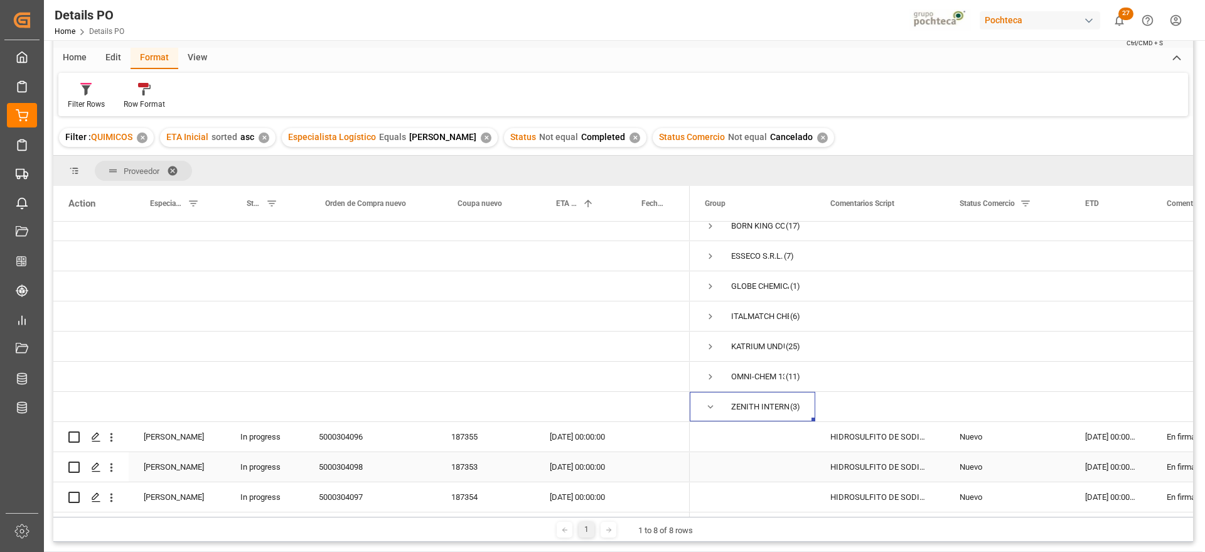
scroll to position [78, 0]
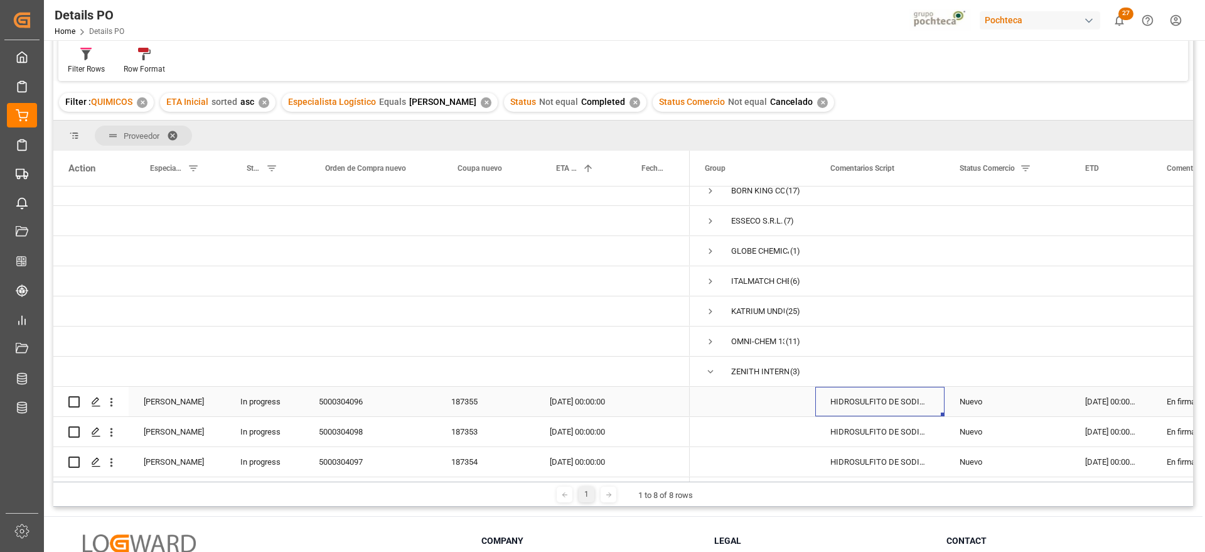
click at [884, 404] on div "HIDROSULFITO DE SODIO 50 KG CUNETE (2283" at bounding box center [879, 402] width 129 height 30
click at [1095, 399] on div "28-08-2025 00:00:00" at bounding box center [1111, 402] width 82 height 30
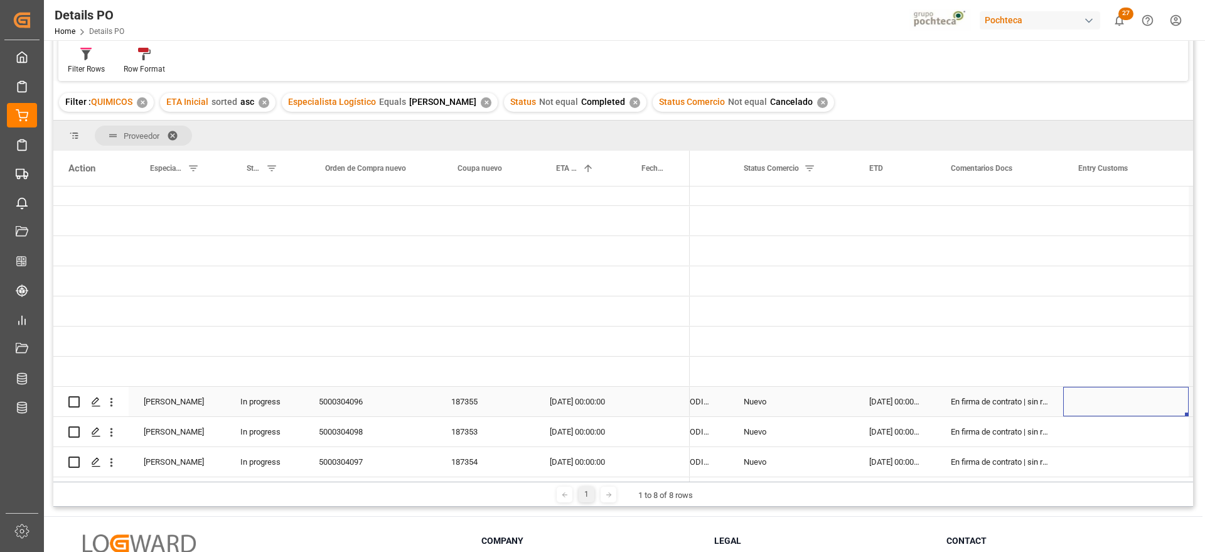
scroll to position [0, 341]
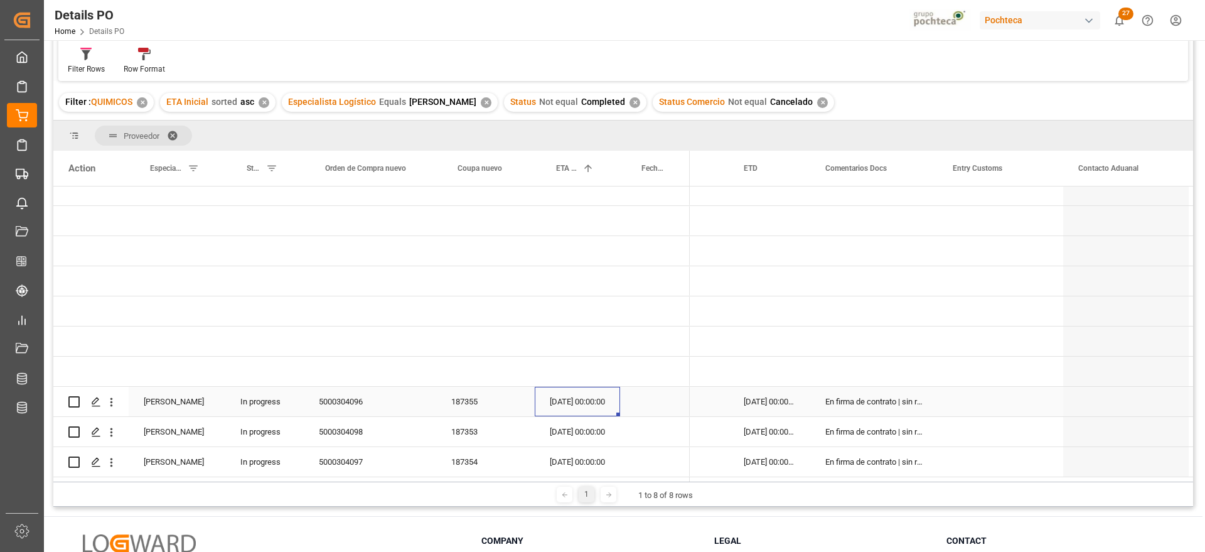
click at [593, 400] on div "27-09-2025 00:00:00" at bounding box center [577, 402] width 85 height 30
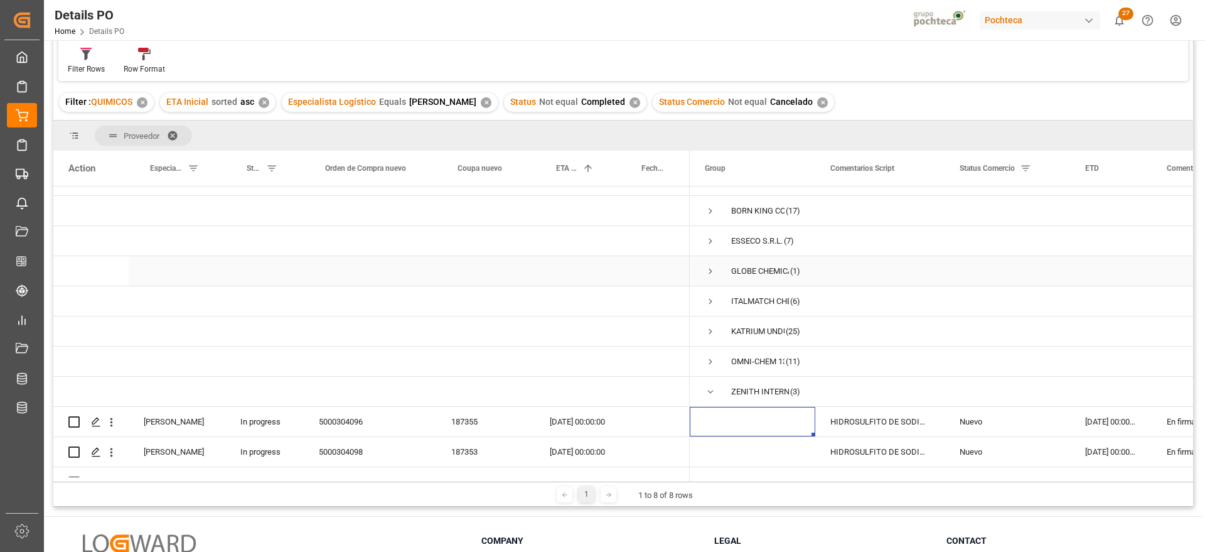
scroll to position [0, 0]
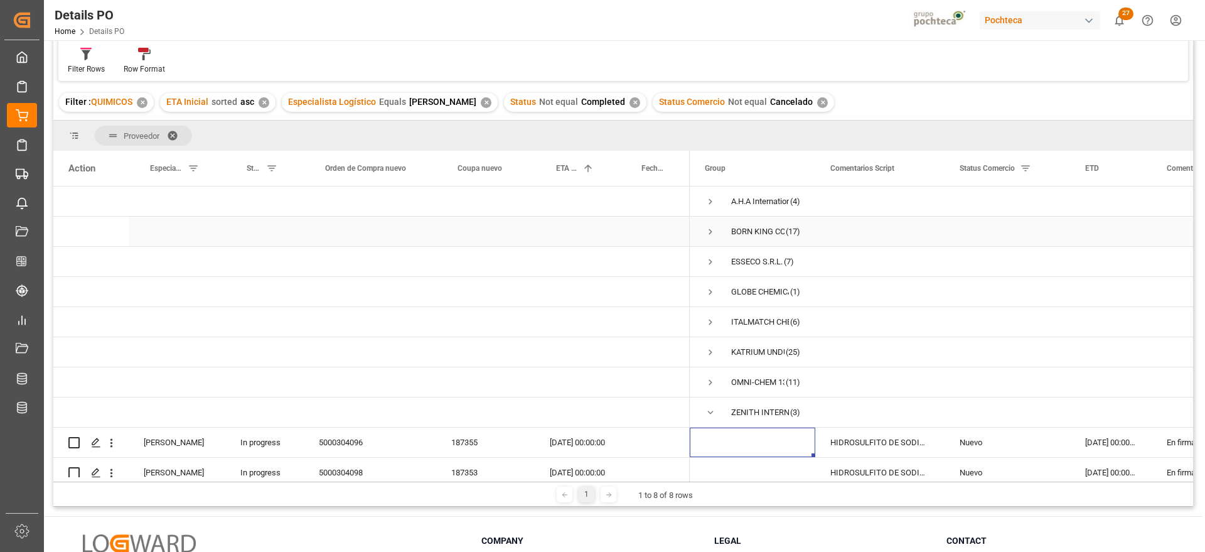
click at [707, 233] on span "Press SPACE to select this row." at bounding box center [710, 231] width 11 height 11
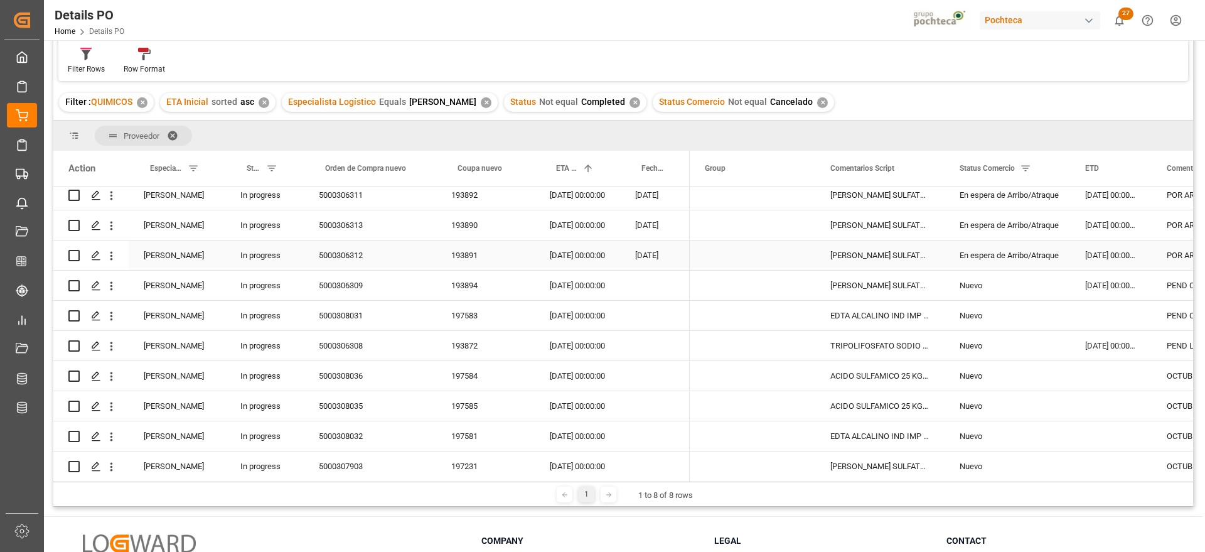
scroll to position [235, 0]
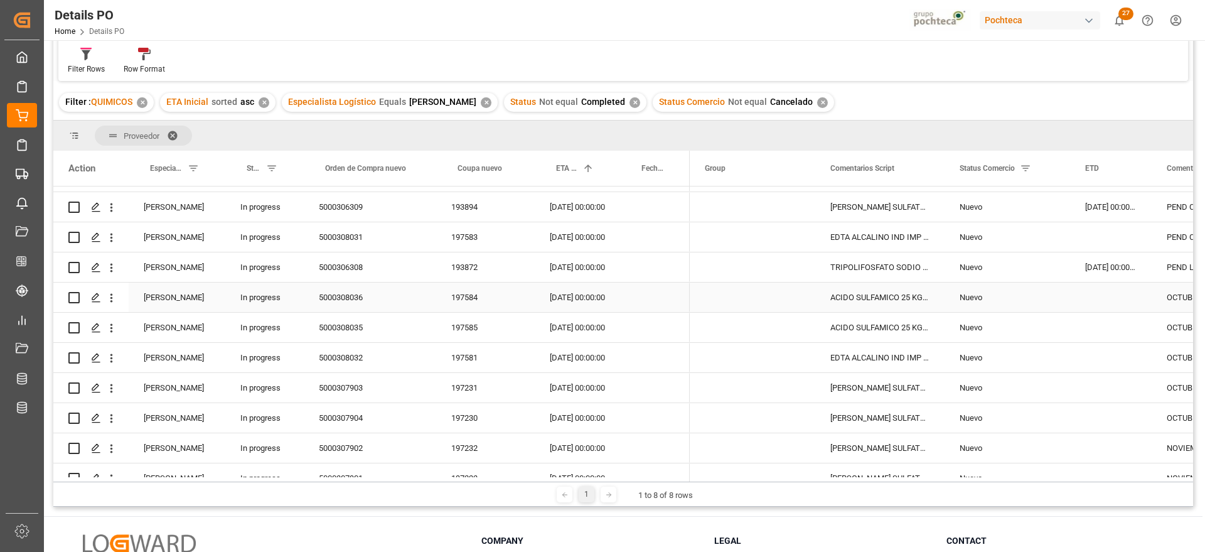
click at [864, 291] on div "ACIDO SULFAMICO 25 KG SAC (22300)" at bounding box center [879, 297] width 129 height 30
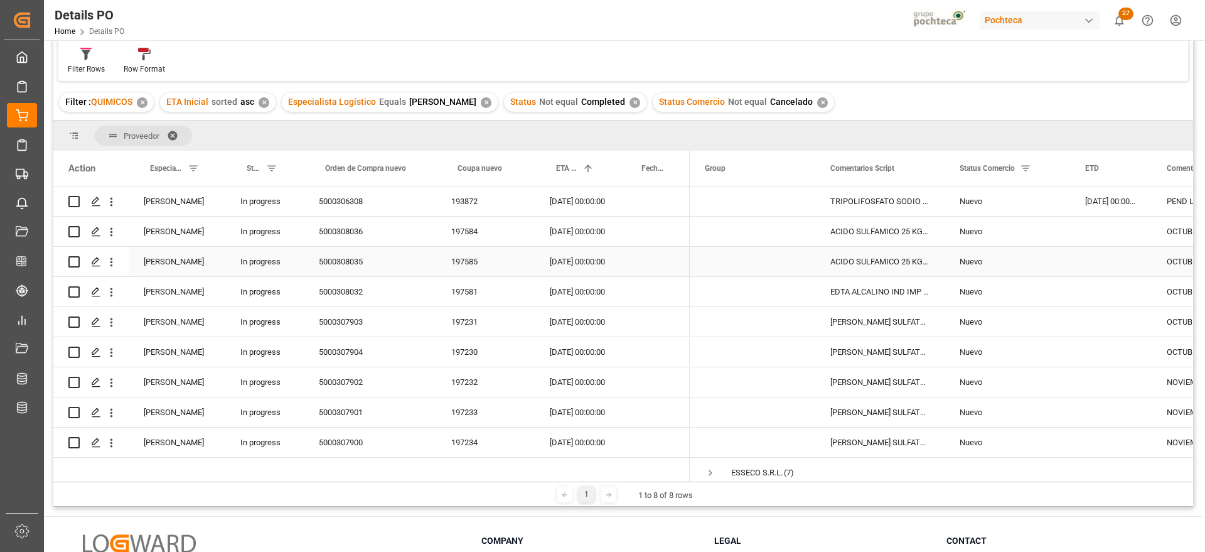
scroll to position [271, 0]
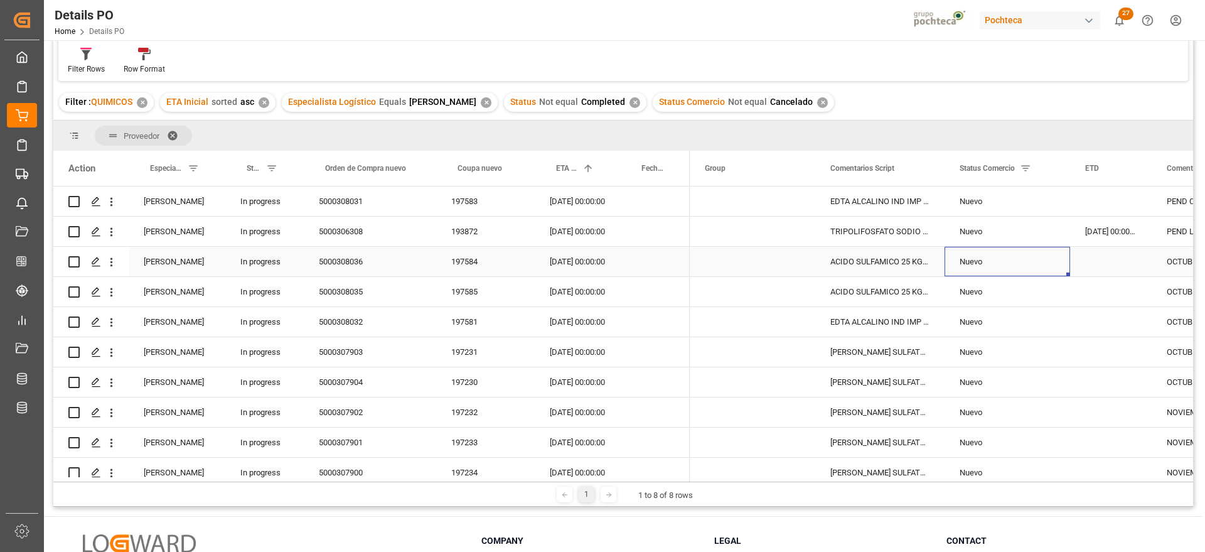
click at [1031, 262] on div "Nuevo" at bounding box center [1007, 261] width 95 height 29
click at [1051, 262] on icon "open menu" at bounding box center [1047, 269] width 15 height 15
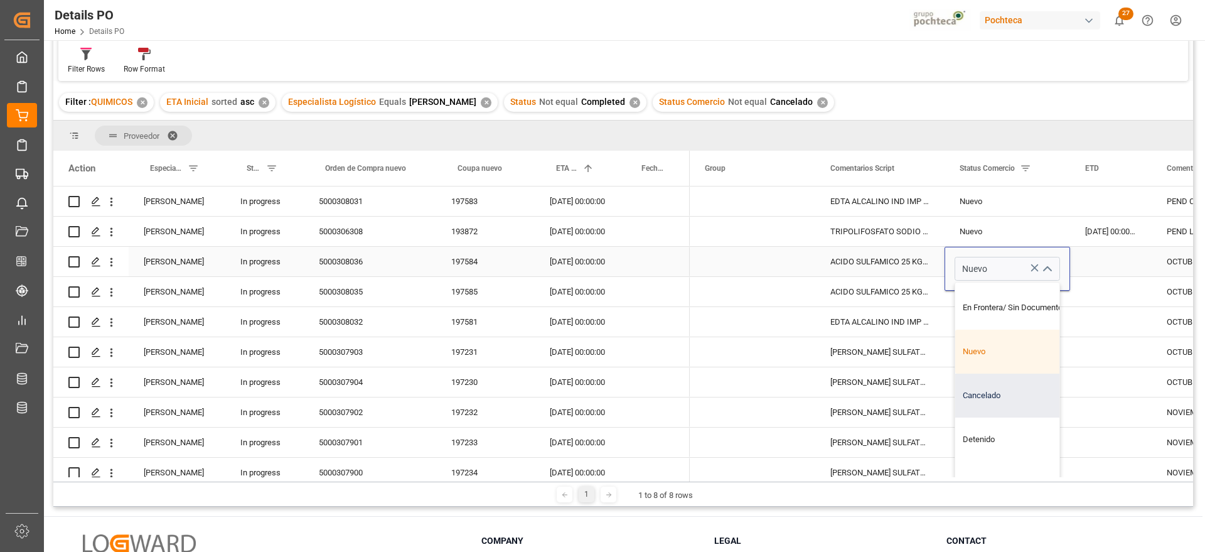
click at [1013, 400] on div "Cancelado" at bounding box center [1014, 395] width 119 height 44
type input "Cancelado"
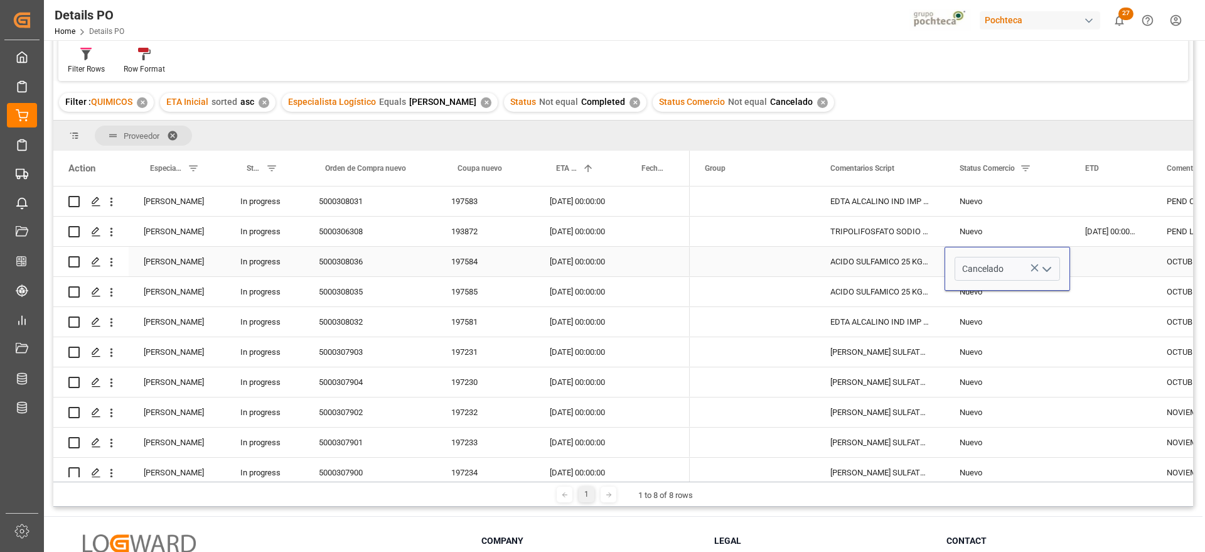
drag, startPoint x: 1115, startPoint y: 259, endPoint x: 1082, endPoint y: 259, distance: 33.9
click at [1109, 259] on div "Press SPACE to select this row." at bounding box center [1111, 262] width 82 height 30
click at [1009, 264] on div "Cancelado" at bounding box center [1007, 261] width 95 height 29
click at [997, 284] on div "Nuevo" at bounding box center [1007, 291] width 95 height 29
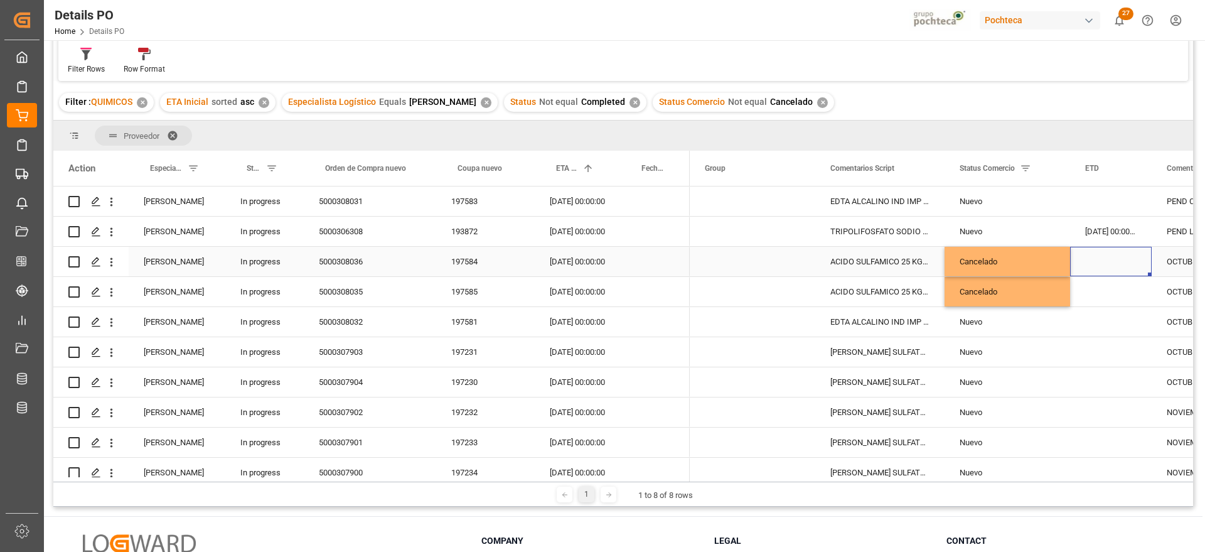
click at [1130, 268] on div "Press SPACE to select this row." at bounding box center [1111, 262] width 82 height 30
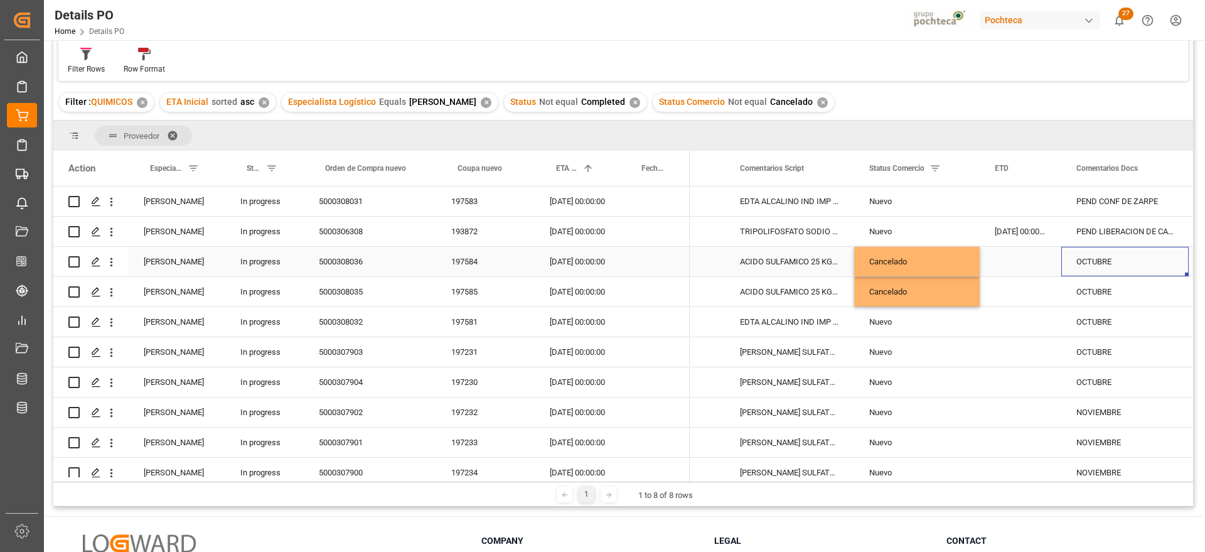
click at [1130, 268] on div "OCTUBRE" at bounding box center [1124, 262] width 127 height 30
click at [1130, 268] on input "OCTUBRE" at bounding box center [1125, 269] width 107 height 24
type input "CANCELADO"
click at [1122, 290] on div "OCTUBRE" at bounding box center [1124, 292] width 127 height 30
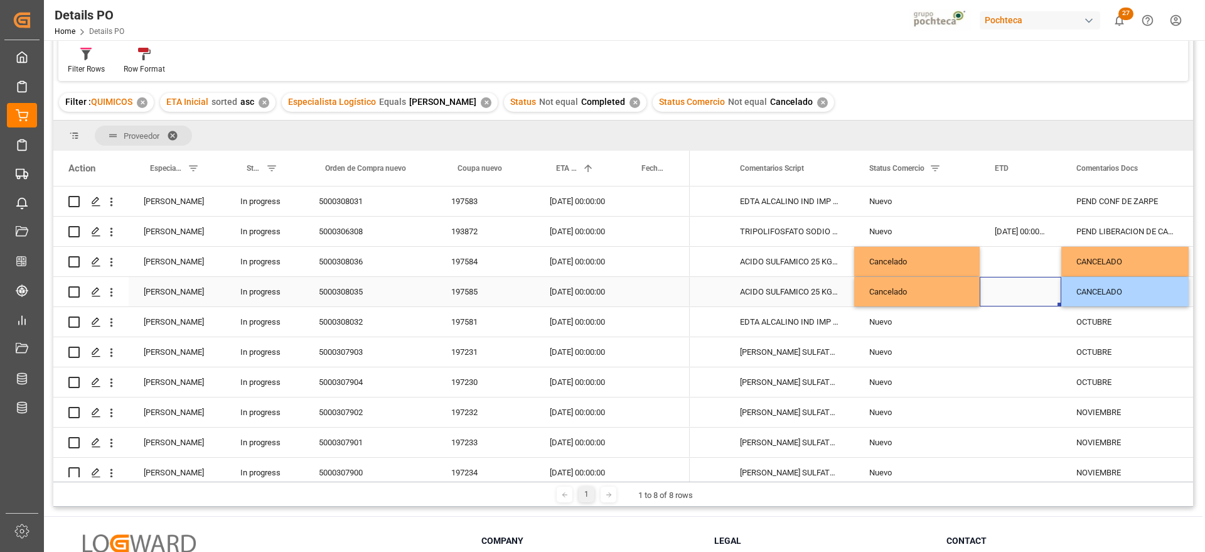
click at [1002, 291] on div "Press SPACE to select this row." at bounding box center [1021, 292] width 82 height 30
click at [255, 266] on div "In progress" at bounding box center [264, 262] width 78 height 30
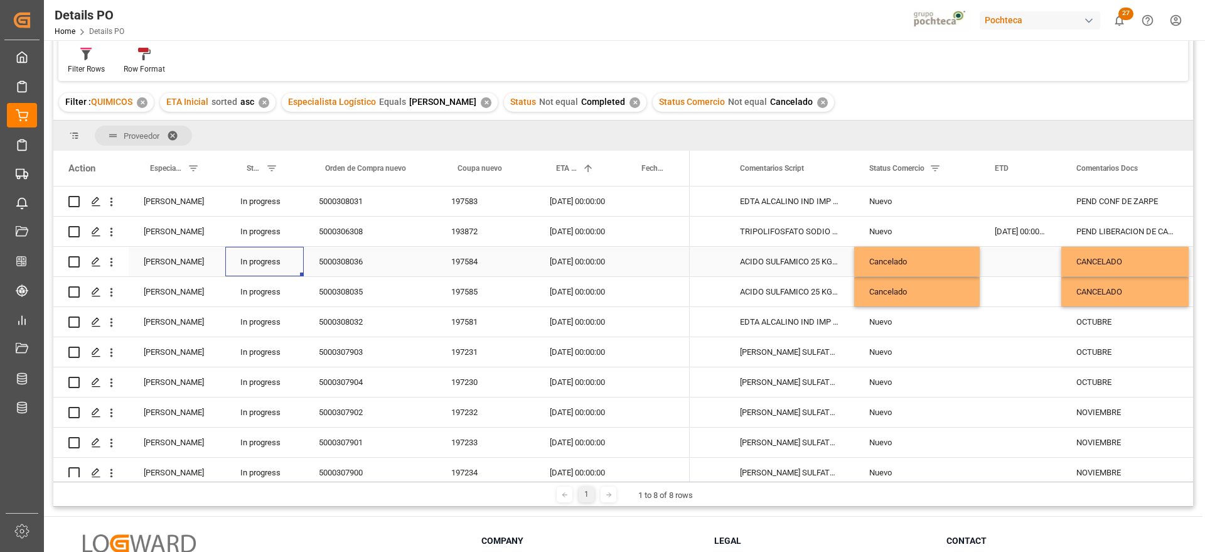
click at [255, 266] on div "In progress" at bounding box center [264, 262] width 78 height 30
click at [282, 264] on button "In progress" at bounding box center [264, 269] width 58 height 24
click at [271, 365] on div "Cancel" at bounding box center [265, 371] width 44 height 13
click at [340, 265] on div "5000308036" at bounding box center [370, 262] width 132 height 30
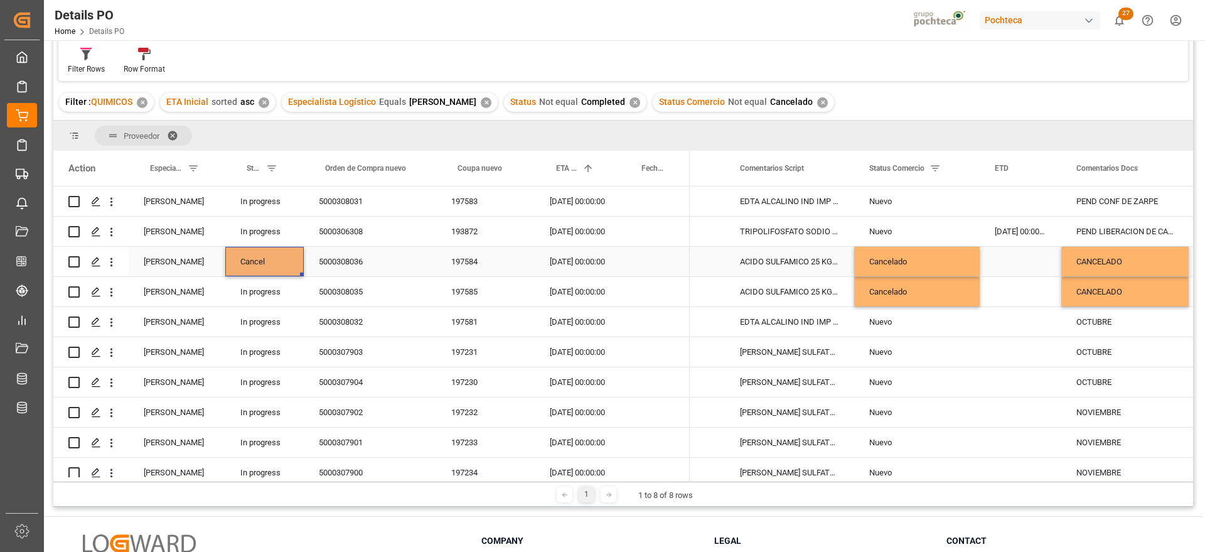
click at [278, 267] on div "Cancel" at bounding box center [264, 262] width 78 height 30
click at [288, 297] on div "In progress" at bounding box center [264, 292] width 78 height 30
click at [402, 288] on div "5000308035" at bounding box center [370, 292] width 132 height 30
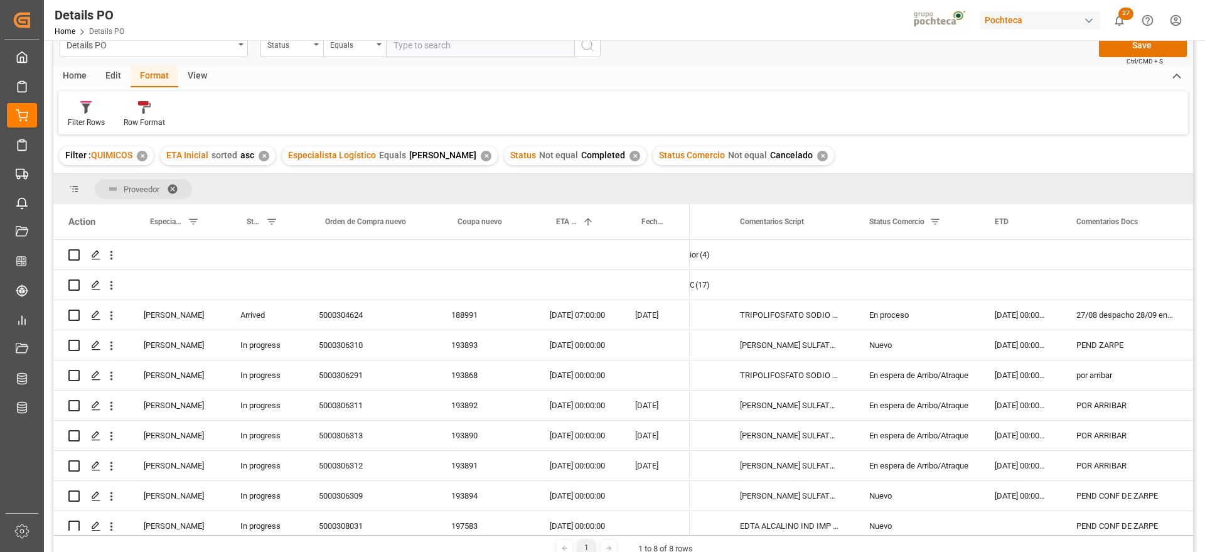
scroll to position [0, 0]
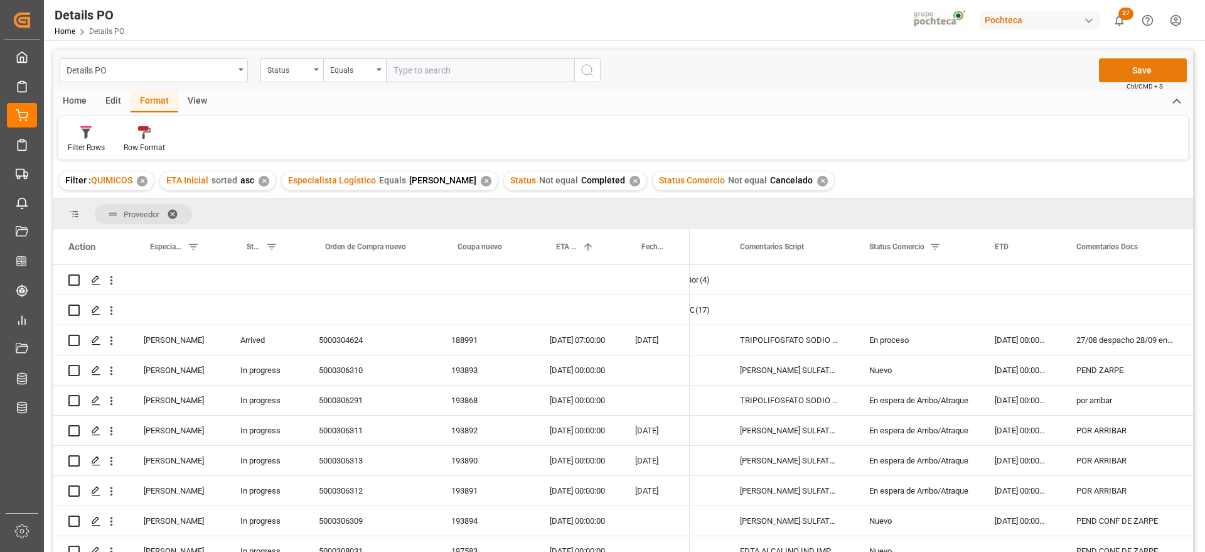
click at [1149, 63] on button "Save" at bounding box center [1143, 70] width 88 height 24
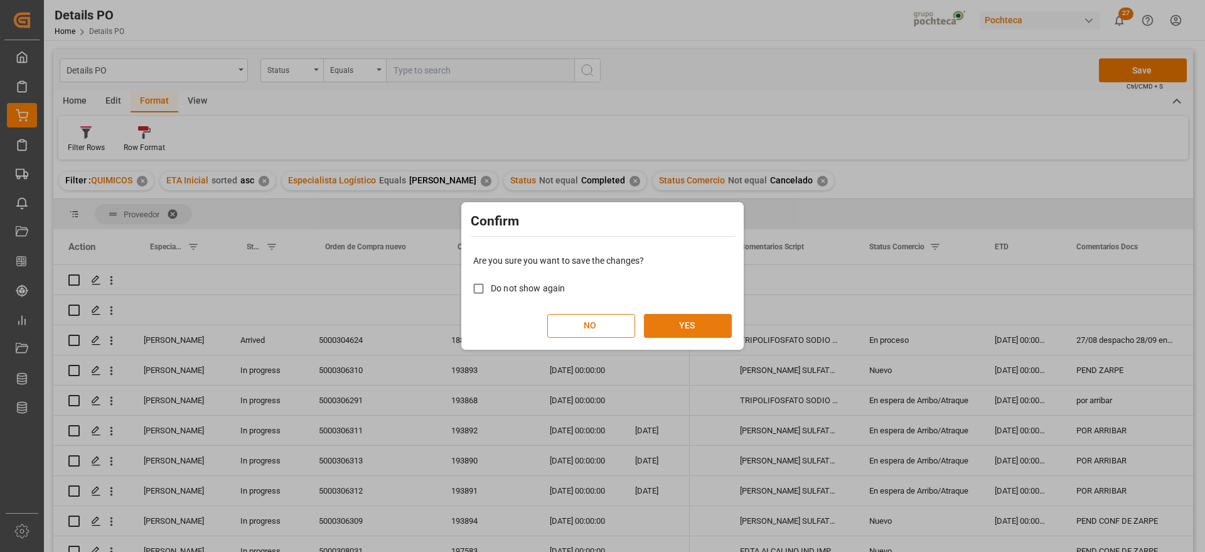
click at [688, 322] on button "YES" at bounding box center [688, 326] width 88 height 24
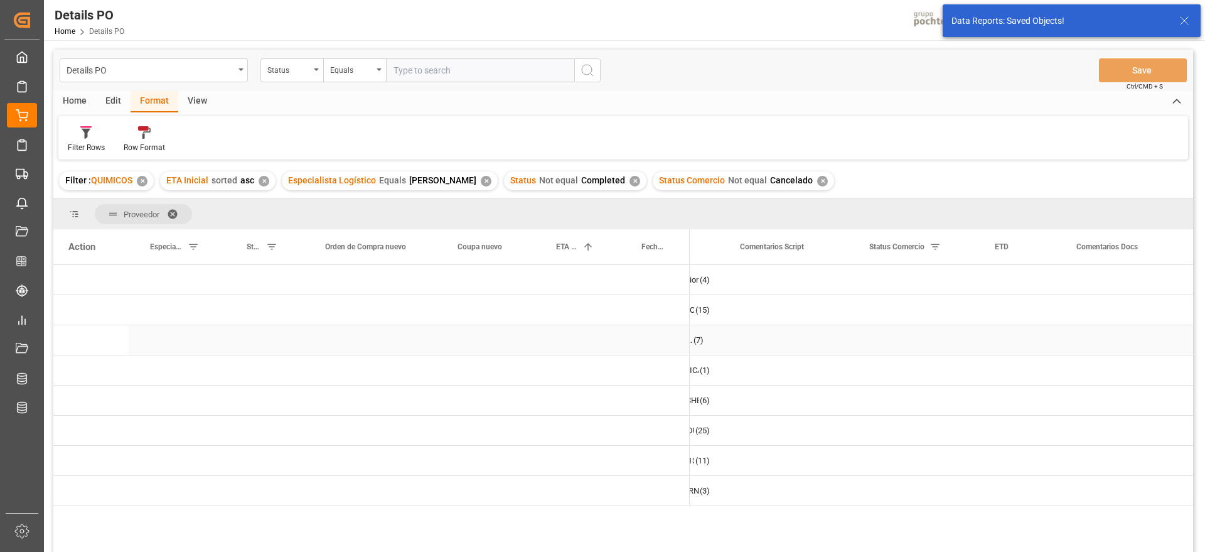
click at [613, 336] on div "Press SPACE to select this row." at bounding box center [577, 340] width 85 height 30
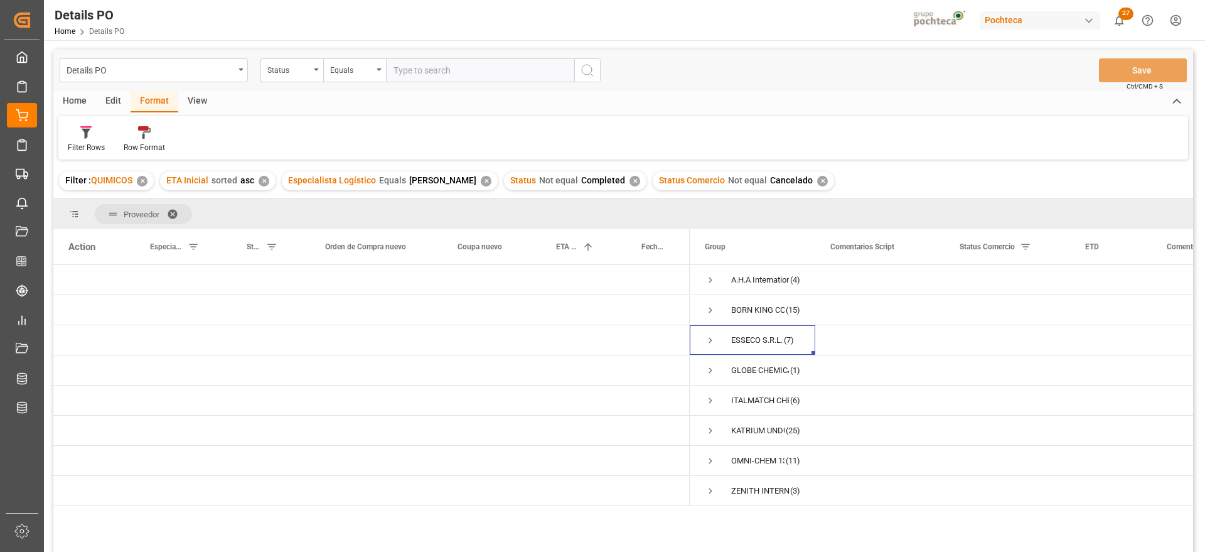
click at [171, 213] on span at bounding box center [177, 213] width 20 height 11
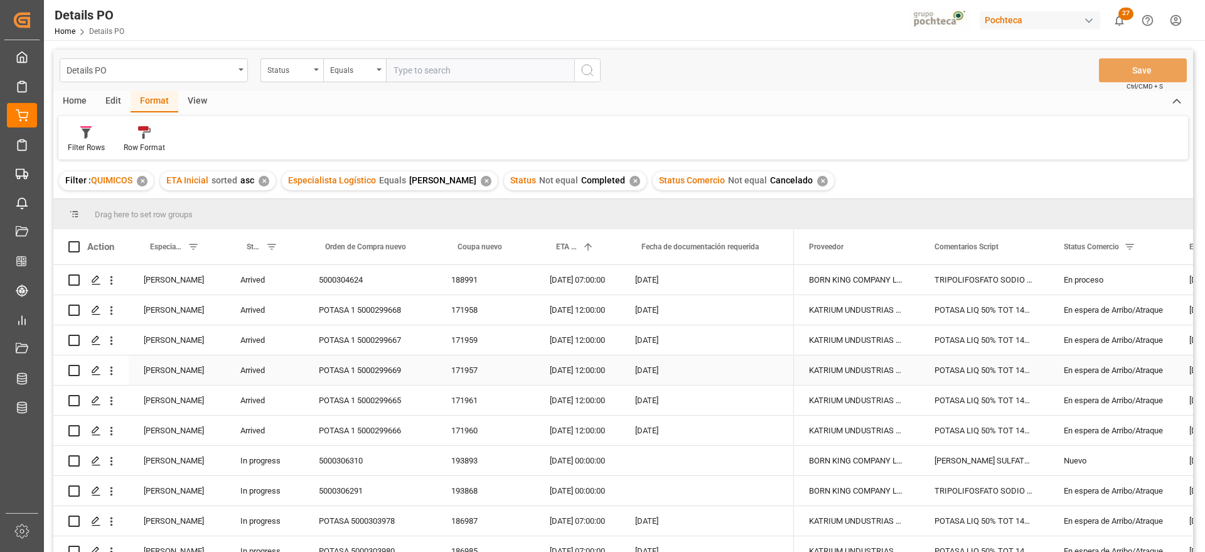
click at [535, 352] on div "28-08-2025 12:00:00" at bounding box center [577, 340] width 85 height 30
click at [196, 97] on div "View" at bounding box center [197, 101] width 38 height 21
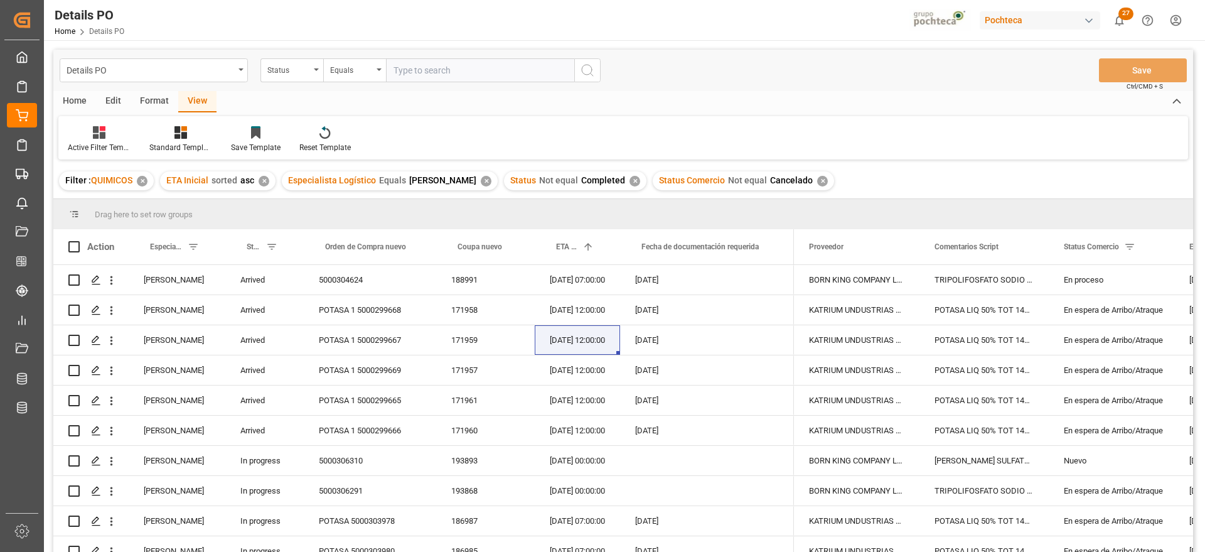
click at [124, 99] on div "Edit" at bounding box center [113, 101] width 35 height 21
click at [154, 102] on div "Format" at bounding box center [155, 101] width 48 height 21
click at [75, 101] on div "Home" at bounding box center [74, 101] width 43 height 21
click at [139, 138] on icon at bounding box center [139, 132] width 11 height 13
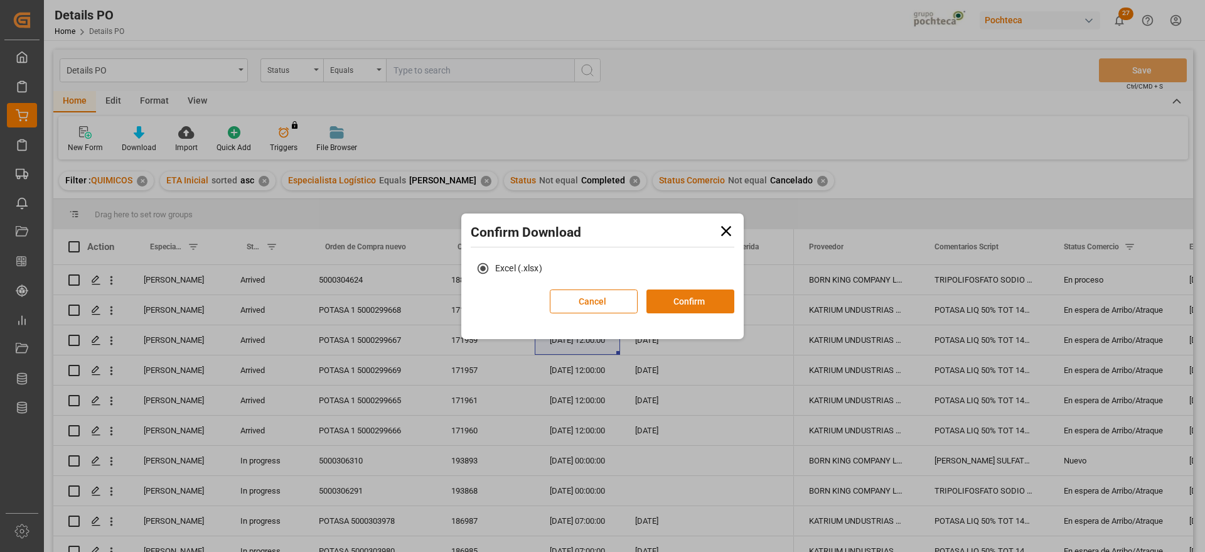
click at [692, 296] on button "Confirm" at bounding box center [691, 301] width 88 height 24
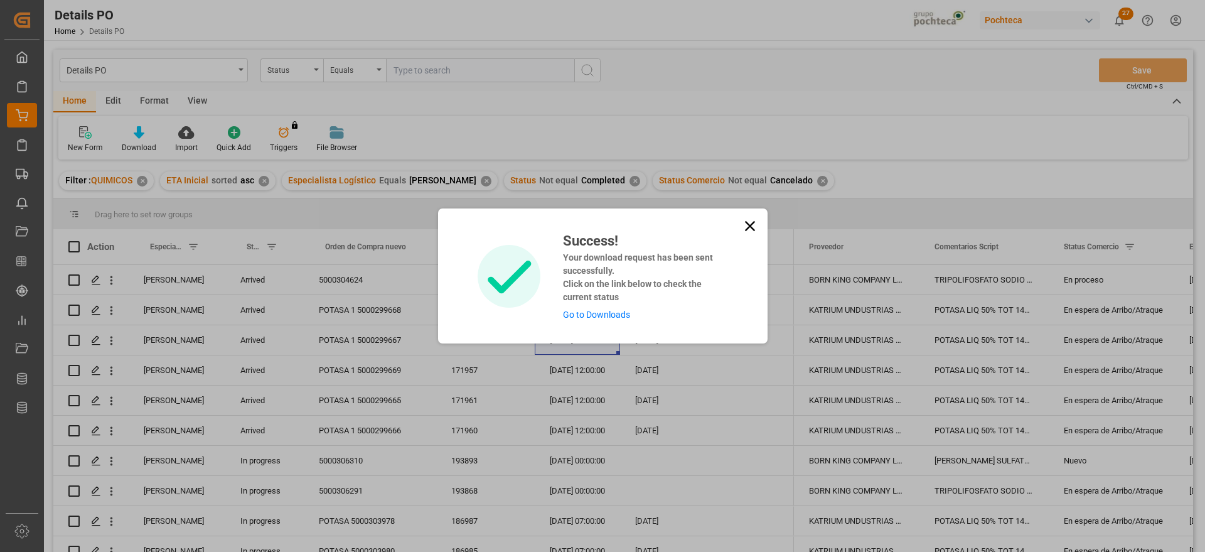
click at [1074, 291] on div "Success! Your download request has been sent successfully. Click on the link be…" at bounding box center [602, 276] width 1205 height 552
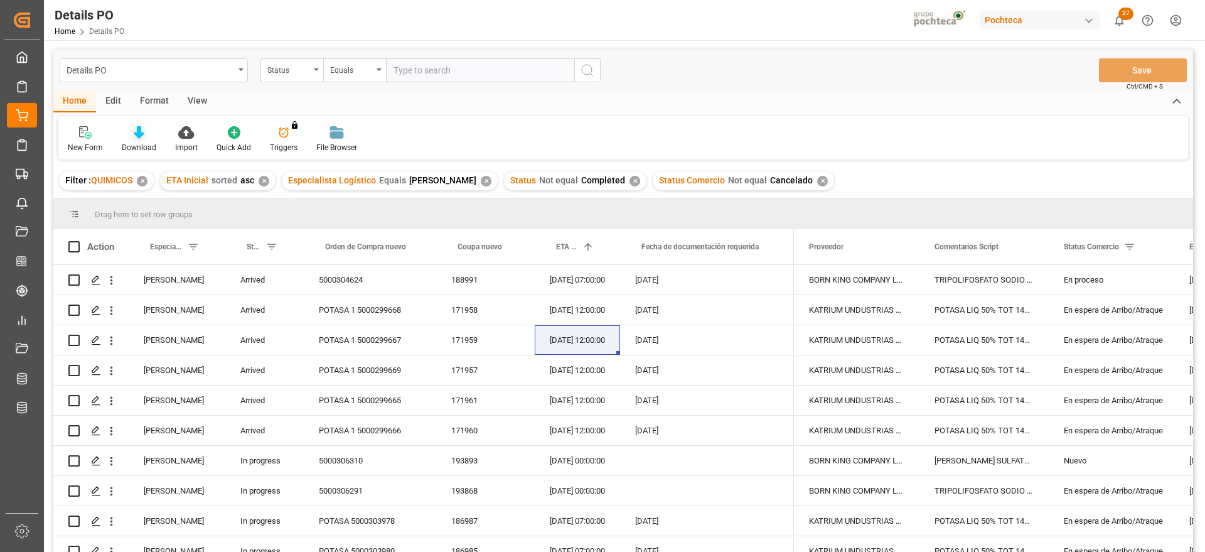
click at [141, 131] on icon at bounding box center [139, 132] width 11 height 13
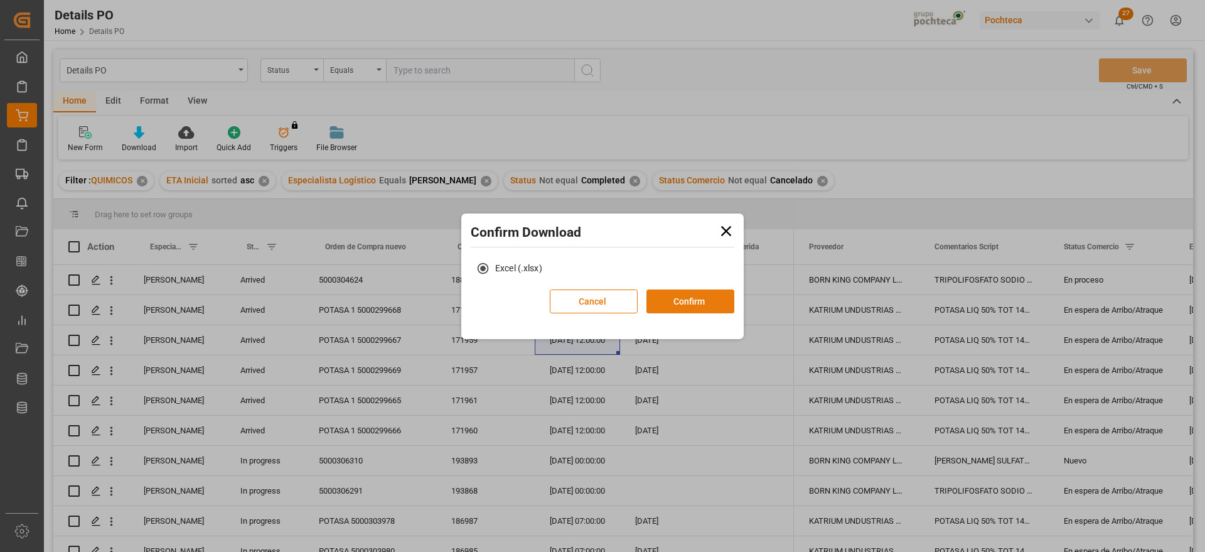
click at [694, 298] on button "Confirm" at bounding box center [691, 301] width 88 height 24
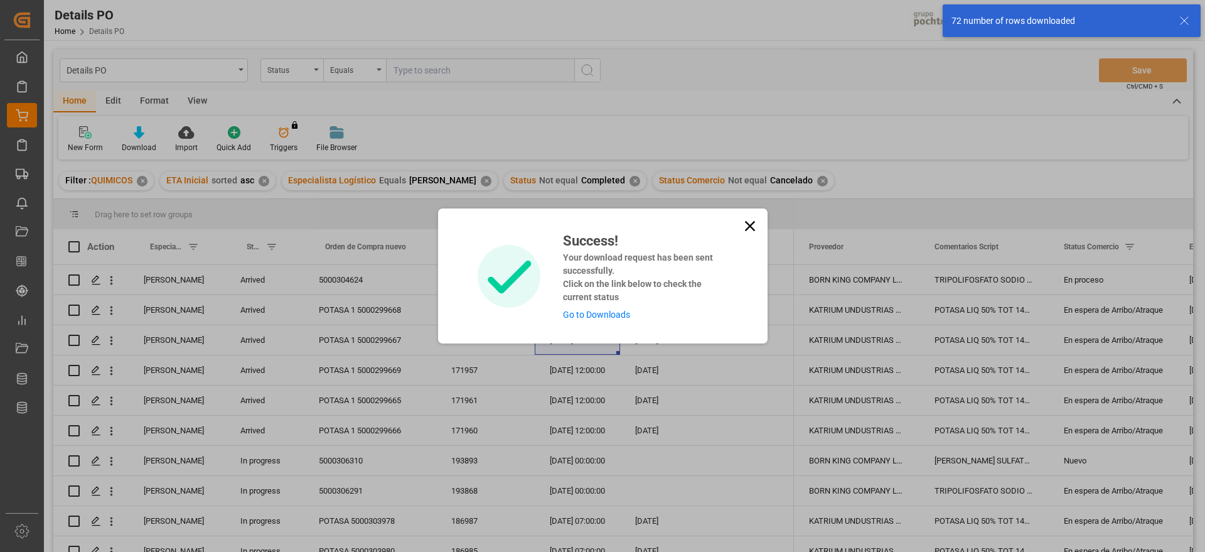
click at [585, 314] on link "Go to Downloads" at bounding box center [596, 314] width 67 height 10
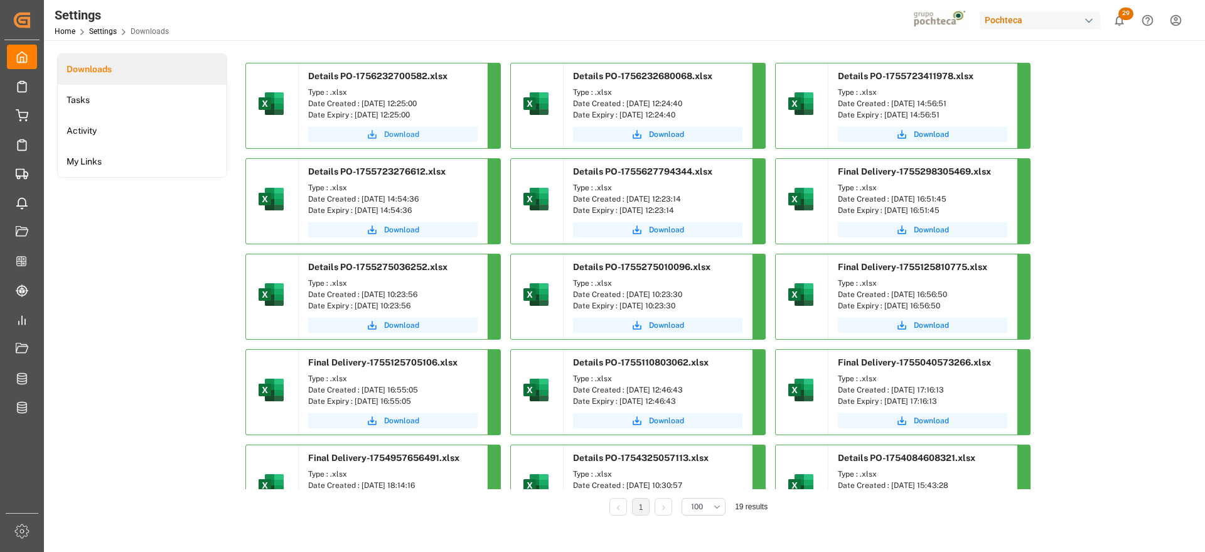
click at [395, 138] on span "Download" at bounding box center [401, 134] width 35 height 11
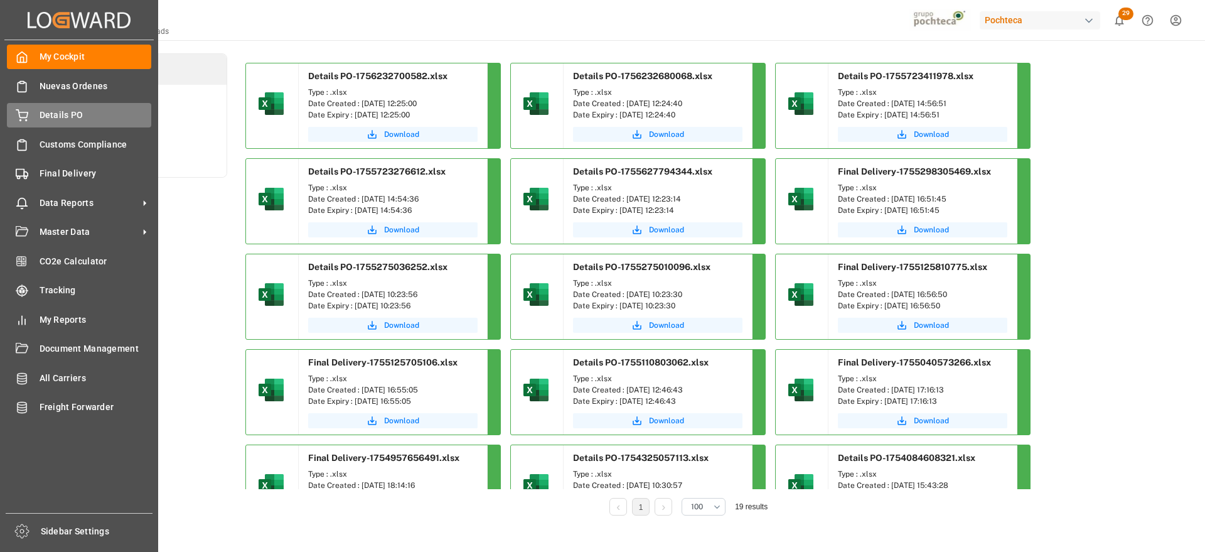
click at [62, 117] on span "Details PO" at bounding box center [96, 115] width 112 height 13
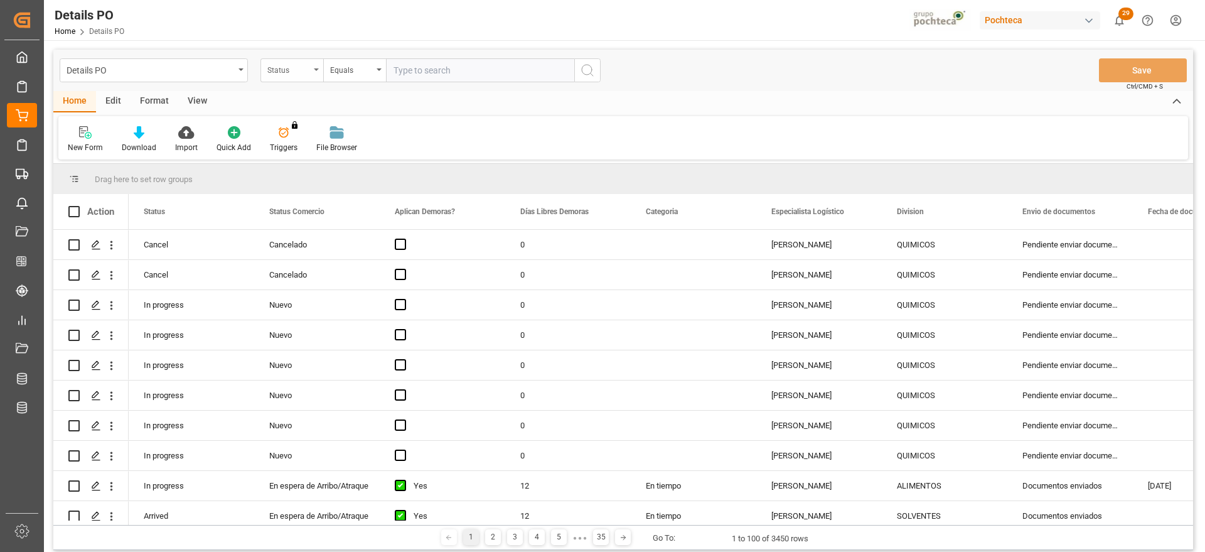
click at [296, 72] on div "Status" at bounding box center [288, 69] width 43 height 14
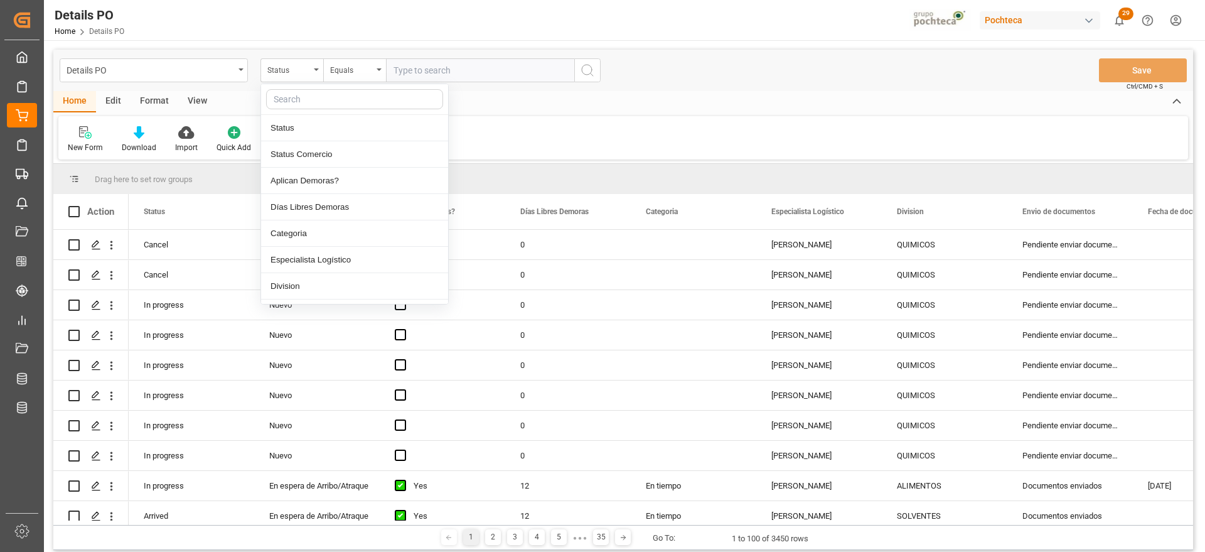
click at [289, 96] on input "text" at bounding box center [354, 99] width 177 height 20
type input "ref"
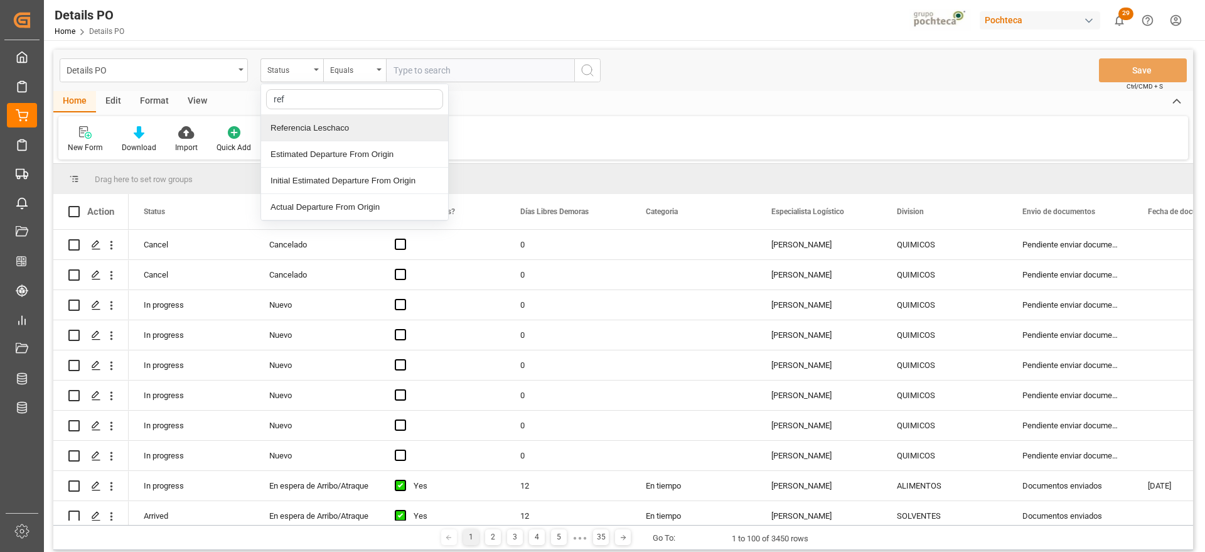
click at [553, 131] on div "New Form Download Import Quick Add Triggers You do not have permission for Trig…" at bounding box center [623, 137] width 1130 height 43
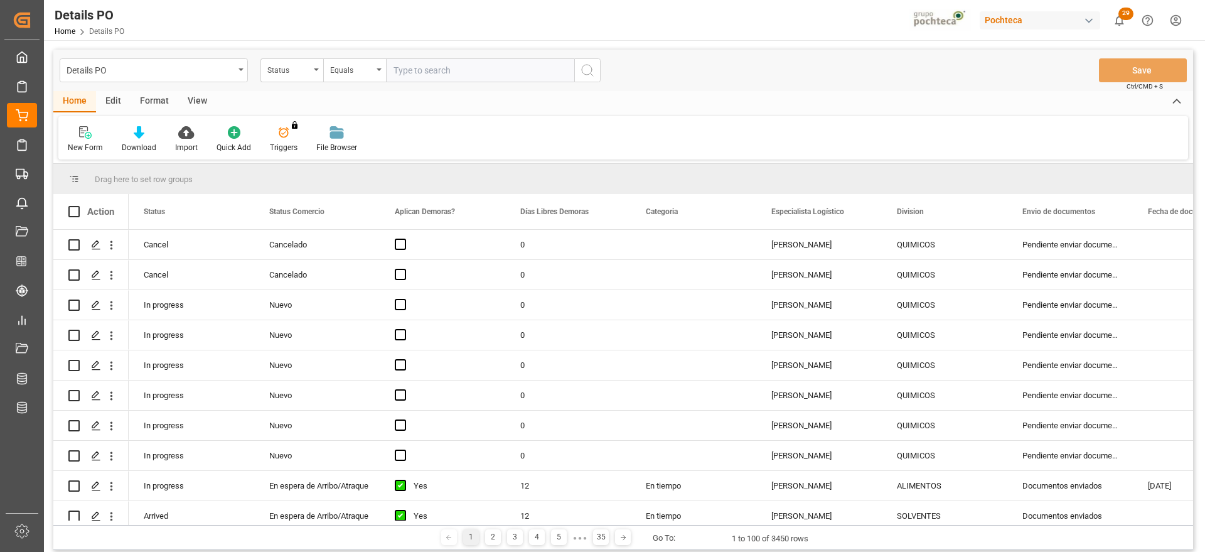
click at [158, 96] on div "Format" at bounding box center [155, 101] width 48 height 21
click at [97, 144] on div "Filter Rows" at bounding box center [86, 147] width 37 height 11
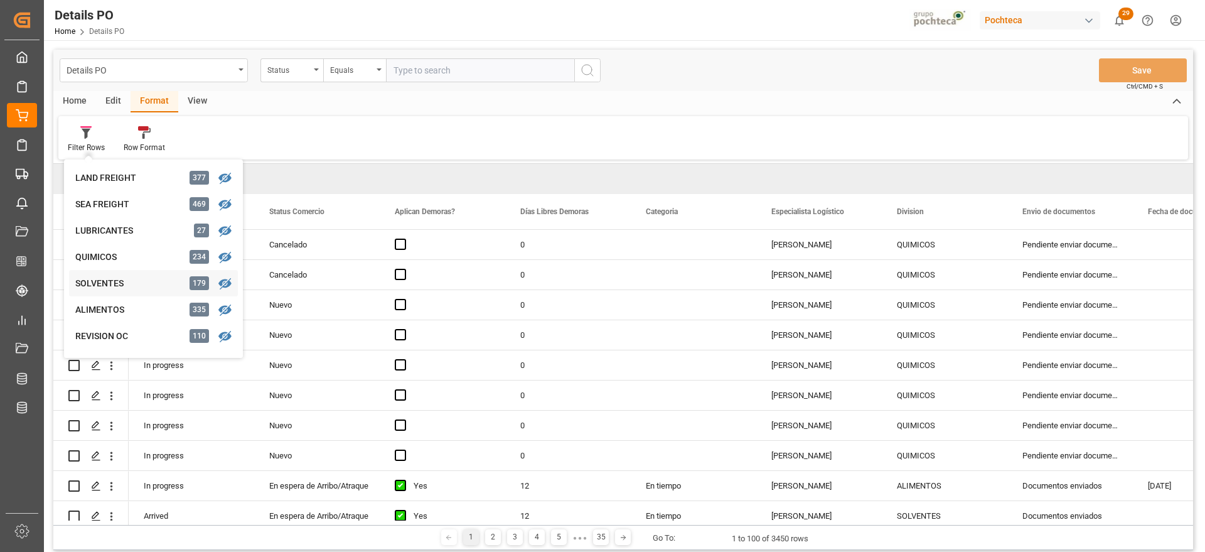
click at [100, 274] on div "SOLVENTES 179" at bounding box center [153, 283] width 169 height 26
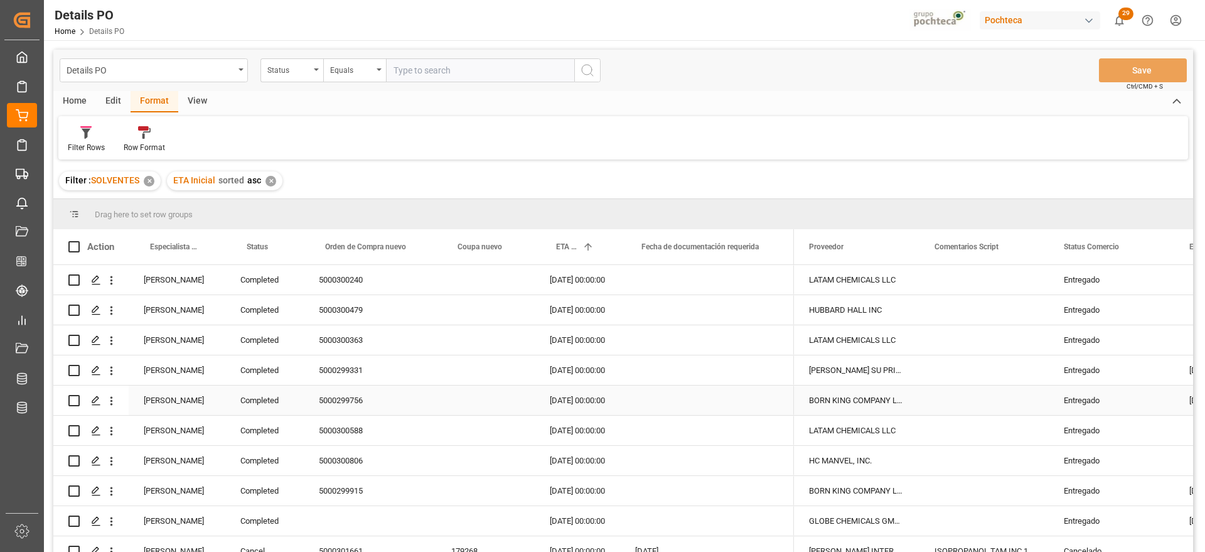
click at [1117, 366] on div "Entregado" at bounding box center [1111, 370] width 95 height 29
click at [1112, 309] on div "Entregado" at bounding box center [1111, 310] width 95 height 29
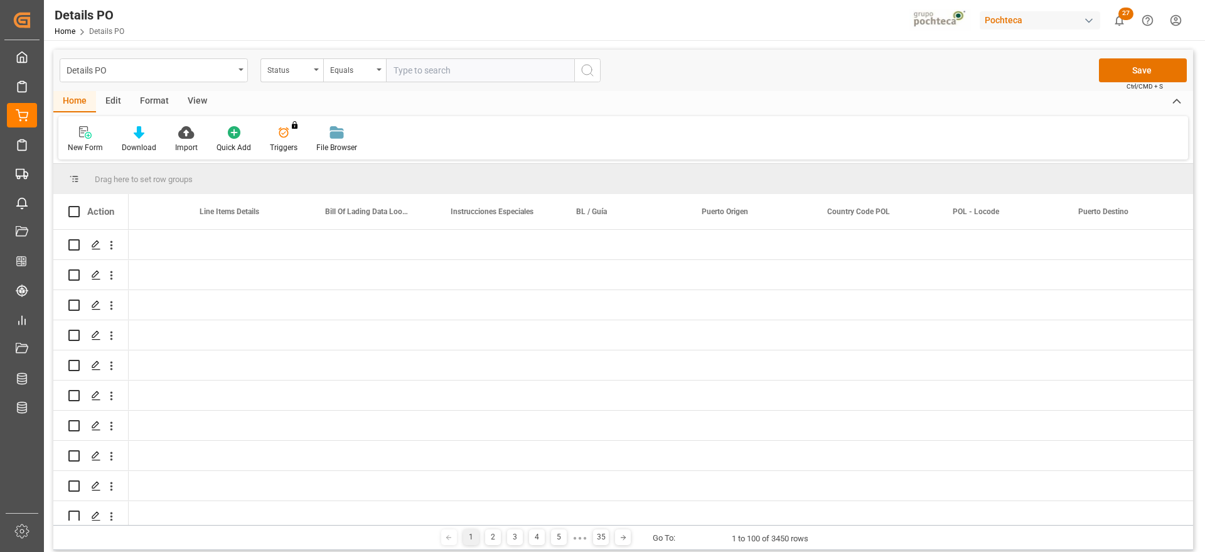
scroll to position [0, 4840]
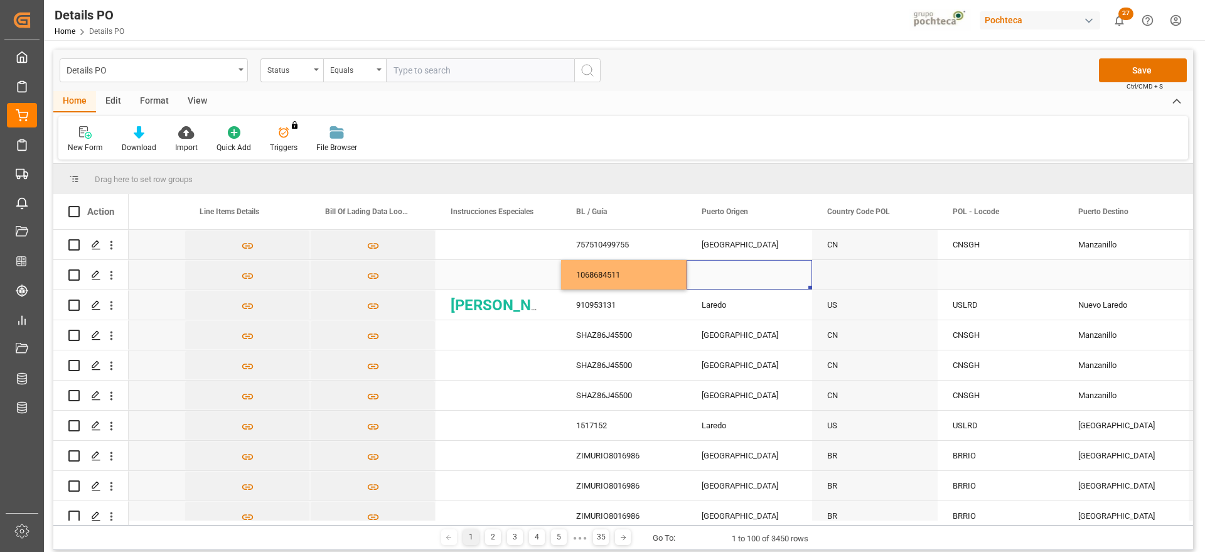
click at [721, 271] on div "Press SPACE to select this row." at bounding box center [750, 275] width 126 height 30
click at [710, 279] on input "Press SPACE to select this row." at bounding box center [749, 282] width 105 height 24
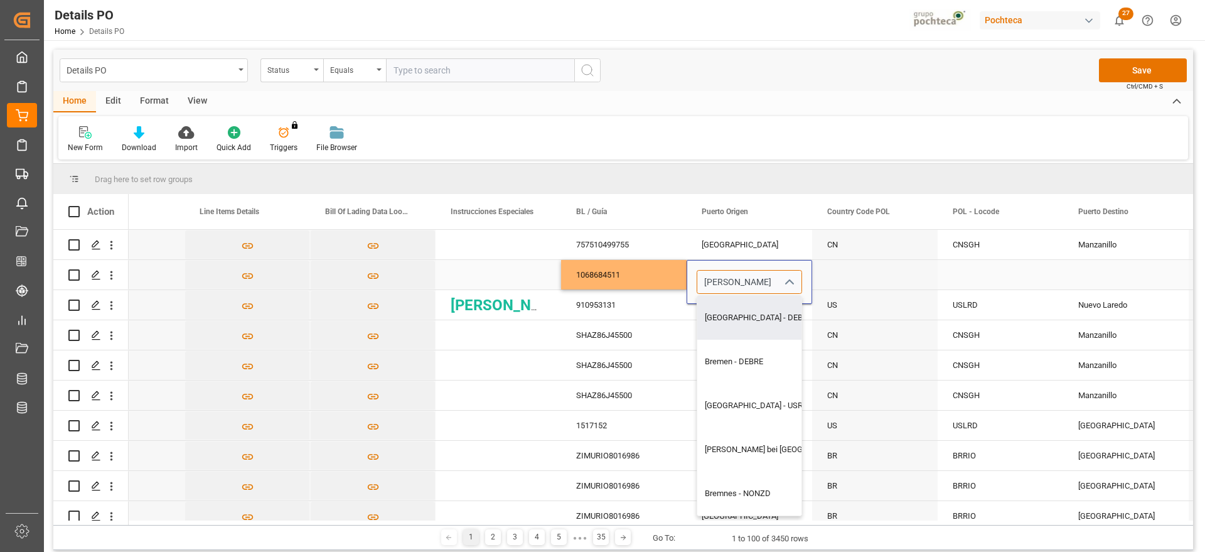
click at [738, 308] on div "Bremerhaven - DEBRV" at bounding box center [798, 318] width 202 height 44
type input "Bremerhaven - DEBRV"
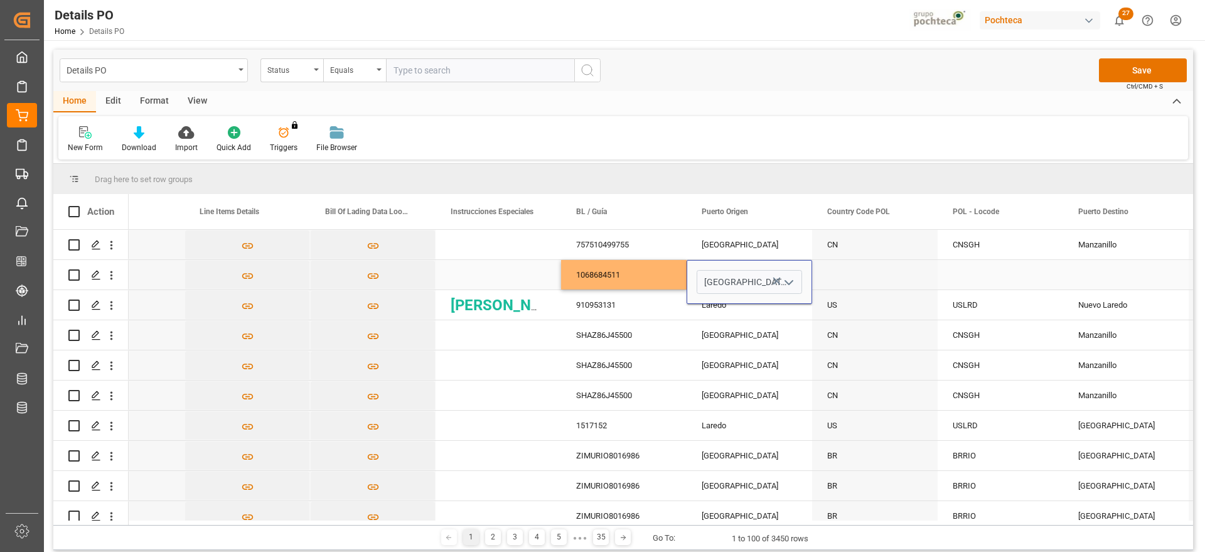
click at [1007, 274] on div "Press SPACE to select this row." at bounding box center [1001, 275] width 126 height 30
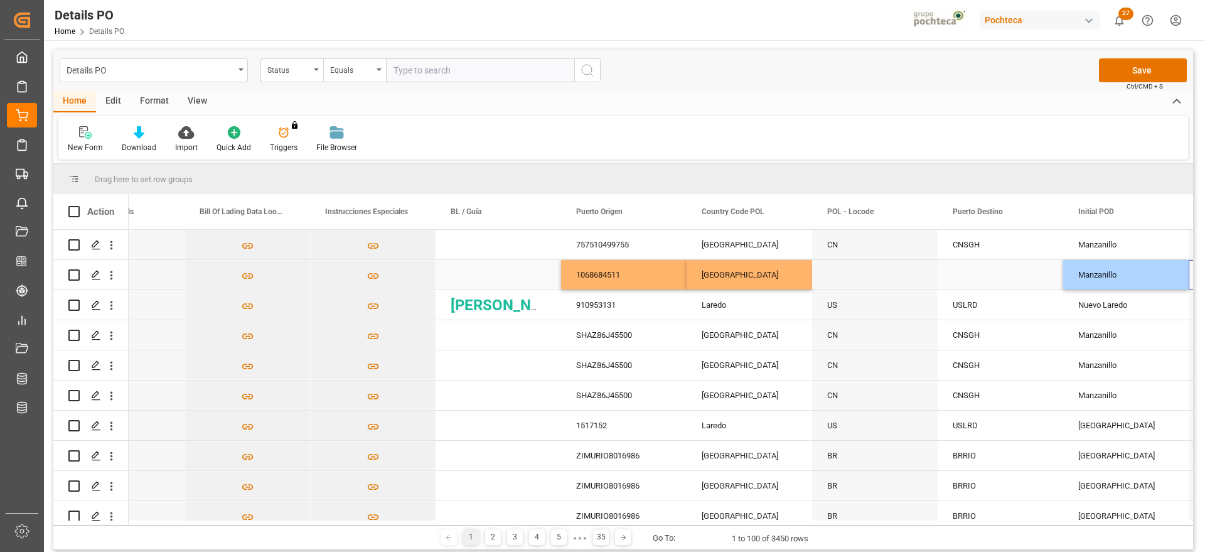
scroll to position [0, 4966]
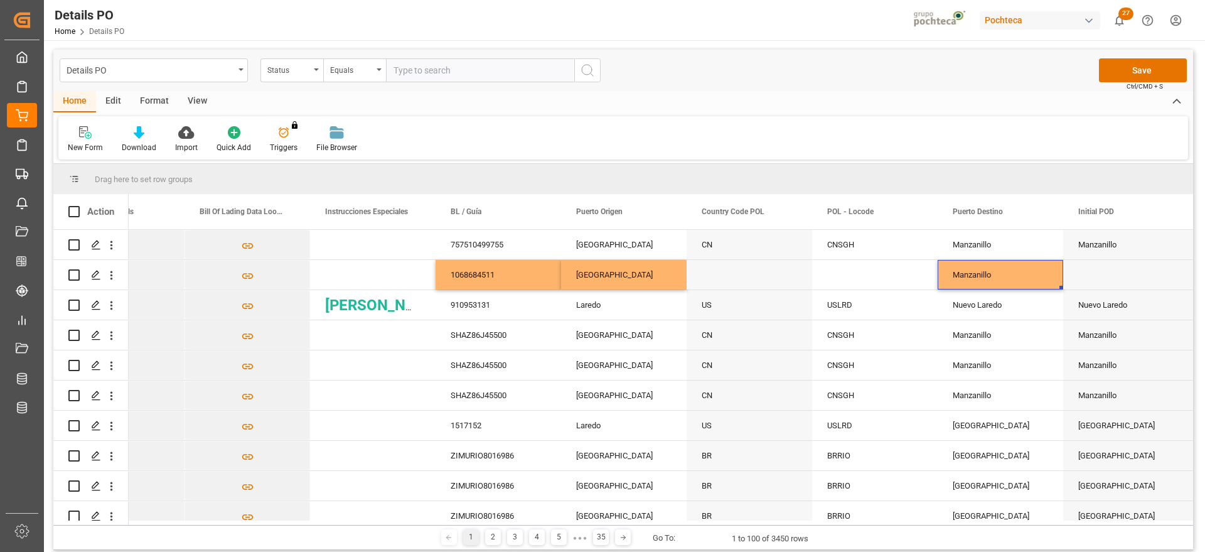
click at [1007, 274] on div "Manzanillo" at bounding box center [1001, 275] width 126 height 30
click at [1007, 274] on input "Manzanillo" at bounding box center [1000, 282] width 105 height 24
type input "Manzanillo - MXZLO"
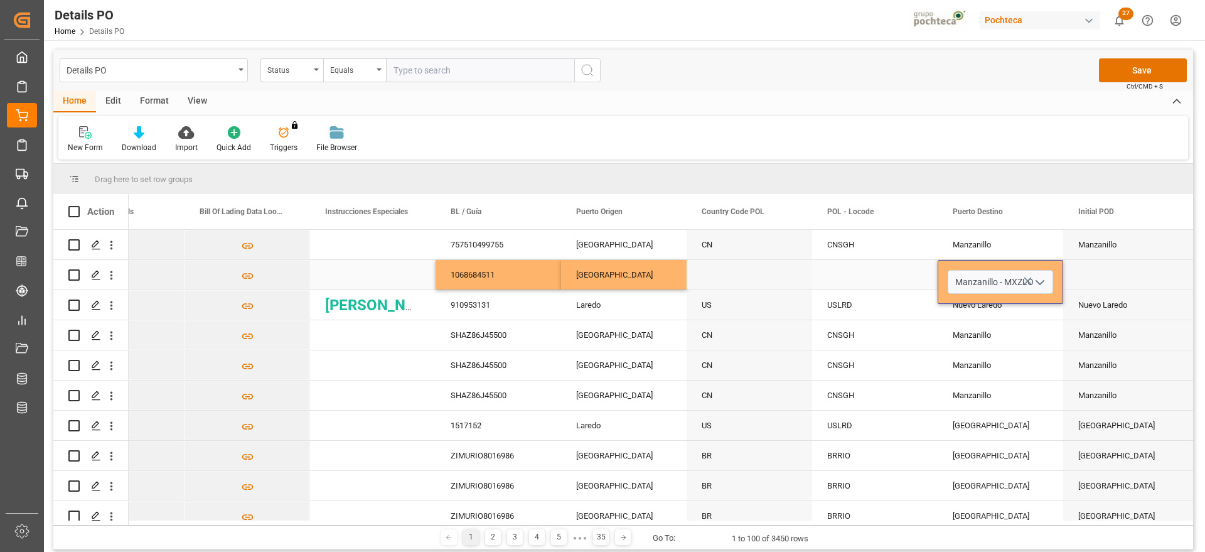
click at [1037, 279] on icon "open menu" at bounding box center [1040, 282] width 15 height 15
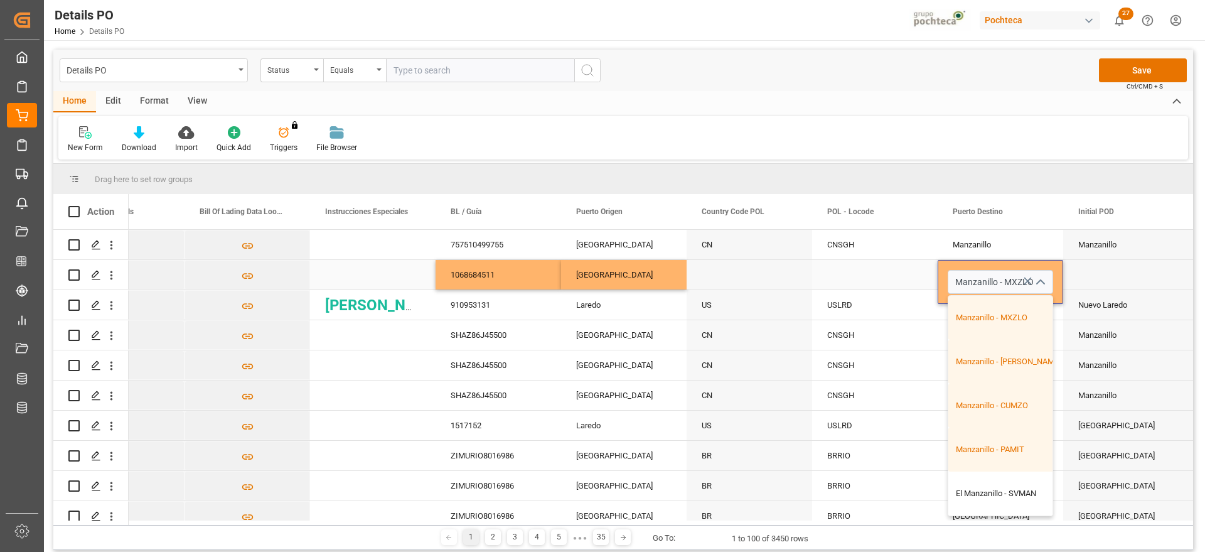
click at [1025, 282] on icon "Press SPACE to select this row." at bounding box center [1027, 280] width 13 height 13
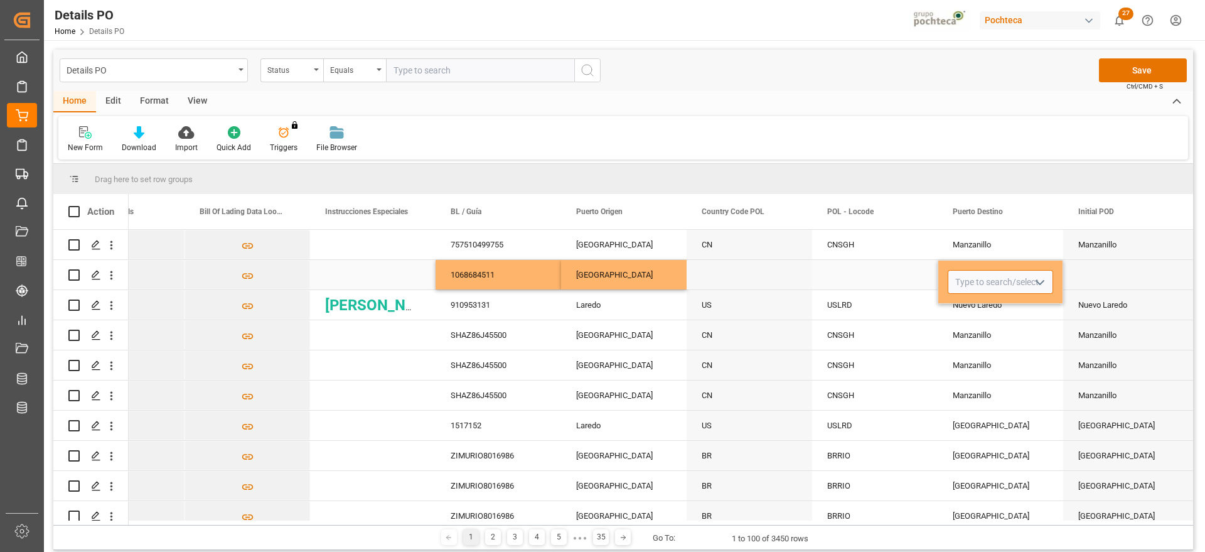
click at [1007, 282] on input "Press SPACE to select this row." at bounding box center [1000, 282] width 105 height 24
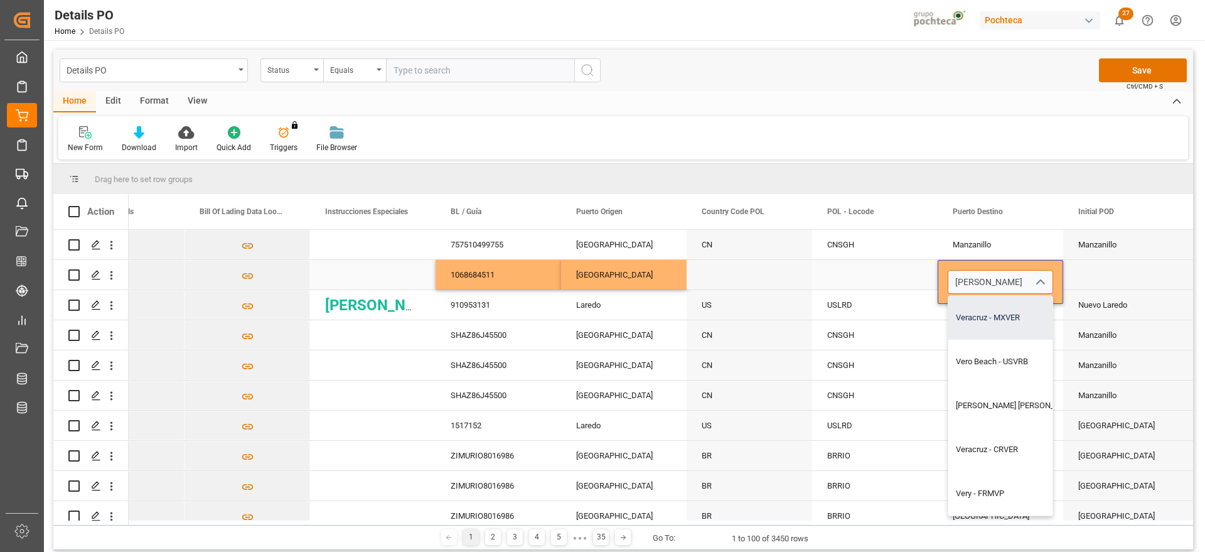
click at [994, 318] on div "Veracruz - MXVER" at bounding box center [1054, 318] width 212 height 44
type input "Veracruz - MXVER"
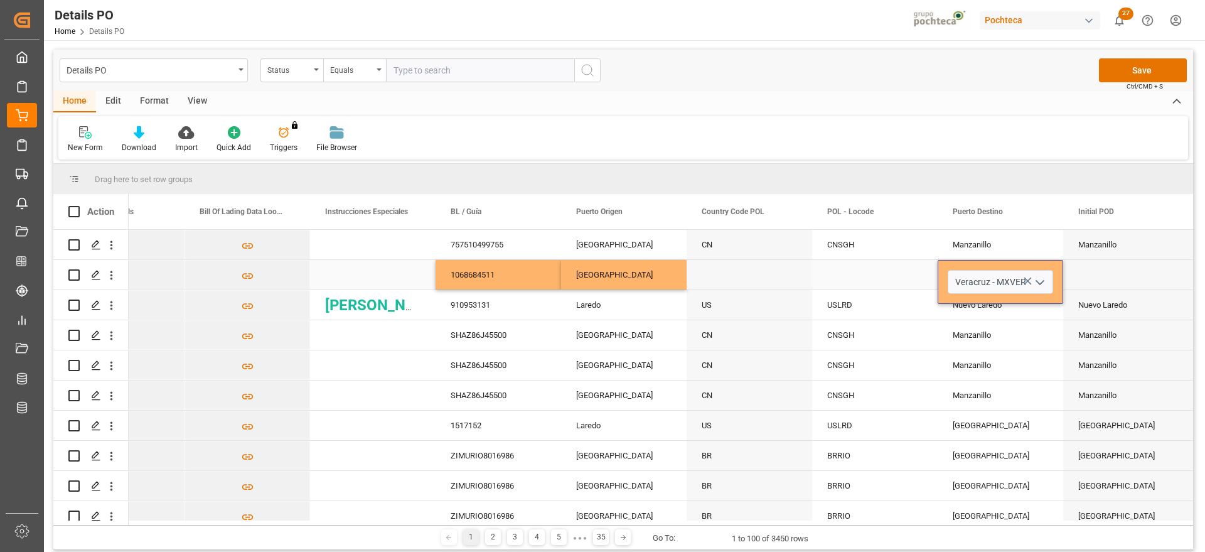
click at [1091, 283] on div "Press SPACE to select this row." at bounding box center [1126, 275] width 126 height 30
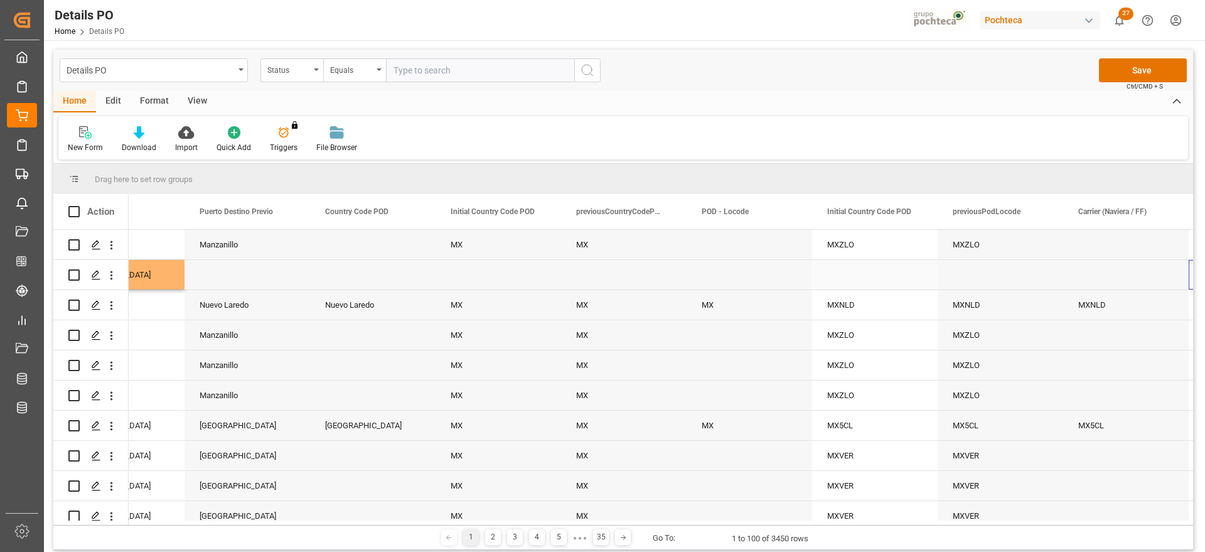
scroll to position [0, 0]
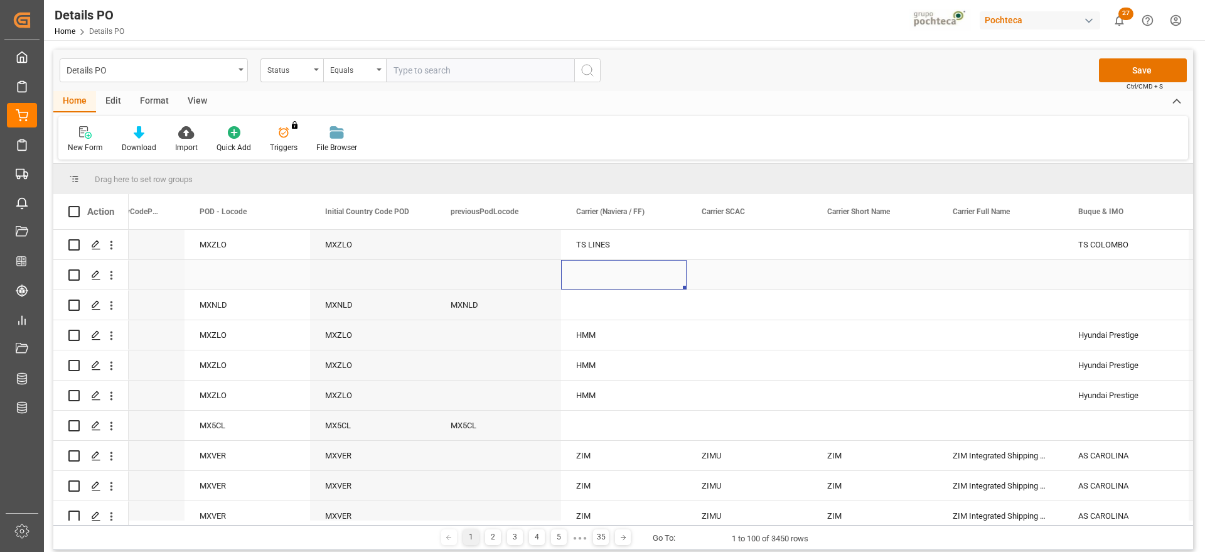
click at [592, 269] on div "Press SPACE to select this row." at bounding box center [624, 275] width 126 height 30
type input "KUEHNE + NAGEL FORWARDING SA DE CV"
click at [780, 276] on div "Press SPACE to select this row." at bounding box center [750, 275] width 126 height 30
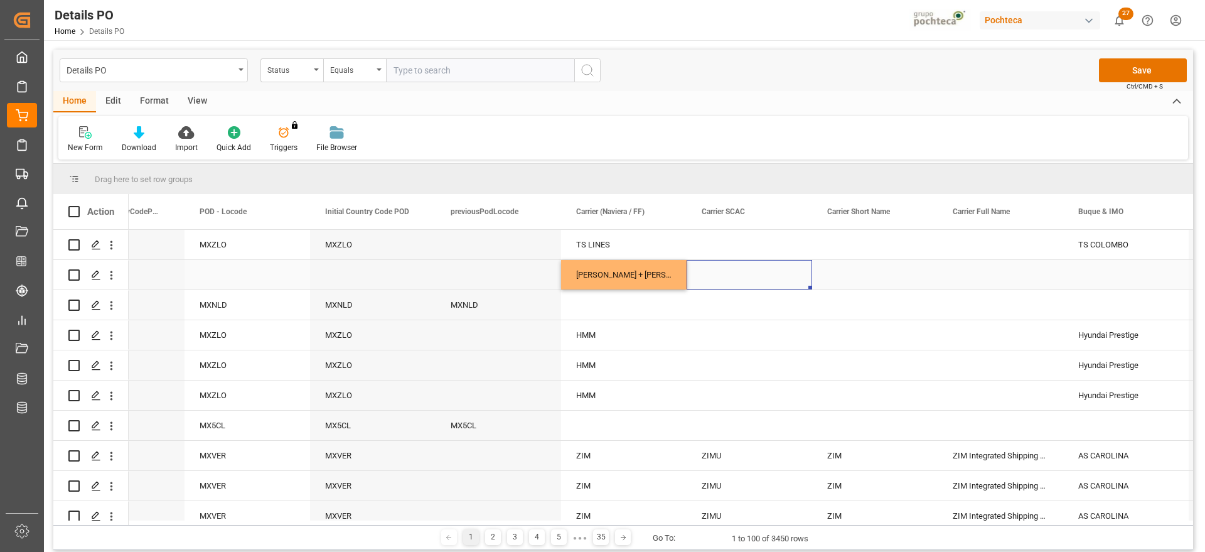
click at [1110, 276] on div "Press SPACE to select this row." at bounding box center [1126, 275] width 126 height 30
click at [1102, 266] on div "Press SPACE to select this row." at bounding box center [1126, 275] width 126 height 30
click at [1095, 276] on input "Press SPACE to select this row." at bounding box center [1125, 282] width 105 height 24
paste input "LUCIE SCHULTE"
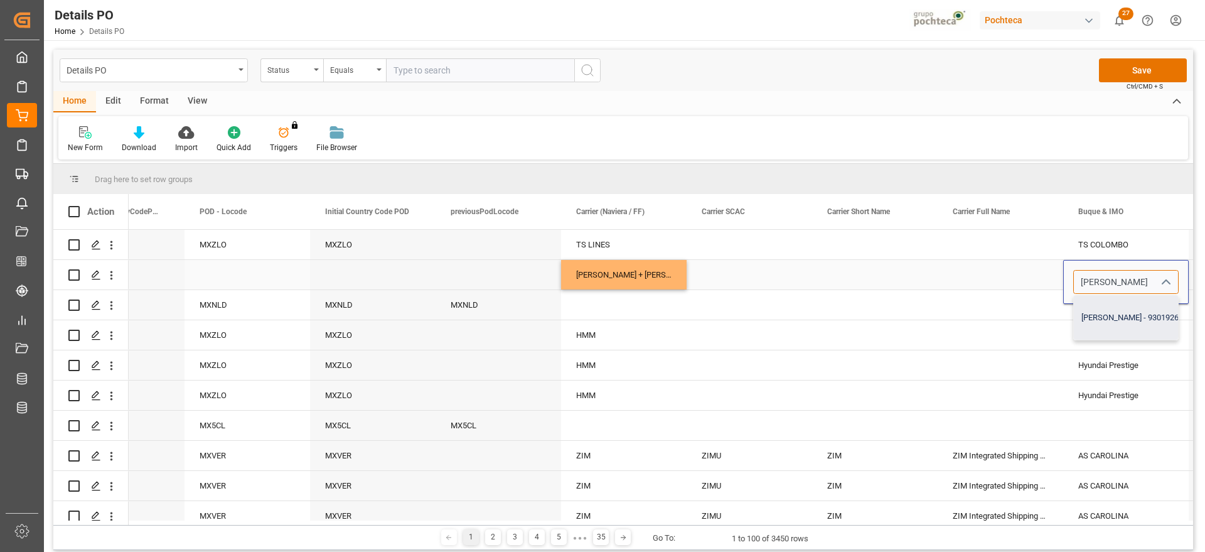
click at [1134, 309] on div "LUCIE SCHULTE - 9301926" at bounding box center [1130, 318] width 112 height 44
type input "LUCIE SCHULTE - 9301926"
click at [1026, 267] on div "Press SPACE to select this row." at bounding box center [1001, 275] width 126 height 30
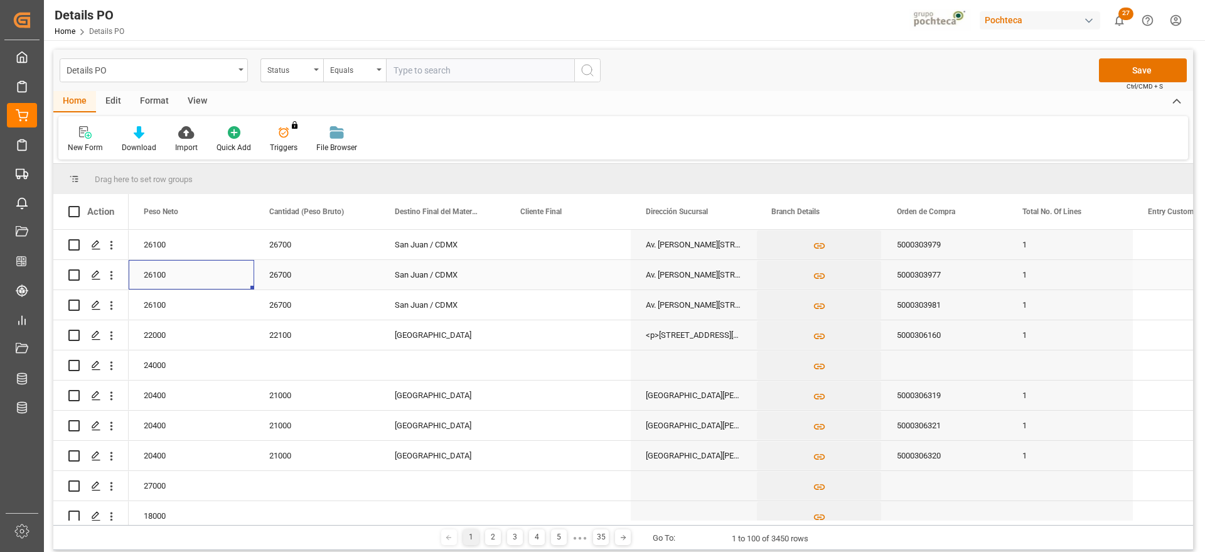
scroll to position [0, 3515]
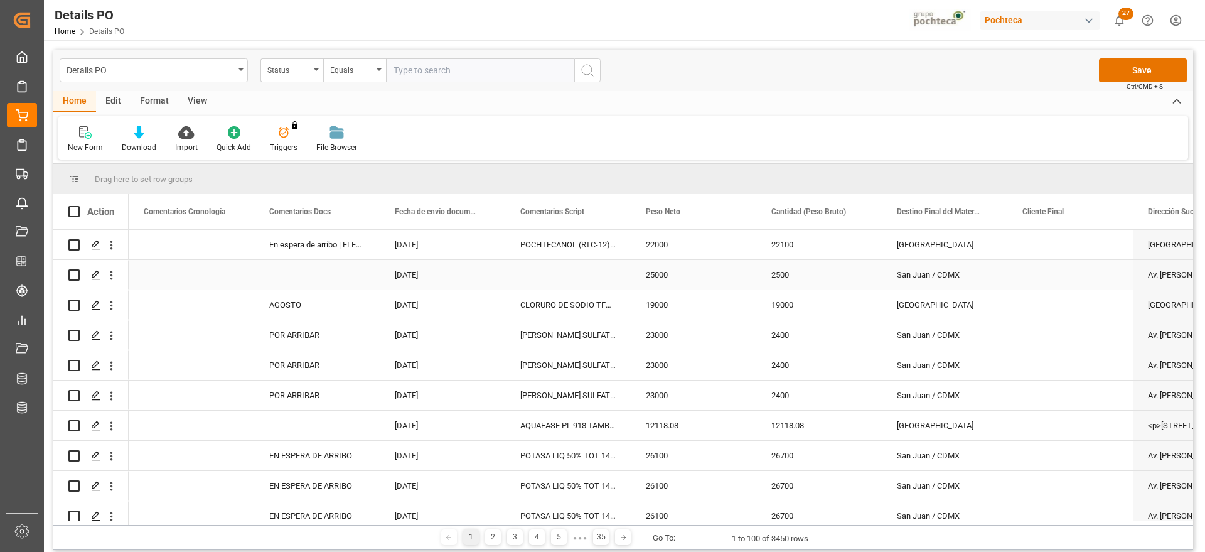
click at [1038, 278] on div "Press SPACE to select this row." at bounding box center [1070, 275] width 126 height 30
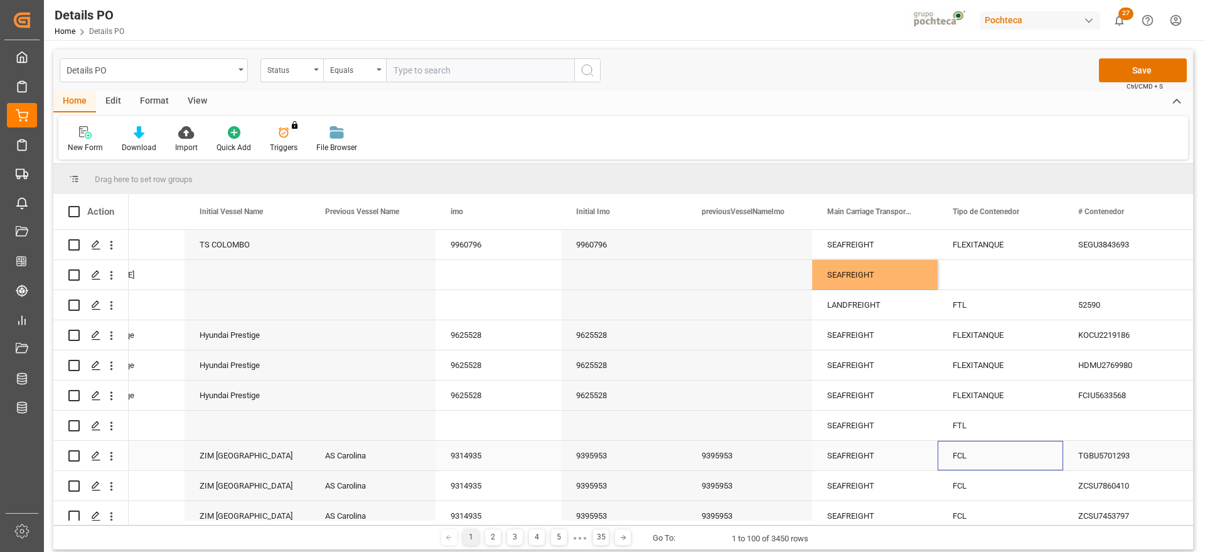
click at [994, 453] on div "FCL" at bounding box center [1000, 455] width 95 height 29
click at [984, 276] on div "Press SPACE to select this row." at bounding box center [1001, 275] width 126 height 30
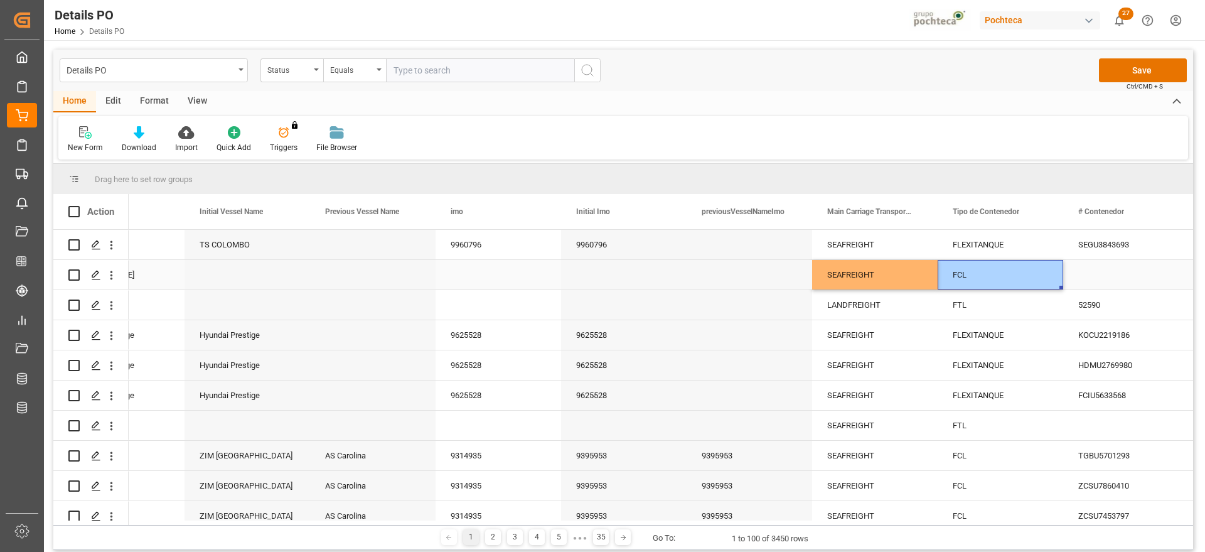
click at [1105, 275] on div "Press SPACE to select this row." at bounding box center [1126, 275] width 126 height 30
click at [1119, 274] on div "Press SPACE to select this row." at bounding box center [1126, 275] width 126 height 30
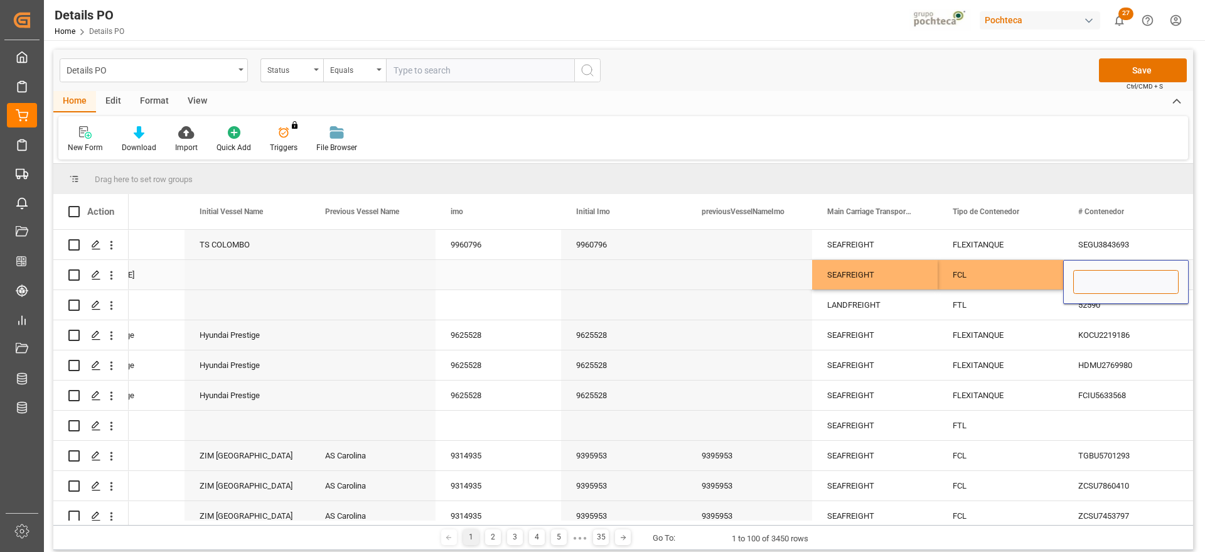
click at [1112, 275] on input "Press SPACE to select this row." at bounding box center [1125, 282] width 105 height 24
paste input "MRKU8378011"
type input "MRKU8378011"
click at [1032, 269] on div "FCL" at bounding box center [1000, 275] width 95 height 29
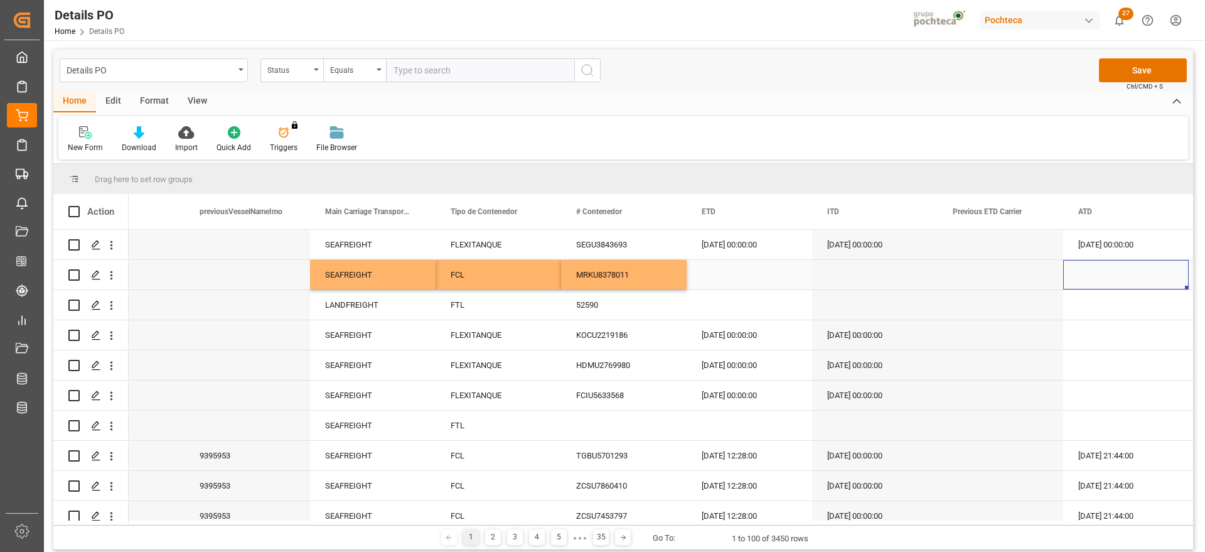
click at [724, 273] on div "Press SPACE to select this row." at bounding box center [750, 275] width 126 height 30
click at [756, 277] on div "Press SPACE to select this row." at bounding box center [750, 275] width 126 height 30
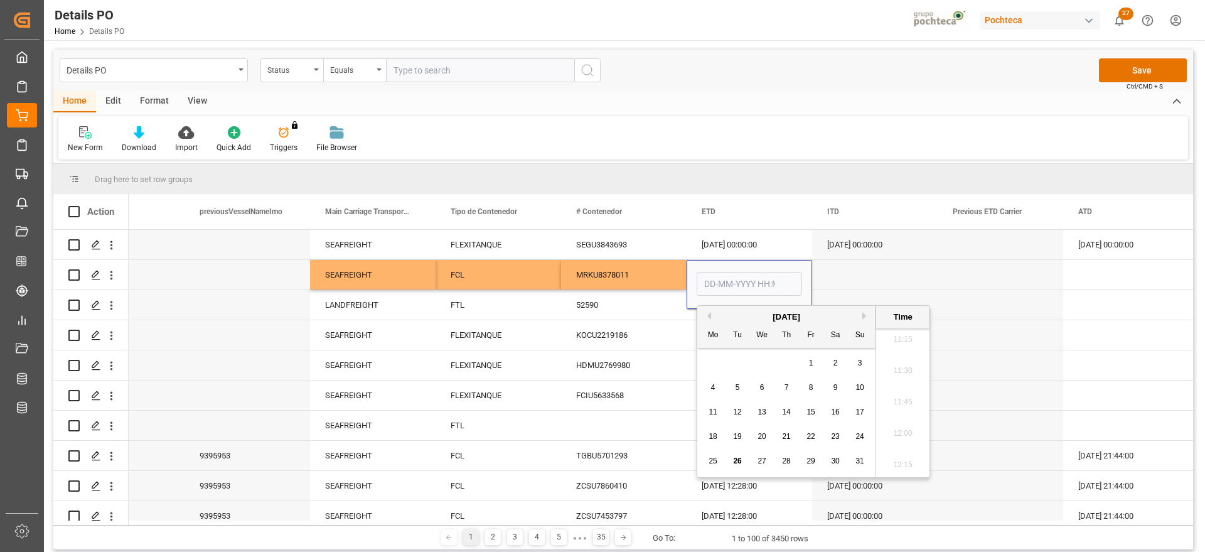
click at [785, 410] on span "14" at bounding box center [786, 411] width 8 height 9
type input "14-08-2025 00:00"
click at [882, 280] on div "Press SPACE to select this row." at bounding box center [875, 275] width 126 height 30
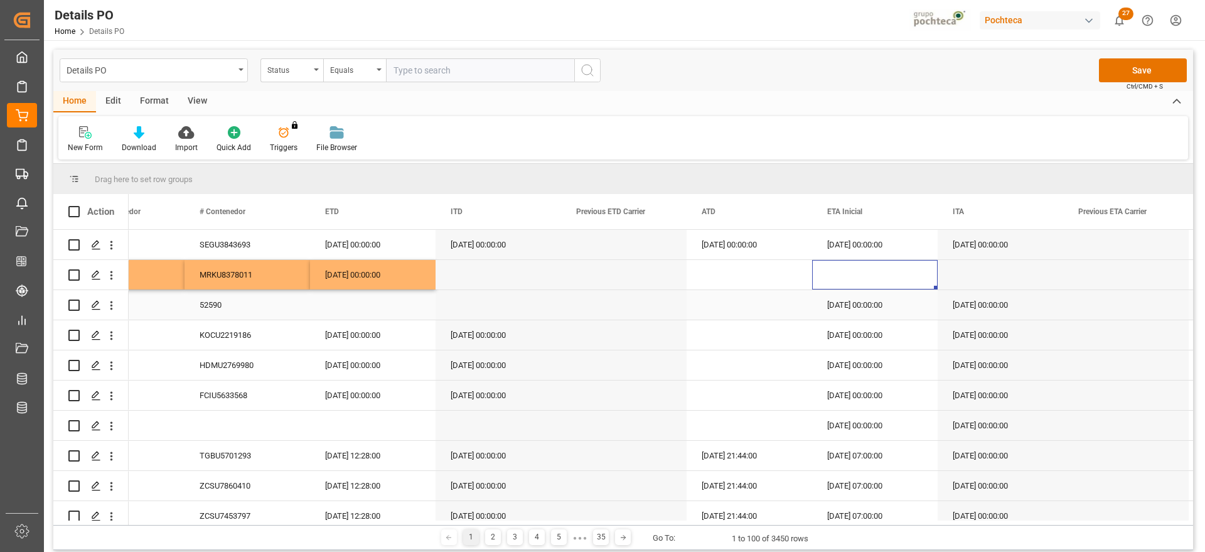
click at [856, 272] on div "Press SPACE to select this row." at bounding box center [875, 275] width 126 height 30
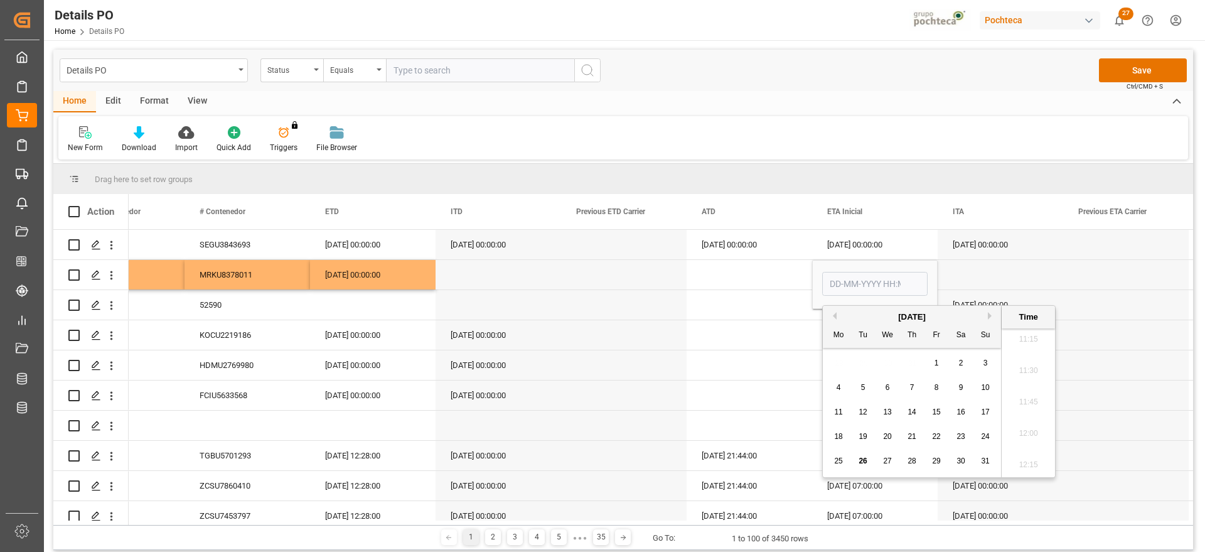
click at [990, 311] on div "August 2025" at bounding box center [912, 317] width 178 height 13
click at [987, 316] on div "August 2025" at bounding box center [912, 317] width 178 height 13
click at [991, 316] on button "Next Month" at bounding box center [992, 316] width 8 height 8
click at [964, 387] on span "13" at bounding box center [961, 387] width 8 height 9
type input "[DATE] 00:00"
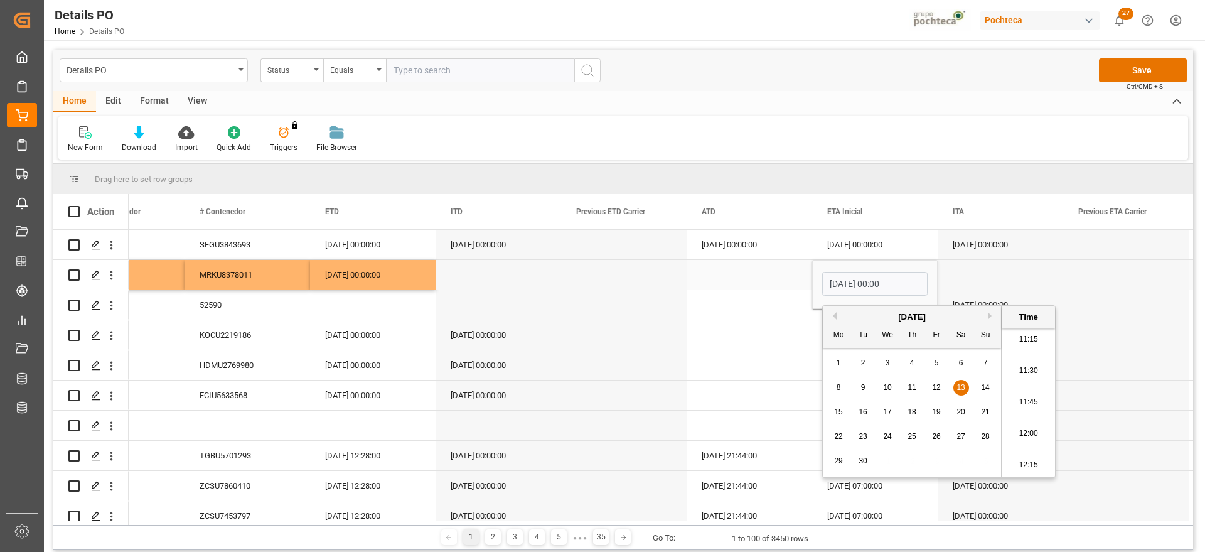
click at [789, 275] on div "Press SPACE to select this row." at bounding box center [750, 275] width 126 height 30
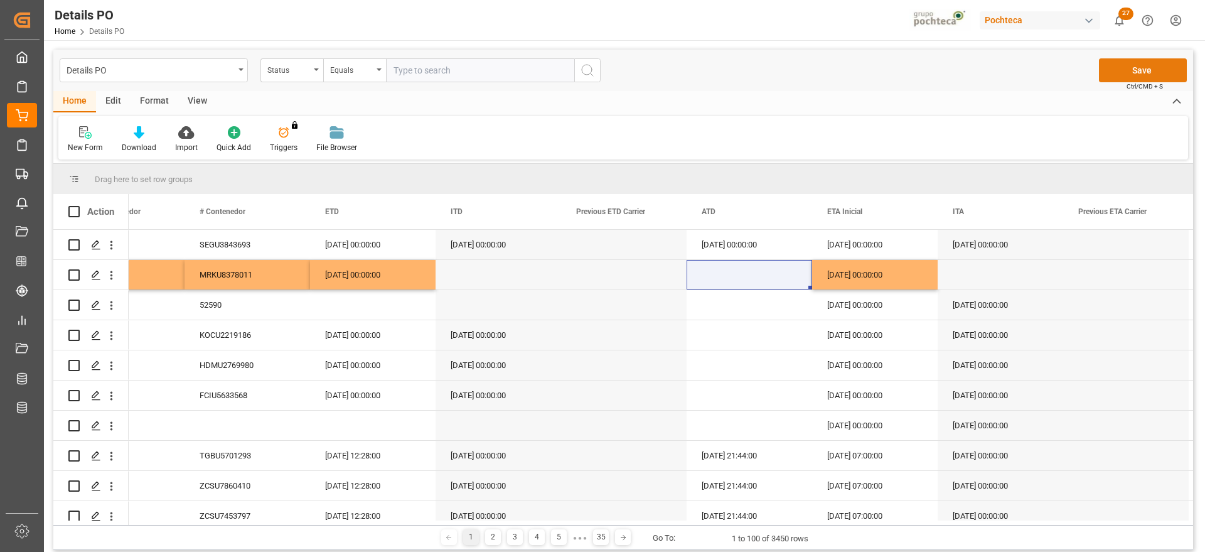
click at [1137, 68] on button "Save" at bounding box center [1143, 70] width 88 height 24
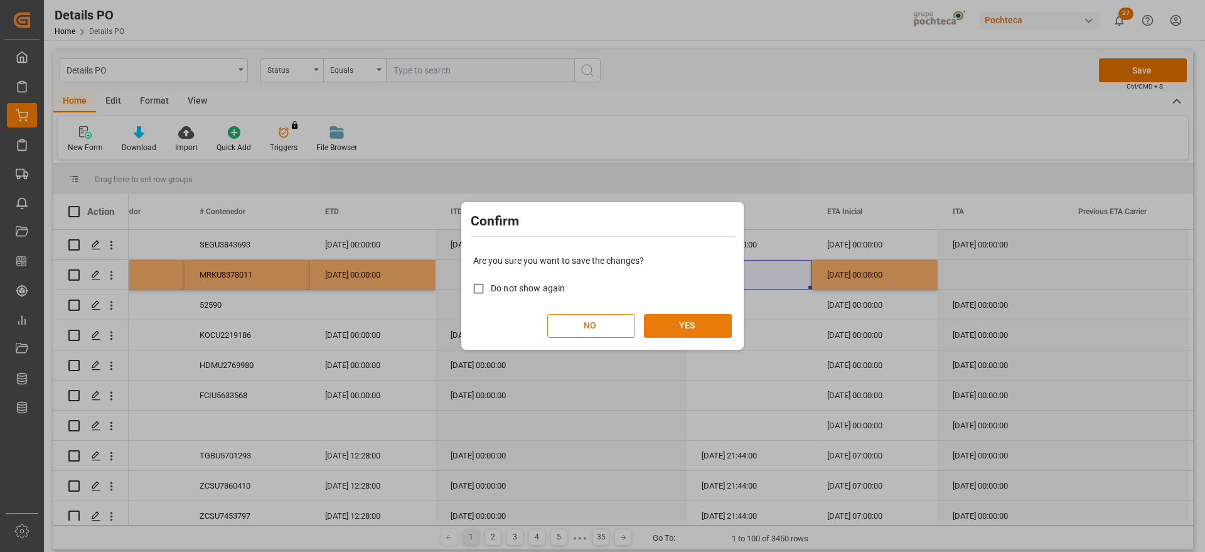
click at [702, 326] on button "YES" at bounding box center [688, 326] width 88 height 24
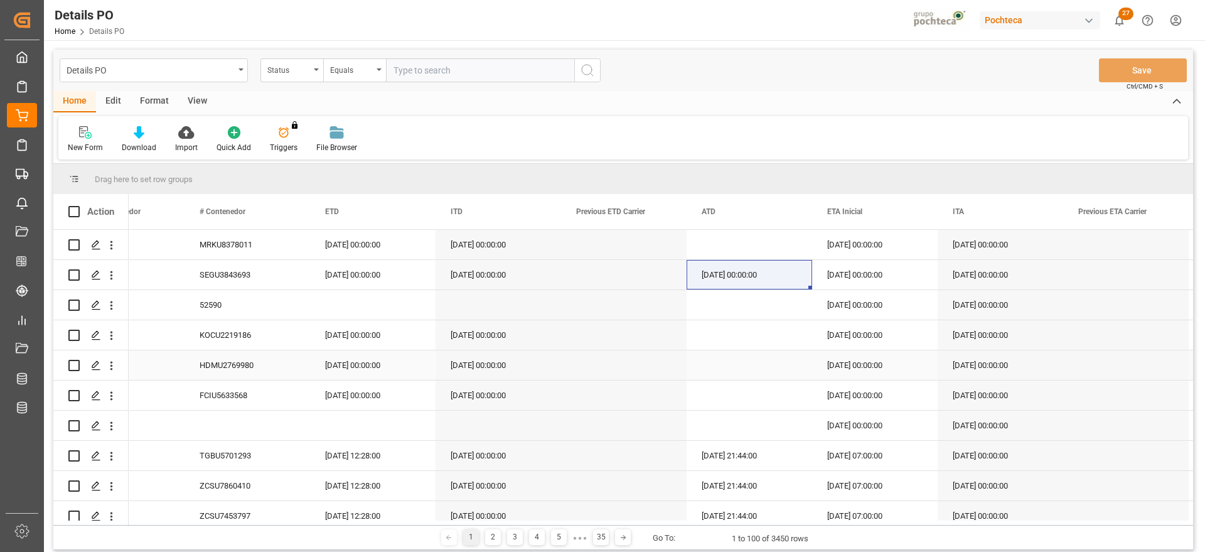
drag, startPoint x: 1120, startPoint y: 367, endPoint x: 992, endPoint y: 308, distance: 141.3
click at [1120, 367] on div "Press SPACE to select this row." at bounding box center [1126, 365] width 126 height 30
click at [840, 273] on div "18-08-2025 00:00:00" at bounding box center [875, 275] width 126 height 30
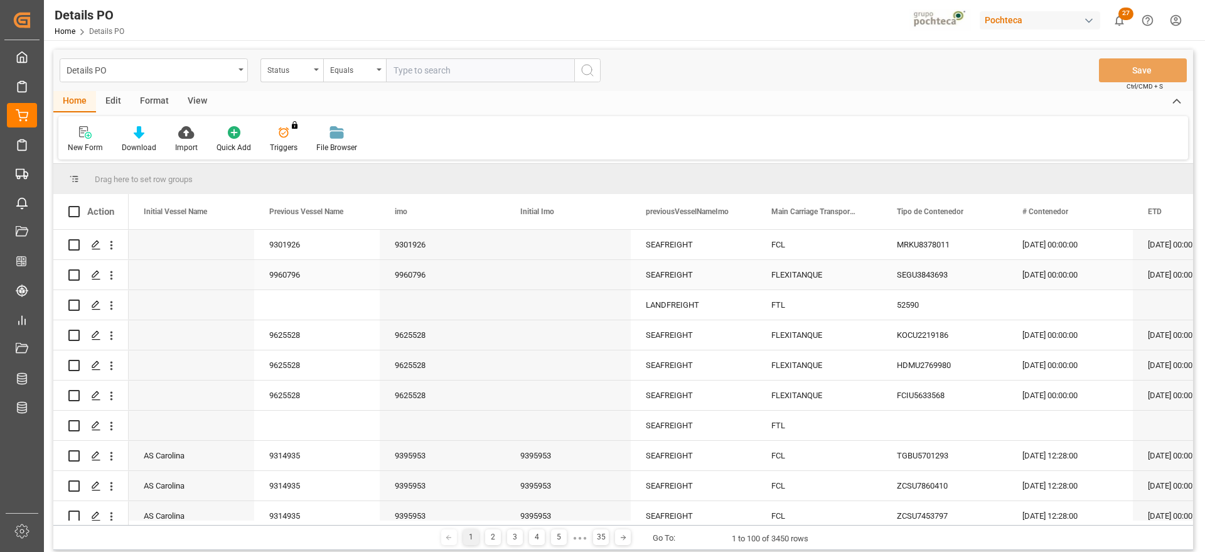
scroll to position [0, 7533]
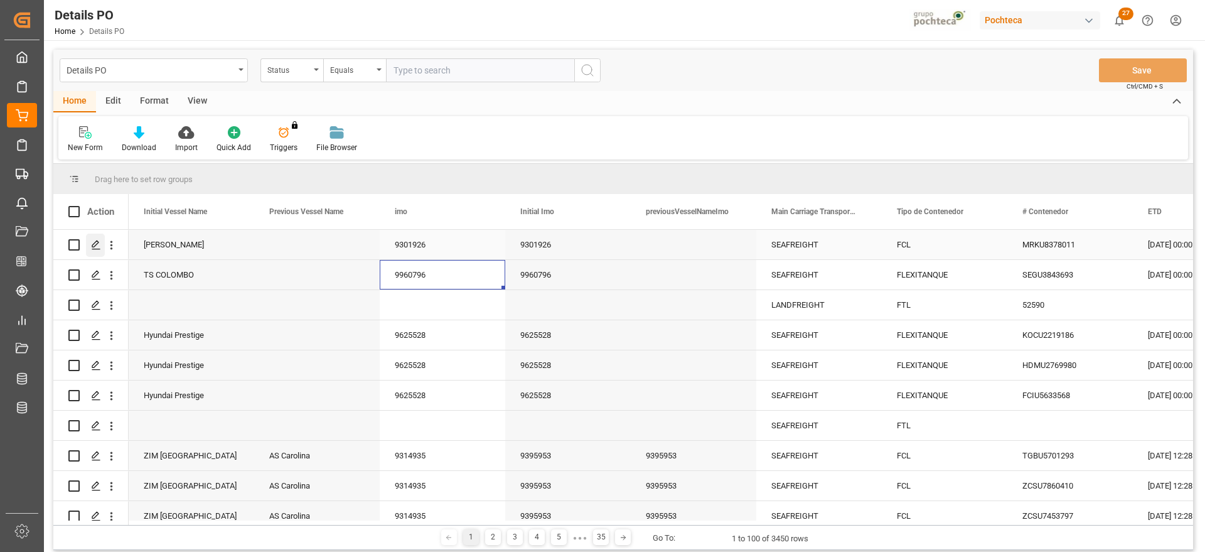
click at [89, 245] on div "Press SPACE to select this row." at bounding box center [95, 245] width 19 height 23
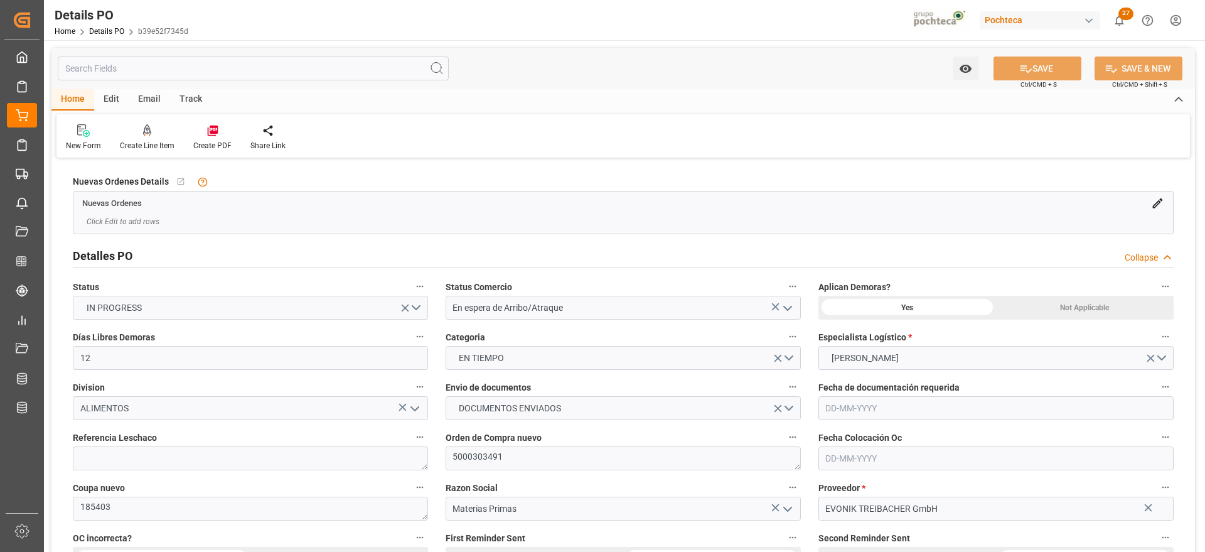
type input "12"
type input "[DATE]"
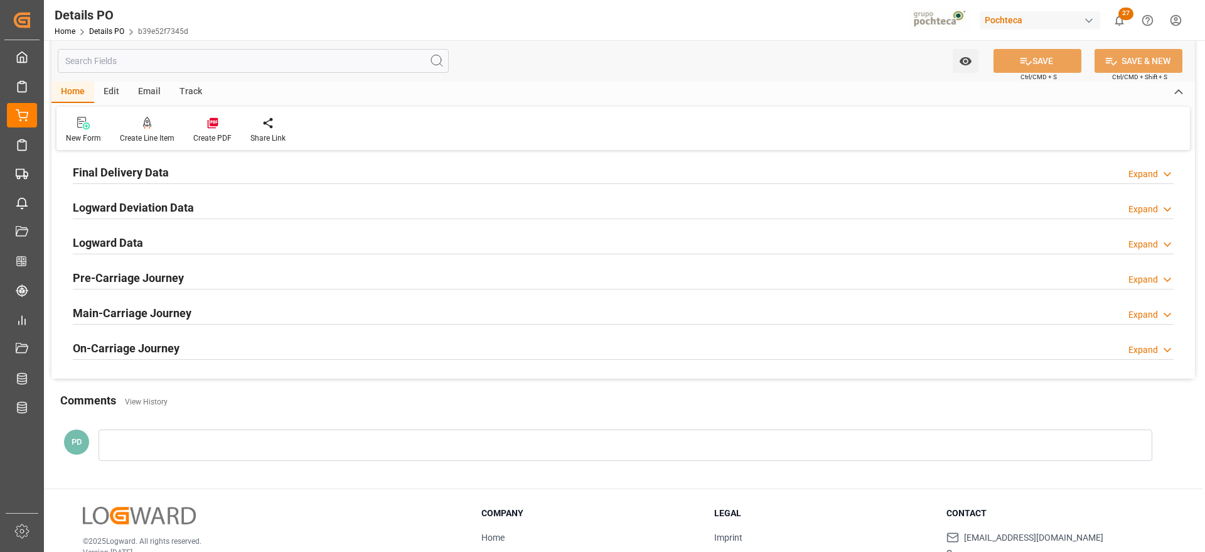
scroll to position [706, 0]
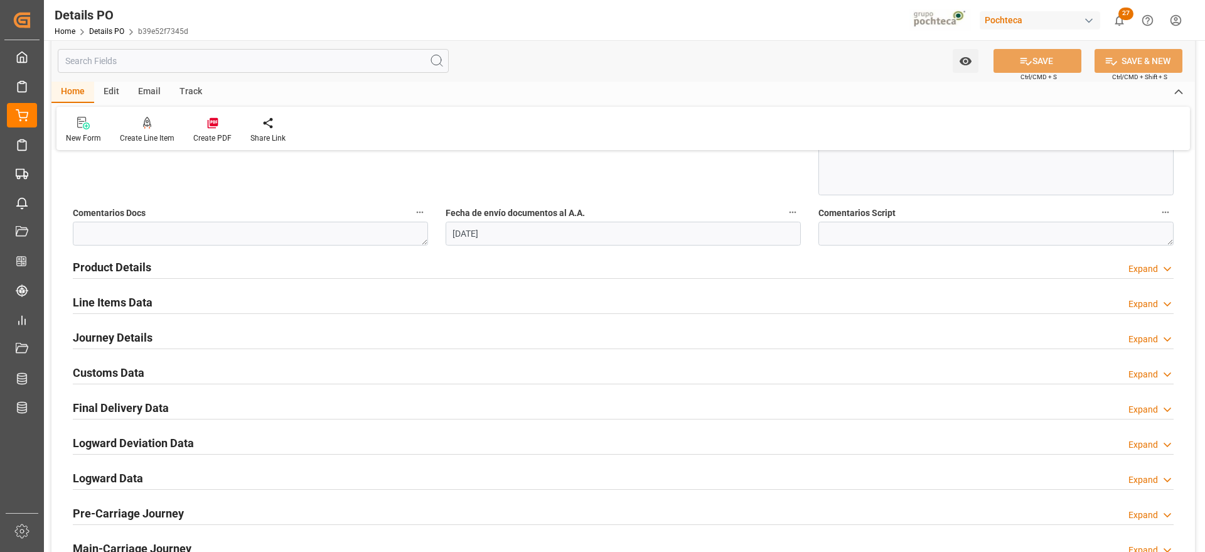
click at [100, 370] on h2 "Customs Data" at bounding box center [109, 372] width 72 height 17
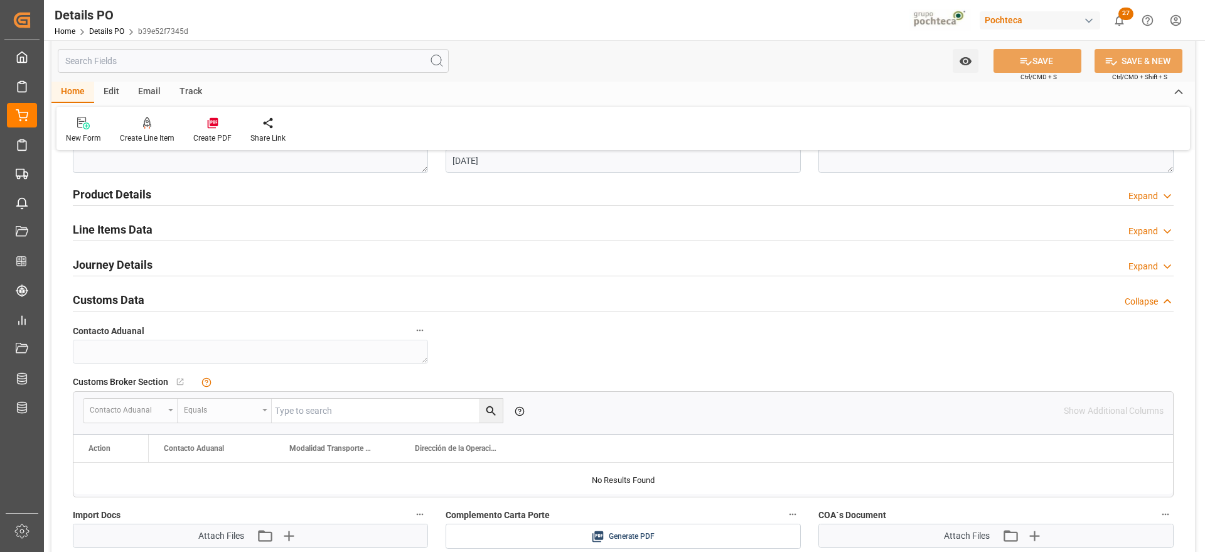
scroll to position [942, 0]
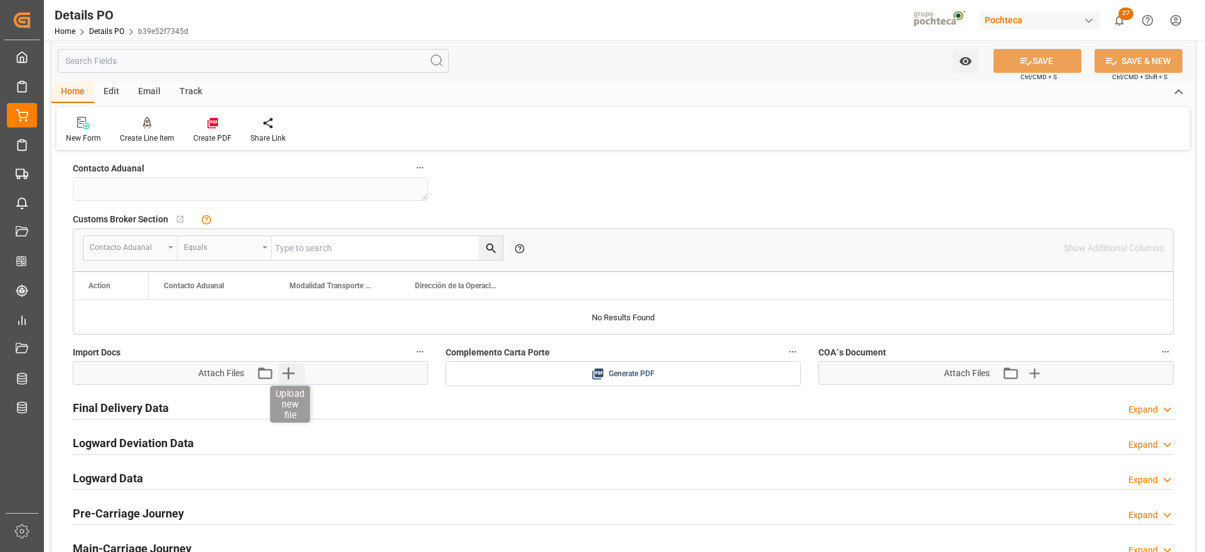
click at [288, 374] on icon "button" at bounding box center [288, 373] width 12 height 12
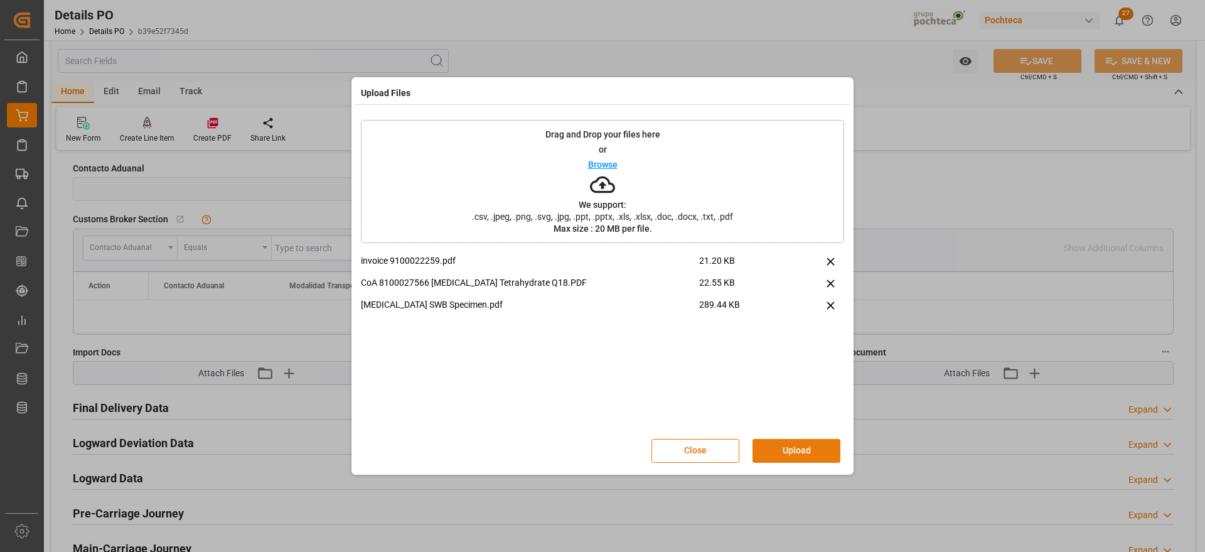
click at [789, 448] on button "Upload" at bounding box center [797, 451] width 88 height 24
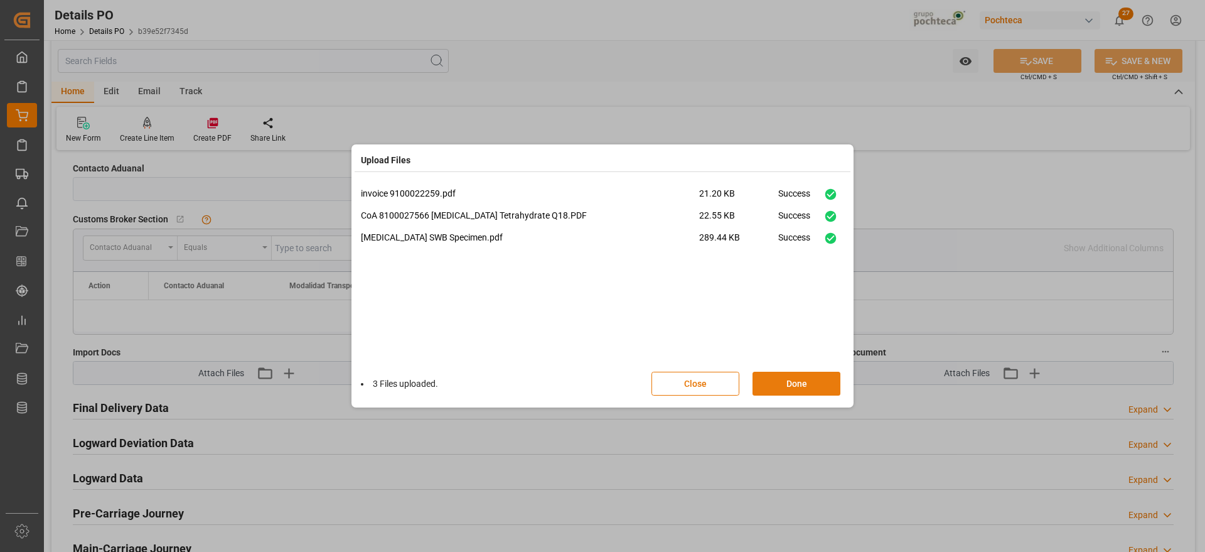
click at [820, 381] on button "Done" at bounding box center [797, 384] width 88 height 24
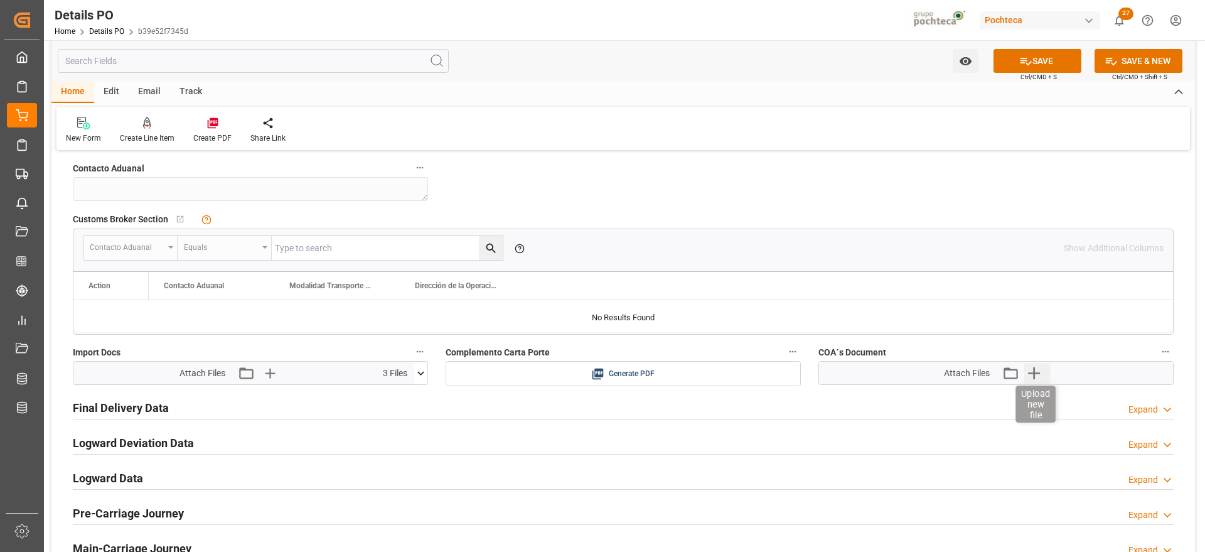
click at [1038, 373] on icon "button" at bounding box center [1034, 373] width 12 height 12
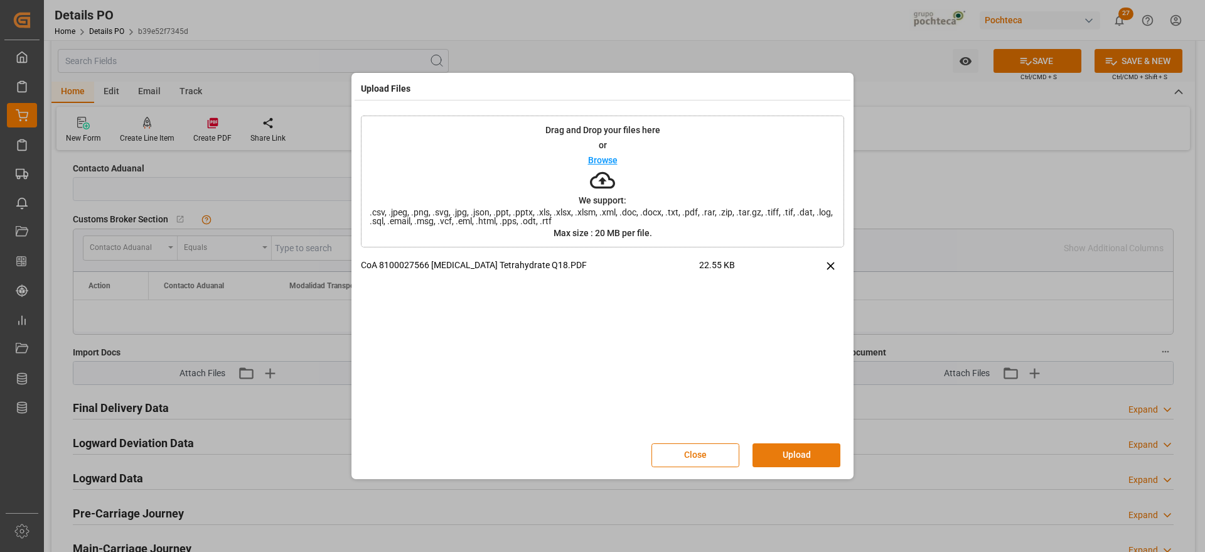
click at [820, 453] on button "Upload" at bounding box center [797, 455] width 88 height 24
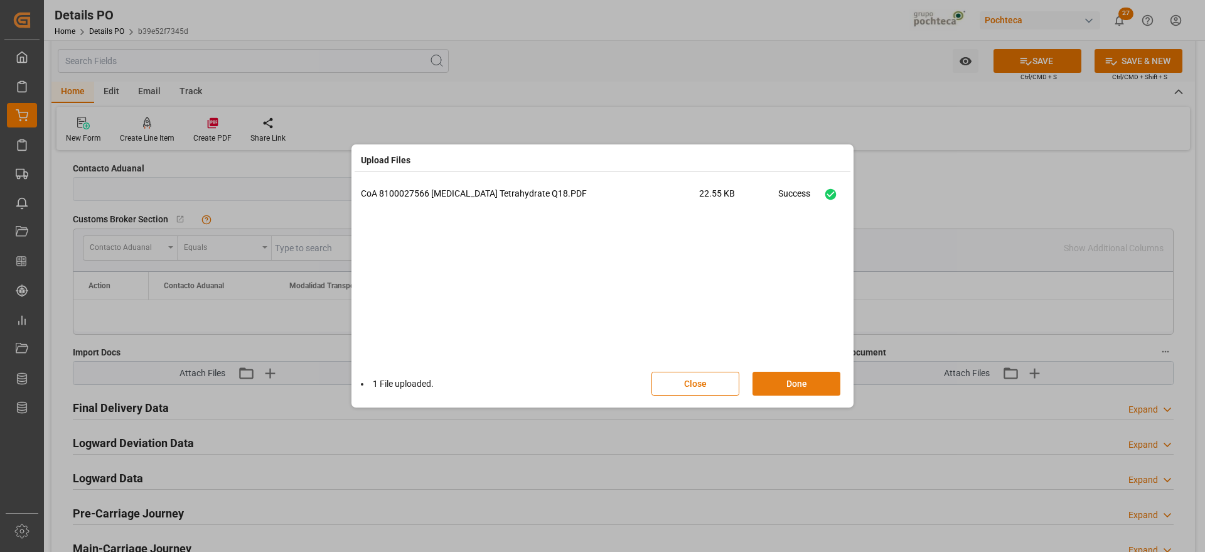
click at [814, 378] on button "Done" at bounding box center [797, 384] width 88 height 24
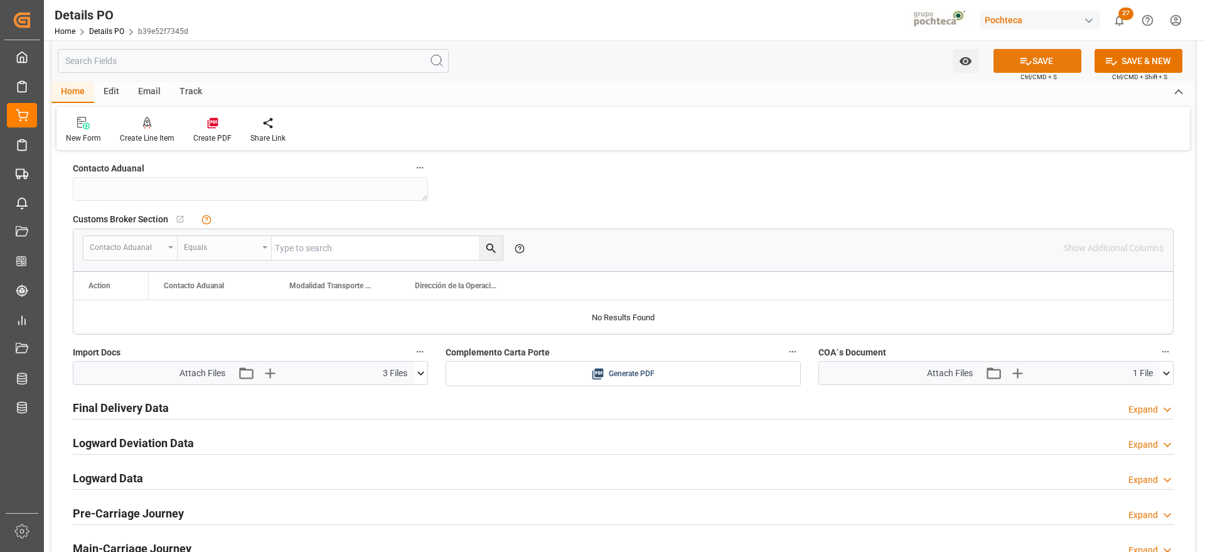
click at [1045, 59] on button "SAVE" at bounding box center [1038, 61] width 88 height 24
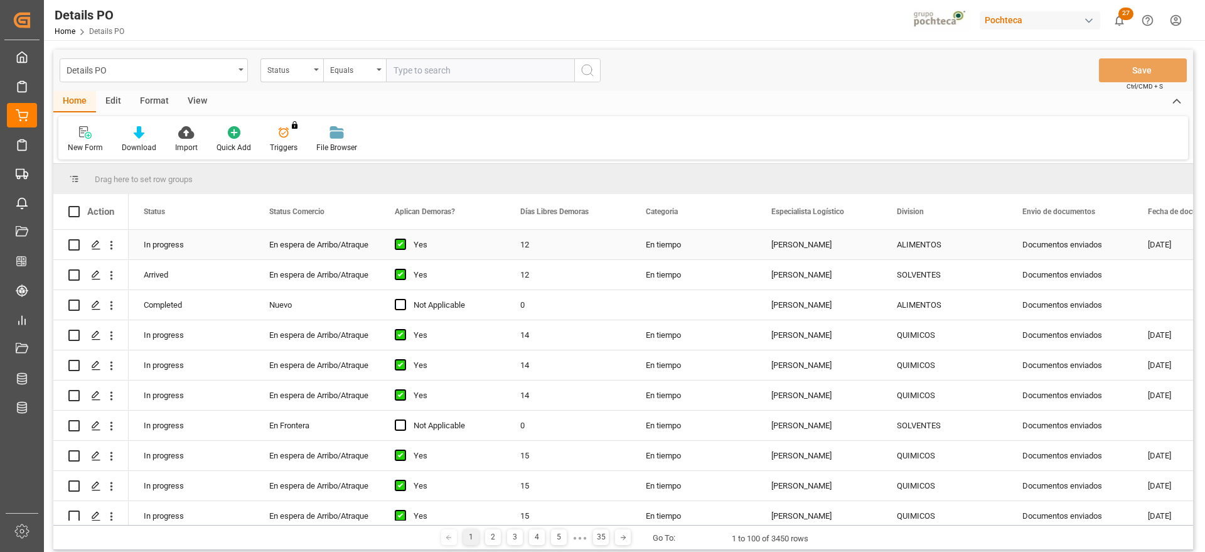
click at [868, 257] on div "[PERSON_NAME]" at bounding box center [819, 245] width 126 height 30
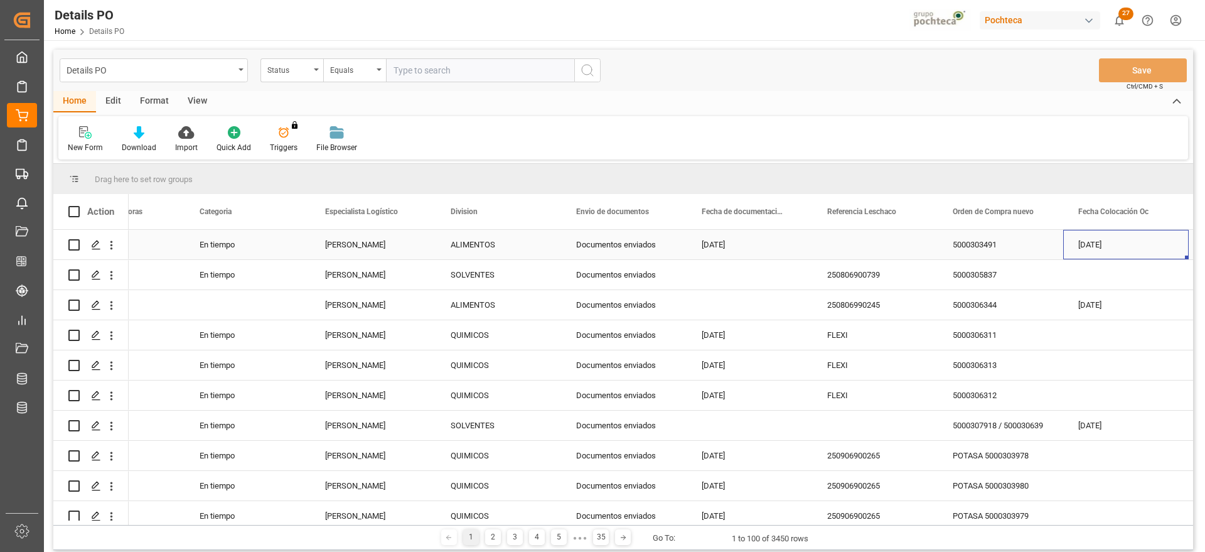
scroll to position [0, 572]
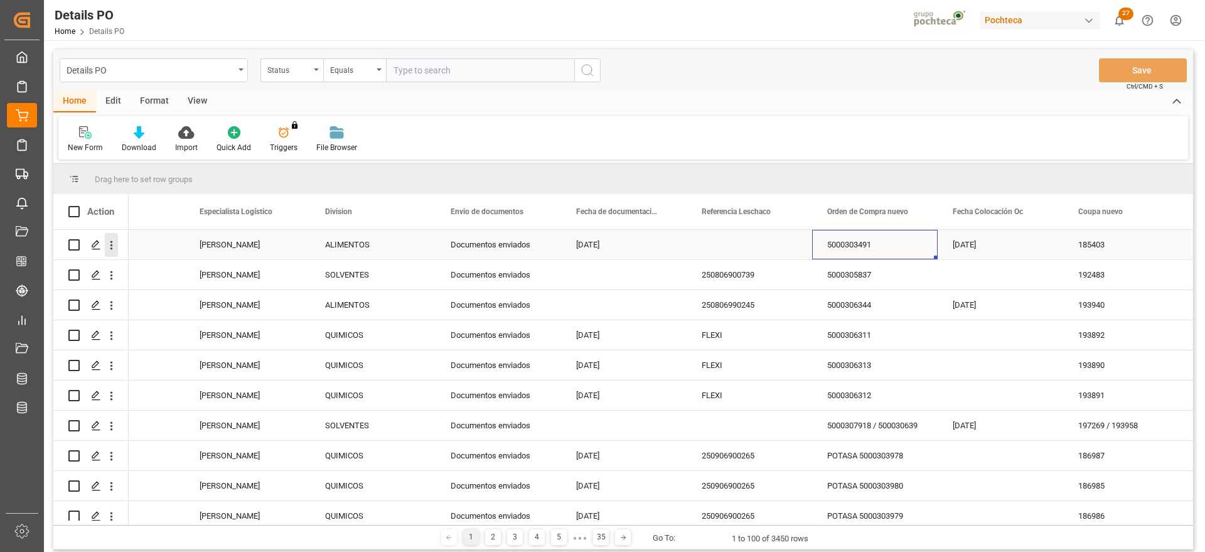
click at [110, 246] on icon "open menu" at bounding box center [111, 245] width 13 height 13
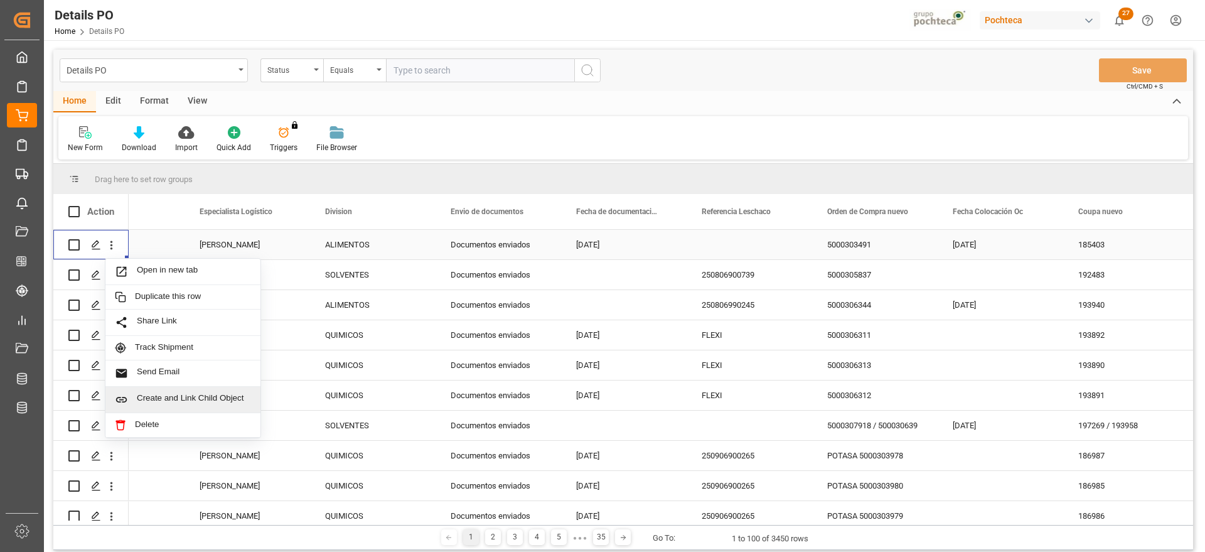
click at [163, 397] on span "Create and Link Child Object" at bounding box center [194, 399] width 114 height 13
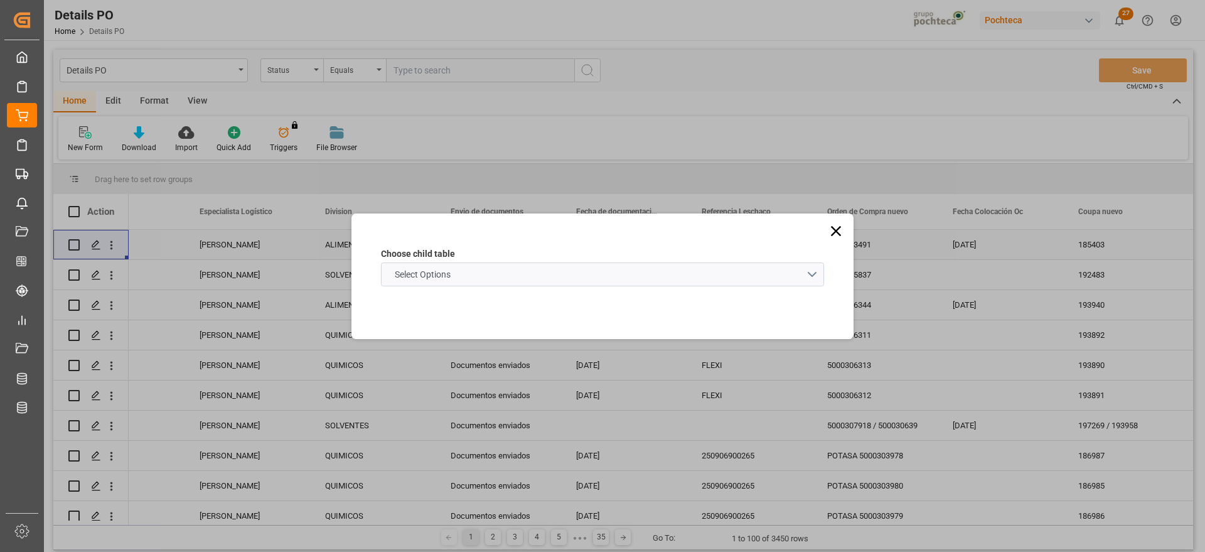
click at [468, 269] on schema "Select Options" at bounding box center [602, 274] width 443 height 24
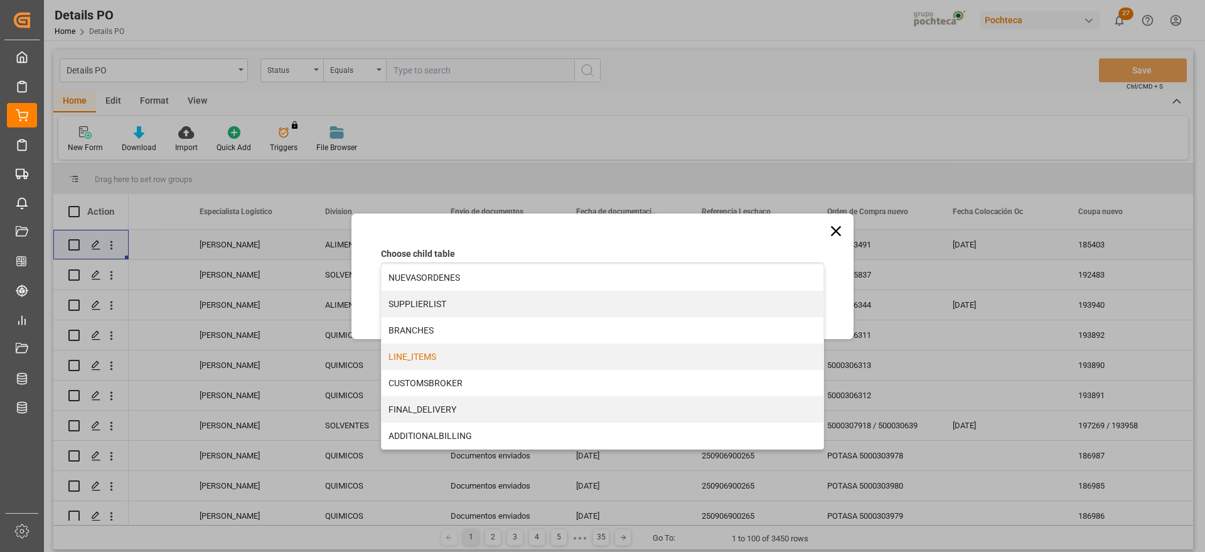
click at [449, 350] on div "LINE_ITEMS" at bounding box center [603, 356] width 442 height 26
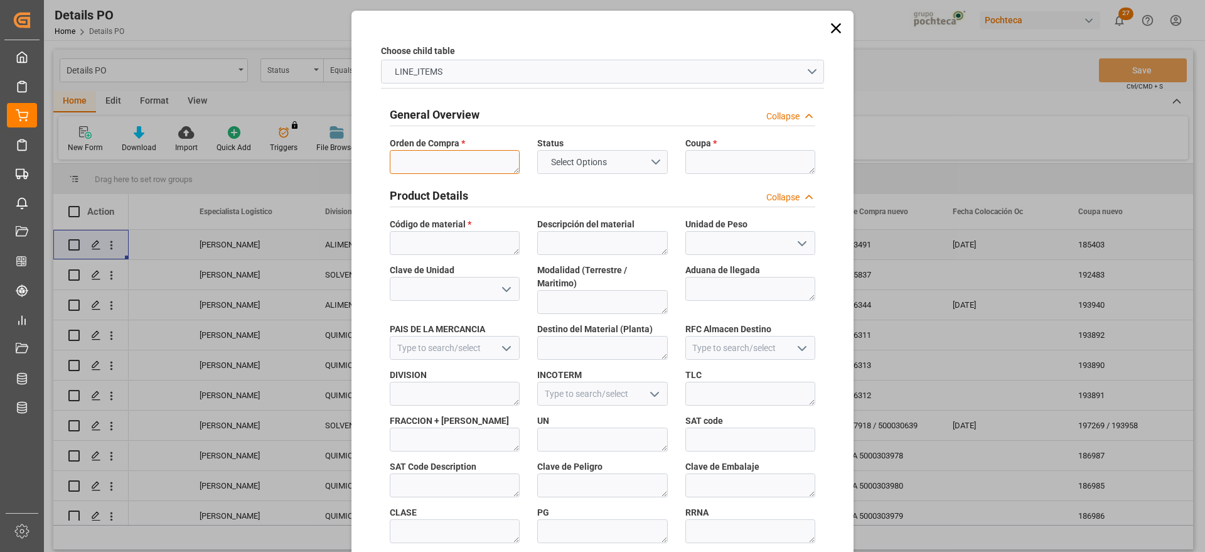
click at [459, 154] on textarea at bounding box center [455, 162] width 130 height 24
paste textarea "5000303491"
type textarea "5000303491"
click at [701, 158] on textarea at bounding box center [750, 162] width 130 height 24
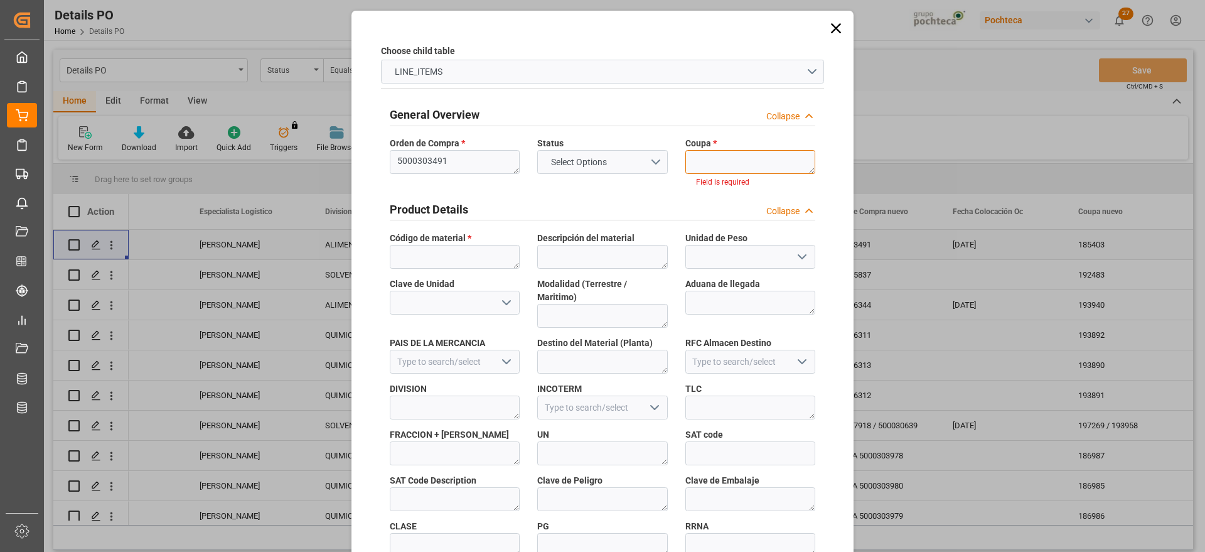
click at [711, 163] on textarea at bounding box center [750, 162] width 130 height 24
paste textarea "185403"
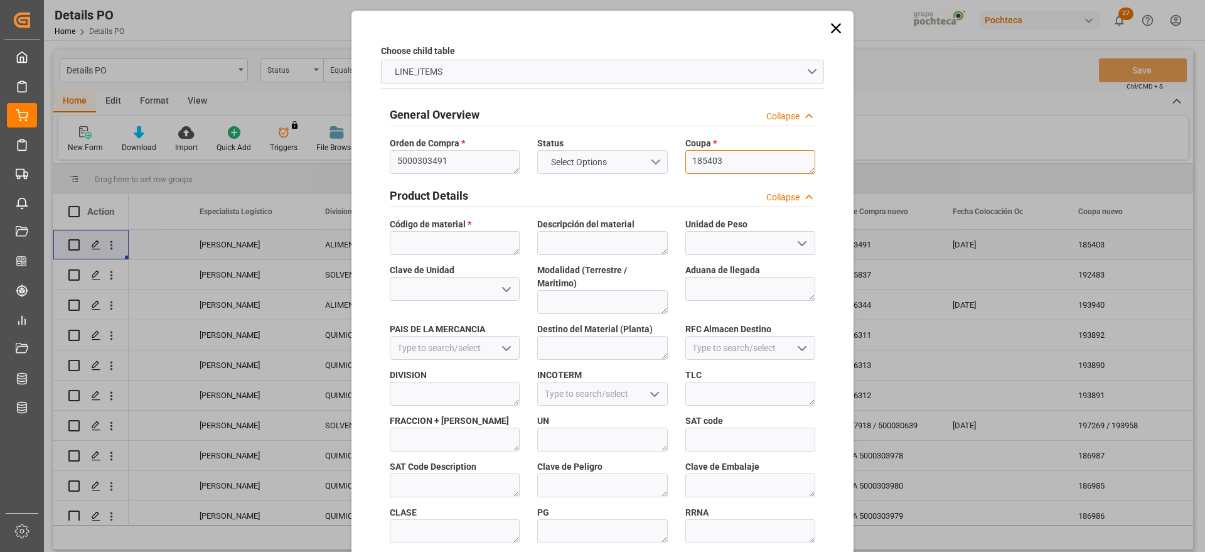
scroll to position [0, 0]
type textarea "185403"
click at [435, 240] on textarea at bounding box center [455, 243] width 130 height 24
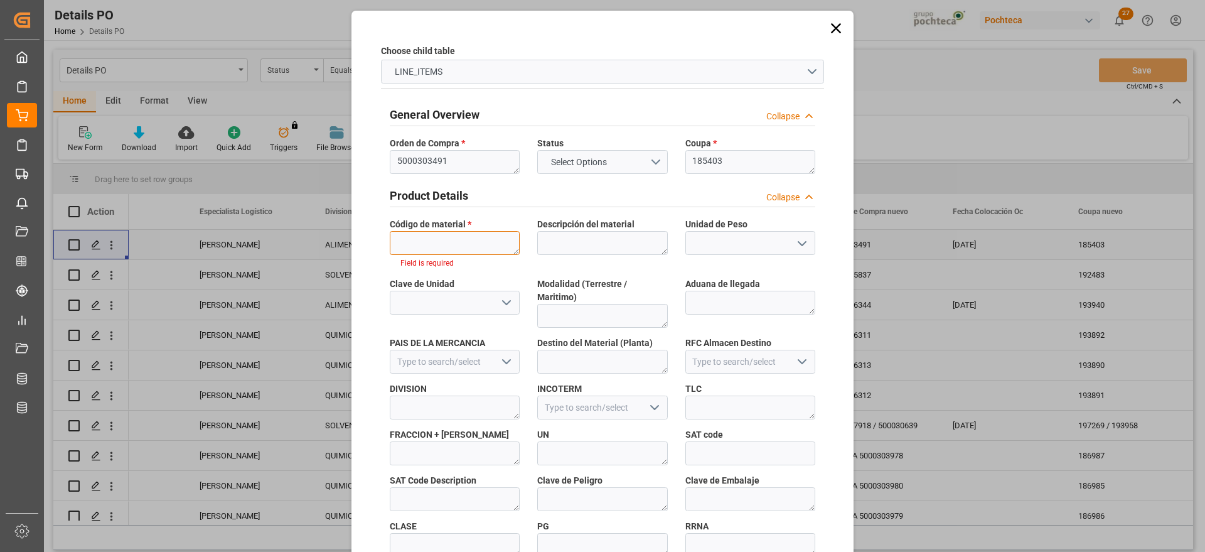
click at [478, 247] on textarea at bounding box center [455, 243] width 130 height 24
paste textarea "66066"
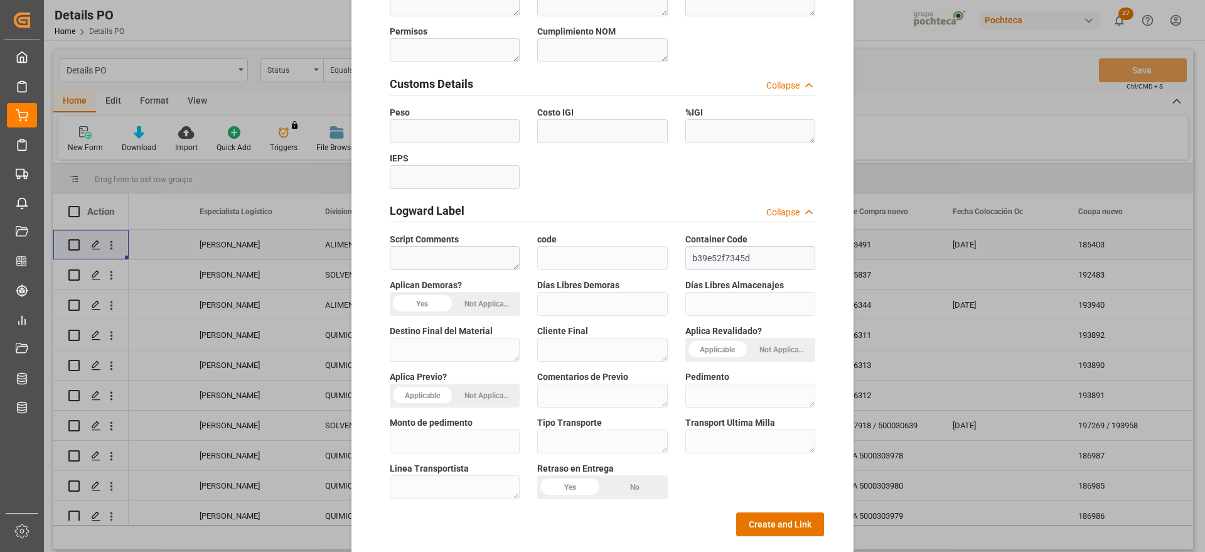
scroll to position [538, 0]
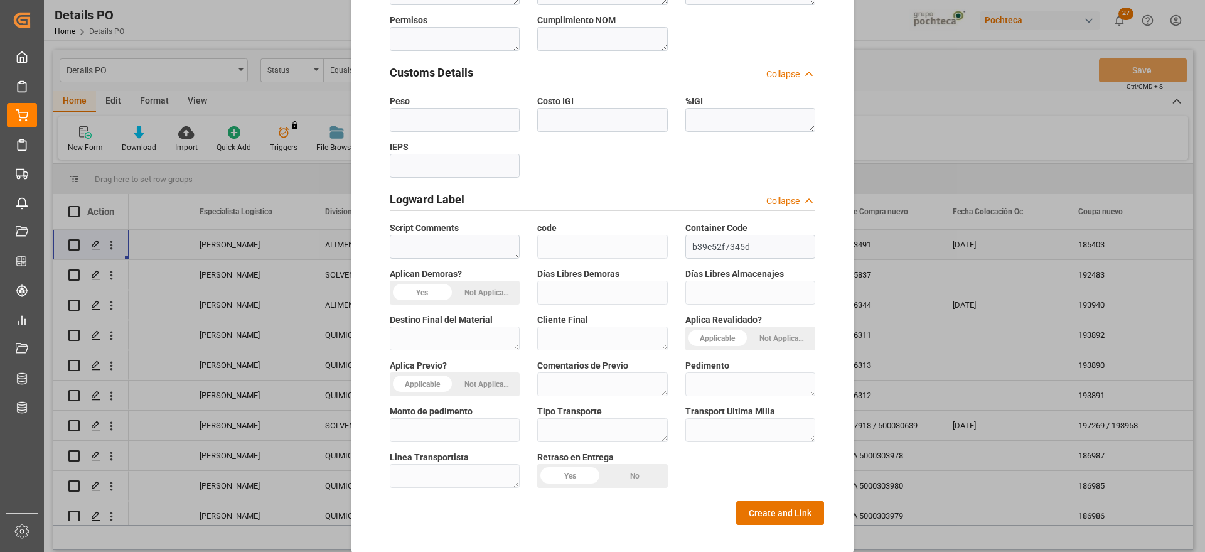
type textarea "66066"
click at [780, 486] on div "General Overview Collapse Orden de Compra * 5000303491 Status Select Options Co…" at bounding box center [602, 41] width 443 height 965
click at [784, 501] on button "Create and Link" at bounding box center [780, 513] width 88 height 24
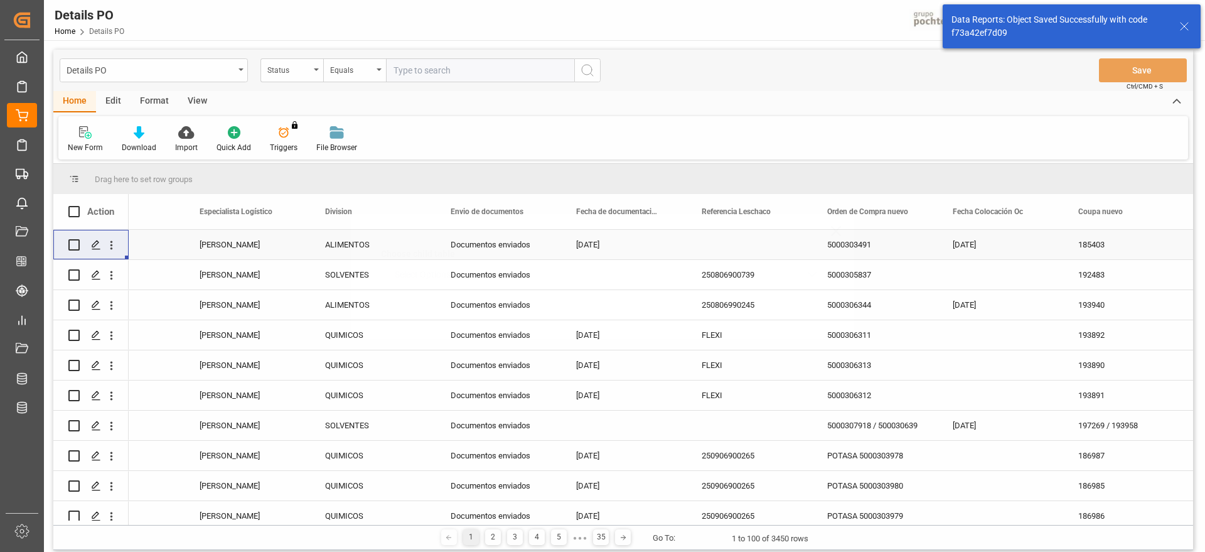
scroll to position [0, 0]
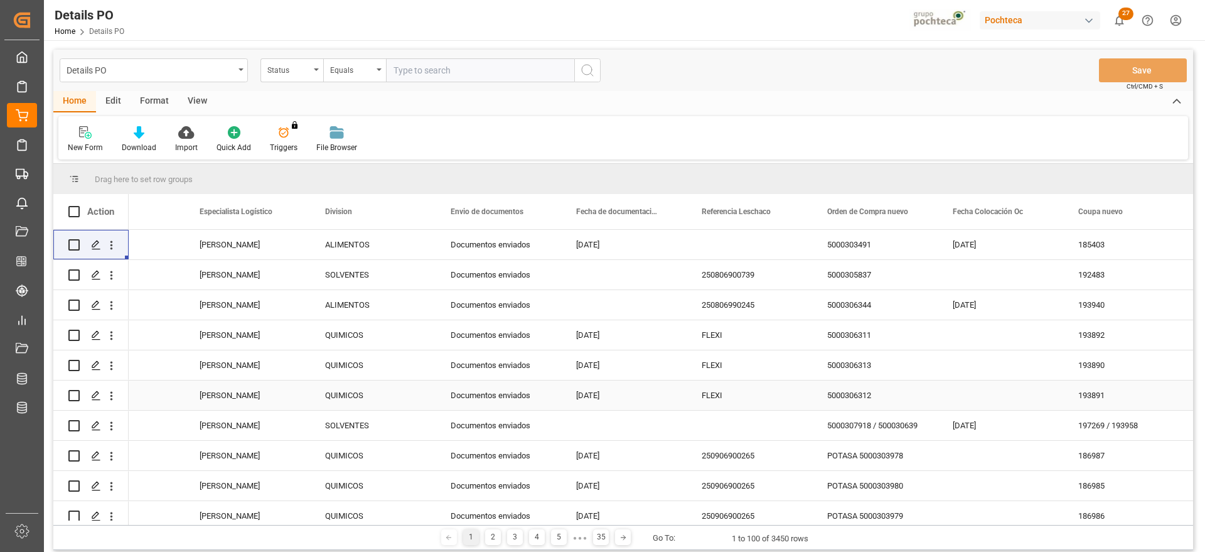
drag, startPoint x: 1093, startPoint y: 404, endPoint x: 1086, endPoint y: 406, distance: 7.6
click at [1093, 404] on div "193891" at bounding box center [1126, 395] width 126 height 30
click at [503, 243] on div "Documentos enviados" at bounding box center [499, 245] width 126 height 30
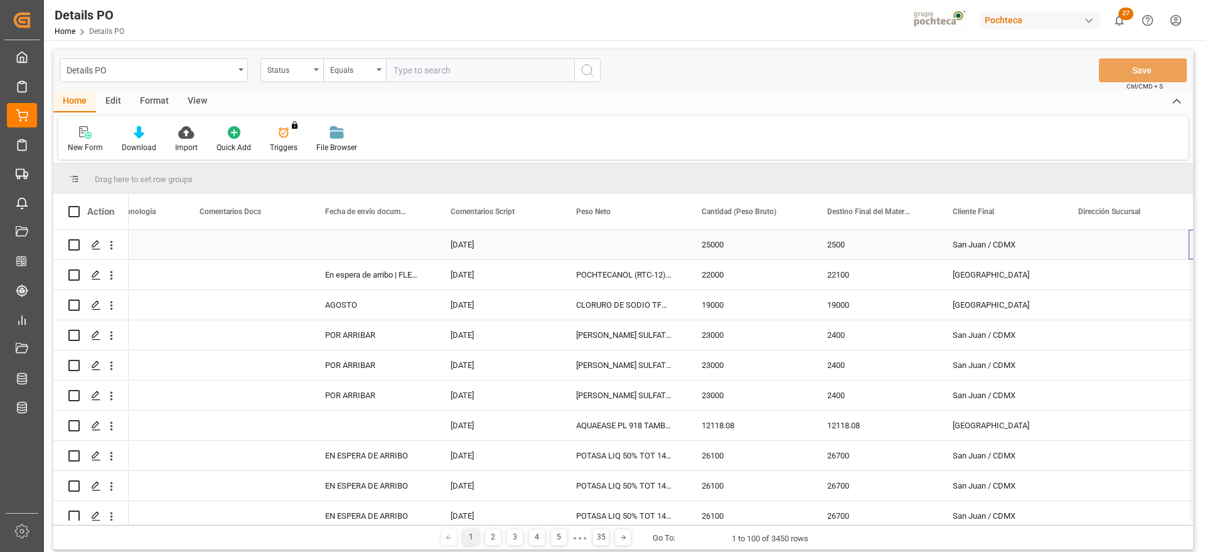
scroll to position [0, 3208]
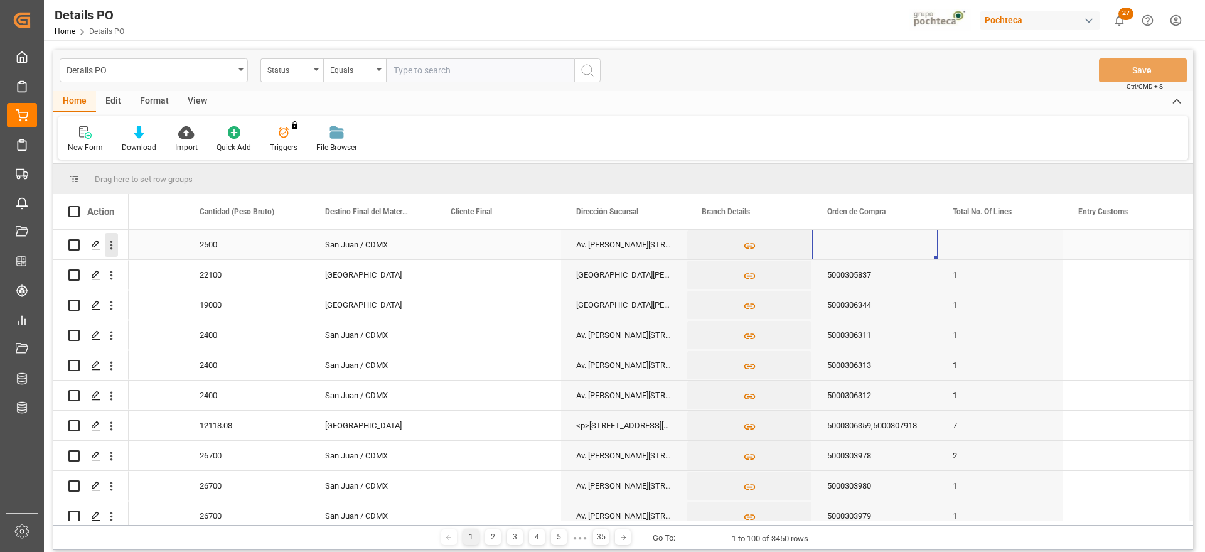
click at [115, 242] on icon "open menu" at bounding box center [111, 245] width 13 height 13
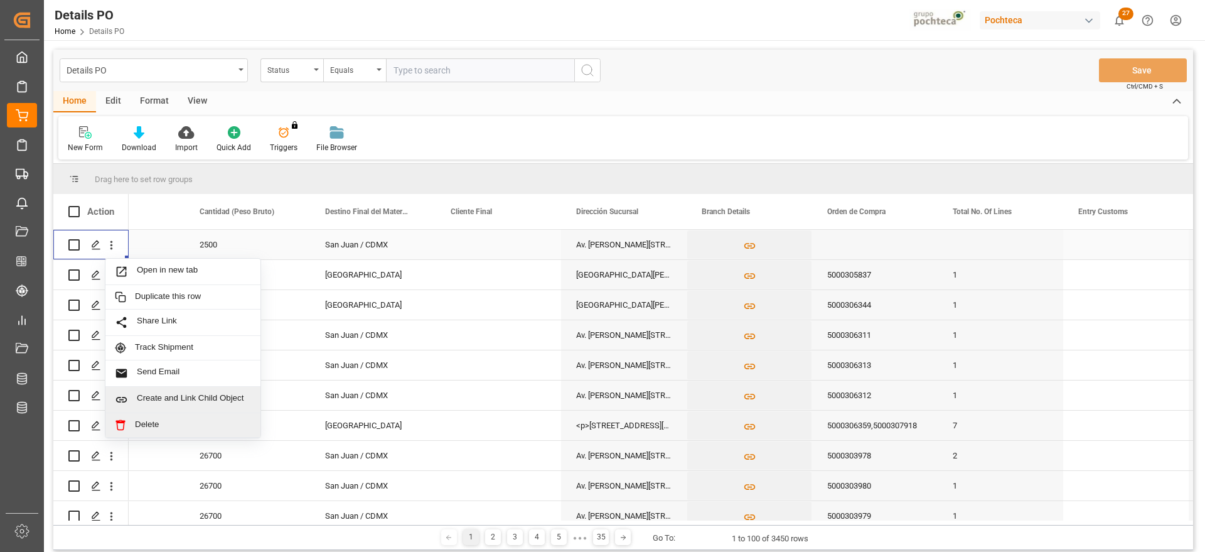
click at [205, 399] on span "Create and Link Child Object" at bounding box center [194, 399] width 114 height 13
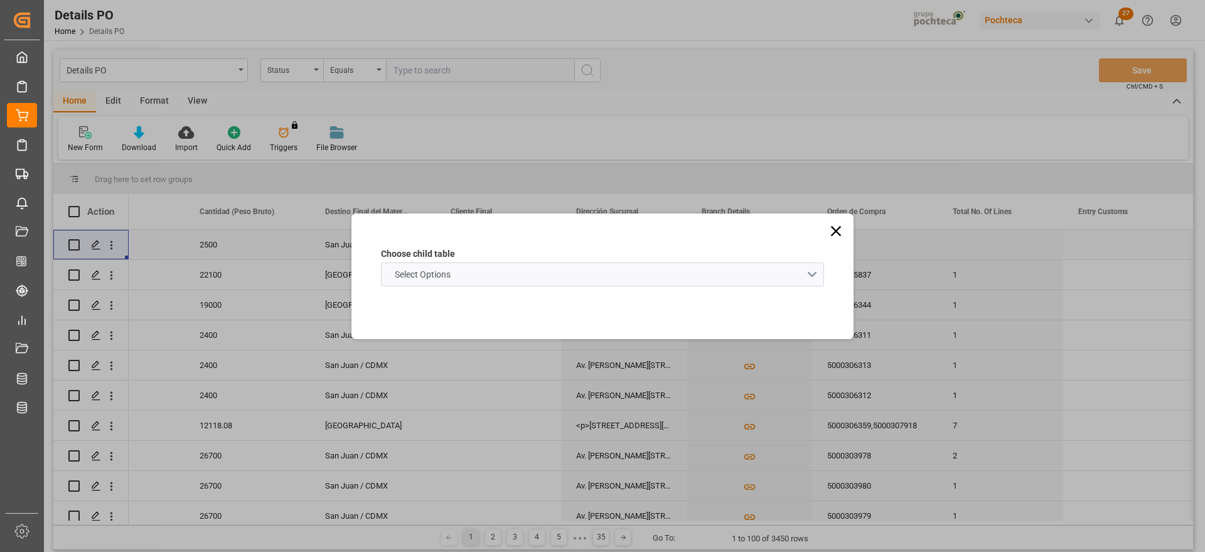
click at [507, 271] on schema "Select Options" at bounding box center [602, 274] width 443 height 24
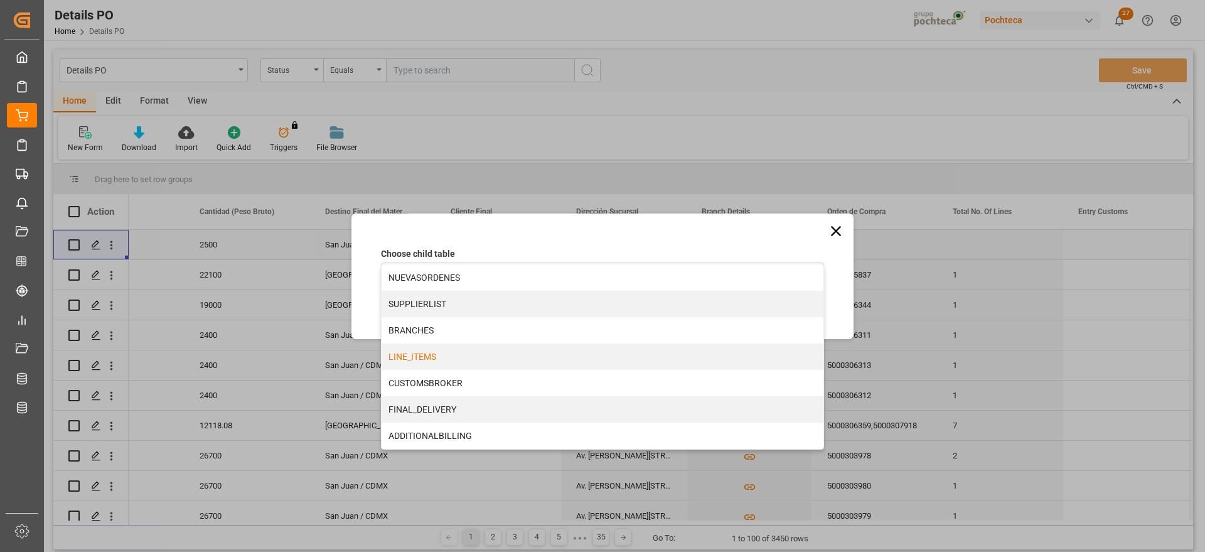
click at [448, 352] on div "LINE_ITEMS" at bounding box center [603, 356] width 442 height 26
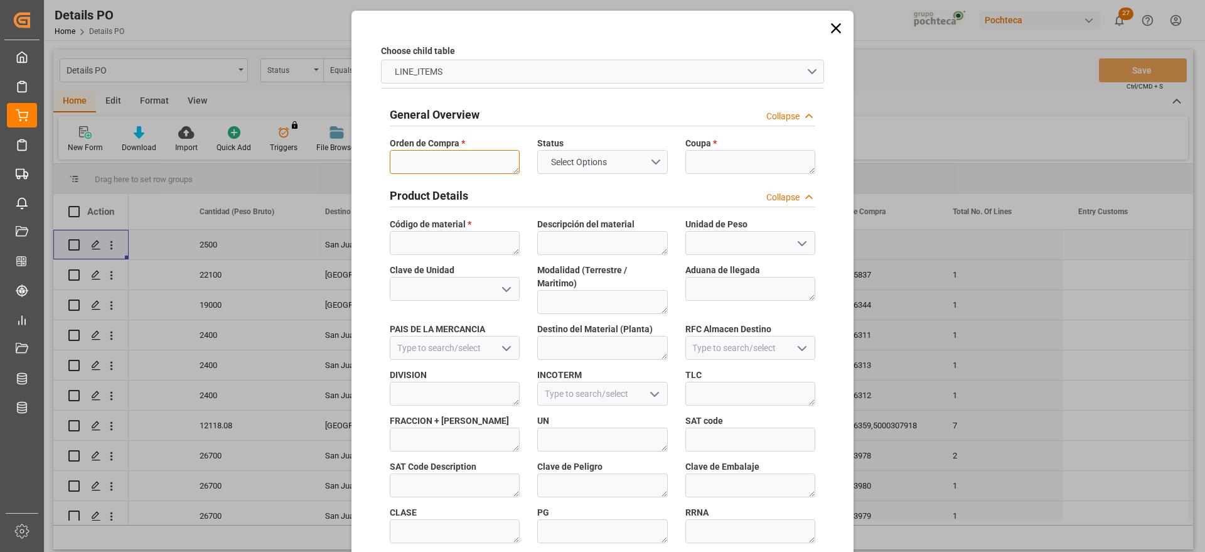
click at [450, 160] on textarea at bounding box center [455, 162] width 130 height 24
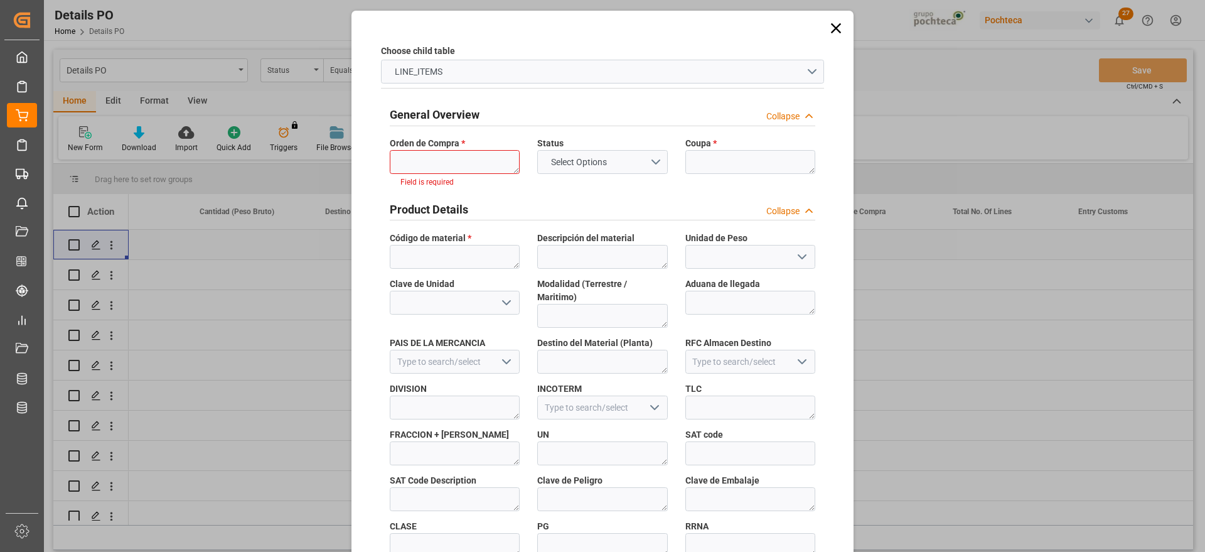
scroll to position [0, 3710]
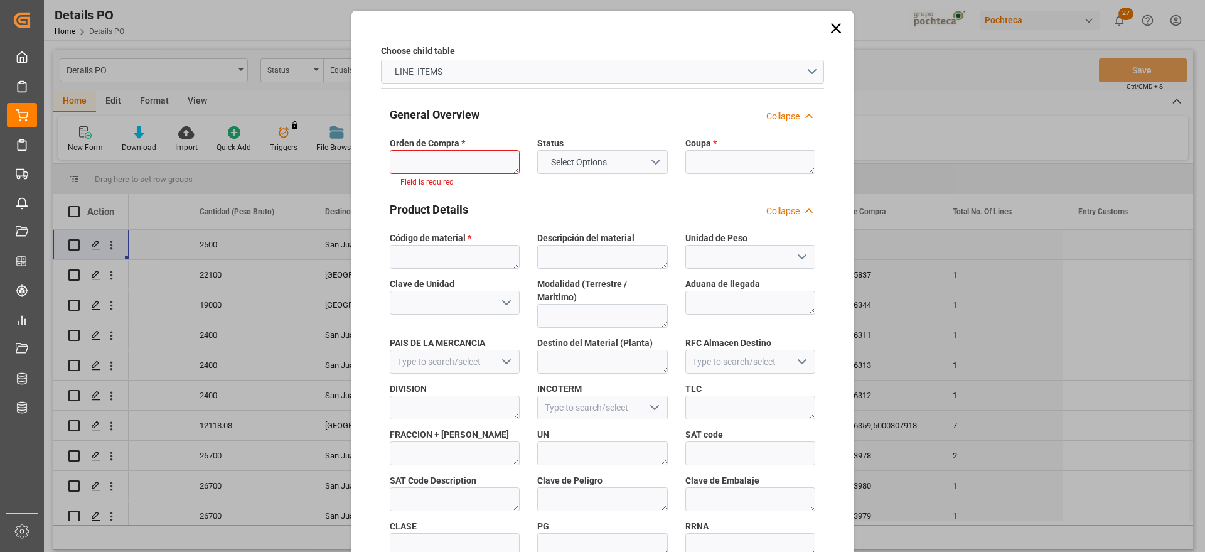
click at [481, 163] on textarea at bounding box center [455, 162] width 130 height 24
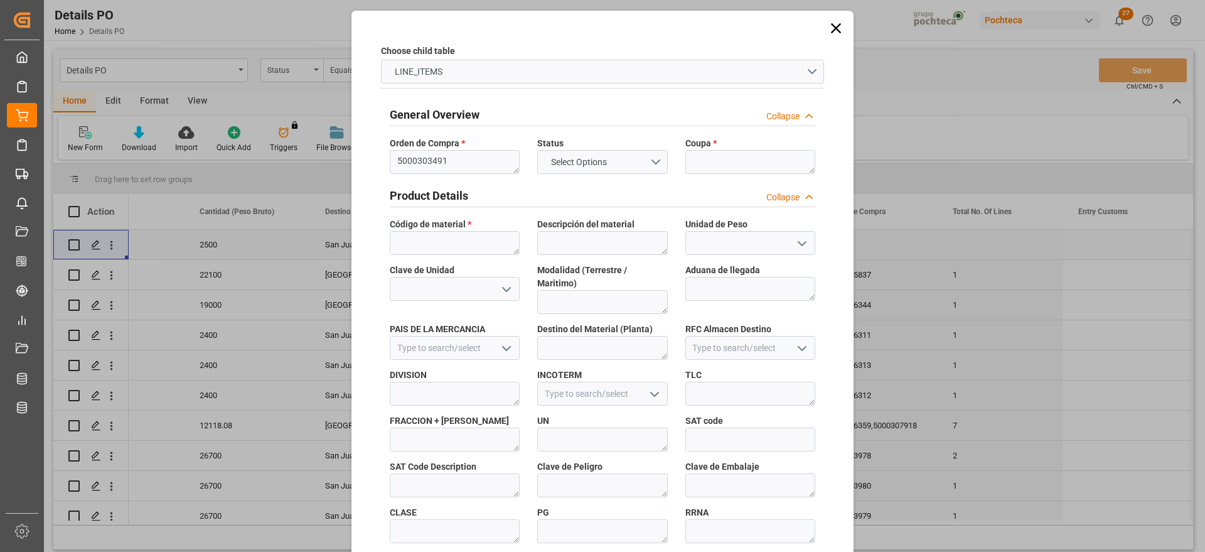
scroll to position [0, 0]
type textarea "5000303491"
click at [729, 161] on textarea at bounding box center [750, 162] width 130 height 24
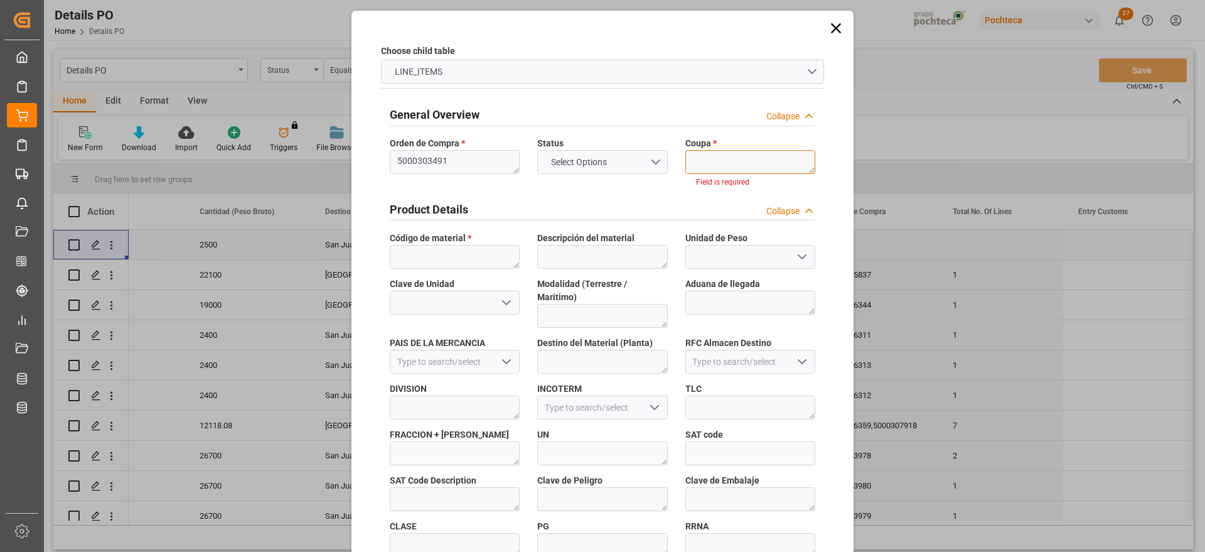
paste textarea "185403"
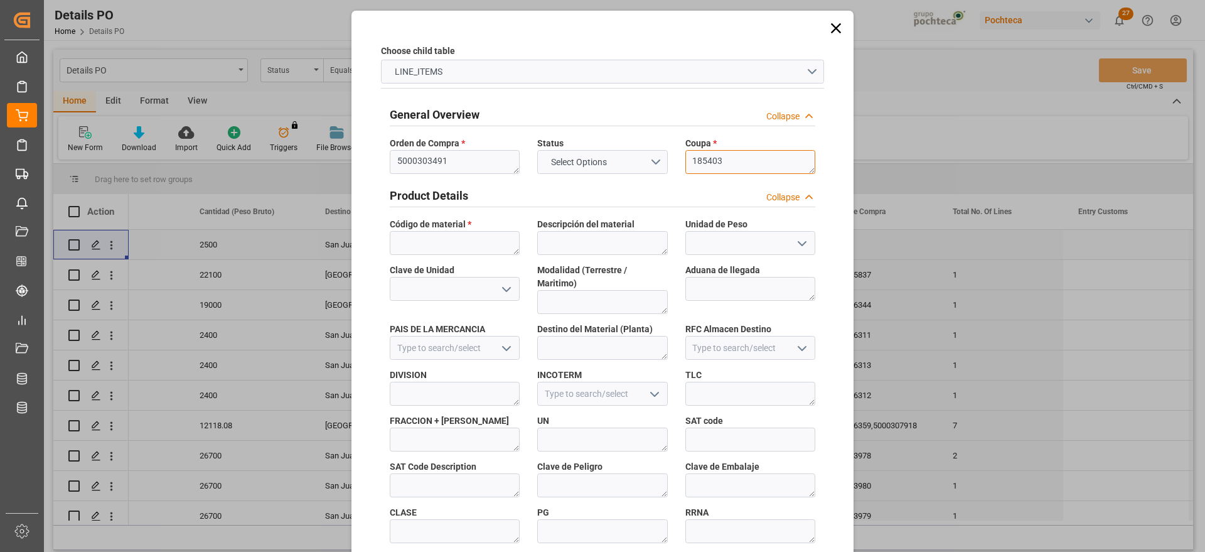
type textarea "185403"
click at [449, 242] on textarea at bounding box center [455, 243] width 130 height 24
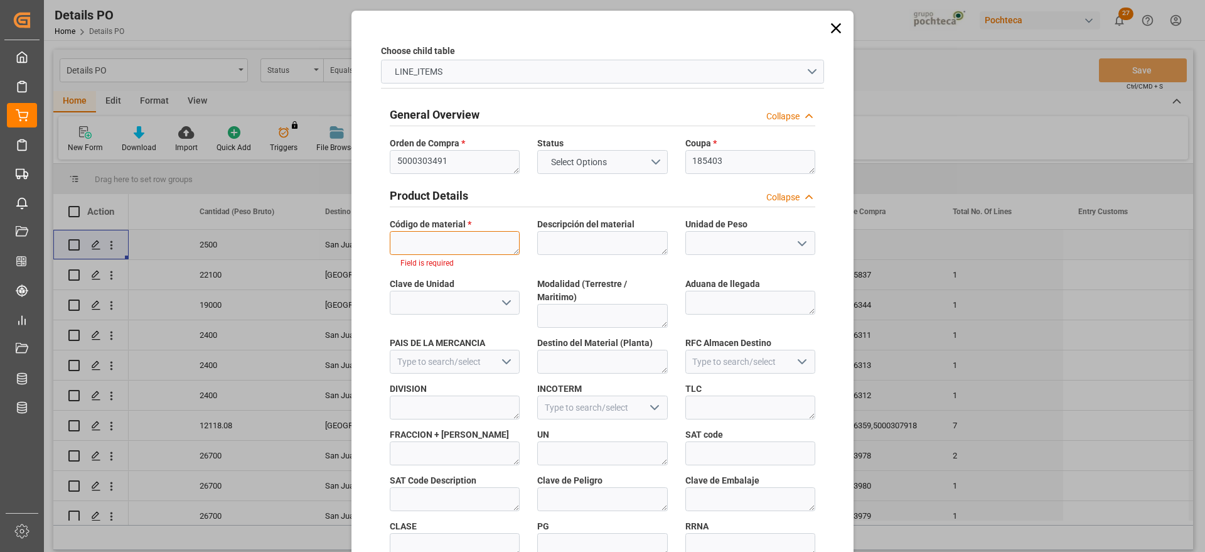
click at [459, 247] on textarea at bounding box center [455, 243] width 130 height 24
paste textarea "66066"
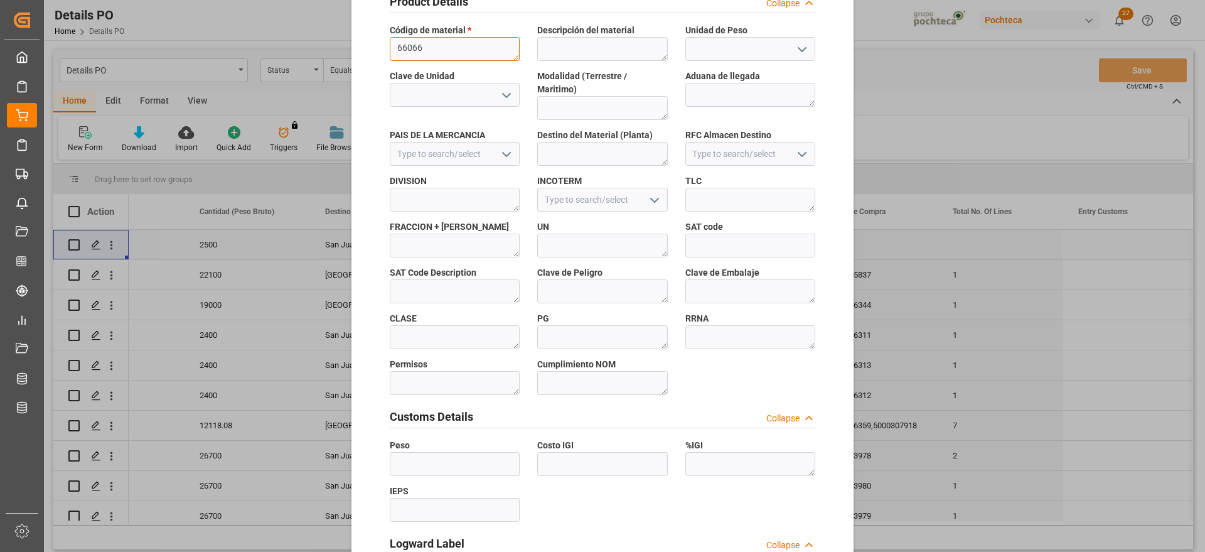
scroll to position [538, 0]
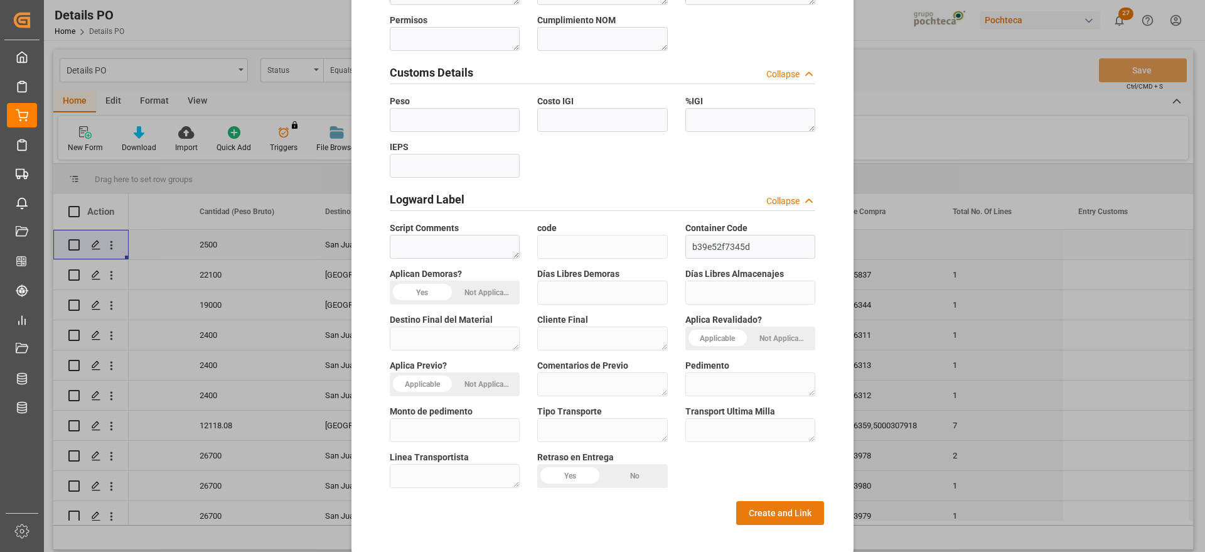
type textarea "66066"
click at [793, 501] on button "Create and Link" at bounding box center [780, 513] width 88 height 24
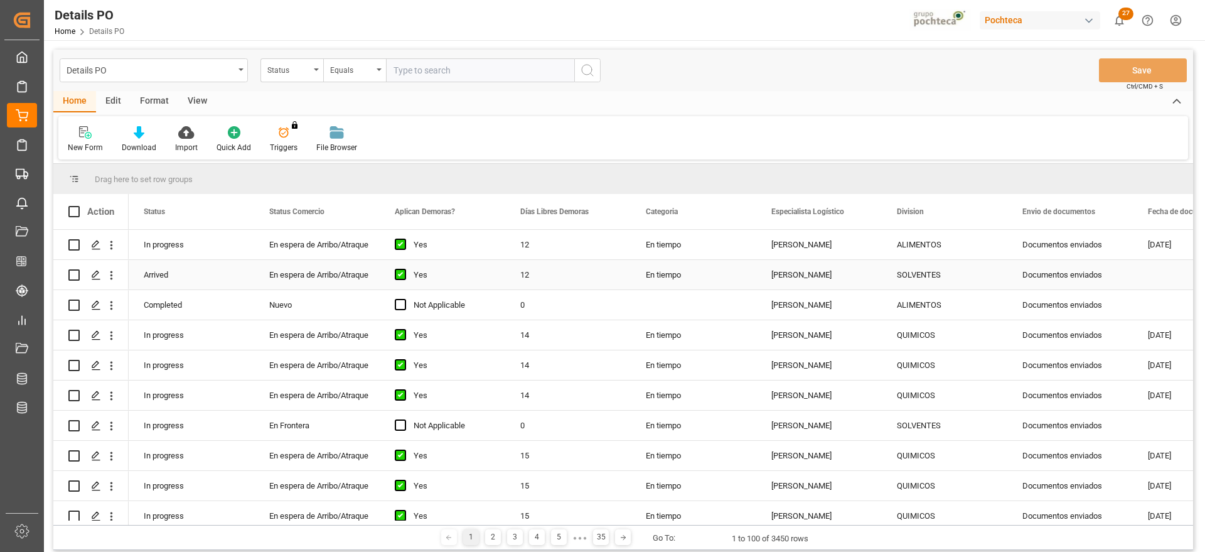
drag, startPoint x: 1104, startPoint y: 258, endPoint x: 943, endPoint y: 255, distance: 161.4
click at [1104, 258] on div "Documentos enviados" at bounding box center [1070, 245] width 126 height 30
click at [96, 240] on icon "Press SPACE to select this row." at bounding box center [96, 245] width 10 height 10
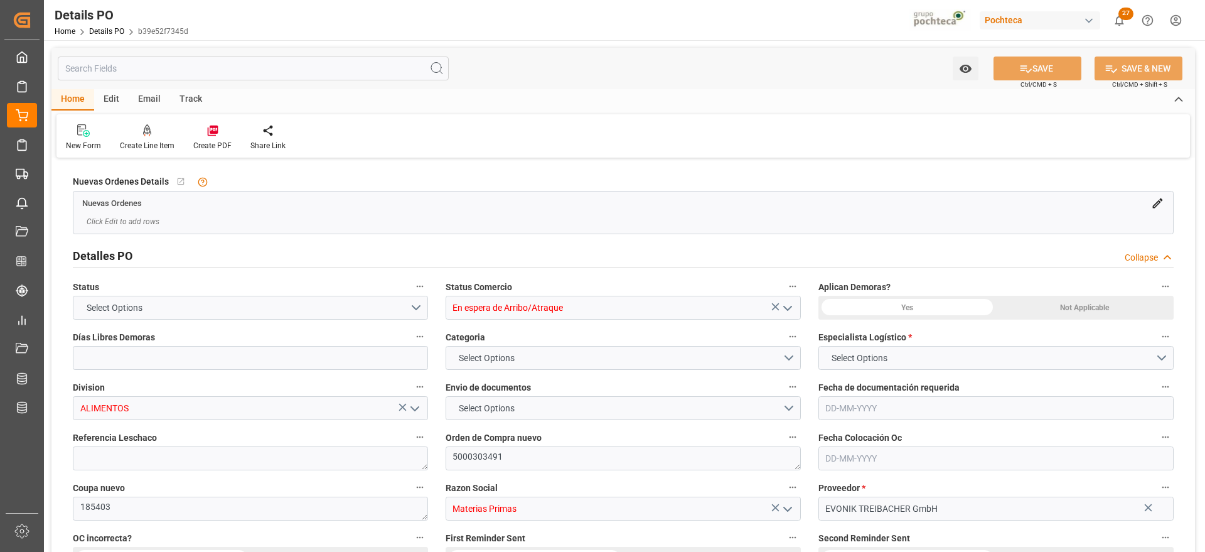
type input "12"
type input "[DATE]"
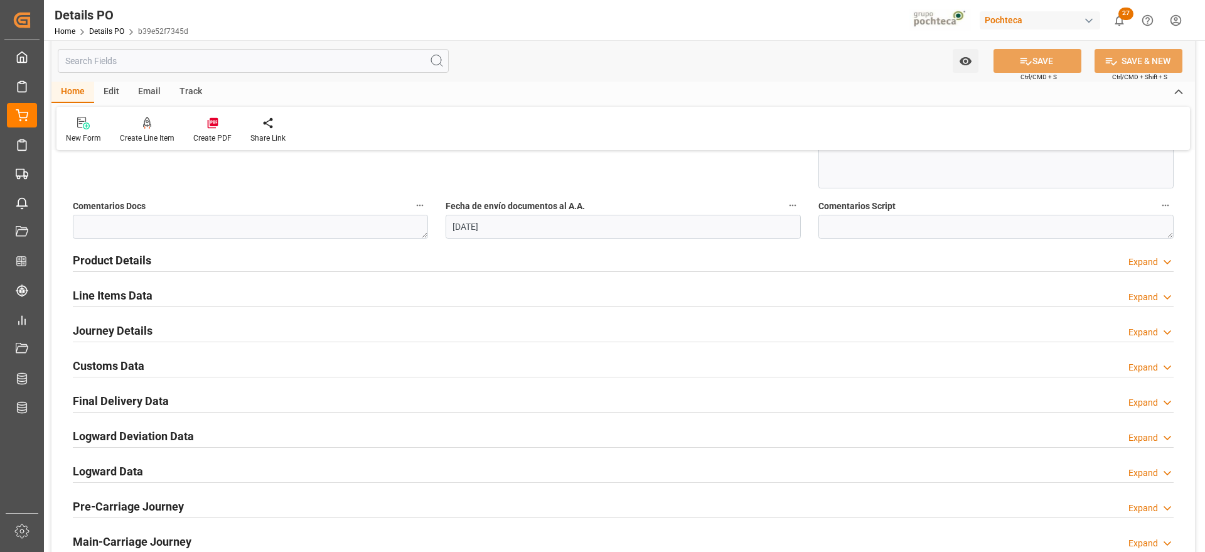
scroll to position [706, 0]
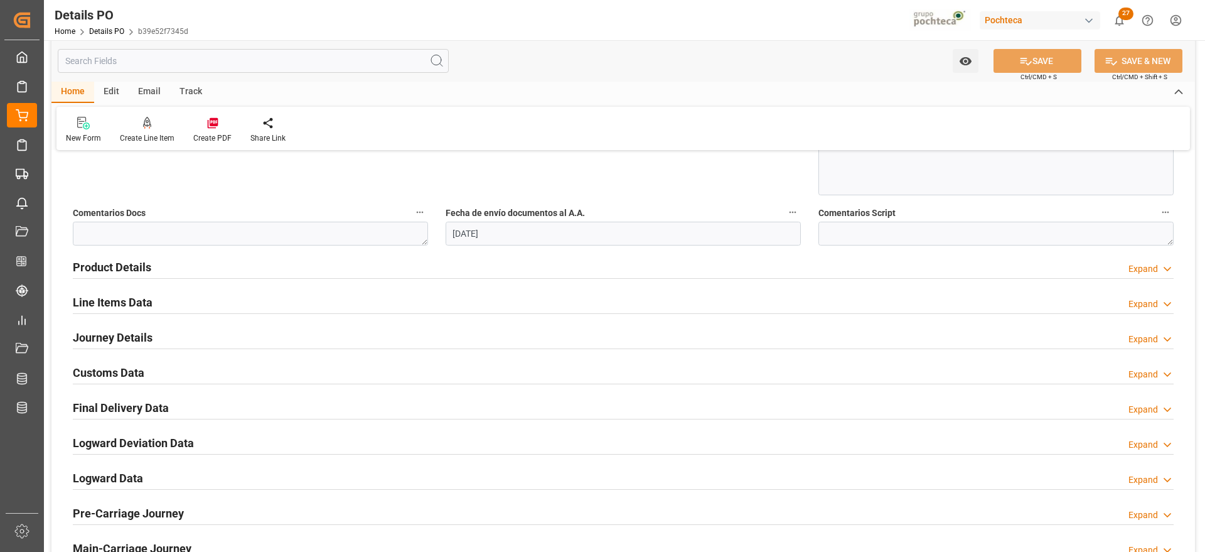
click at [100, 368] on h2 "Customs Data" at bounding box center [109, 372] width 72 height 17
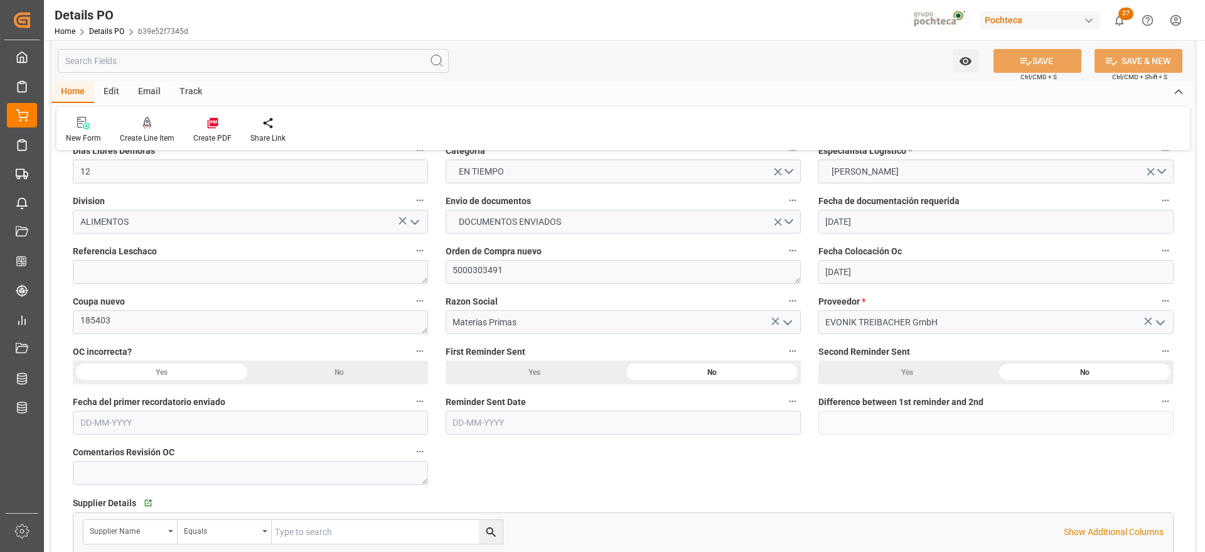
scroll to position [0, 0]
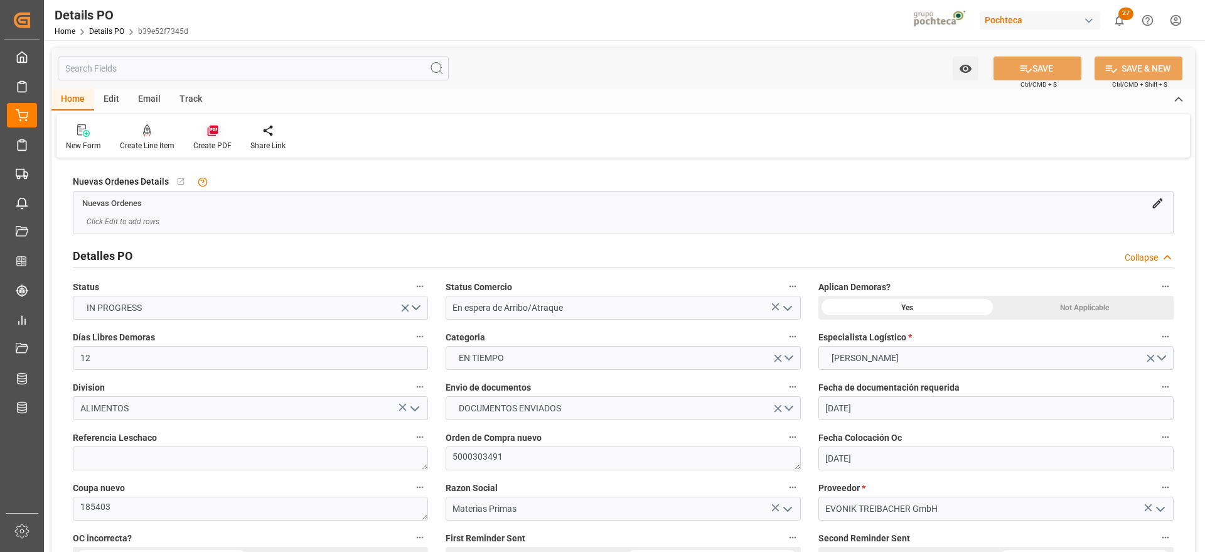
click at [198, 128] on div at bounding box center [212, 130] width 38 height 13
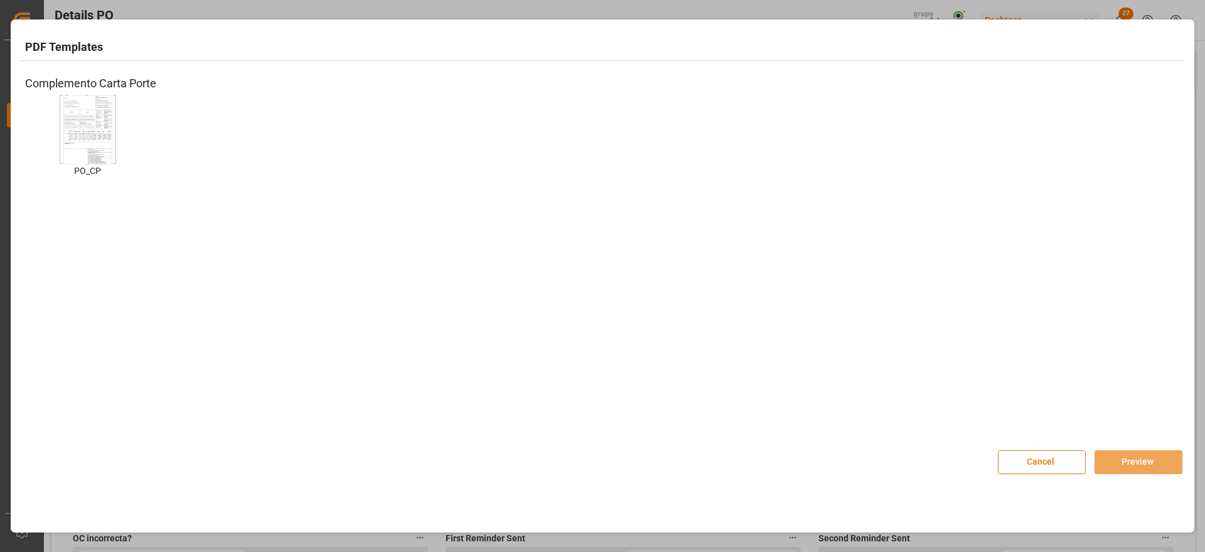
click at [99, 131] on img at bounding box center [88, 129] width 50 height 71
click at [1143, 444] on div "Cancel Preview" at bounding box center [1090, 455] width 185 height 37
click at [1127, 463] on button "Preview" at bounding box center [1139, 462] width 88 height 24
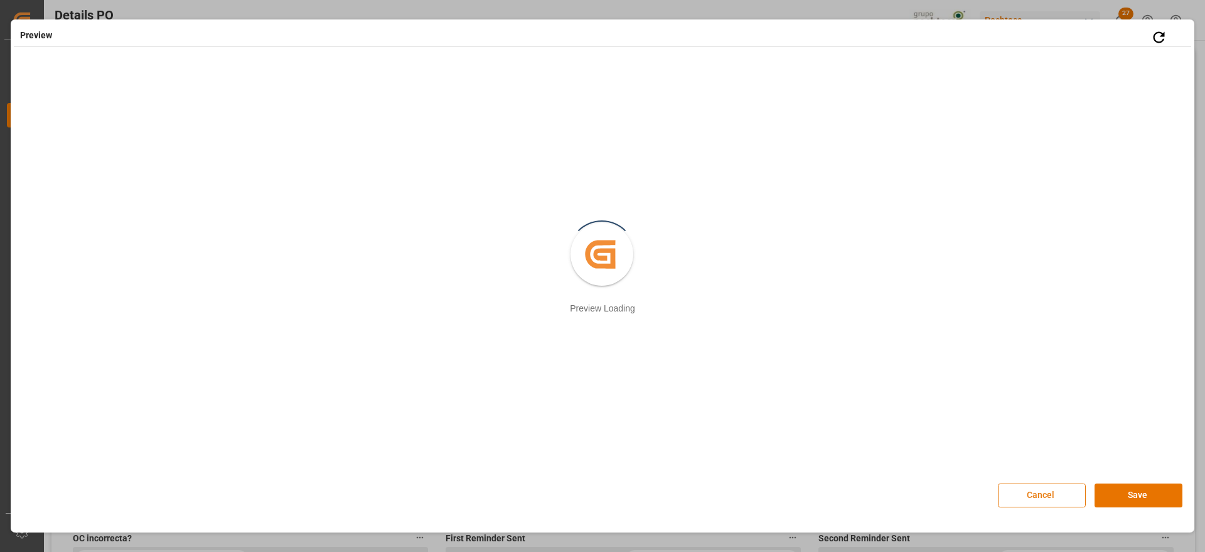
click at [1055, 498] on button "Cancel" at bounding box center [1042, 495] width 88 height 24
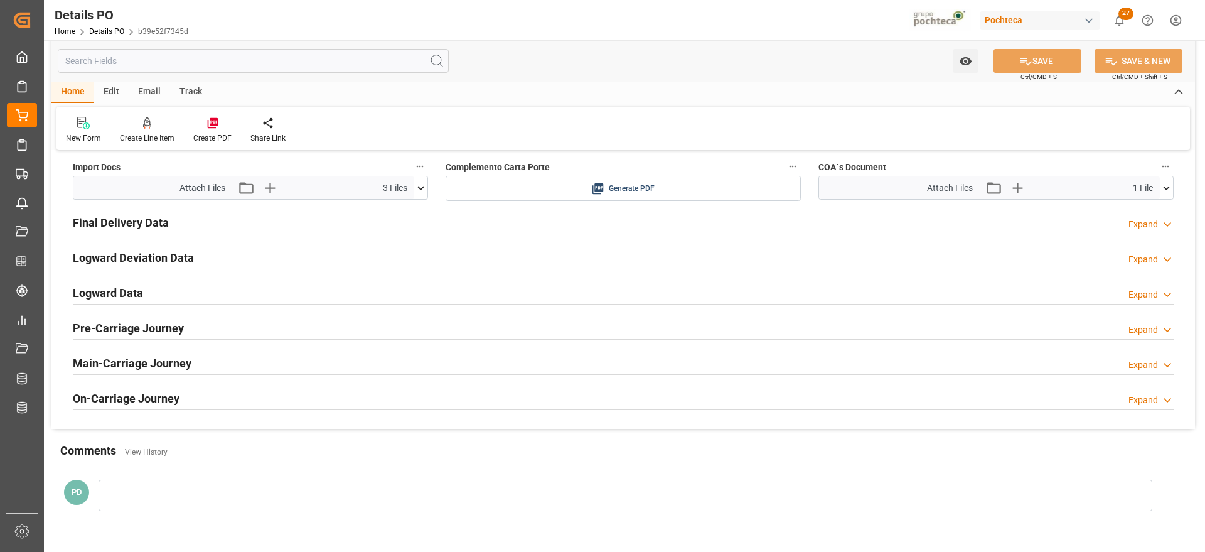
scroll to position [1021, 0]
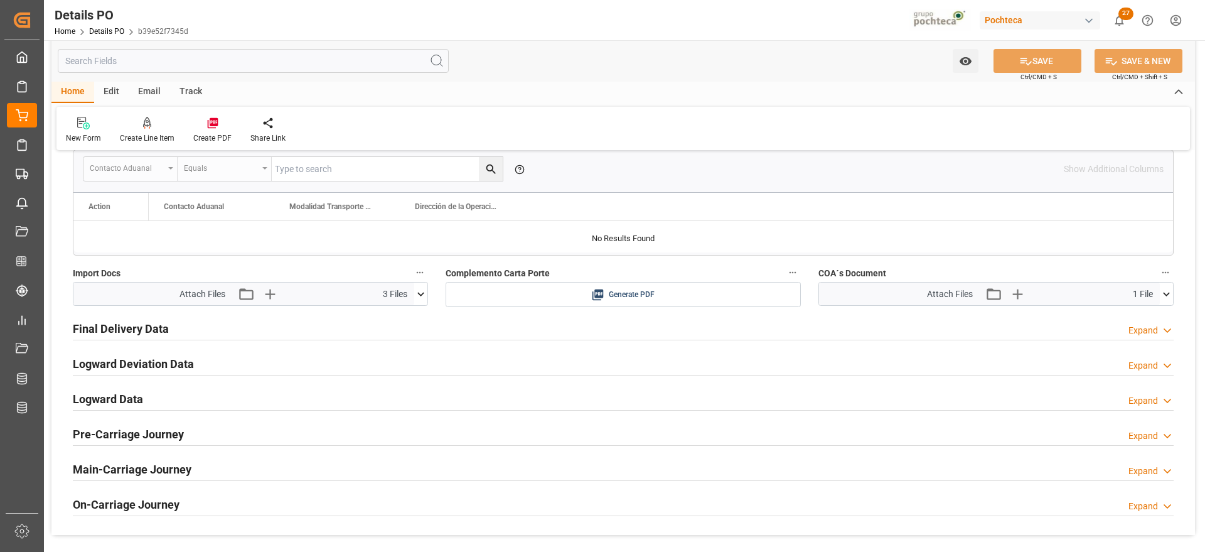
click at [101, 364] on h2 "Logward Deviation Data" at bounding box center [133, 363] width 121 height 17
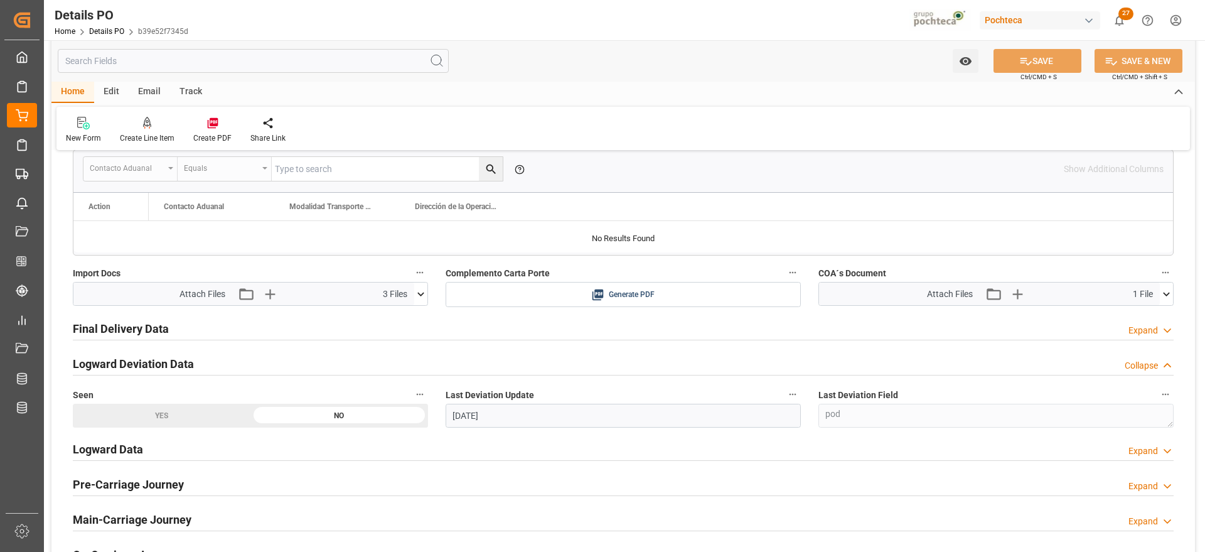
click at [120, 448] on h2 "Logward Data" at bounding box center [108, 449] width 70 height 17
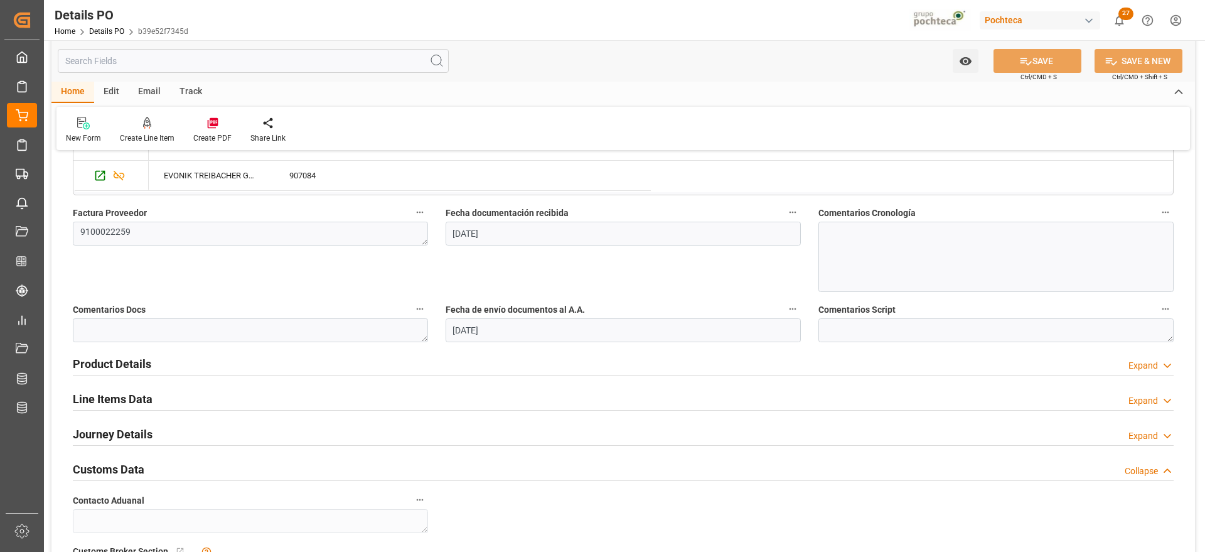
scroll to position [706, 0]
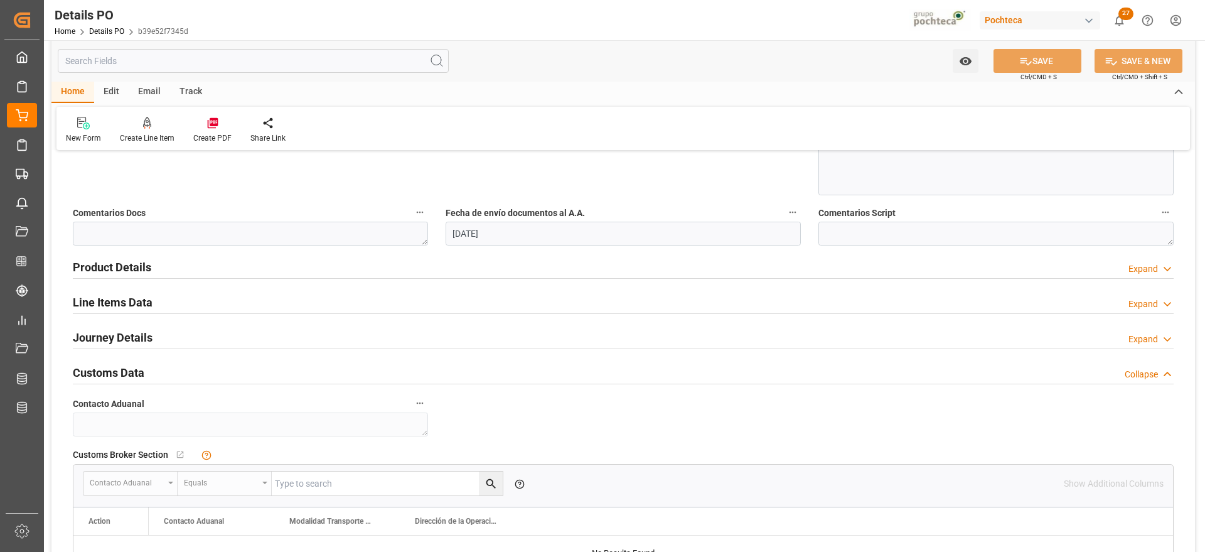
click at [100, 303] on h2 "Line Items Data" at bounding box center [113, 302] width 80 height 17
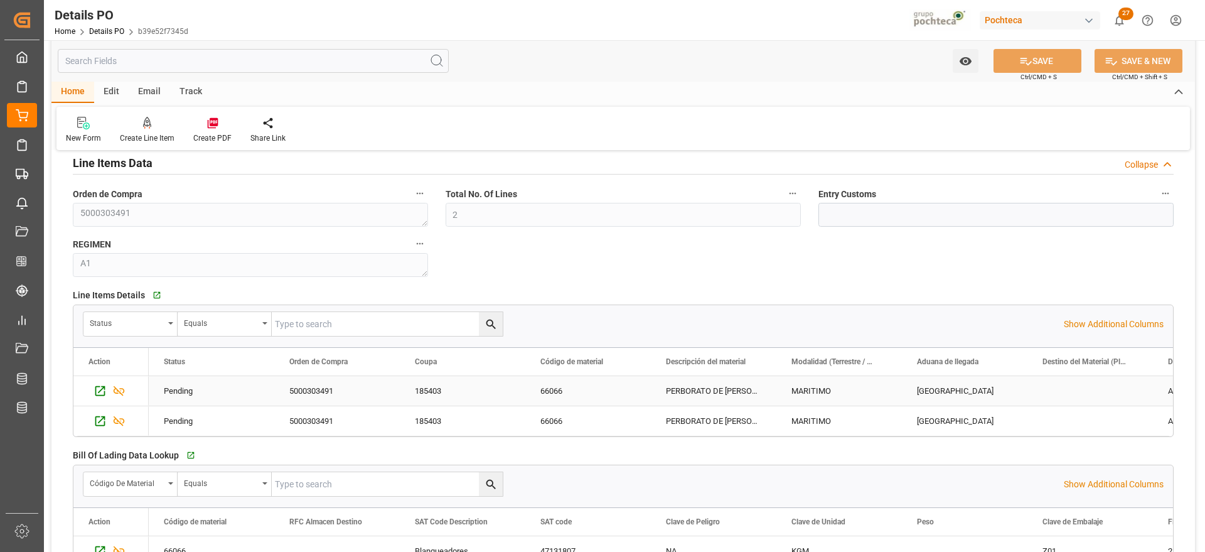
scroll to position [863, 0]
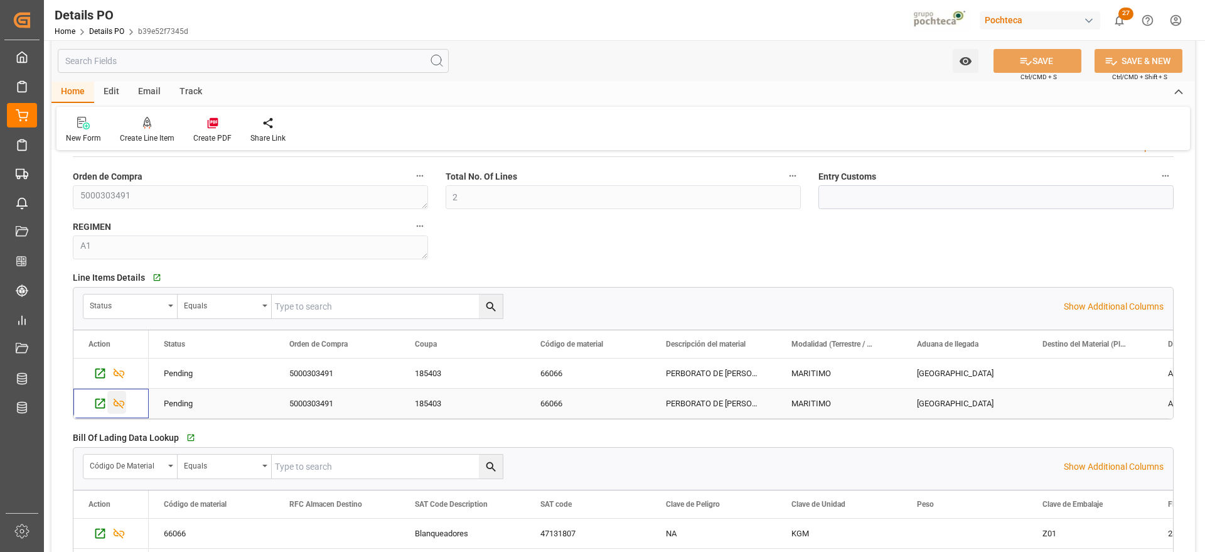
click at [115, 402] on icon "Press SPACE to select this row." at bounding box center [119, 404] width 11 height 10
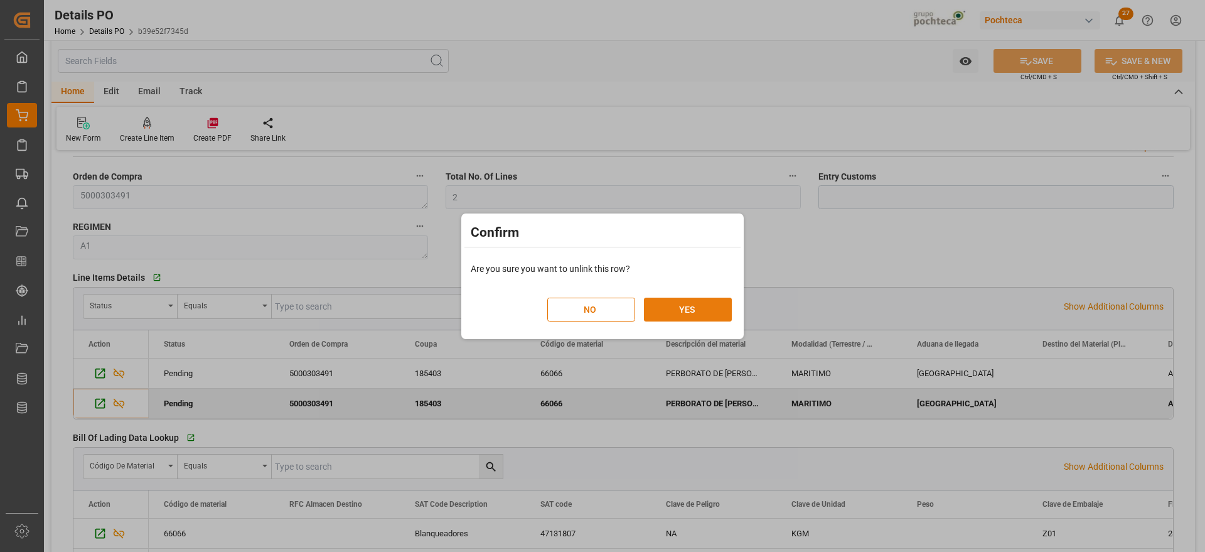
click at [687, 311] on button "YES" at bounding box center [688, 310] width 88 height 24
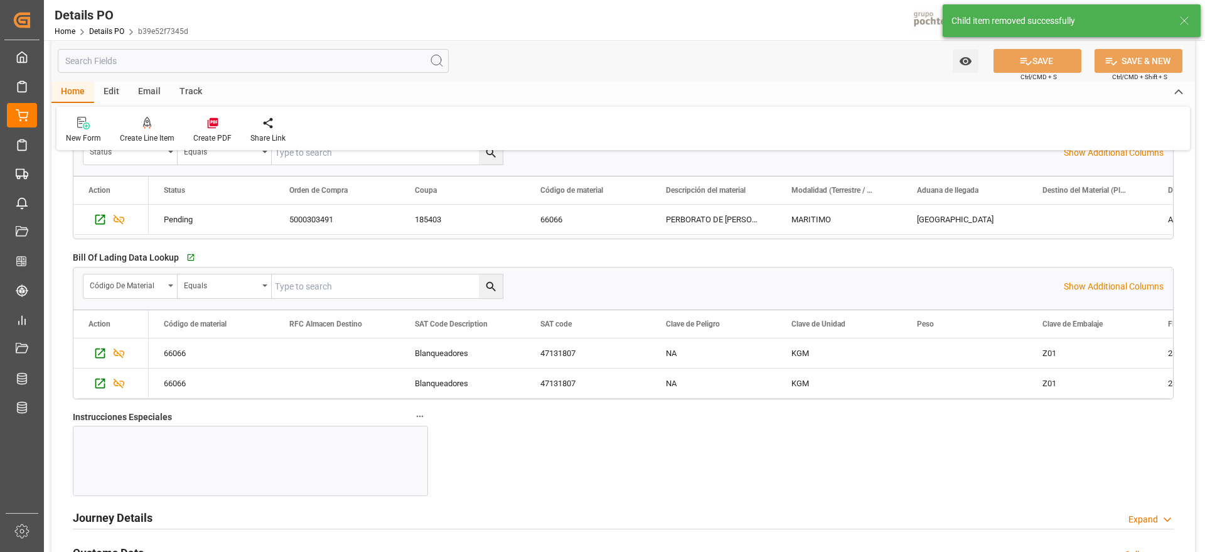
scroll to position [1020, 0]
click at [121, 375] on icon "Press SPACE to select this row." at bounding box center [118, 379] width 13 height 13
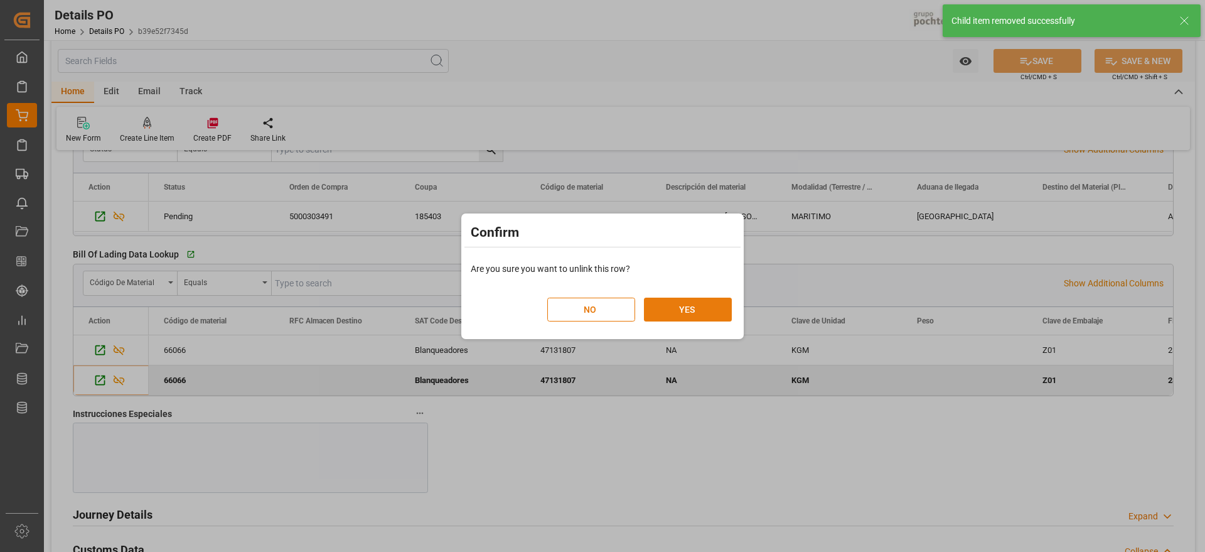
click at [672, 309] on button "YES" at bounding box center [688, 310] width 88 height 24
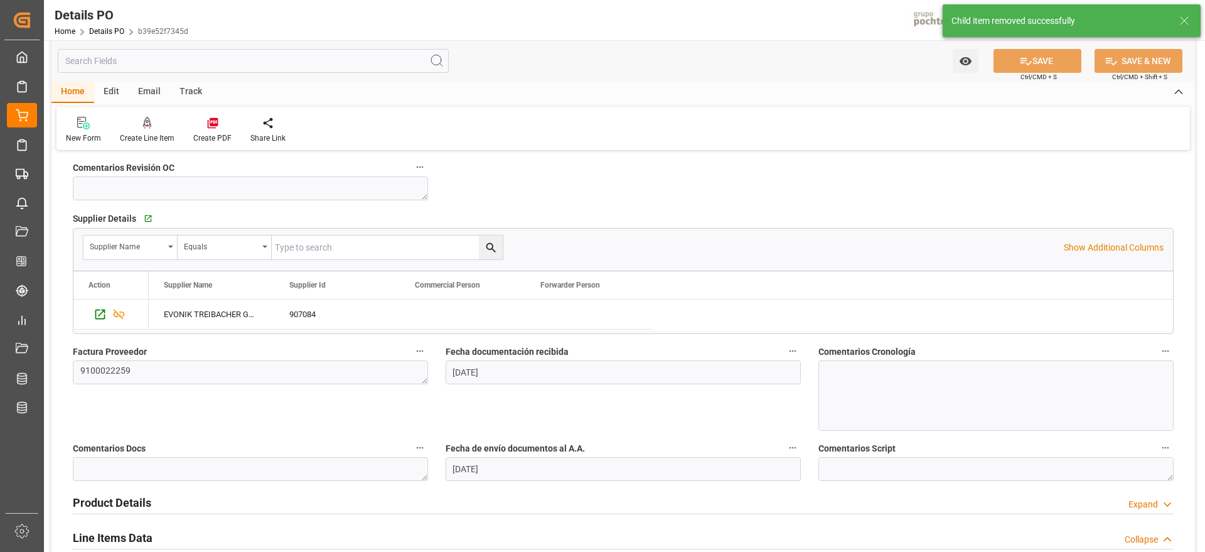
scroll to position [0, 0]
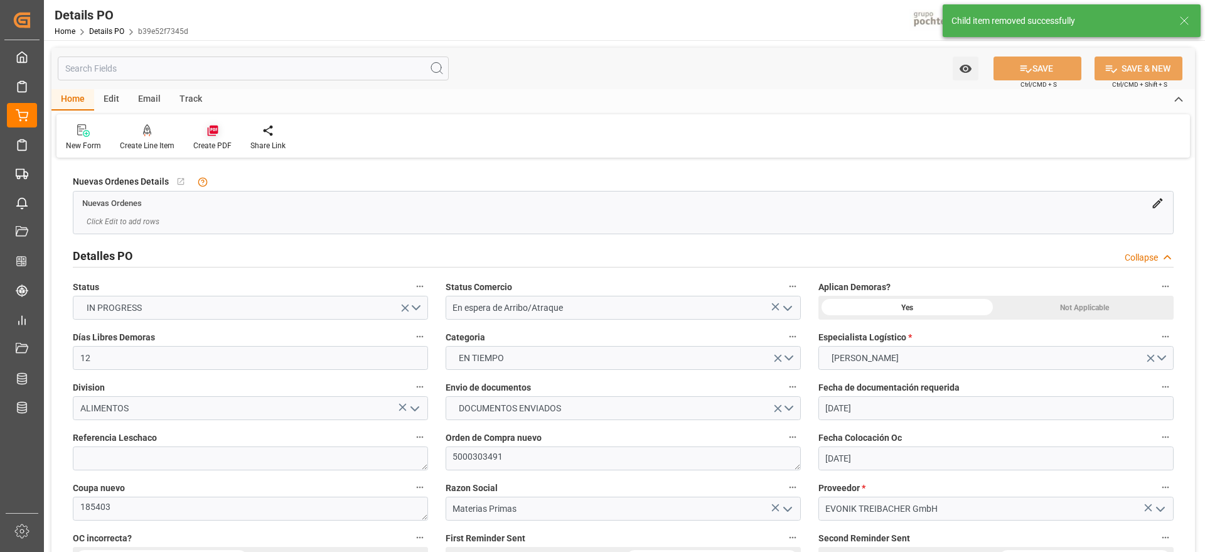
click at [210, 127] on icon at bounding box center [212, 131] width 11 height 11
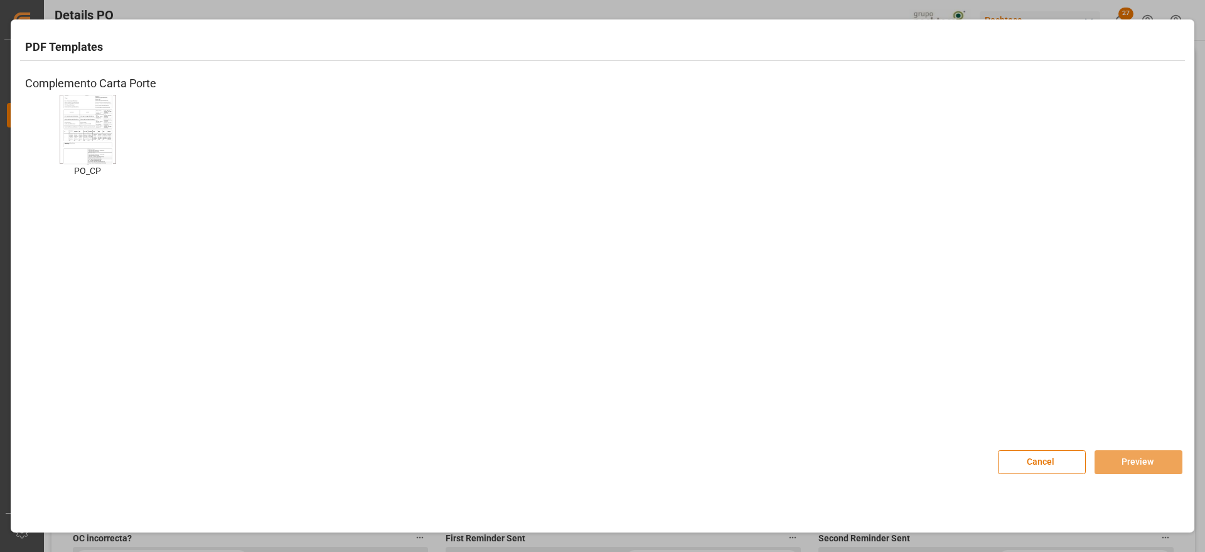
click at [83, 141] on img at bounding box center [88, 129] width 50 height 71
click at [1130, 460] on button "Preview" at bounding box center [1139, 462] width 88 height 24
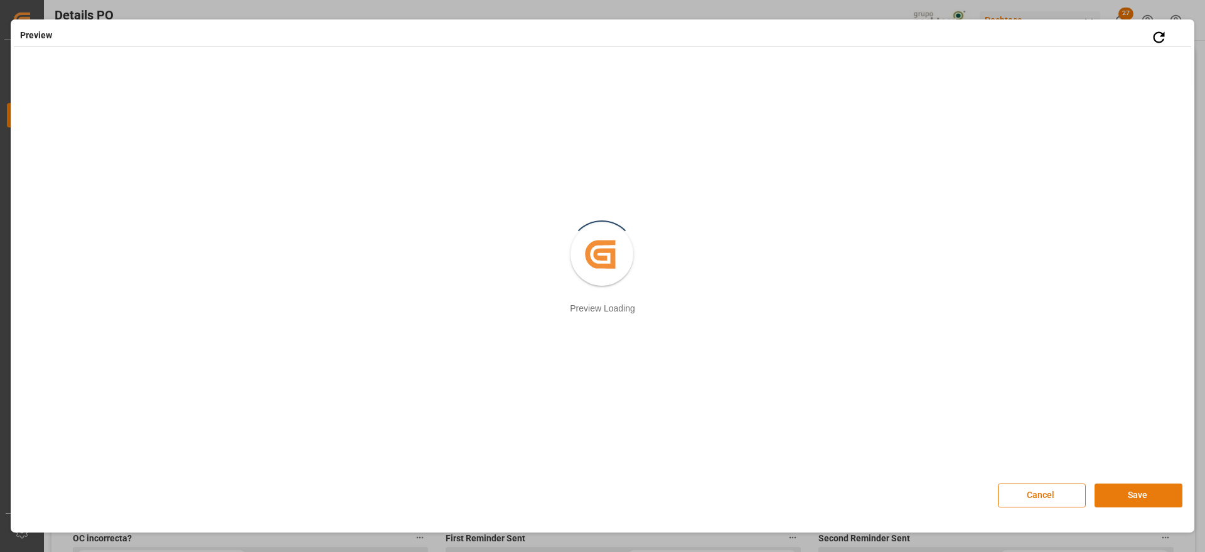
click at [1142, 498] on button "Save" at bounding box center [1139, 495] width 88 height 24
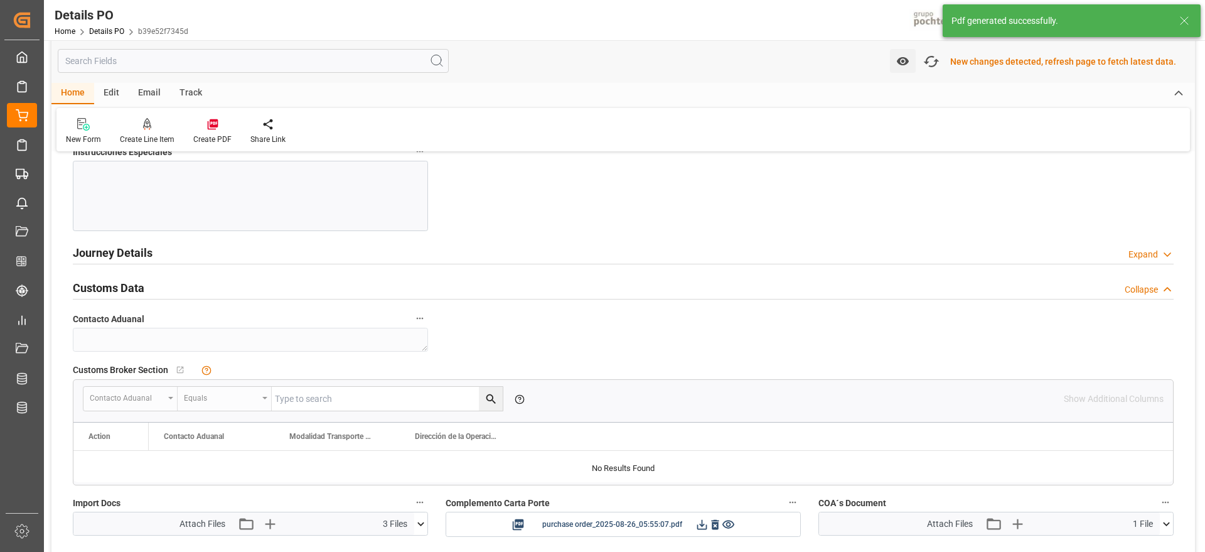
scroll to position [1571, 0]
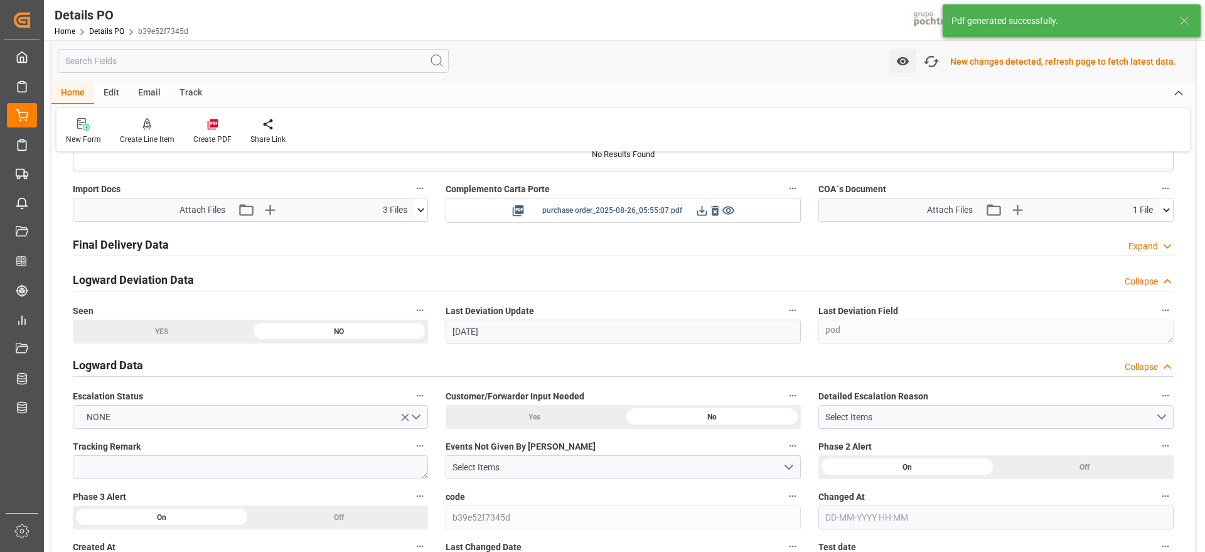
click at [703, 208] on icon at bounding box center [702, 210] width 13 height 13
